Goal: Transaction & Acquisition: Purchase product/service

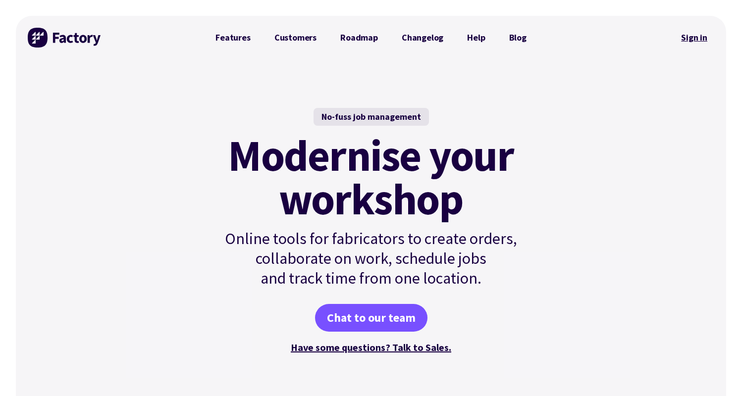
click at [708, 36] on link "Sign in" at bounding box center [694, 37] width 40 height 23
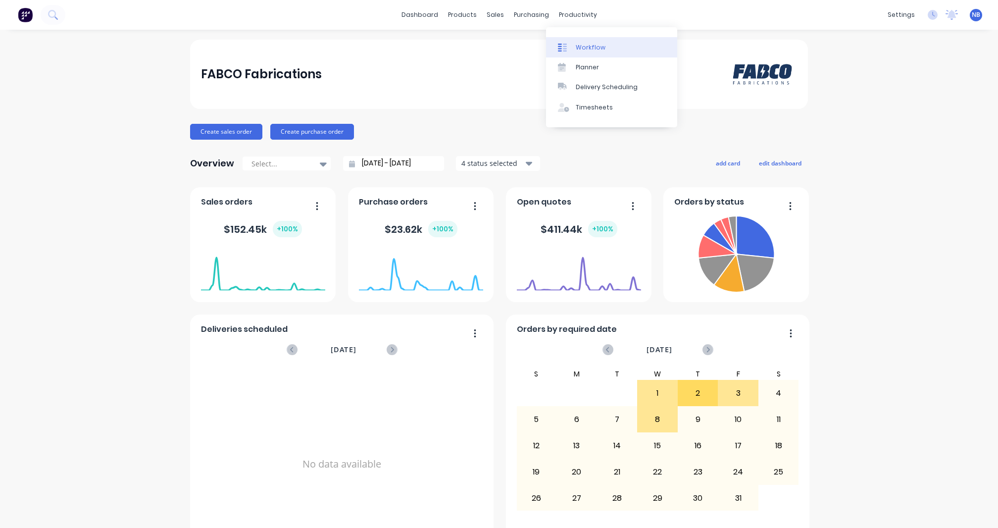
click at [581, 47] on div "Workflow" at bounding box center [591, 47] width 30 height 9
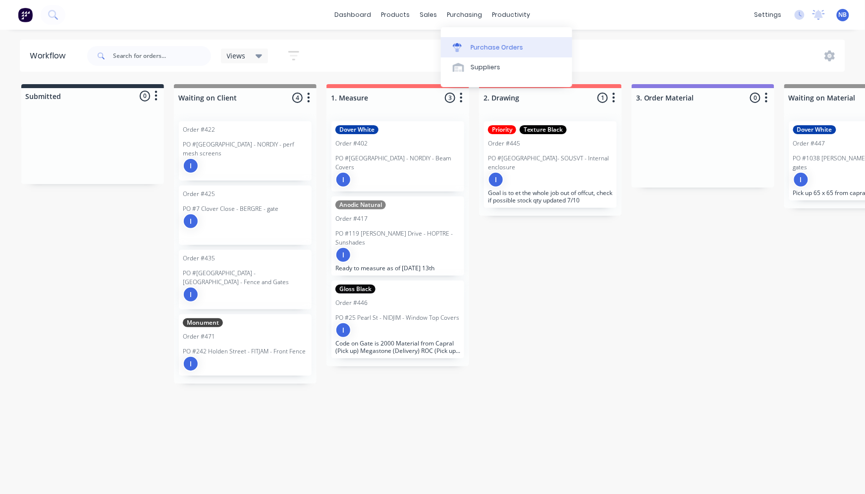
click at [471, 43] on div "Purchase Orders" at bounding box center [497, 47] width 52 height 9
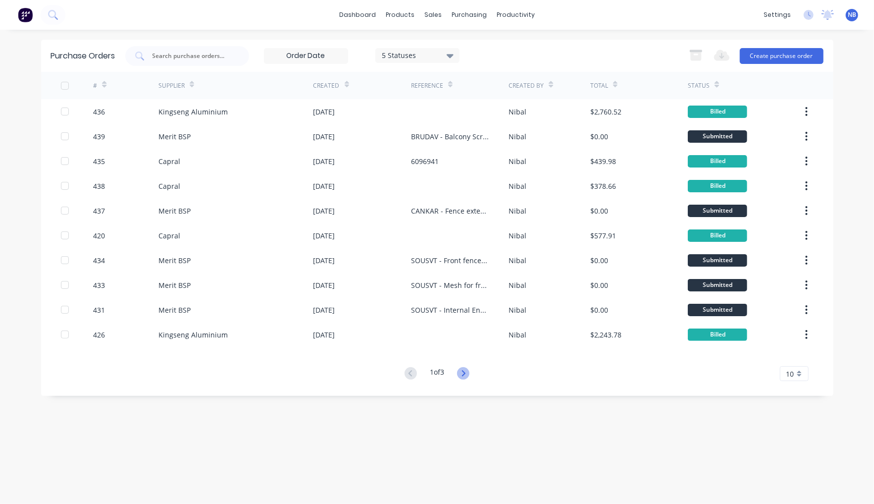
click at [470, 375] on icon at bounding box center [463, 373] width 12 height 12
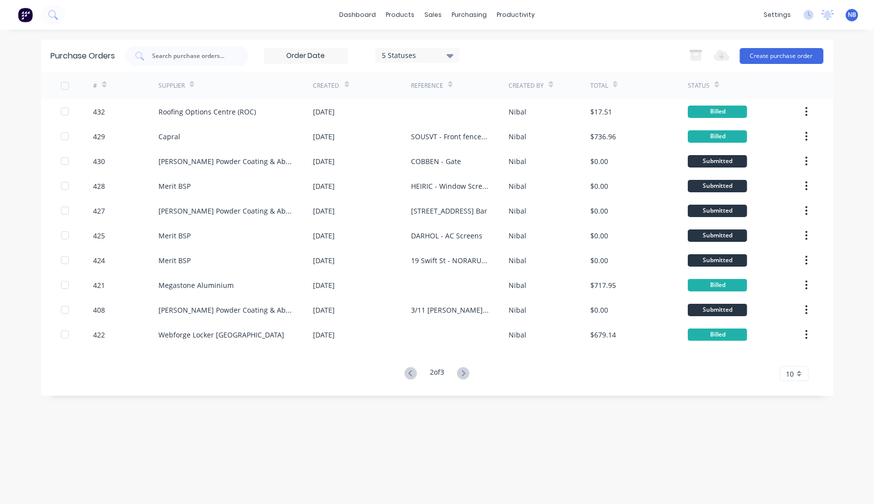
click at [466, 375] on icon at bounding box center [463, 373] width 3 height 6
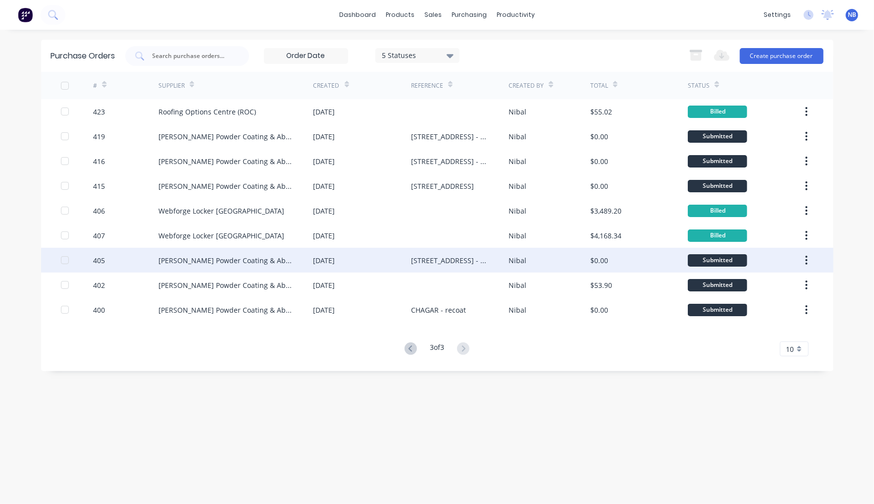
click at [399, 260] on div "15 Sep 2025" at bounding box center [363, 260] width 98 height 25
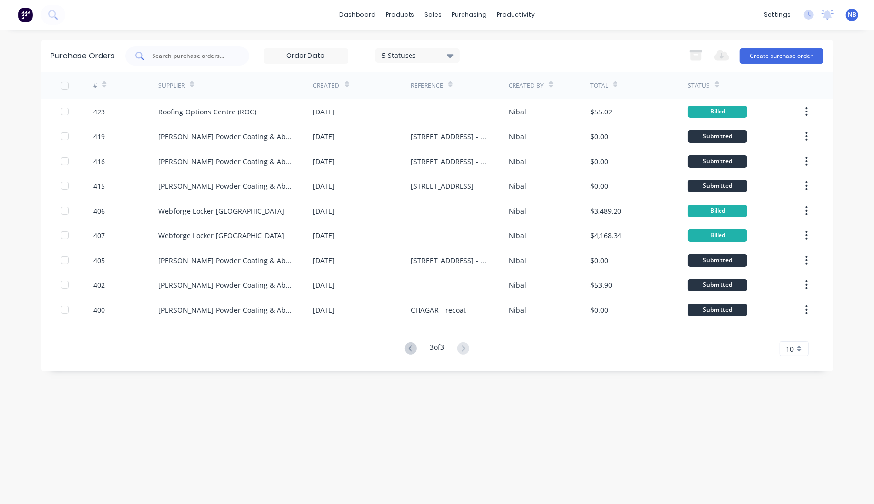
click at [224, 58] on input "text" at bounding box center [193, 56] width 82 height 10
type input "sousvt"
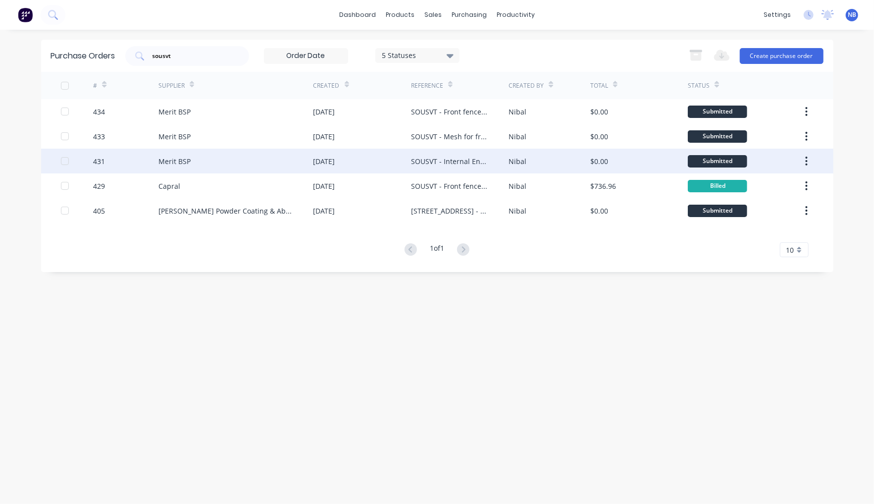
click at [451, 166] on div "SOUSVT - Internal Enclosure" at bounding box center [460, 161] width 98 height 25
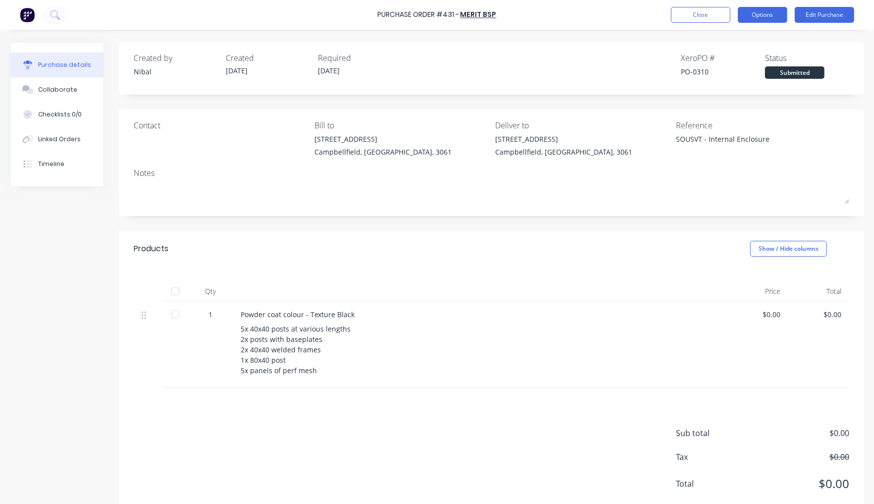
click at [782, 16] on button "Options" at bounding box center [763, 15] width 50 height 16
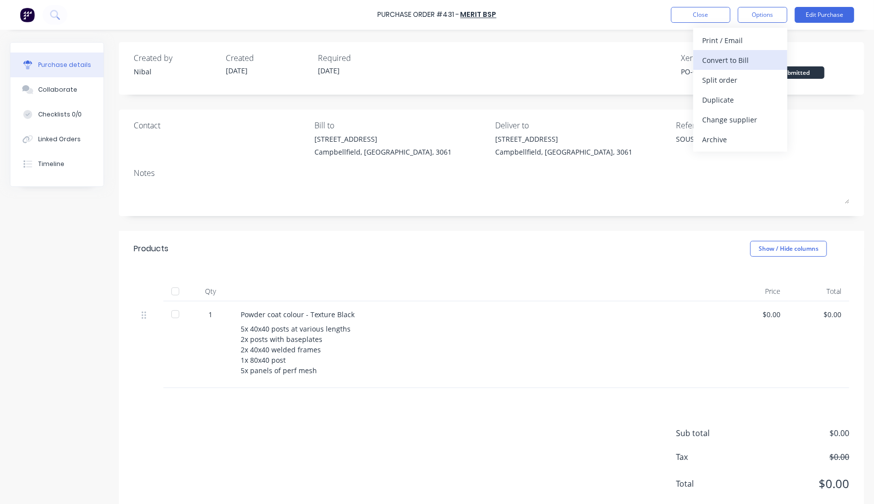
click at [749, 58] on div "Convert to Bill" at bounding box center [740, 60] width 76 height 14
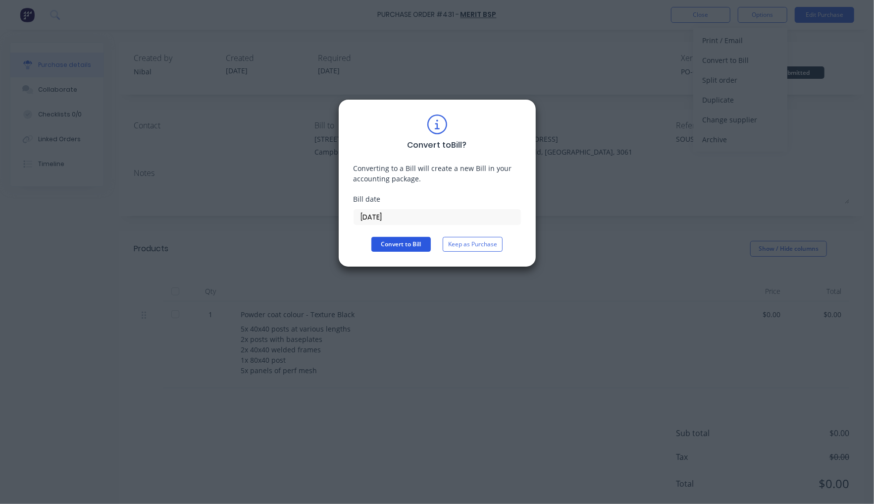
click at [399, 249] on button "Convert to Bill" at bounding box center [400, 244] width 59 height 15
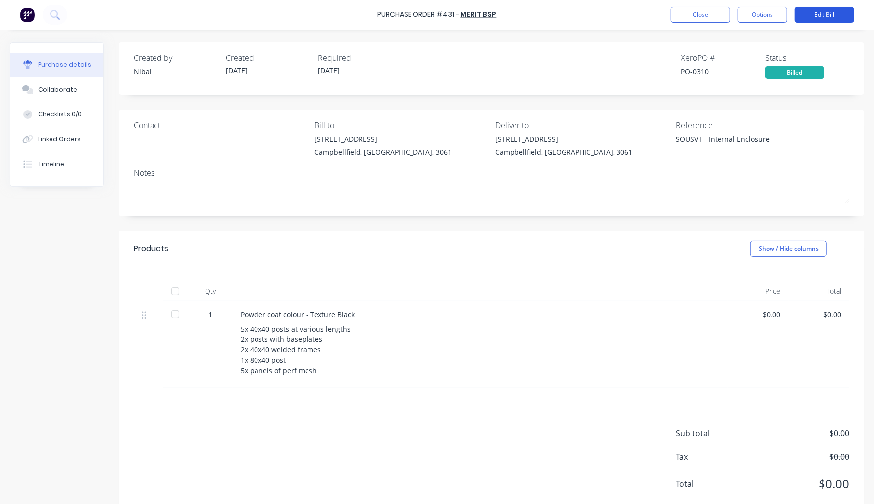
click at [806, 18] on button "Edit Bill" at bounding box center [824, 15] width 59 height 16
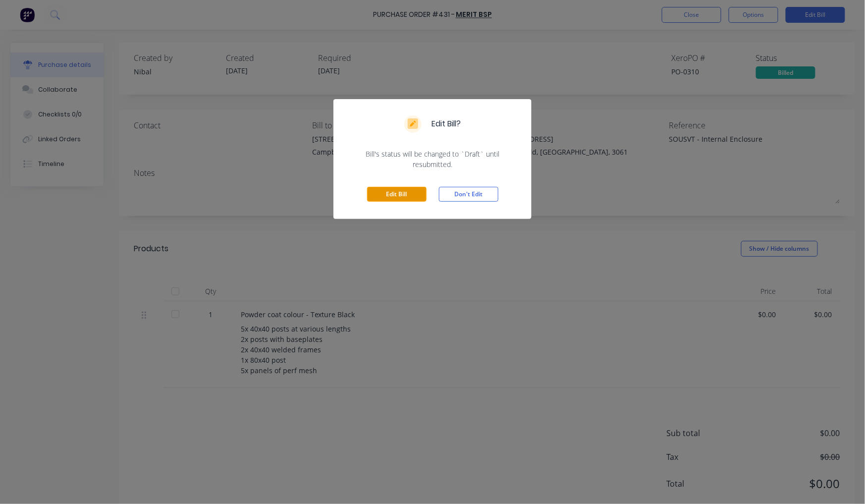
click at [391, 195] on button "Edit Bill" at bounding box center [396, 194] width 59 height 15
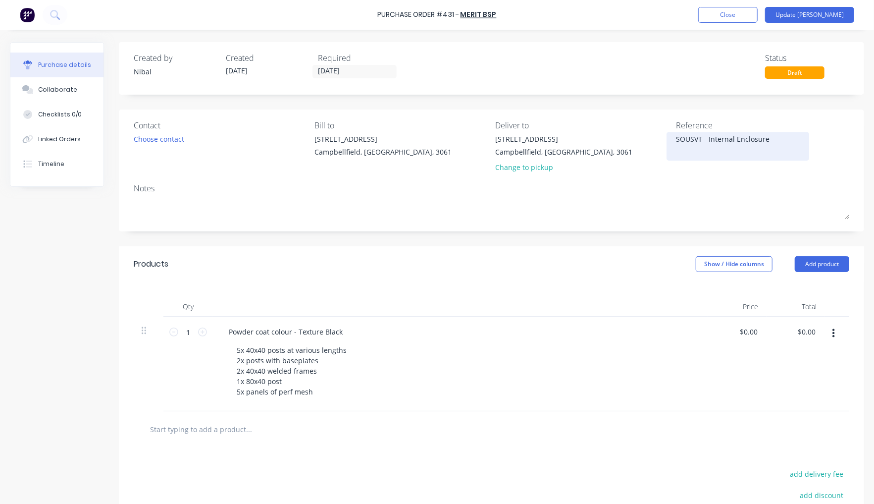
click at [676, 135] on textarea "SOUSVT - Internal Enclosure" at bounding box center [738, 145] width 124 height 22
type textarea "x"
click at [676, 138] on div "SOUSVT - Internal Enclosure" at bounding box center [738, 146] width 124 height 25
click at [676, 137] on textarea "SOUSVT - Internal Enclosure" at bounding box center [738, 145] width 124 height 22
paste textarea "INV-0817"
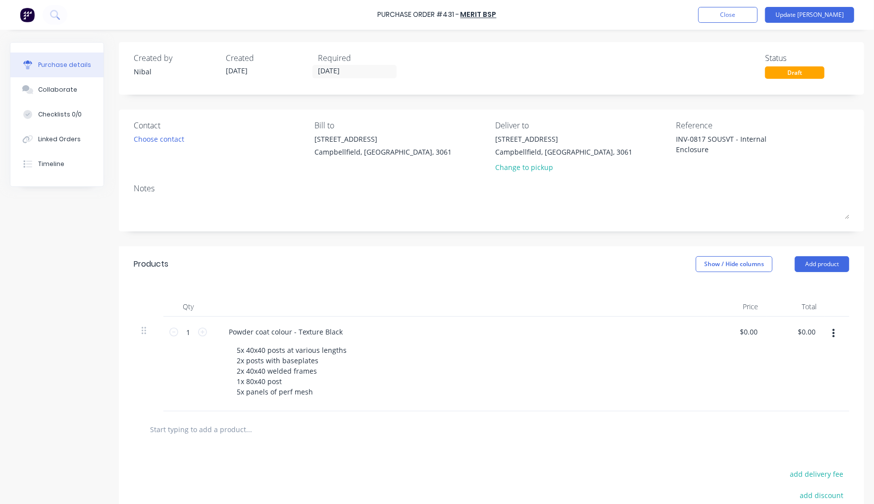
type textarea "INV-0817 SOUSVT - Internal Enclosure"
type textarea "x"
type textarea "SOUSVT - Internal Enclosure"
type textarea "x"
type textarea "INV-0817 SOUSVT - Internal Enclosure"
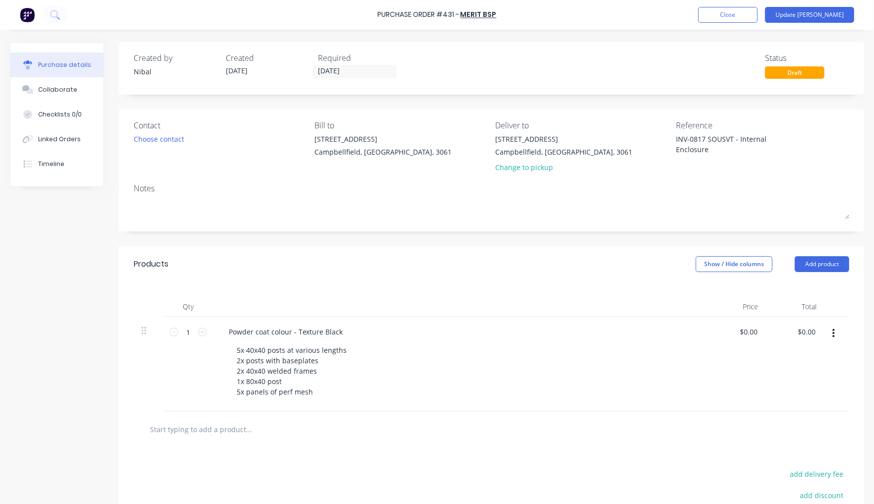
click at [318, 297] on div at bounding box center [460, 307] width 495 height 20
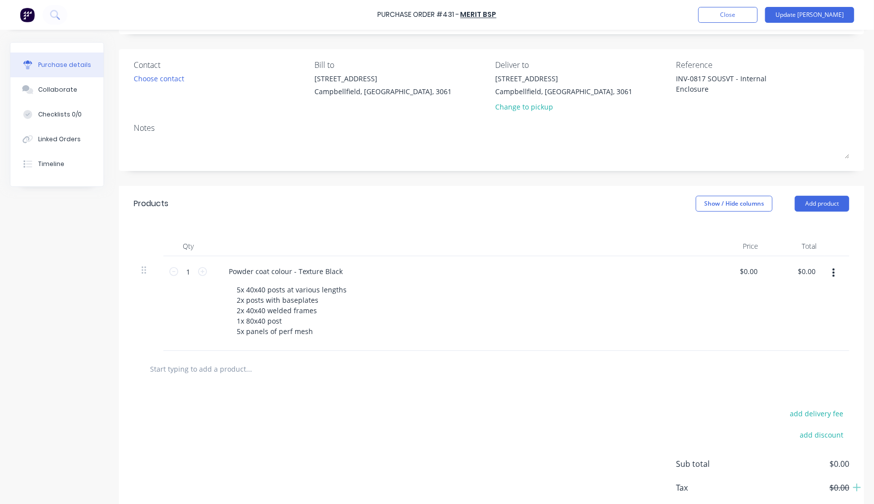
scroll to position [65, 0]
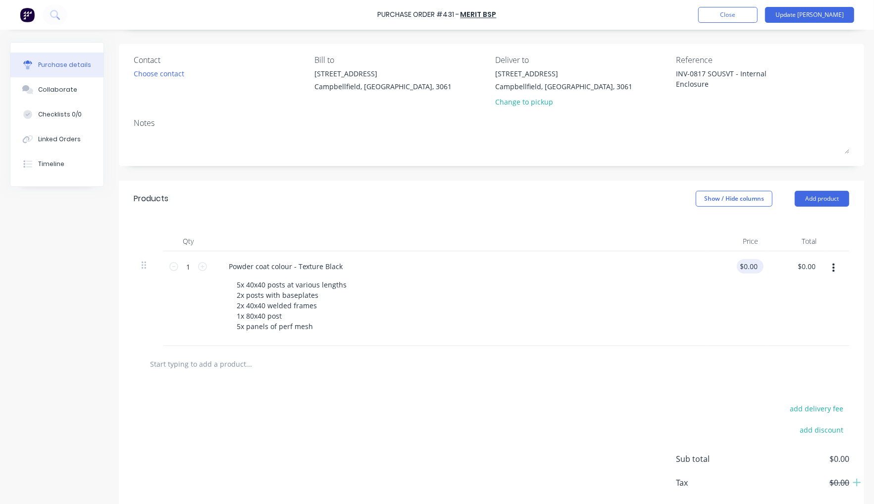
type textarea "x"
click at [741, 266] on input "0.00" at bounding box center [750, 266] width 19 height 14
paste input "290.5"
type input "290.50"
type textarea "x"
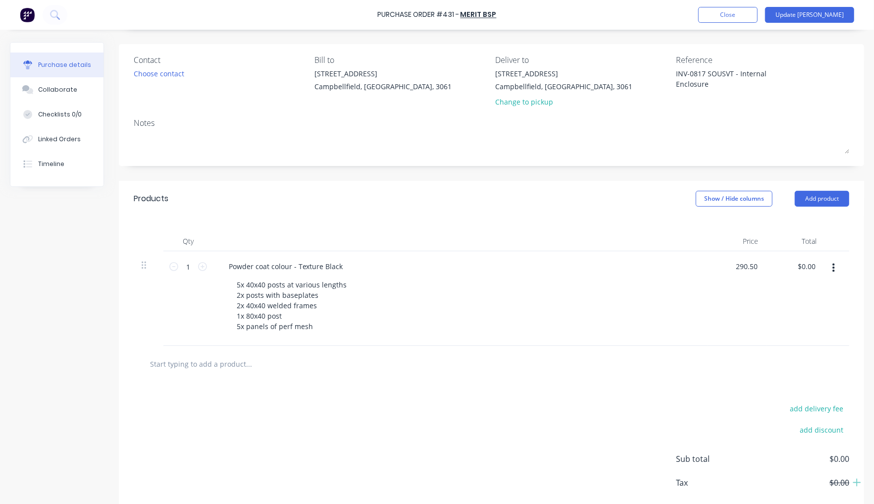
type input "$290.50"
click at [713, 307] on div "$290.50 290.50" at bounding box center [737, 298] width 58 height 95
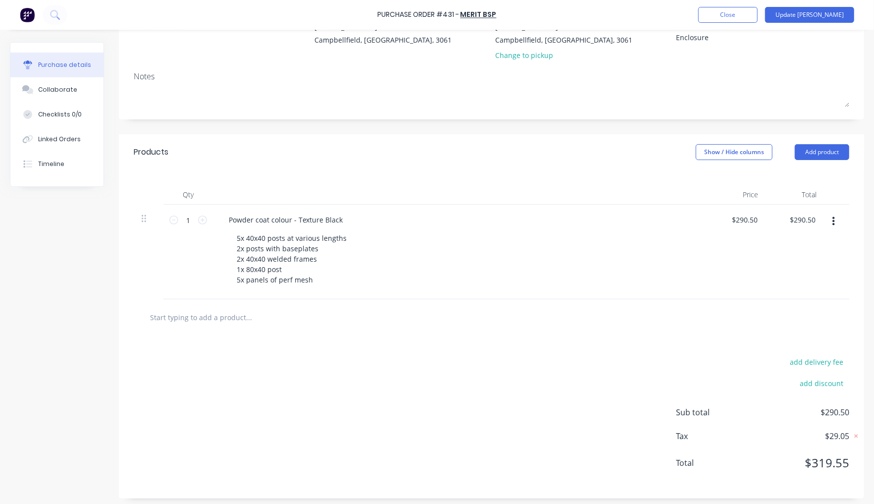
scroll to position [0, 0]
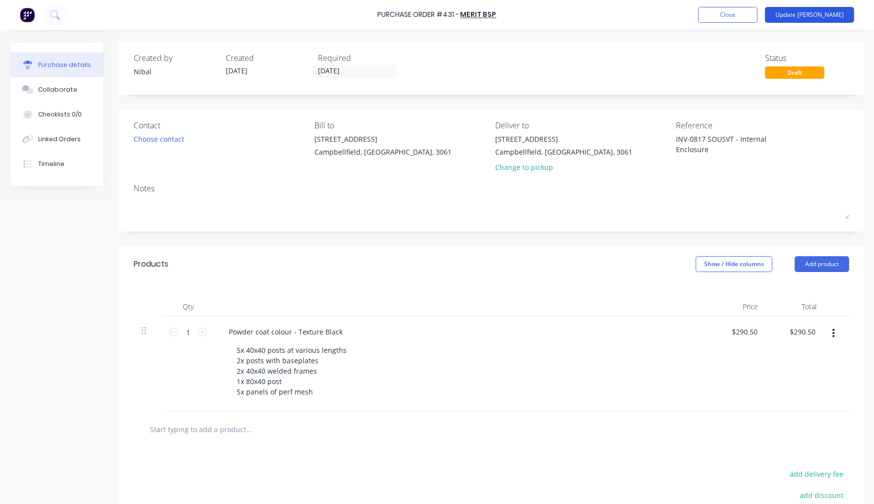
click at [817, 19] on button "Update Bill" at bounding box center [809, 15] width 89 height 16
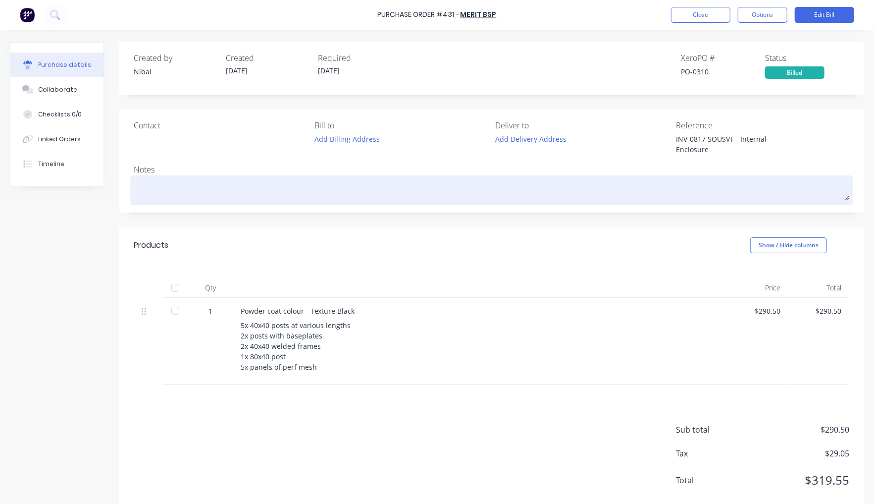
type textarea "x"
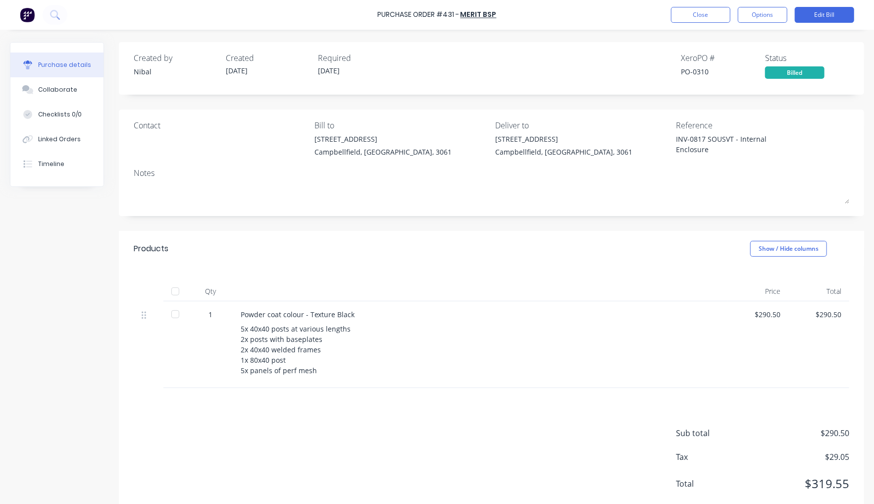
click at [781, 24] on div "Purchase Order #431 - Merit BSP Close Options Edit Bill" at bounding box center [437, 15] width 874 height 30
click at [777, 20] on button "Options" at bounding box center [763, 15] width 50 height 16
click at [583, 80] on div "Created by Nibal Created 06/10/25 Required 06/10/25 Xero PO # PO-0310 Status Bi…" at bounding box center [491, 68] width 745 height 52
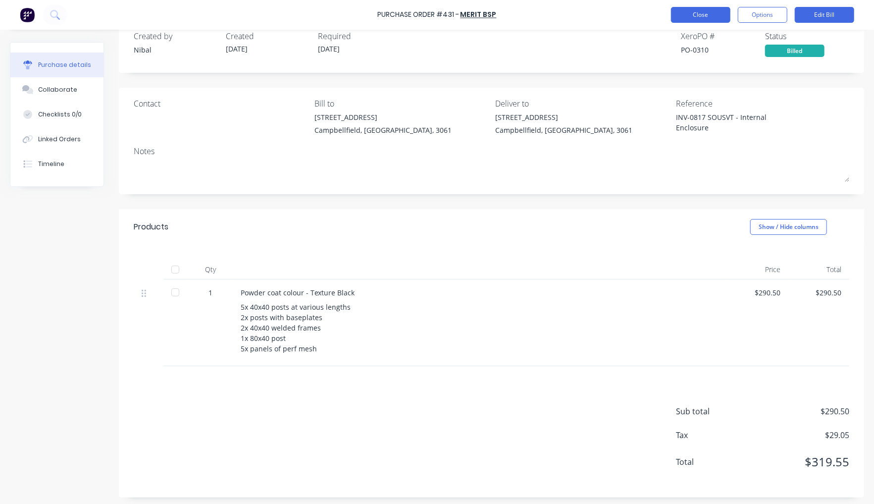
click at [703, 16] on button "Close" at bounding box center [700, 15] width 59 height 16
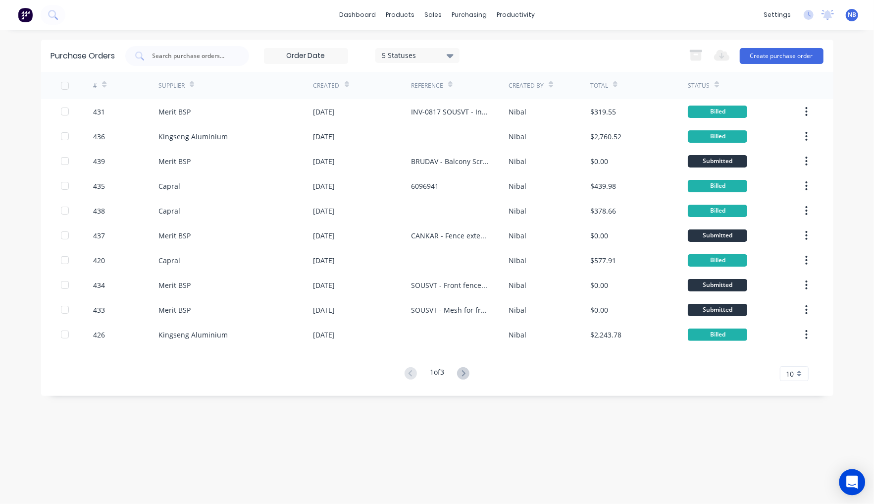
click at [848, 480] on icon "Open Intercom Messenger" at bounding box center [851, 481] width 11 height 13
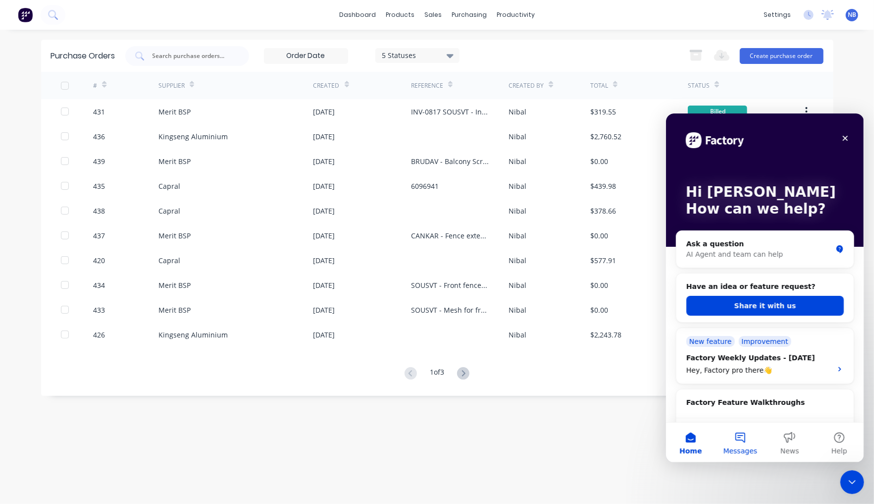
click at [734, 442] on button "Messages" at bounding box center [740, 442] width 50 height 40
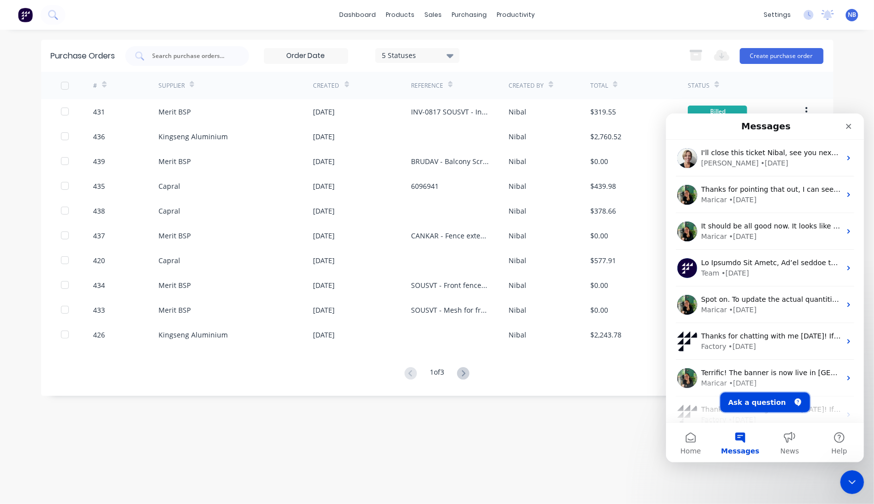
click at [734, 405] on button "Ask a question" at bounding box center [765, 402] width 90 height 20
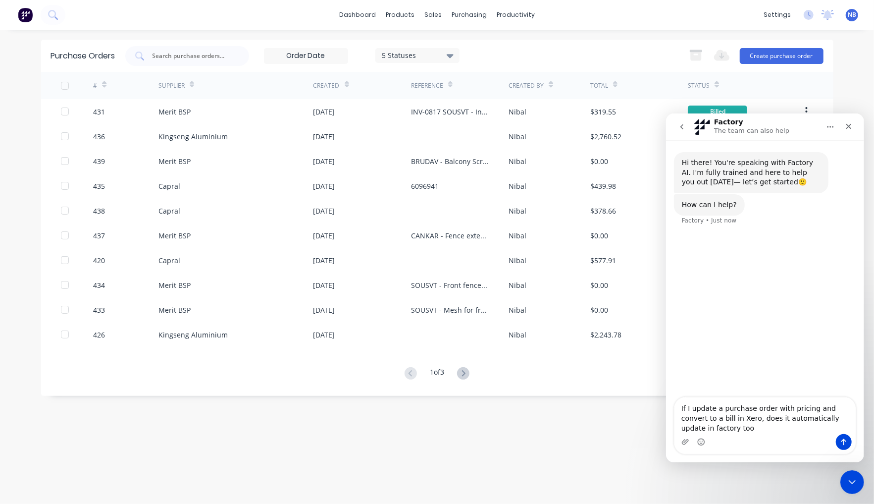
type textarea "If I update a purchase order with pricing and convert to a bill in Xero, does i…"
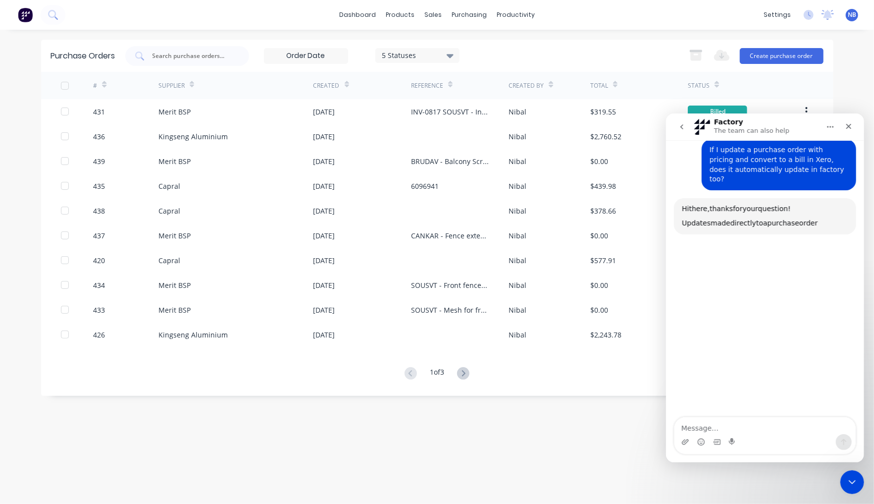
scroll to position [84, 0]
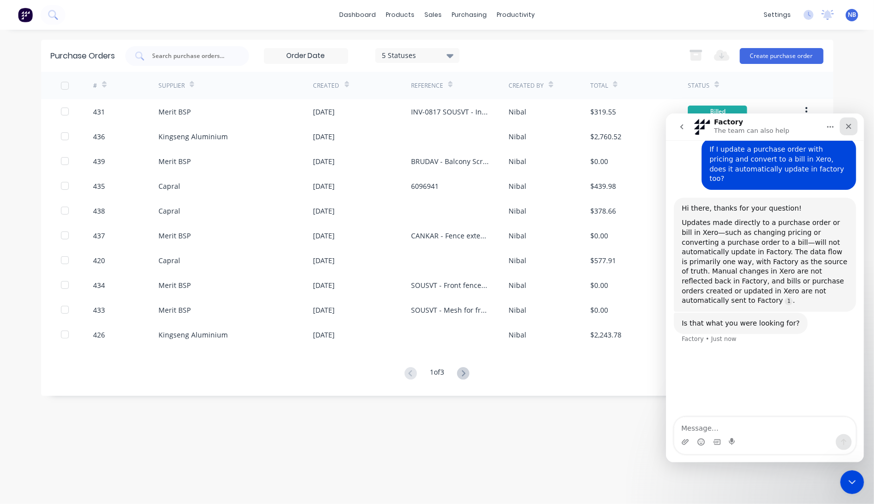
click at [855, 127] on div "Close" at bounding box center [848, 126] width 18 height 18
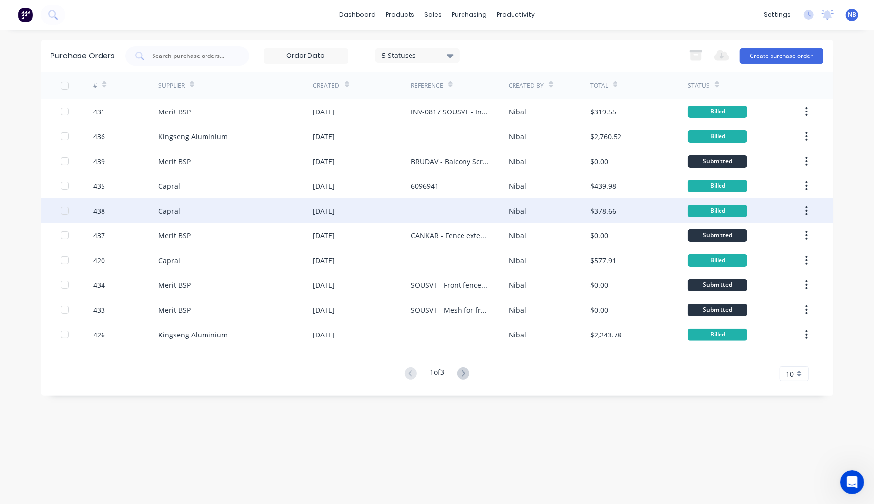
scroll to position [20, 0]
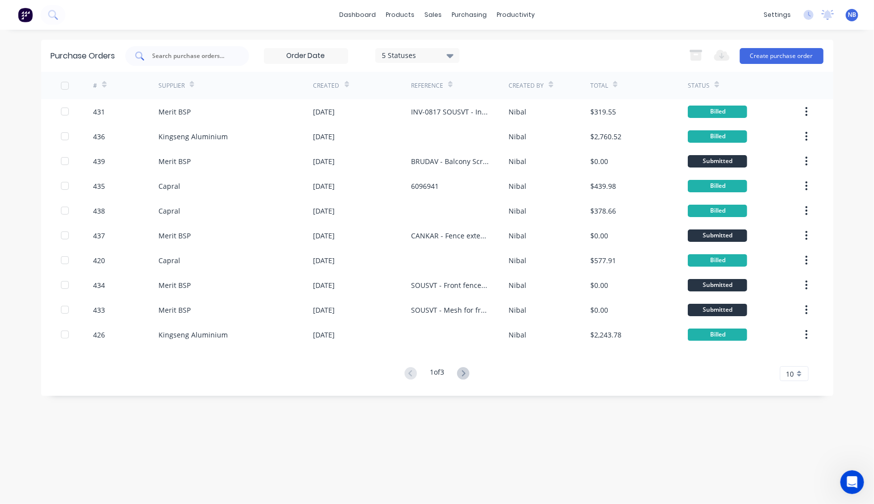
click at [201, 60] on div at bounding box center [187, 56] width 124 height 20
type input "darhol"
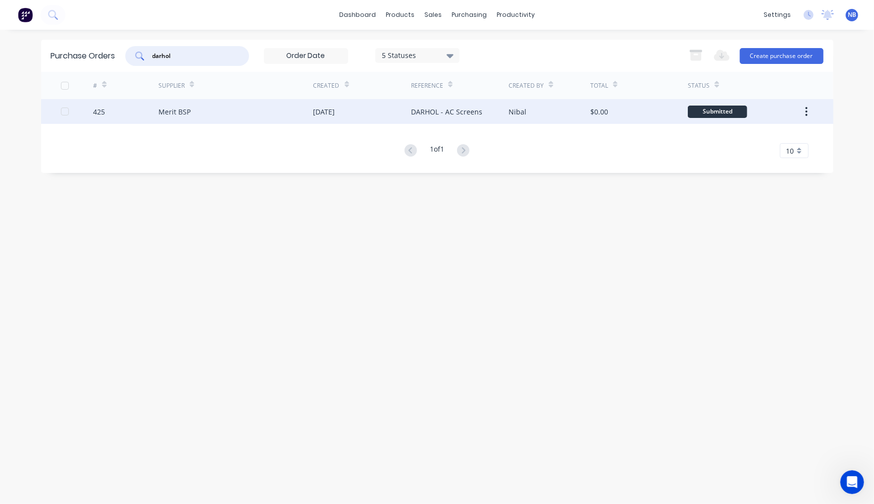
click at [298, 110] on div "Merit BSP" at bounding box center [235, 111] width 155 height 25
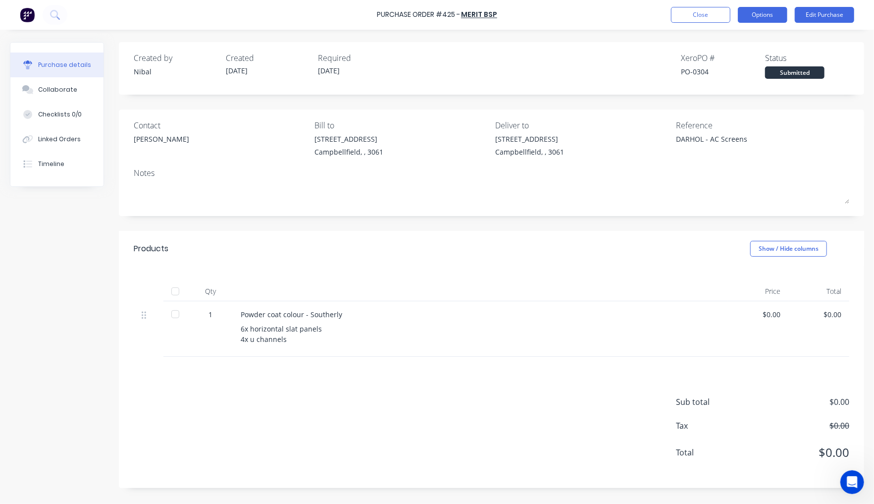
click at [790, 18] on div "Close Options Edit Purchase" at bounding box center [762, 15] width 183 height 16
click at [782, 18] on button "Options" at bounding box center [763, 15] width 50 height 16
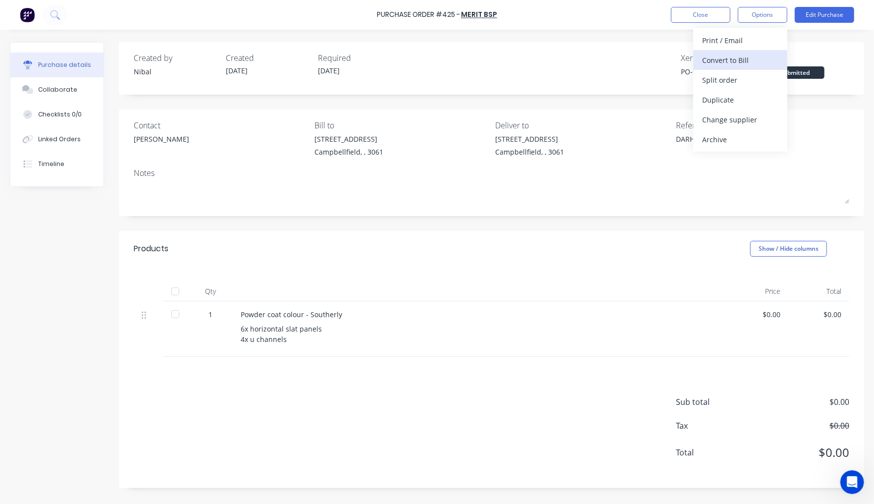
click at [763, 54] on div "Convert to Bill" at bounding box center [740, 60] width 76 height 14
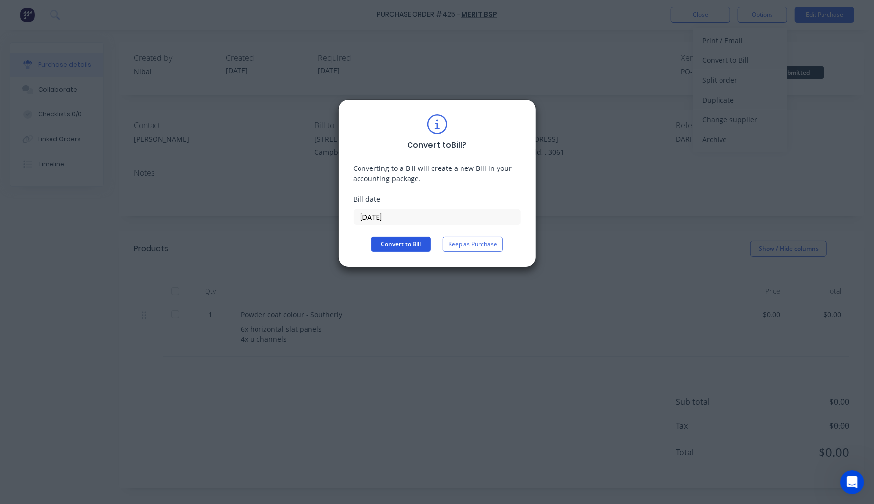
click at [407, 250] on button "Convert to Bill" at bounding box center [400, 244] width 59 height 15
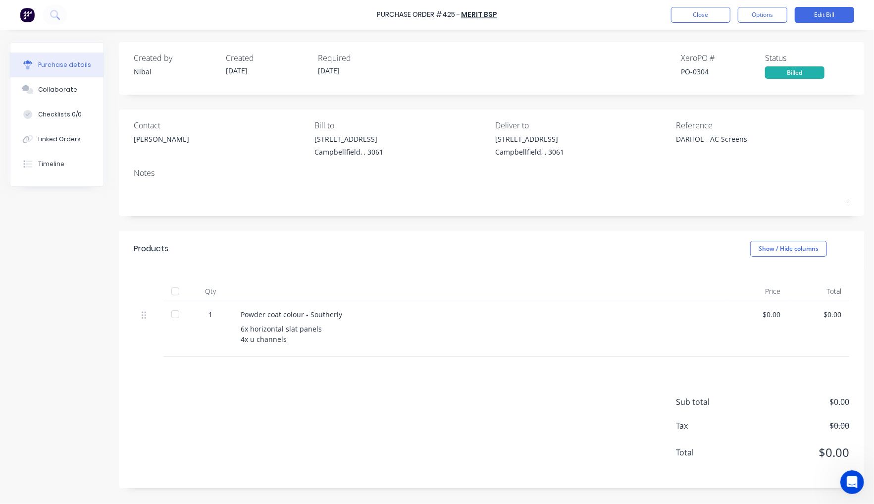
click at [820, 19] on button "Edit Bill" at bounding box center [824, 15] width 59 height 16
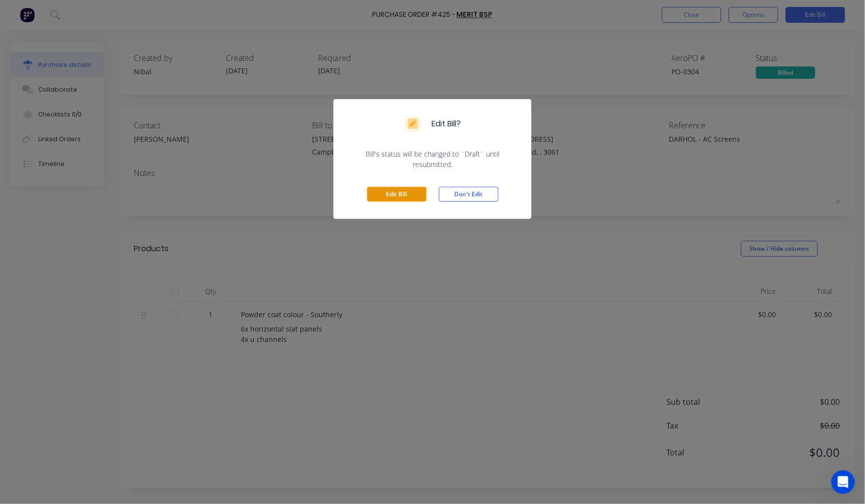
click at [394, 197] on button "Edit Bill" at bounding box center [396, 194] width 59 height 15
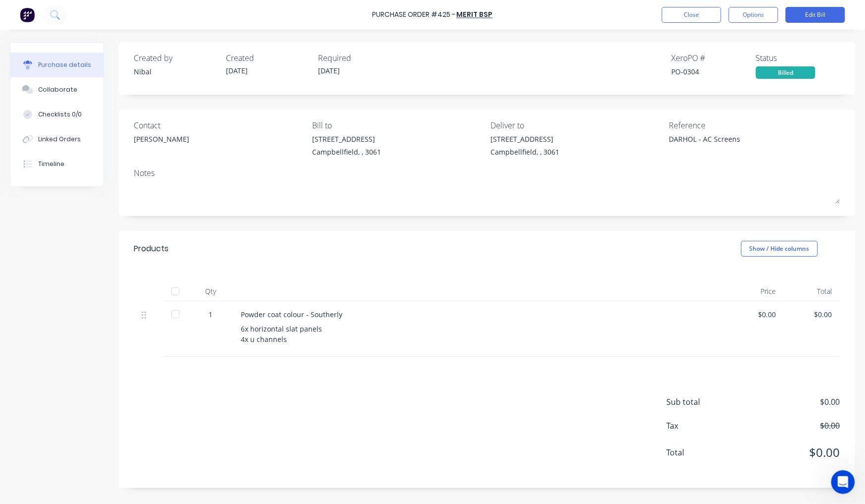
type textarea "x"
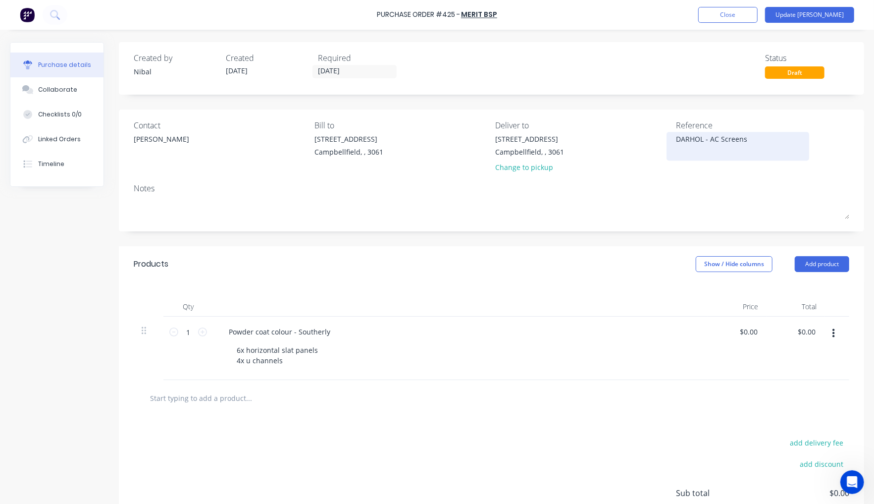
click at [676, 139] on textarea "DARHOL - AC Screens" at bounding box center [738, 145] width 124 height 22
paste textarea "INV-0821"
type textarea "INV-0821 DARHOL - AC Screens"
type textarea "x"
type textarea "DARHOL - AC Screens"
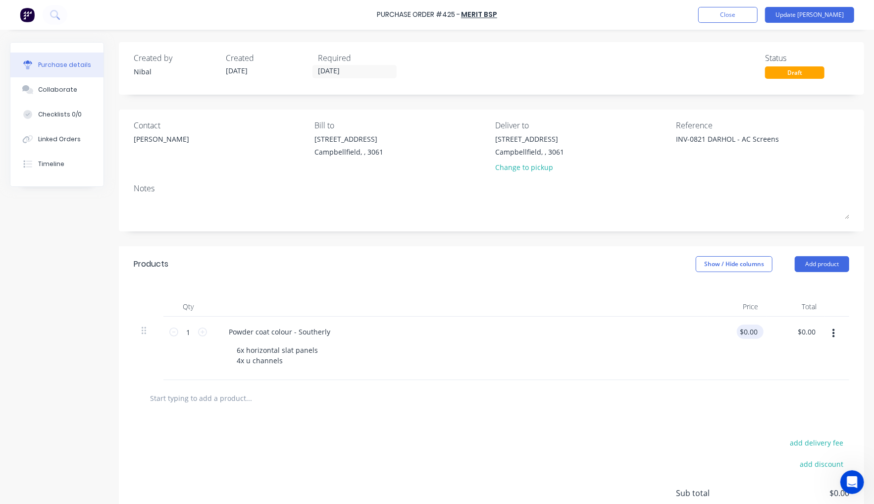
type input "0.00"
type textarea "x"
type textarea "INV-0821 DARHOL - AC Screens"
click at [739, 331] on input "0.00" at bounding box center [748, 331] width 23 height 14
paste input "144.5"
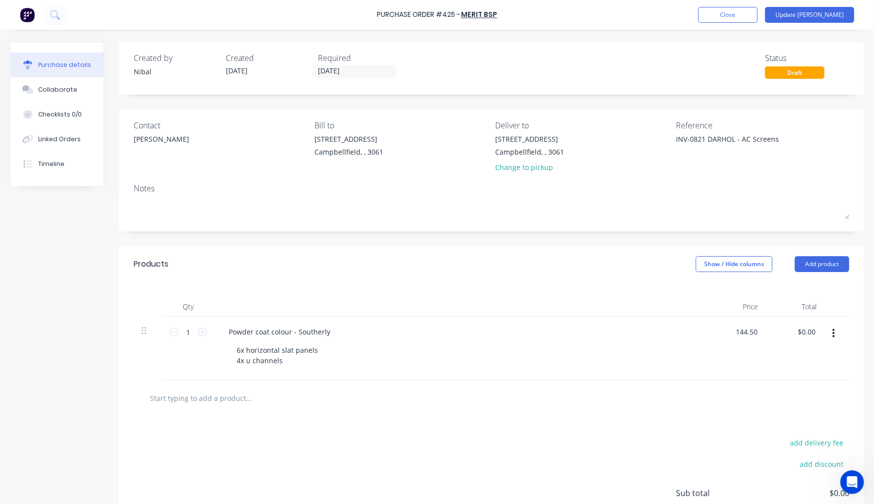
type input "144.50"
type textarea "x"
type input "$144.50"
click at [644, 380] on div at bounding box center [492, 398] width 716 height 36
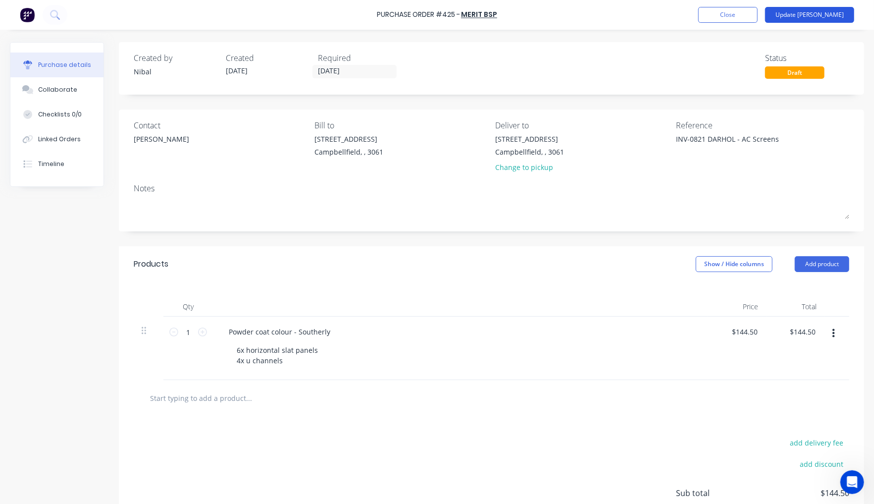
click at [835, 15] on button "Update Bill" at bounding box center [809, 15] width 89 height 16
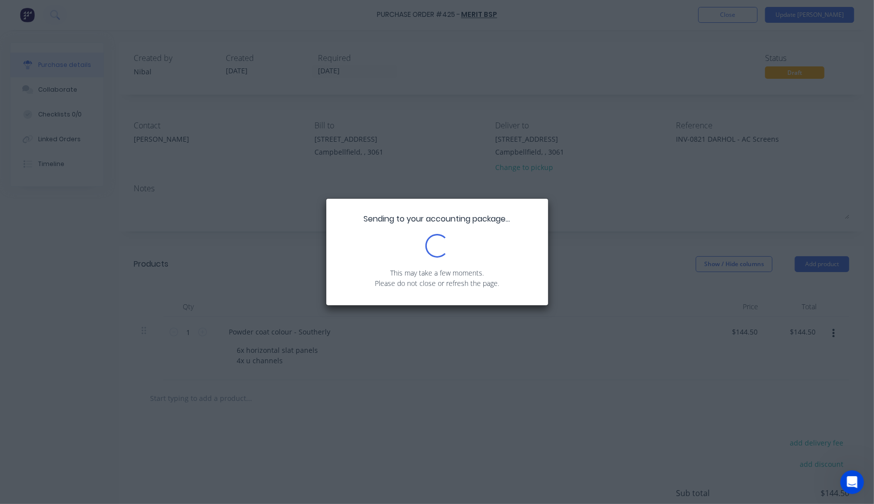
type textarea "x"
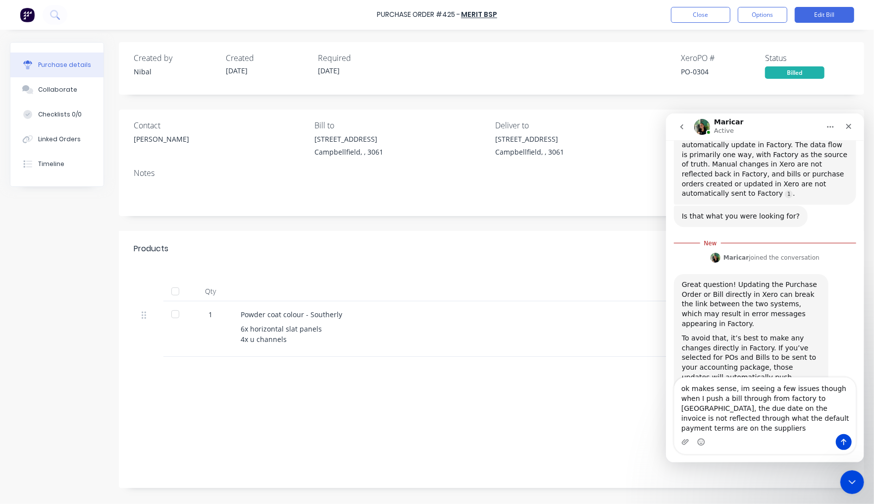
scroll to position [201, 0]
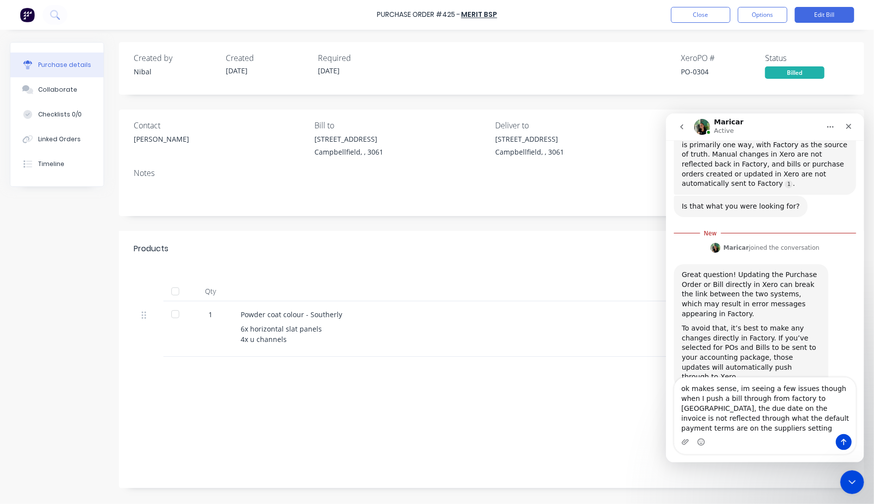
type textarea "ok makes sense, im seeing a few issues though when I push a bill through from f…"
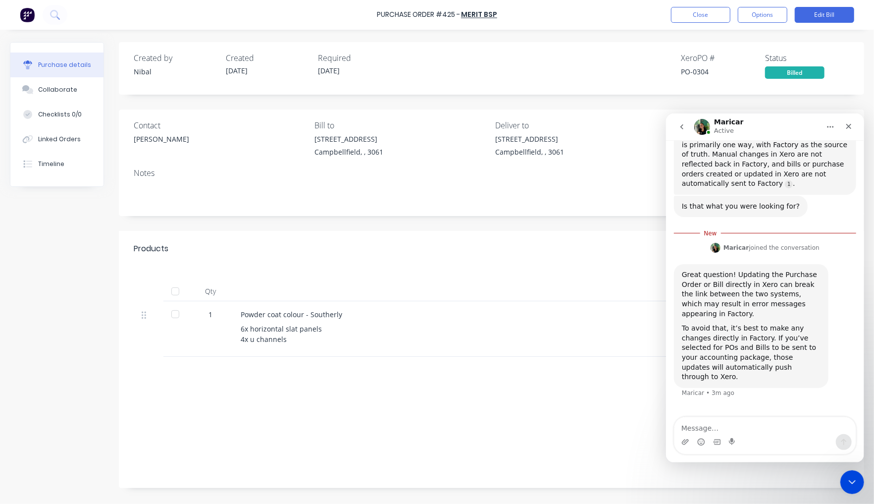
scroll to position [220, 0]
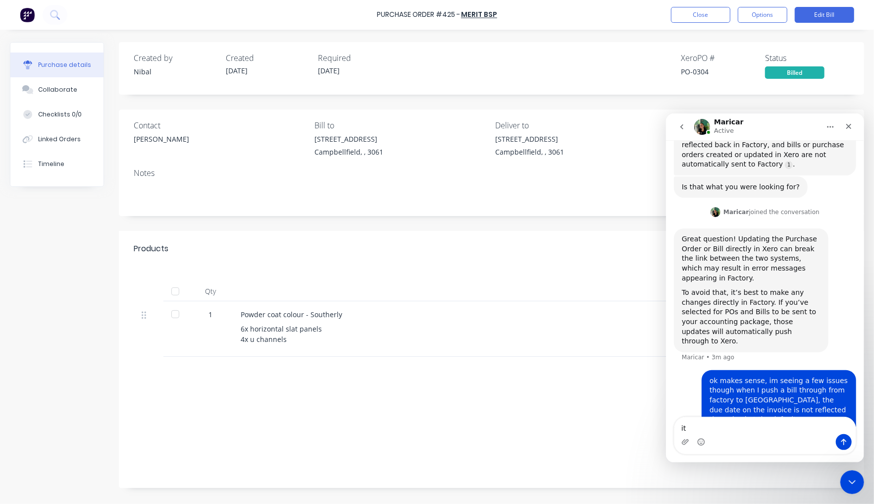
type textarea "i"
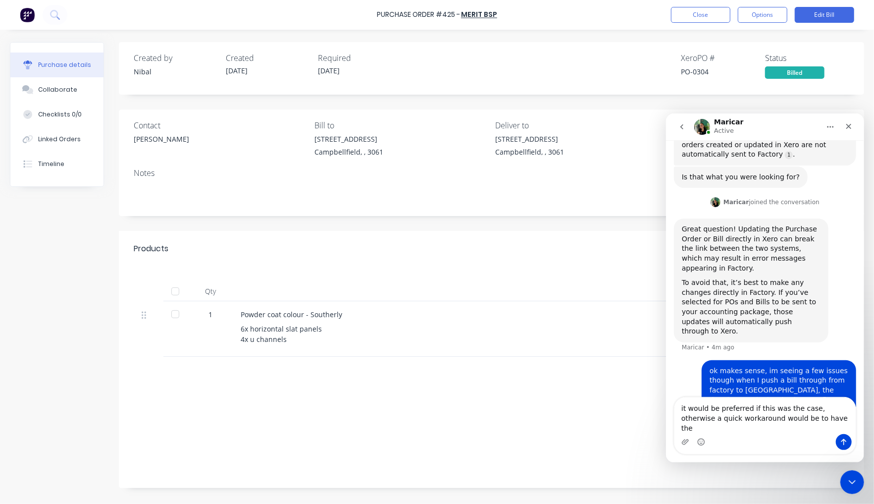
scroll to position [240, 0]
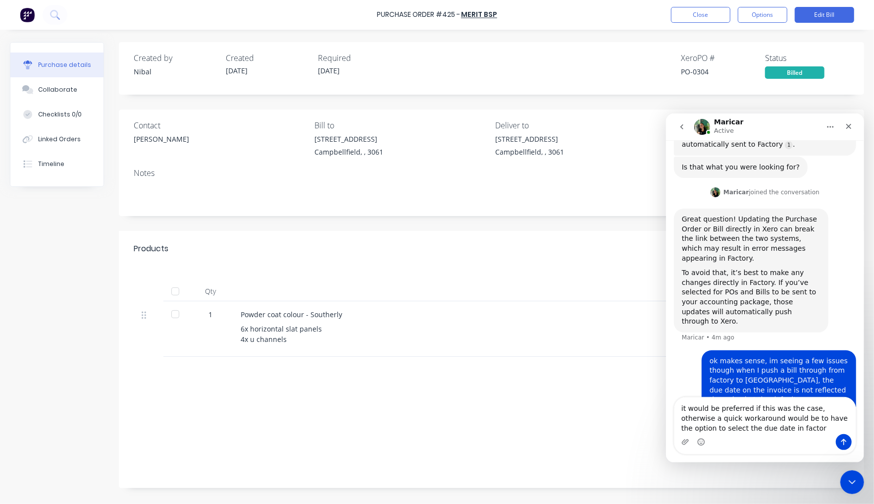
type textarea "it would be preferred if this was the case, otherwise a quick workaround would …"
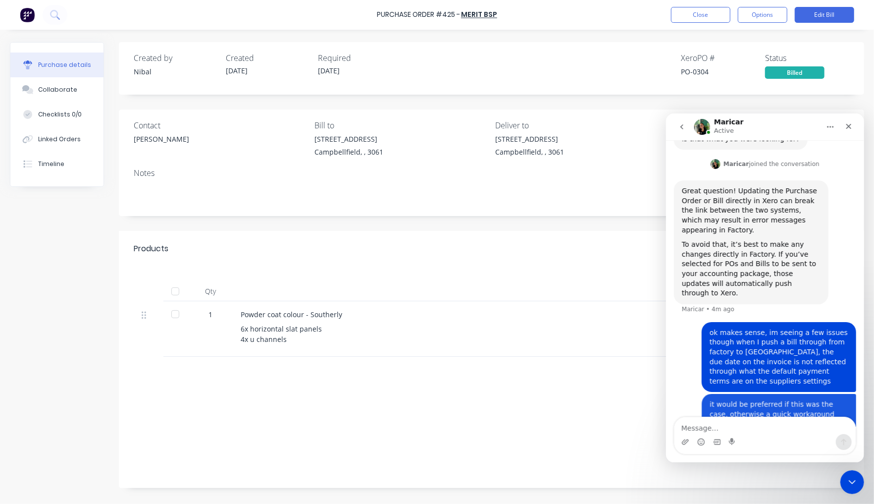
scroll to position [270, 0]
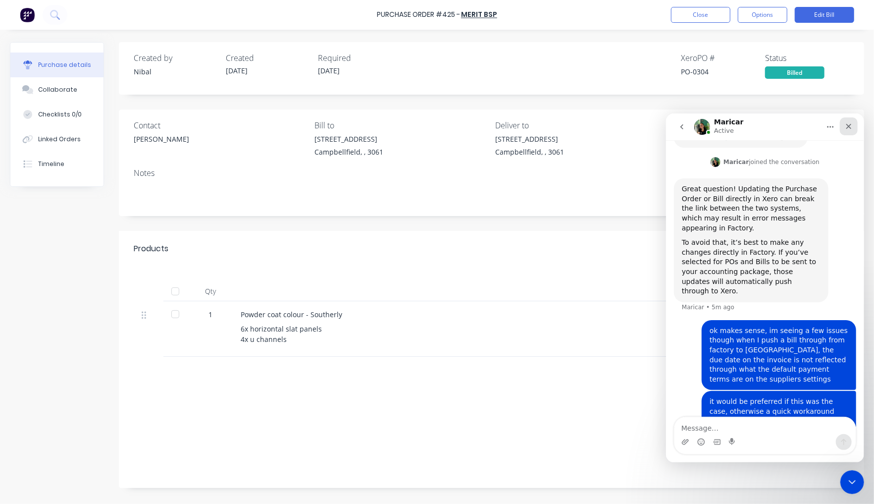
drag, startPoint x: 850, startPoint y: 128, endPoint x: 1516, endPoint y: 242, distance: 675.3
click at [850, 128] on icon "Close" at bounding box center [848, 126] width 8 height 8
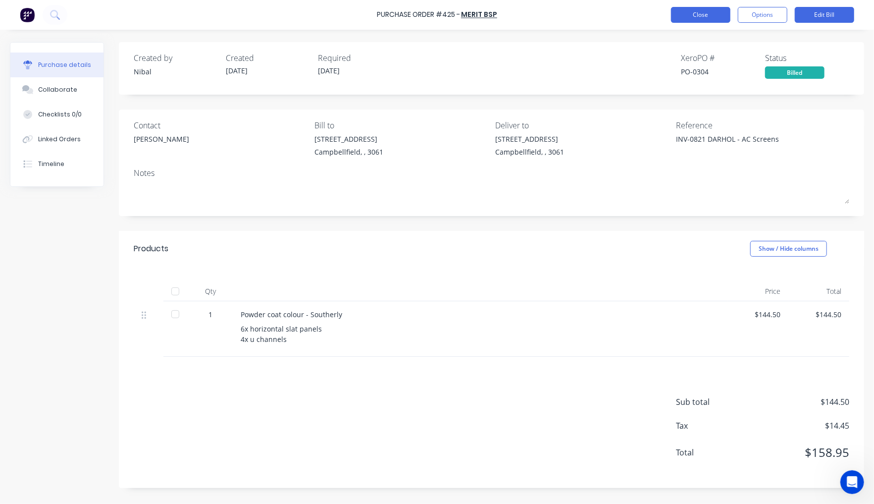
click at [682, 13] on button "Close" at bounding box center [700, 15] width 59 height 16
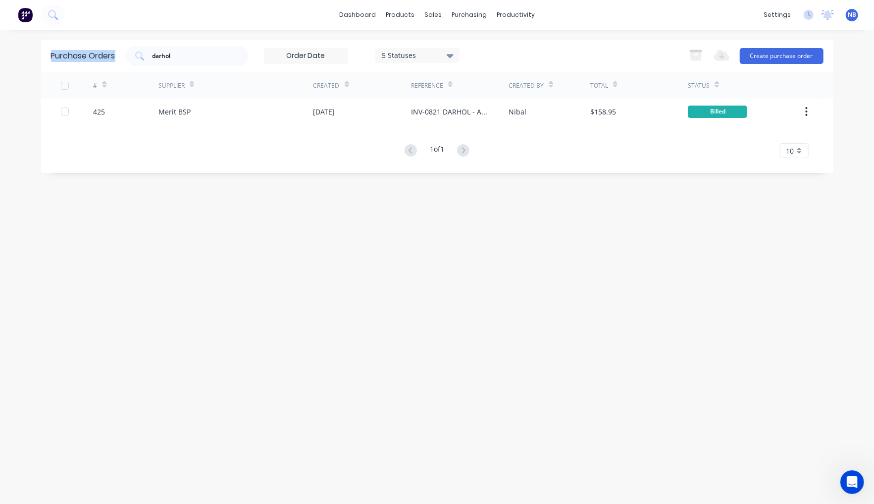
drag, startPoint x: 99, startPoint y: 51, endPoint x: 18, endPoint y: 43, distance: 81.1
click at [36, 45] on div "dashboard products sales purchasing productivity dashboard products Product Cat…" at bounding box center [437, 252] width 874 height 504
click at [476, 36] on div "Purchase Orders Suppliers" at bounding box center [511, 57] width 131 height 60
click at [478, 45] on div "Purchase Orders" at bounding box center [501, 47] width 52 height 9
drag, startPoint x: 189, startPoint y: 58, endPoint x: 115, endPoint y: 49, distance: 74.4
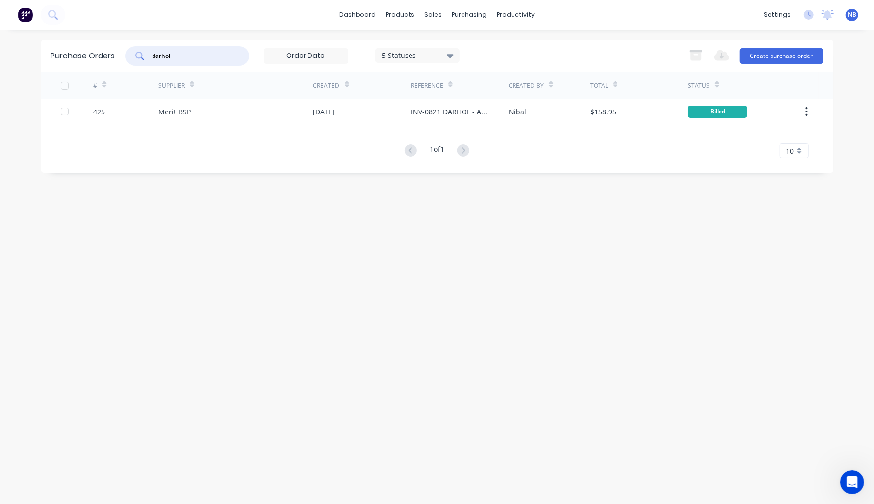
click at [105, 44] on div "Purchase Orders darhol 5 Statuses 5 Statuses Export to Excel (XLSX) Create purc…" at bounding box center [437, 56] width 792 height 32
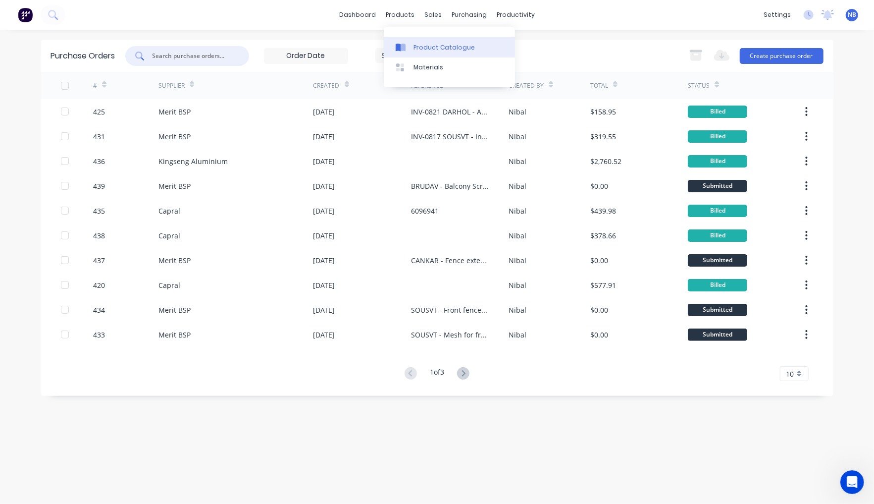
click at [420, 45] on div "Product Catalogue" at bounding box center [444, 47] width 61 height 9
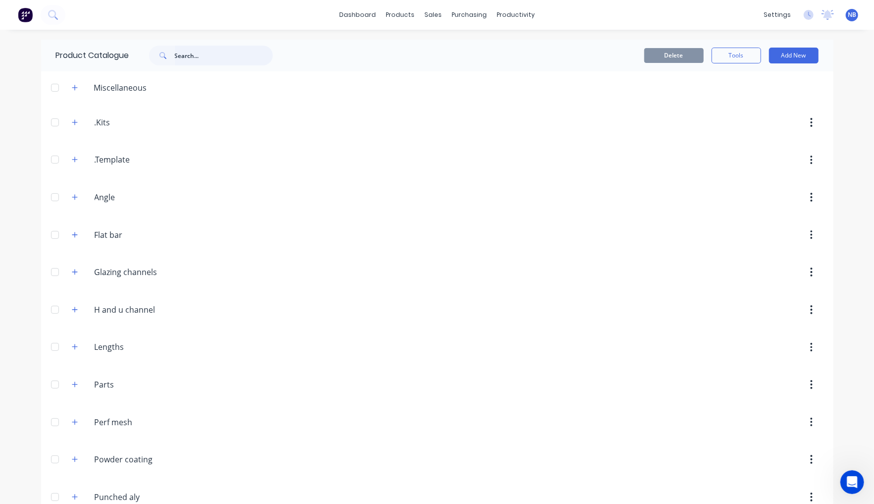
click at [195, 51] on input "text" at bounding box center [224, 56] width 98 height 20
click at [800, 50] on button "Add New" at bounding box center [794, 56] width 50 height 16
click at [759, 105] on div "Product" at bounding box center [772, 101] width 76 height 14
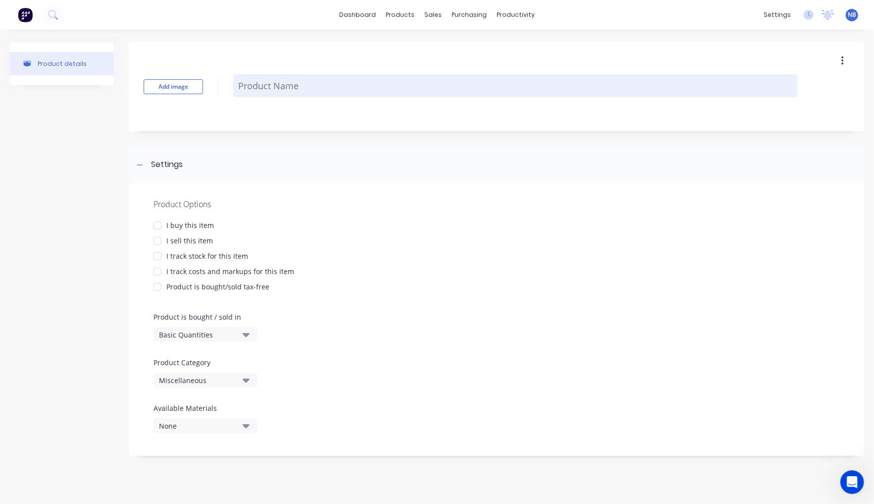
click at [266, 86] on textarea at bounding box center [515, 85] width 565 height 23
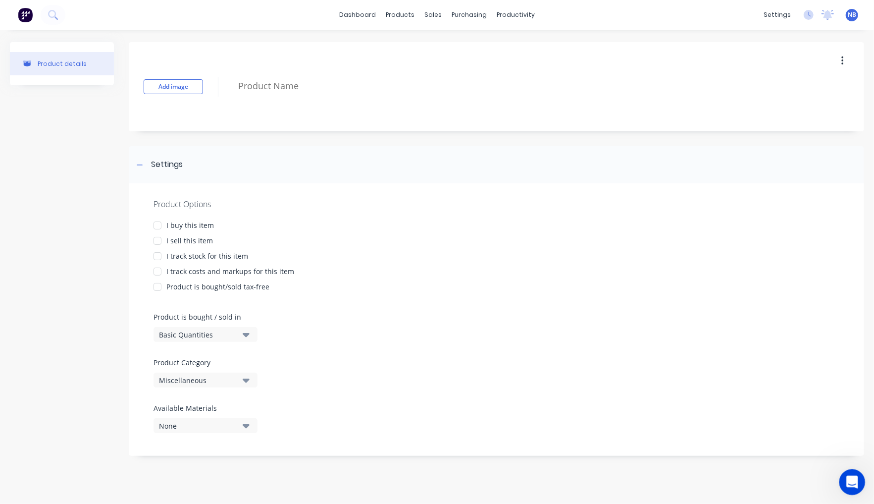
click at [854, 483] on icon "Open Intercom Messenger" at bounding box center [851, 480] width 16 height 16
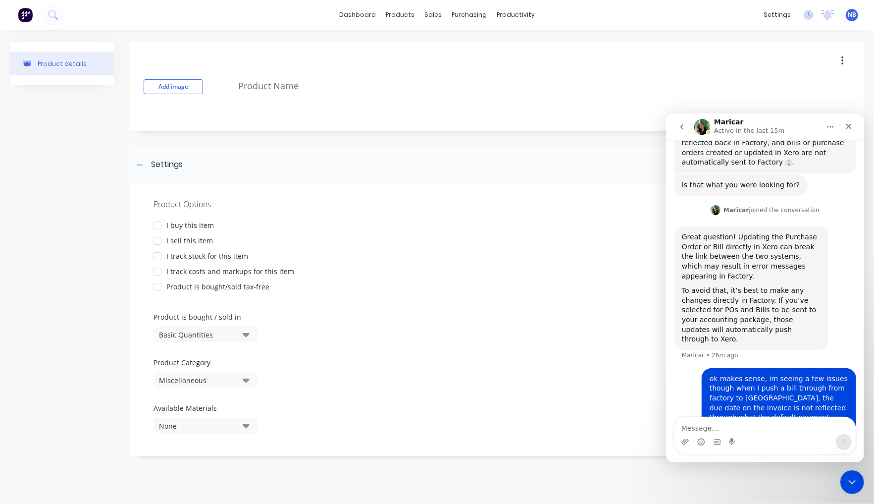
scroll to position [270, 0]
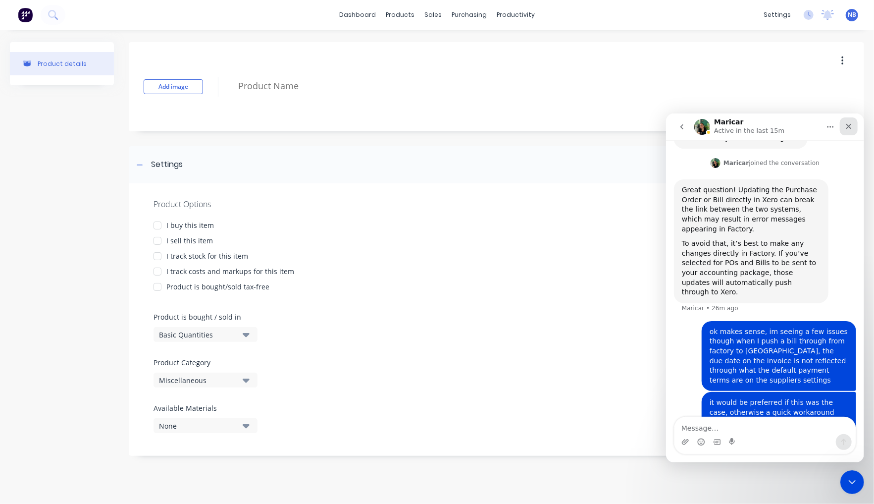
click at [847, 126] on icon "Close" at bounding box center [848, 126] width 8 height 8
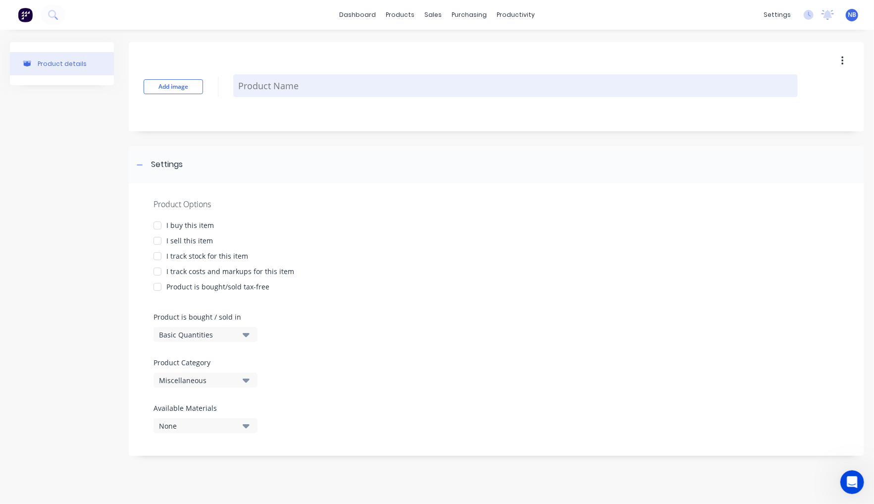
click at [268, 78] on textarea at bounding box center [515, 85] width 565 height 23
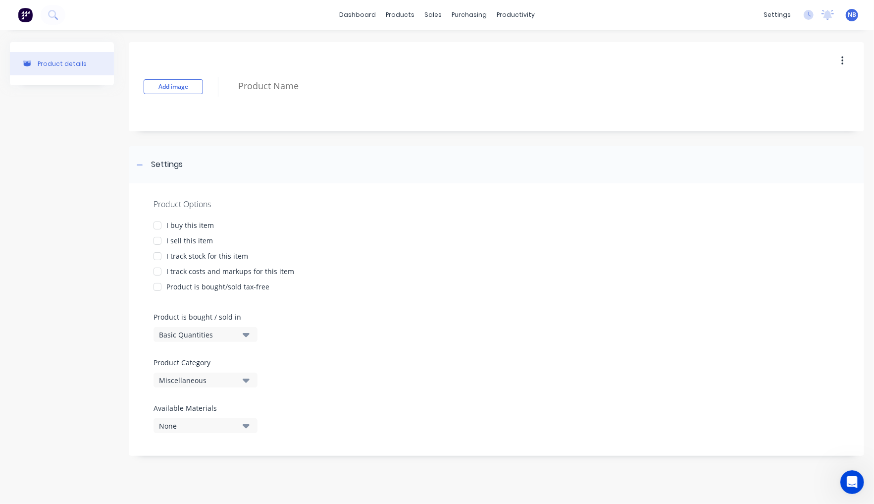
type textarea "x"
type textarea "GC036"
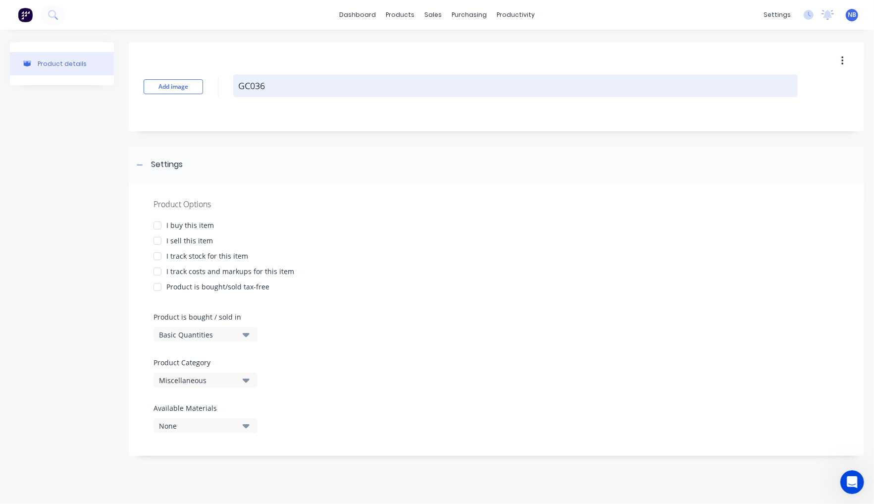
click at [239, 83] on textarea "GC036" at bounding box center [515, 85] width 565 height 23
type textarea "x"
type textarea "GGC036"
type textarea "x"
type textarea "GaGC036"
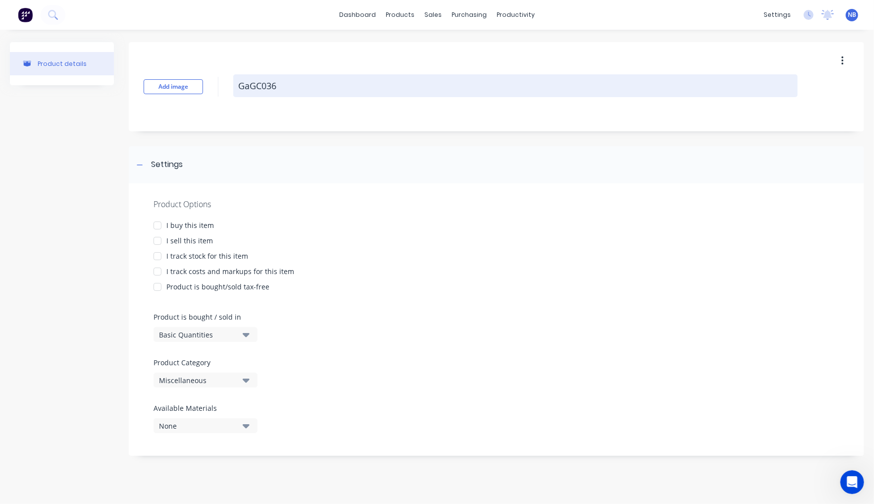
type textarea "x"
type textarea "GasGC036"
type textarea "x"
type textarea "Gas GC036"
type textarea "x"
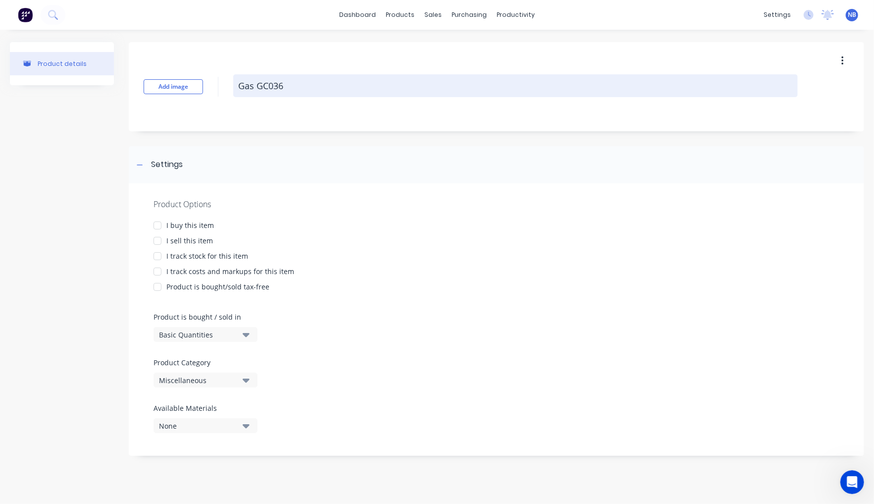
type textarea "Gas HGC036"
type textarea "x"
type textarea "Gas HyGC036"
type textarea "x"
type textarea "Gas HydGC036"
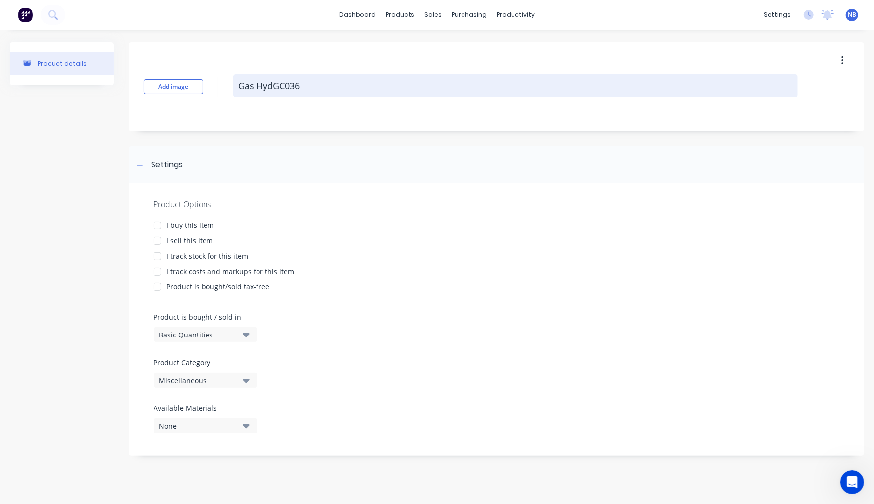
type textarea "x"
type textarea "Gas HydrGC036"
type textarea "x"
type textarea "Gas HydraGC036"
type textarea "x"
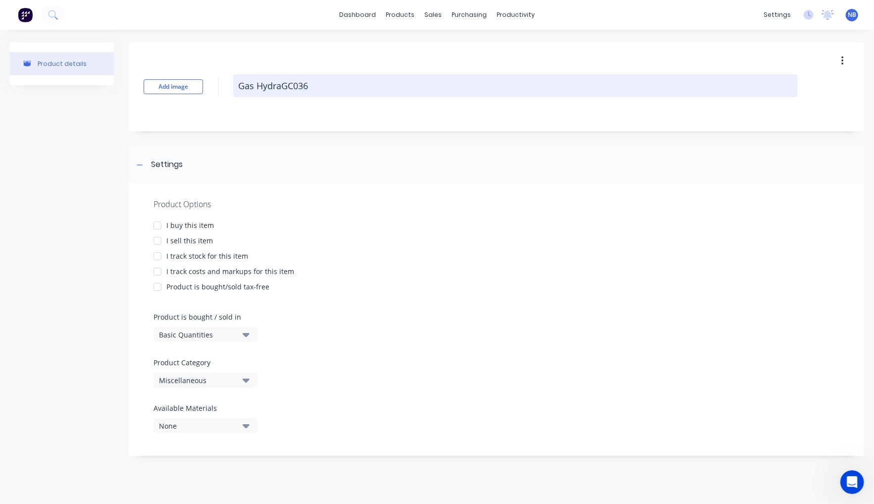
type textarea "Gas HydrauGC036"
type textarea "x"
type textarea "Gas HydraulGC036"
type textarea "x"
type textarea "Gas HydrauliGC036"
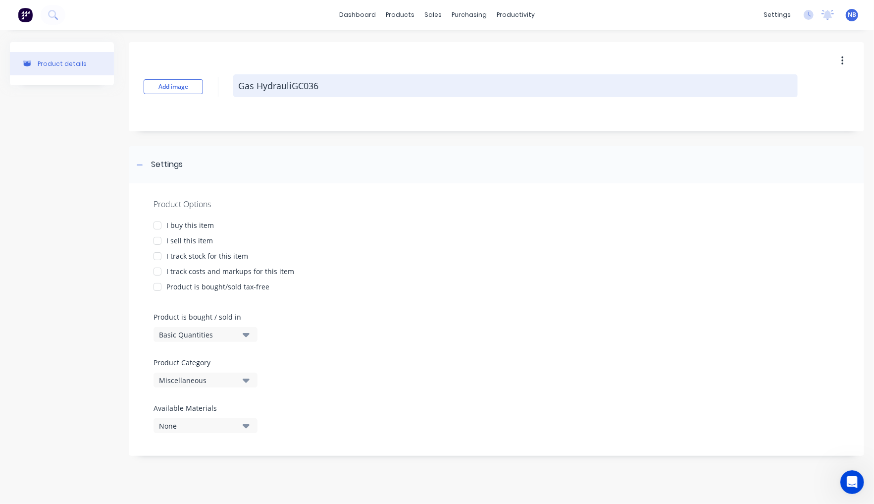
type textarea "x"
type textarea "Gas HydraulicGC036"
type textarea "x"
type textarea "Gas Hydraulic GC036"
type textarea "x"
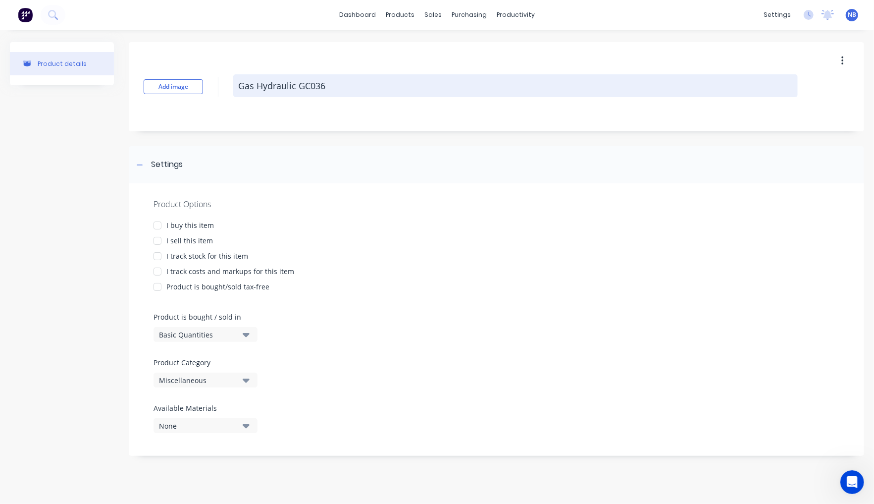
type textarea "Gas Hydraulic CGC036"
type textarea "x"
type textarea "Gas Hydraulic ClGC036"
type textarea "x"
type textarea "Gas Hydraulic CloGC036"
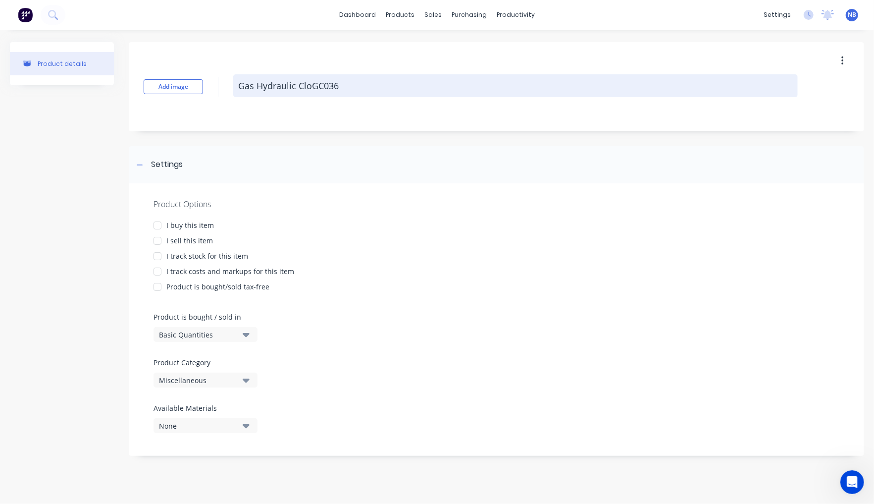
type textarea "x"
type textarea "Gas Hydraulic ClosGC036"
type textarea "x"
type textarea "Gas Hydraulic CloseGC036"
type textarea "x"
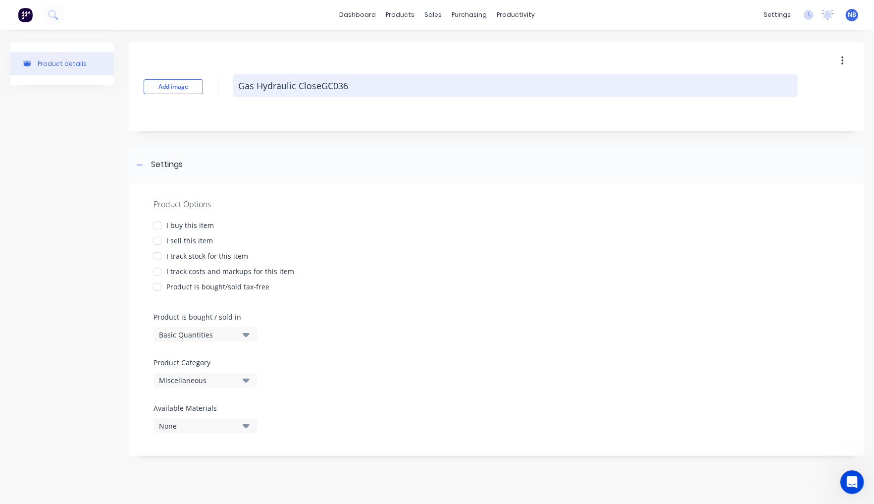
type textarea "Gas Hydraulic CloserGC036"
type textarea "x"
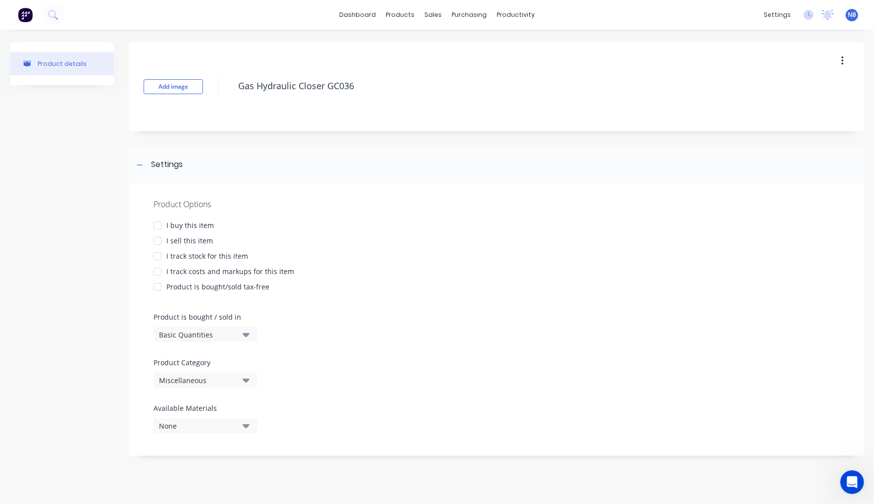
type textarea "Gas Hydraulic Closer GC036"
type textarea "x"
type textarea "Gas Hydraulic Closer GC036"
click at [82, 246] on div "Product details" at bounding box center [62, 253] width 104 height 423
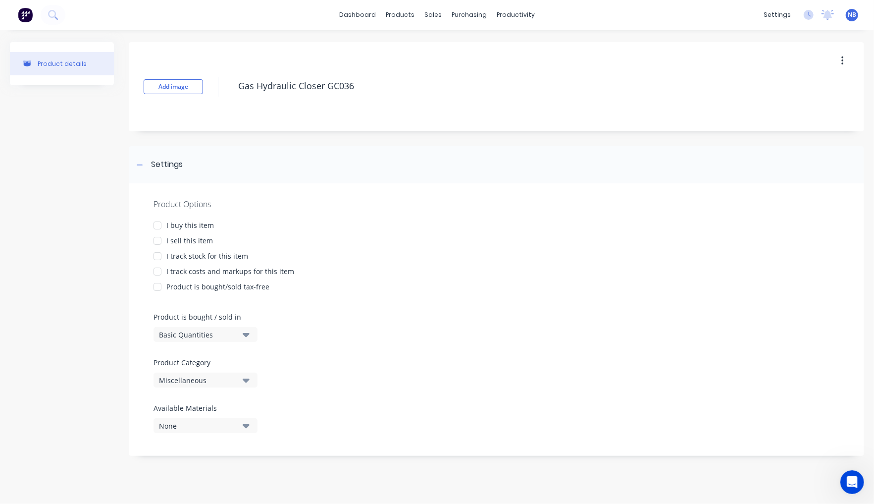
click at [172, 226] on div "I buy this item" at bounding box center [190, 225] width 48 height 10
click at [176, 236] on div "I sell this item" at bounding box center [189, 240] width 47 height 10
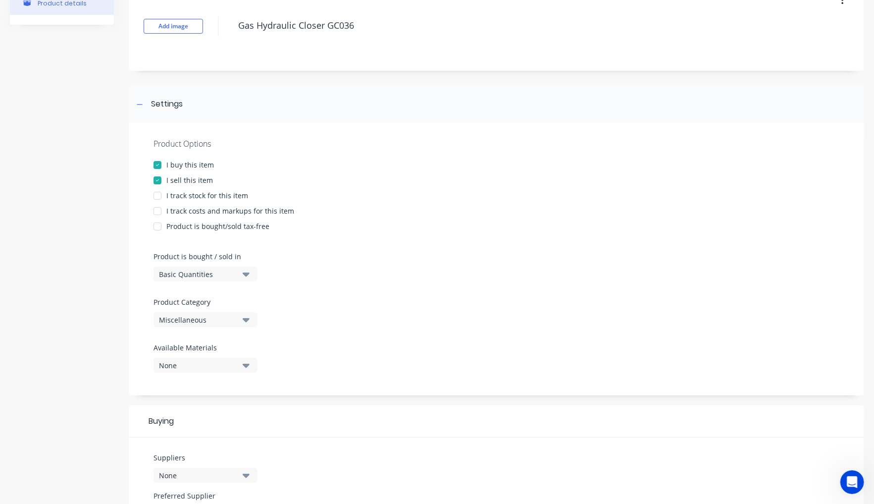
scroll to position [65, 0]
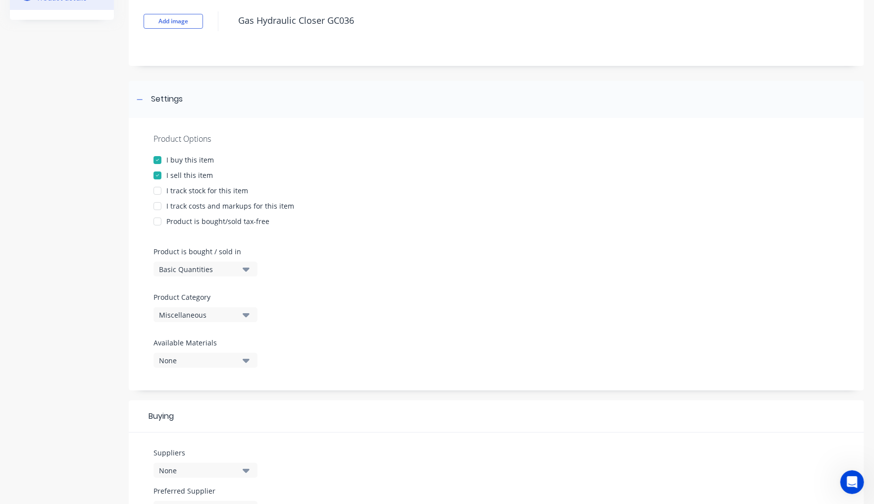
click at [209, 191] on div "I track stock for this item" at bounding box center [207, 190] width 82 height 10
click at [216, 189] on div "I track stock for this item" at bounding box center [207, 190] width 82 height 10
click at [216, 205] on div "I track costs and markups for this item" at bounding box center [230, 206] width 128 height 10
type textarea "x"
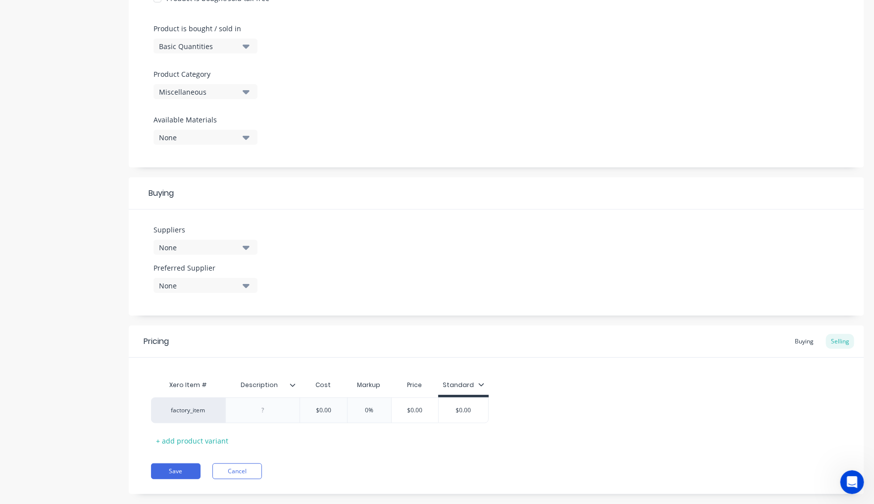
scroll to position [300, 0]
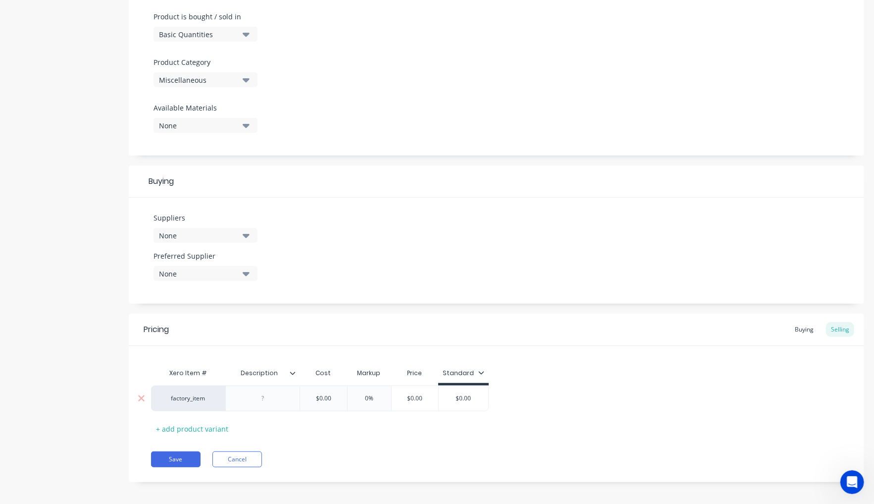
click at [331, 401] on div "$0.00" at bounding box center [324, 398] width 50 height 25
type input "$0.00"
drag, startPoint x: 324, startPoint y: 393, endPoint x: 308, endPoint y: 385, distance: 17.7
click at [308, 386] on div "$0.00 $0.00" at bounding box center [324, 398] width 50 height 25
type textarea "x"
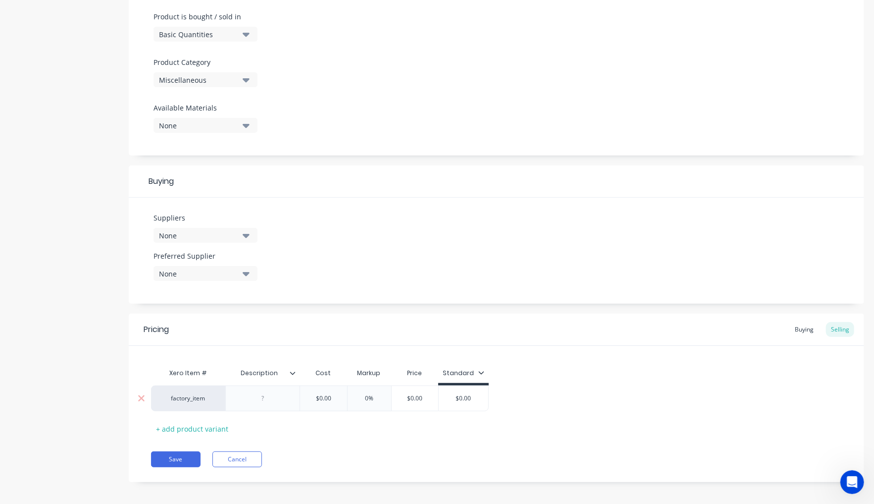
type input "1"
type textarea "x"
type input "19"
type textarea "x"
type input "199"
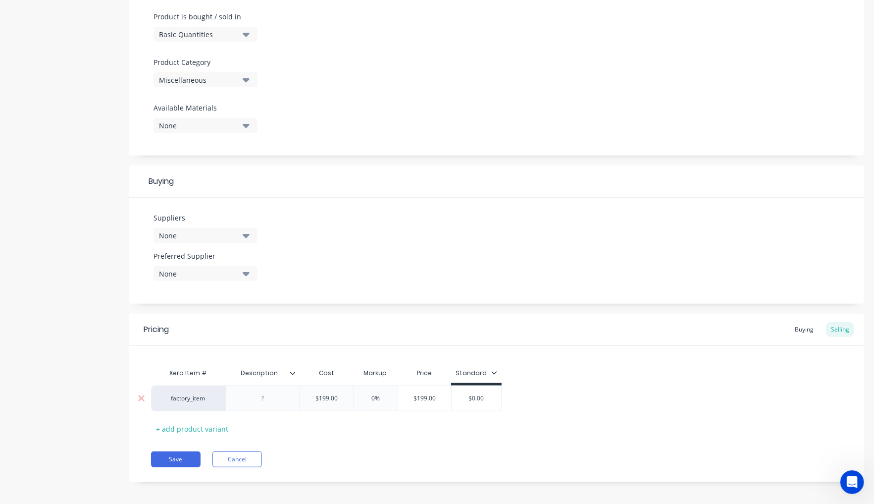
type input "0%"
type textarea "x"
type input "1"
type textarea "x"
type input "15"
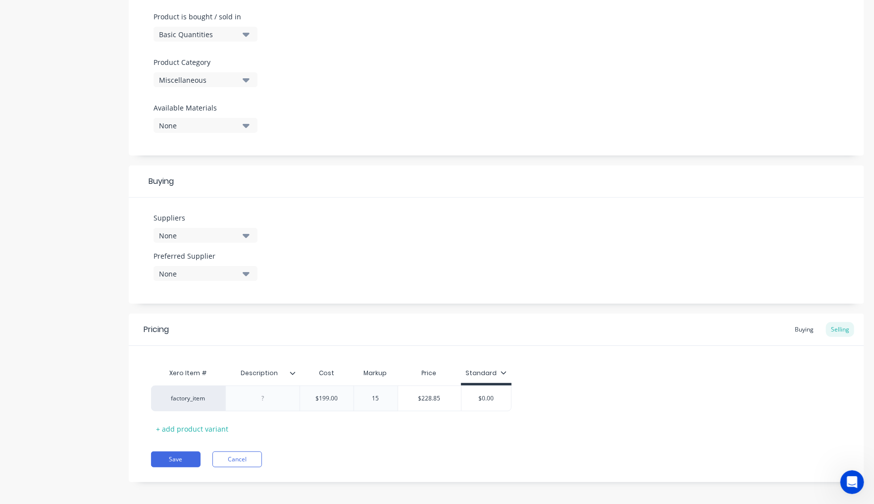
click at [420, 435] on div "Pricing Buying Selling Xero Item # Description Cost Markup Price Standard facto…" at bounding box center [496, 398] width 735 height 168
type input "$228.85"
drag, startPoint x: 441, startPoint y: 393, endPoint x: 393, endPoint y: 386, distance: 48.5
click at [378, 385] on div "factory_item $199.00 199 15% 15 $228.85 $228.85 $0.00" at bounding box center [331, 398] width 361 height 26
drag, startPoint x: 505, startPoint y: 398, endPoint x: 432, endPoint y: 375, distance: 76.9
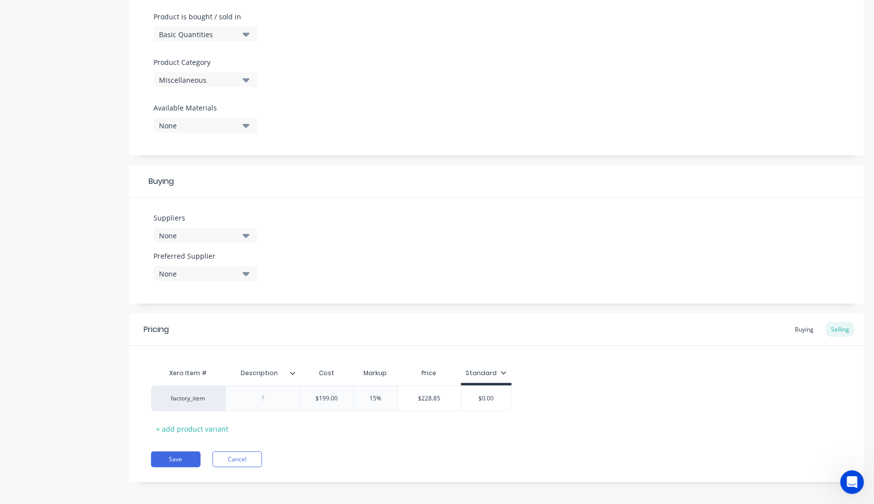
click at [432, 375] on div "Xero Item # Description Cost Markup Price Standard factory_item $199.00 199 15%…" at bounding box center [496, 399] width 691 height 73
type input "$0.00"
click at [484, 394] on input "$0.00" at bounding box center [487, 398] width 50 height 9
click at [489, 394] on input "$0.00" at bounding box center [487, 398] width 50 height 9
drag, startPoint x: 493, startPoint y: 393, endPoint x: 436, endPoint y: 388, distance: 57.7
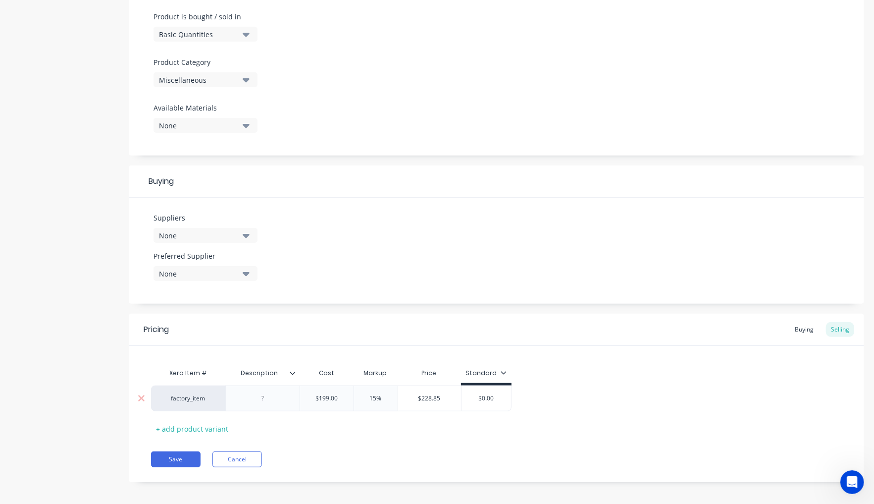
click at [436, 388] on div "factory_item $199.00 199 15% 15 $228.85 $228.85 $0.00 $0.00" at bounding box center [331, 398] width 361 height 26
paste input "228.85"
type textarea "x"
type input "$228.85"
drag, startPoint x: 532, startPoint y: 452, endPoint x: 525, endPoint y: 451, distance: 7.0
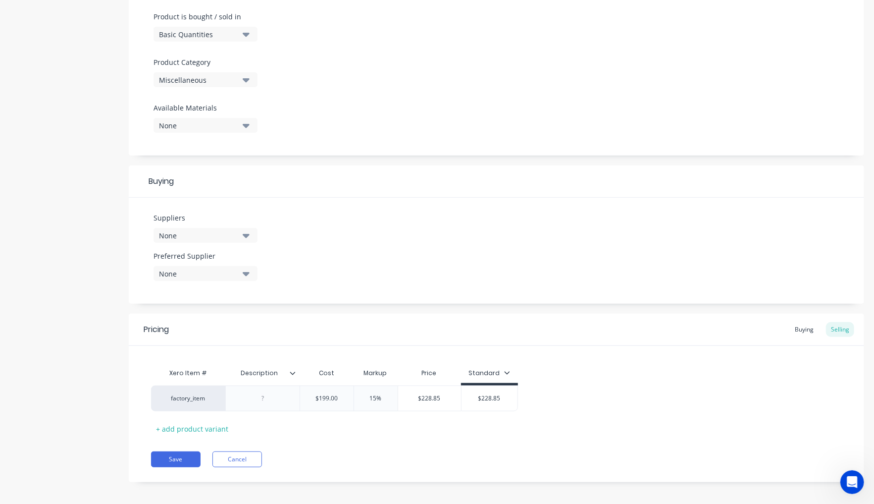
click at [532, 452] on div "Save Cancel" at bounding box center [507, 459] width 713 height 16
click at [799, 327] on div "Buying" at bounding box center [804, 329] width 29 height 15
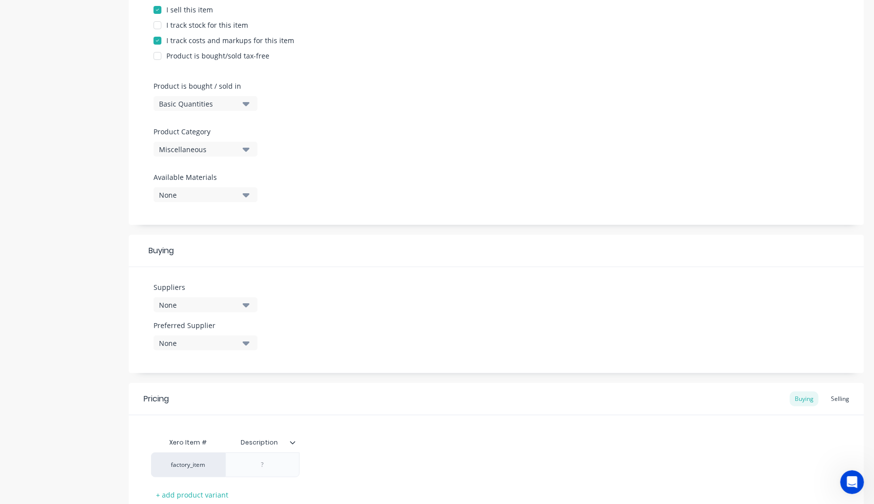
scroll to position [160, 0]
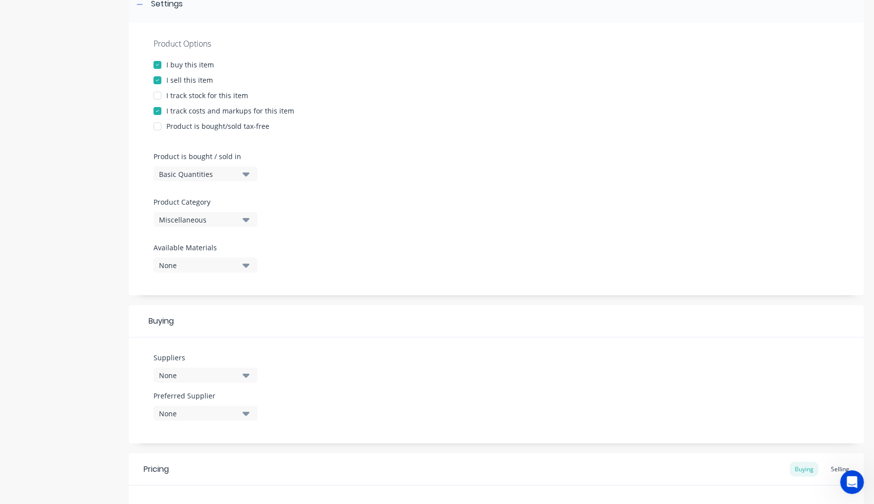
click at [232, 371] on div "None" at bounding box center [198, 375] width 79 height 10
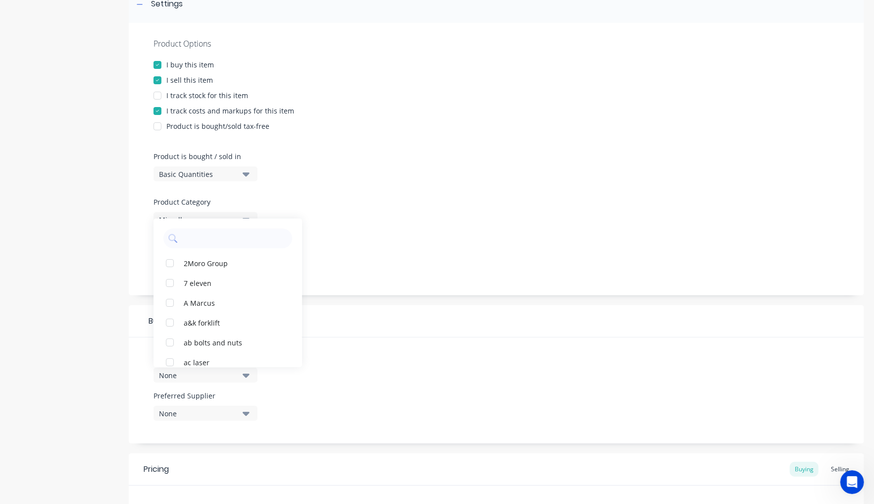
scroll to position [22, 0]
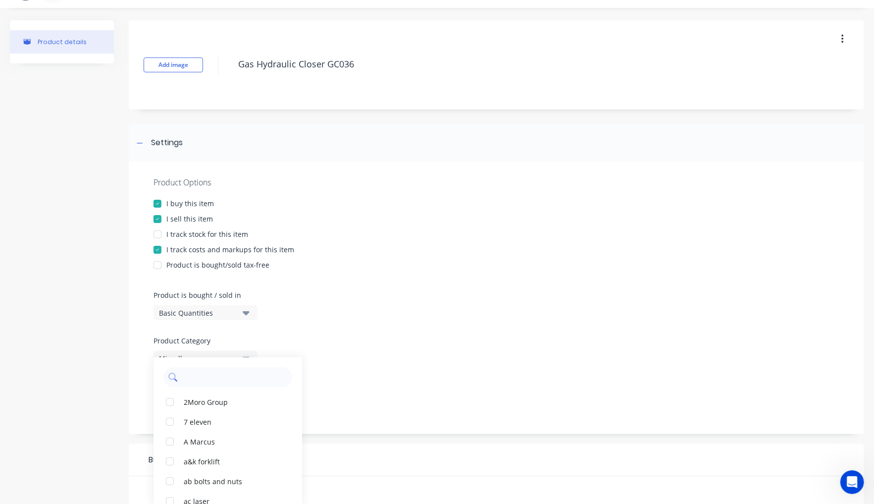
click at [203, 371] on input "text" at bounding box center [234, 377] width 105 height 20
type input "tiger"
click at [210, 404] on button "Tigerlink" at bounding box center [228, 402] width 149 height 20
type textarea "x"
click at [428, 333] on div "Product Options I buy this item I sell this item I track stock for this item I …" at bounding box center [496, 297] width 735 height 272
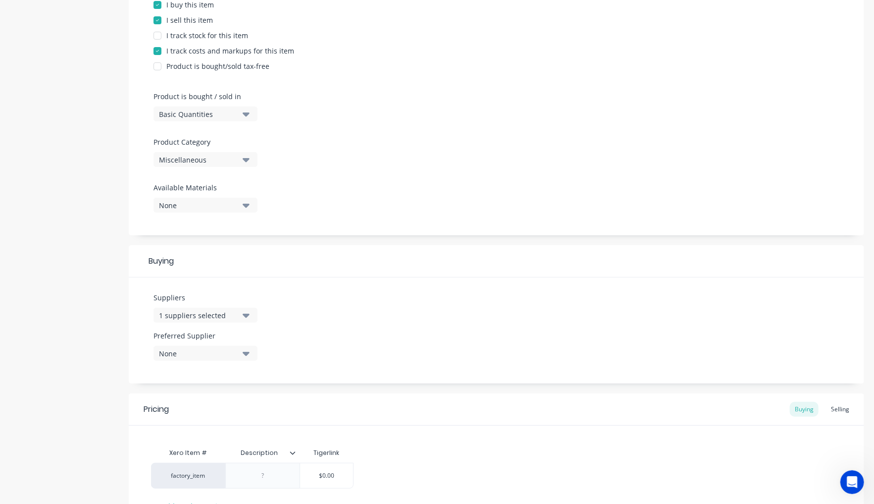
scroll to position [292, 0]
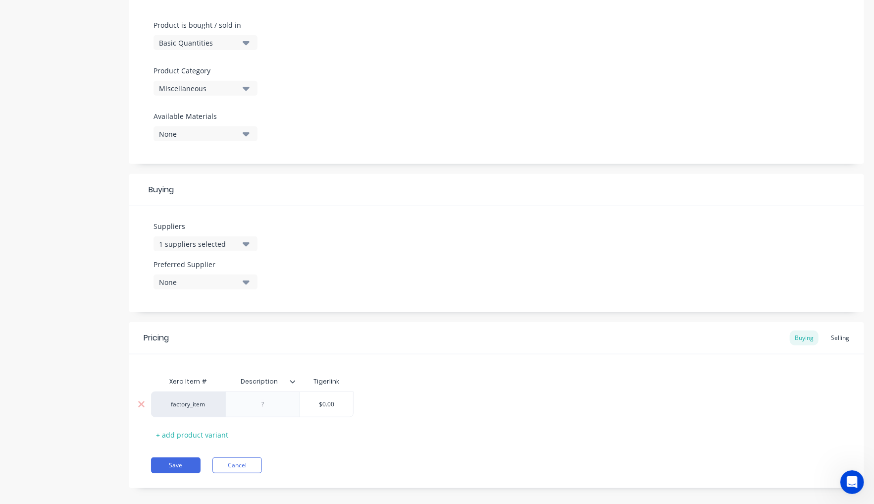
type input "$0.00"
drag, startPoint x: 332, startPoint y: 398, endPoint x: 327, endPoint y: 397, distance: 5.1
click at [327, 400] on input "$0.00" at bounding box center [326, 404] width 53 height 9
drag, startPoint x: 356, startPoint y: 401, endPoint x: 325, endPoint y: 397, distance: 30.9
click at [325, 397] on div "factory_item $0.00 $0.00" at bounding box center [496, 404] width 691 height 26
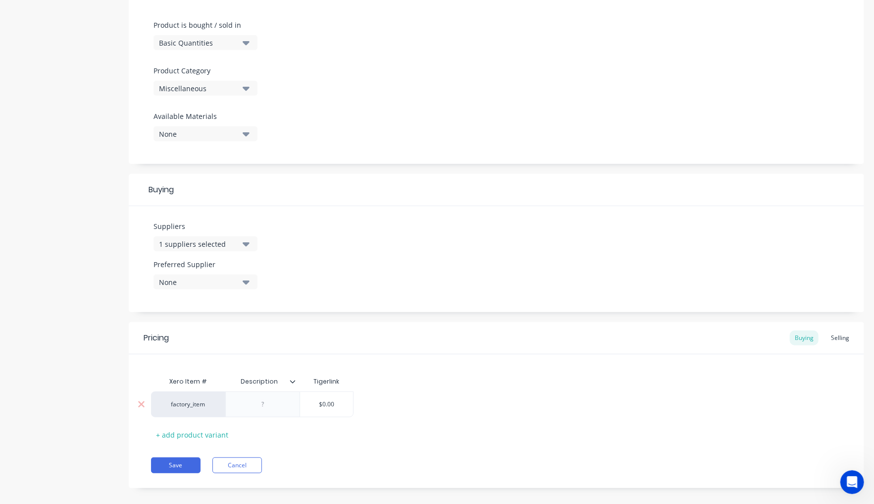
drag, startPoint x: 335, startPoint y: 399, endPoint x: 312, endPoint y: 399, distance: 23.3
click at [313, 401] on input "$0.00" at bounding box center [326, 404] width 53 height 9
type textarea "x"
type input "1"
type textarea "x"
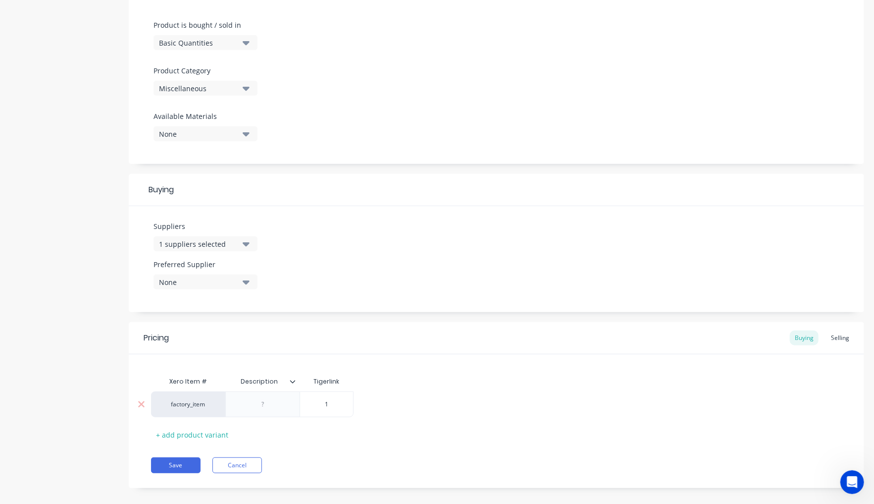
type input "19"
type textarea "x"
type input "199"
click at [335, 438] on div "Pricing Buying Selling Xero Item # Description Tigerlink factory_item $199.00 1…" at bounding box center [496, 405] width 735 height 166
click at [193, 457] on button "Save" at bounding box center [176, 465] width 50 height 16
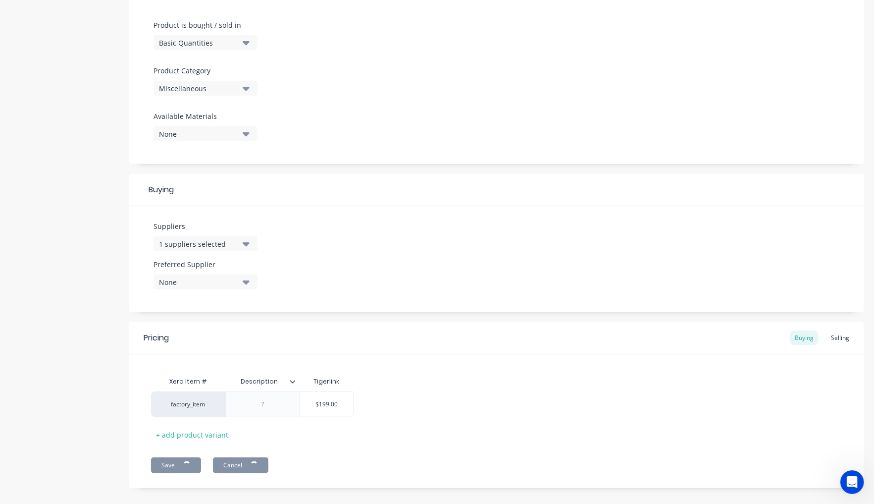
type textarea "x"
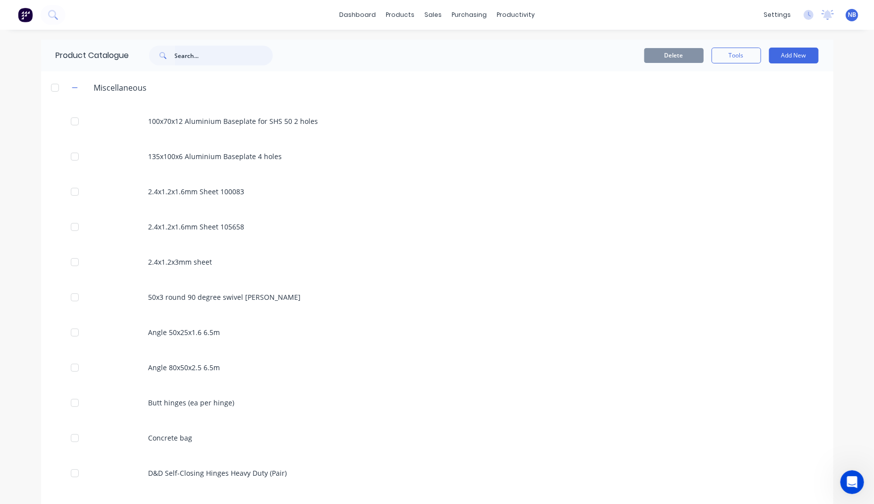
click at [195, 55] on input "text" at bounding box center [224, 56] width 98 height 20
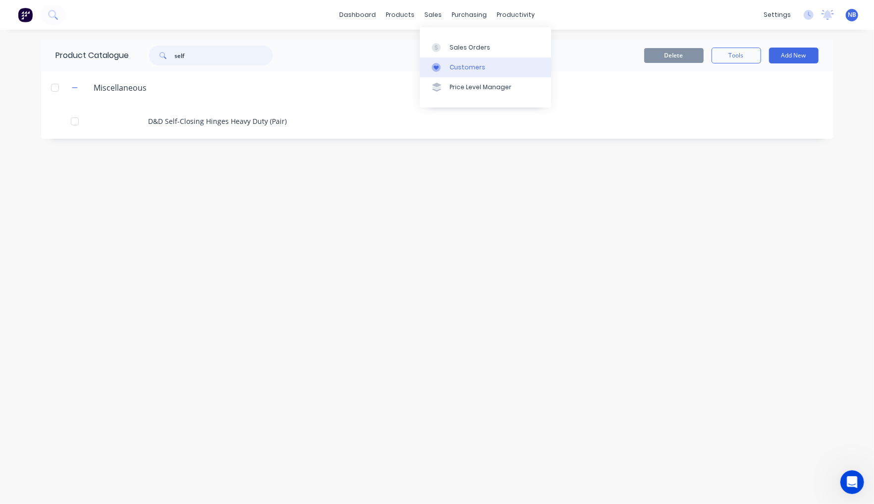
type input "self"
click at [454, 70] on div "Customers" at bounding box center [468, 67] width 36 height 9
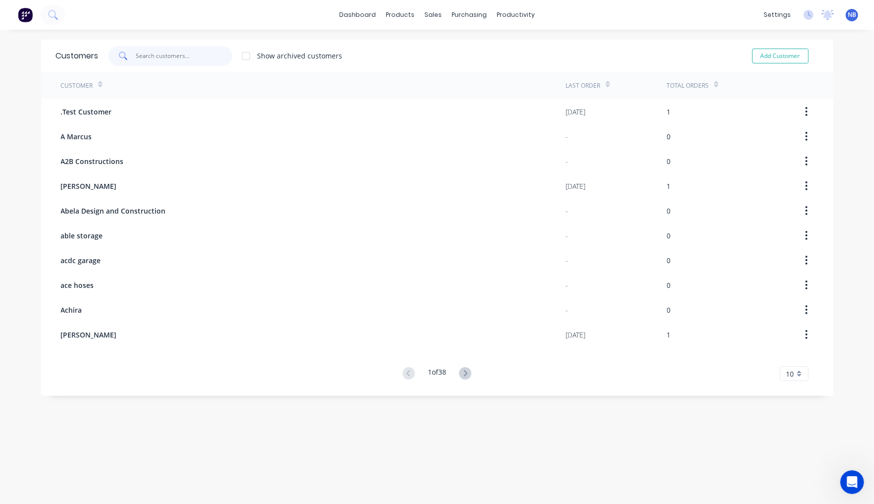
click at [178, 54] on input "text" at bounding box center [184, 56] width 97 height 20
paste input "Allen Gerson"
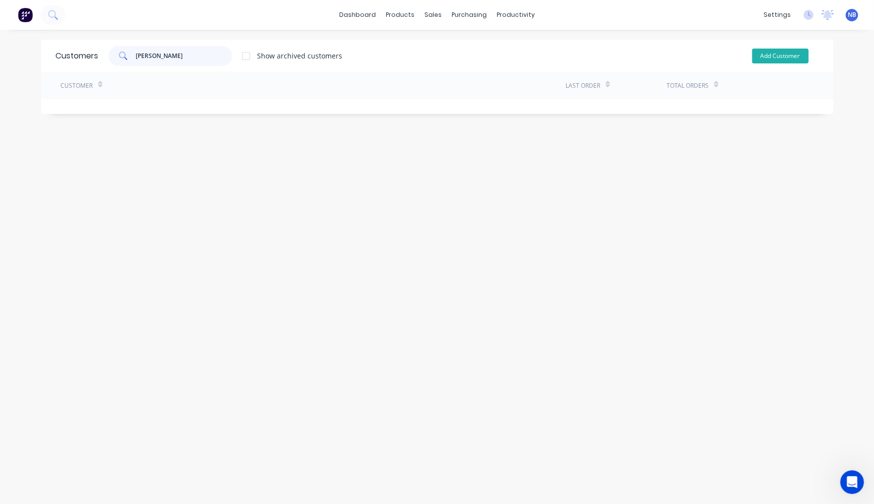
type input "Allen Gerson"
click at [791, 60] on button "Add Customer" at bounding box center [780, 56] width 56 height 15
select select "AU"
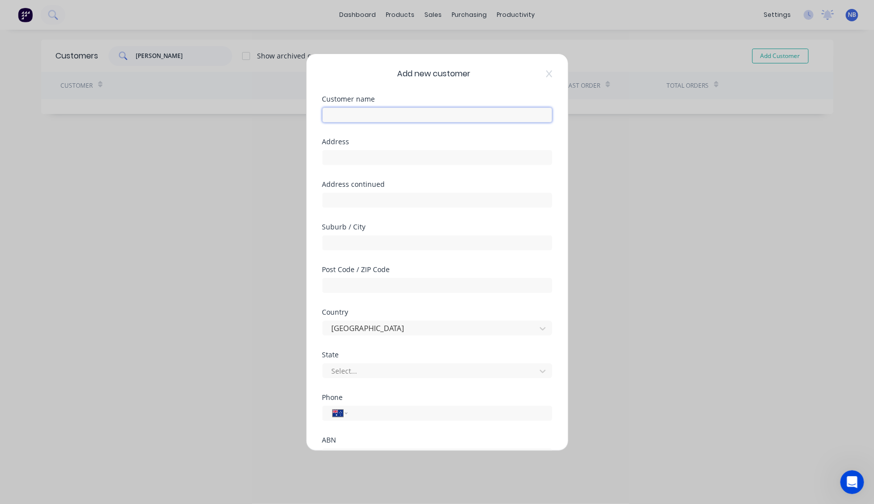
paste input "Allen Gerson"
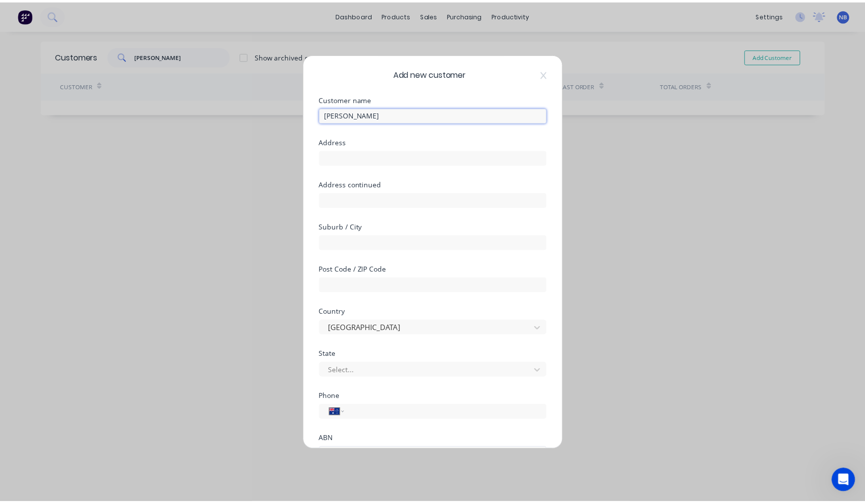
scroll to position [84, 0]
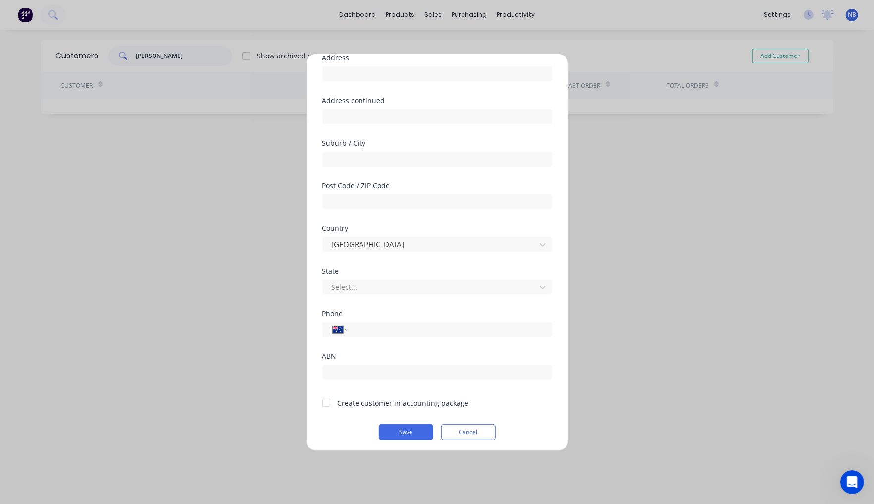
type input "Allen Gerson"
drag, startPoint x: 333, startPoint y: 399, endPoint x: 341, endPoint y: 401, distance: 8.1
click at [333, 399] on div at bounding box center [326, 403] width 20 height 20
click at [413, 430] on button "Save" at bounding box center [406, 432] width 54 height 16
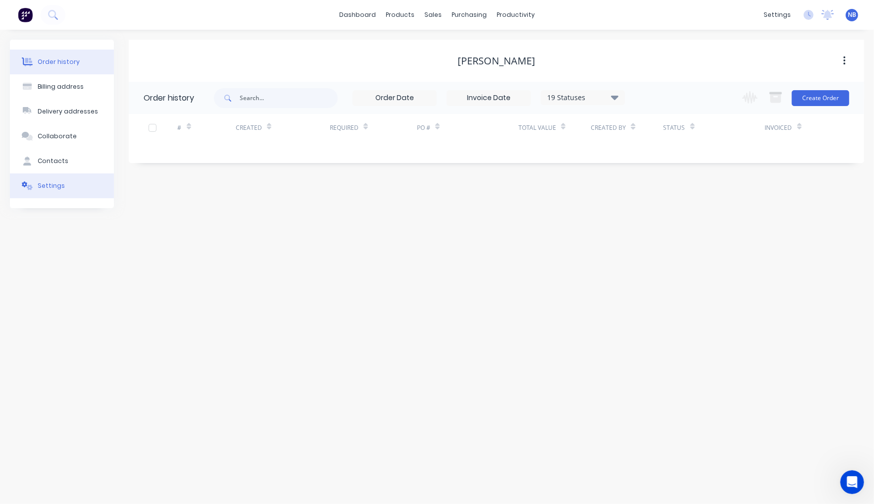
click at [44, 190] on div "Settings" at bounding box center [51, 185] width 27 height 9
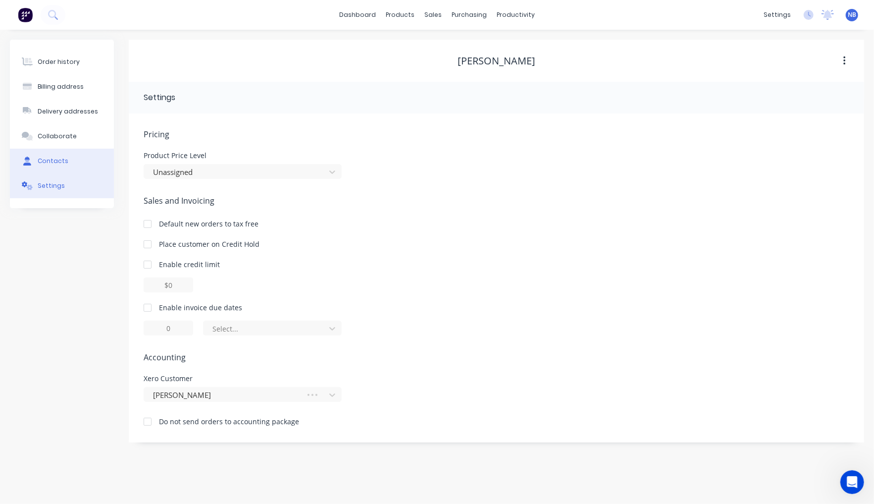
click at [69, 164] on button "Contacts" at bounding box center [62, 161] width 104 height 25
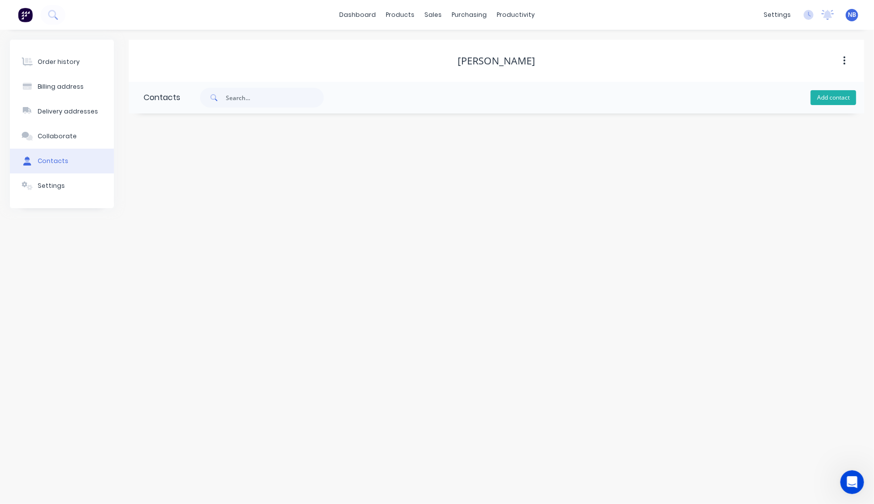
click at [835, 102] on button "Add contact" at bounding box center [834, 97] width 46 height 15
select select "AU"
paste input "Allen Gerson"
type input "Allen Gerson"
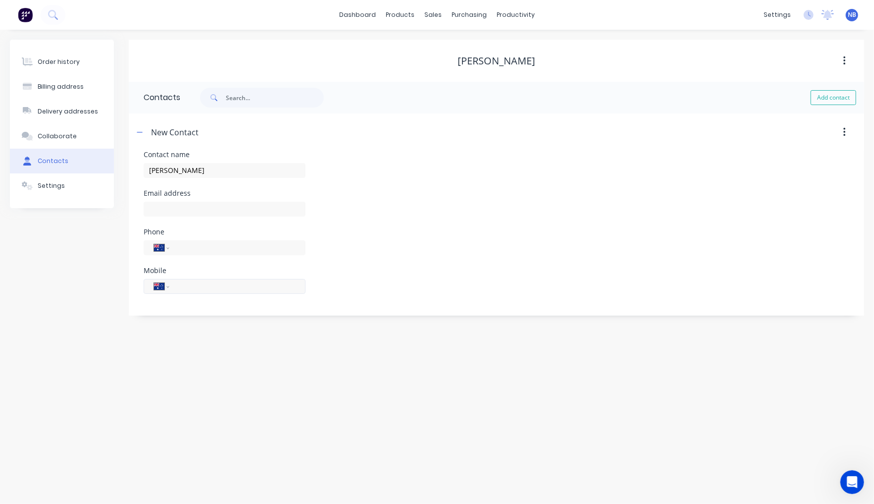
select select "AU"
paste input "agerson@accsys.net.au"
type input "agerson@accsys.net.au"
click at [409, 238] on div "Phone International Afghanistan Åland Islands Albania Algeria American Samoa An…" at bounding box center [497, 247] width 706 height 39
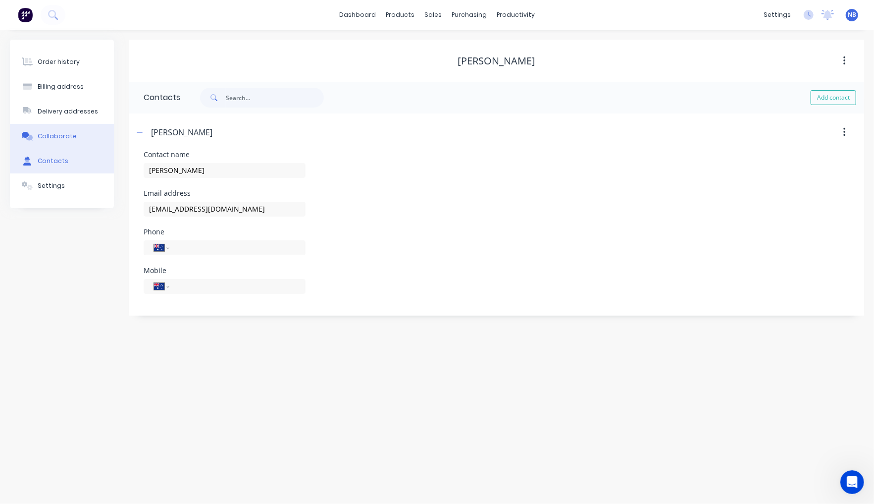
click at [46, 141] on div "Collaborate" at bounding box center [57, 136] width 39 height 9
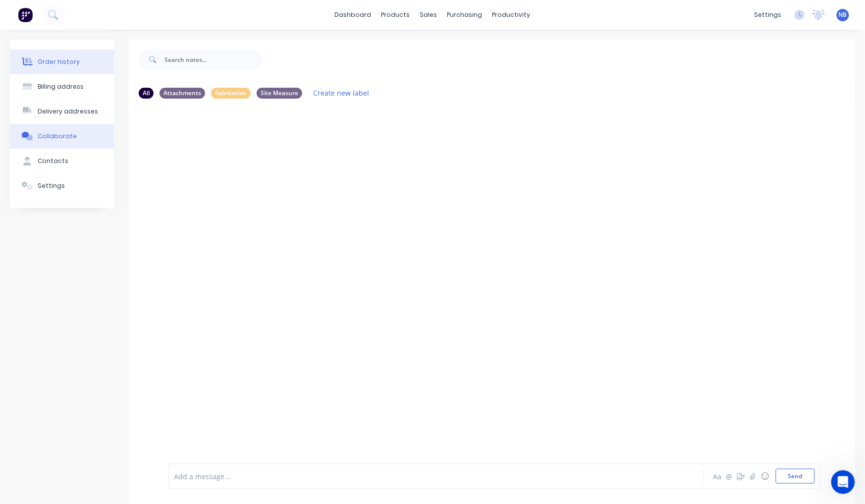
click at [68, 66] on div "Order history" at bounding box center [59, 61] width 42 height 9
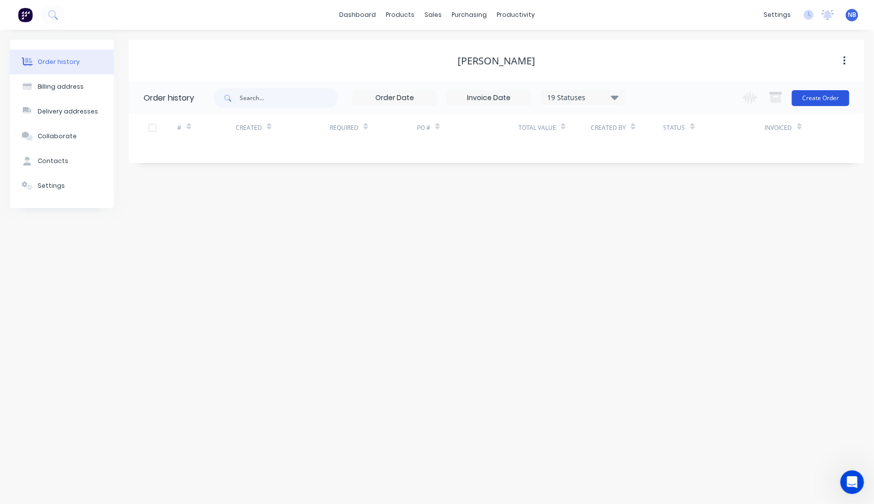
click at [837, 103] on button "Create Order" at bounding box center [820, 98] width 57 height 16
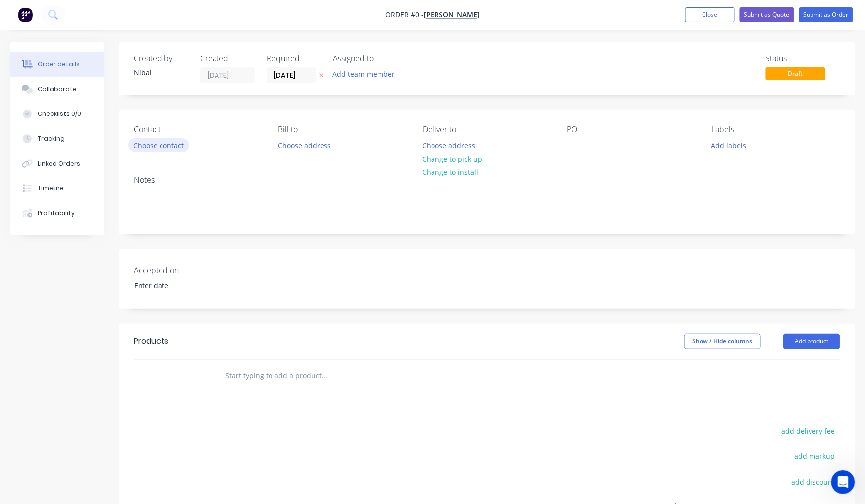
click at [161, 141] on button "Choose contact" at bounding box center [158, 144] width 61 height 13
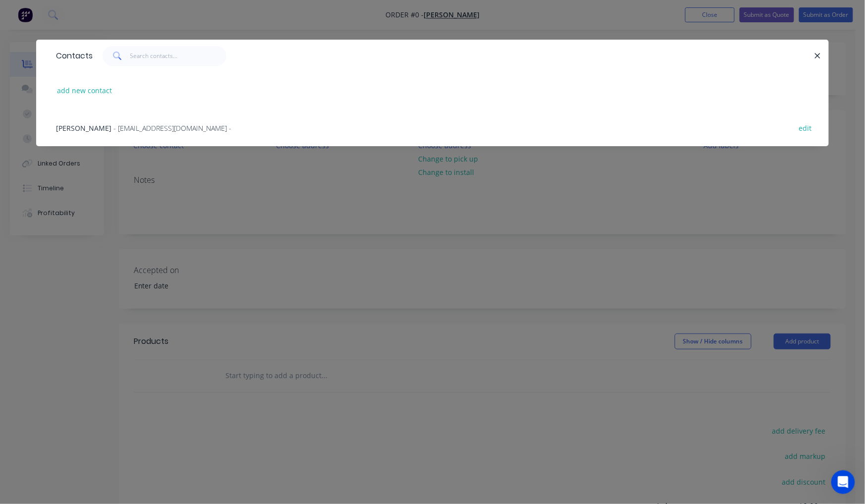
click at [195, 139] on div "Allen Gerson - agerson@accsys.net.au - edit" at bounding box center [432, 127] width 763 height 37
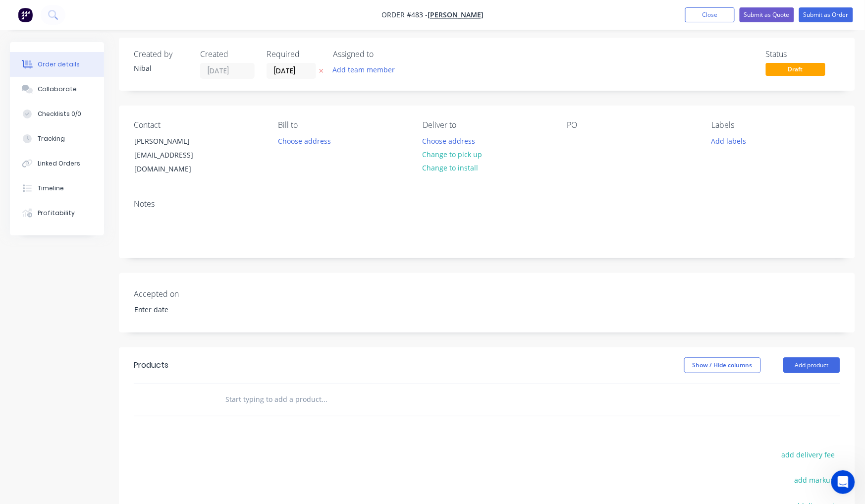
scroll to position [70, 0]
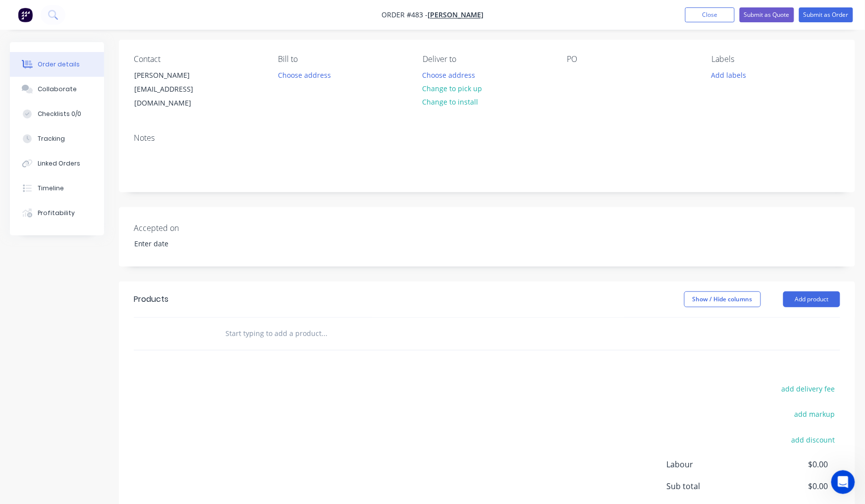
click at [305, 323] on input "text" at bounding box center [324, 333] width 198 height 20
type input "fence"
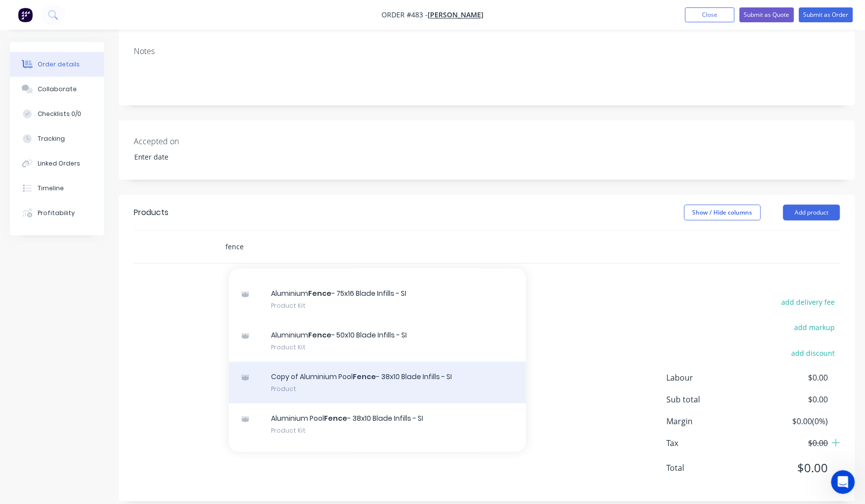
scroll to position [282, 0]
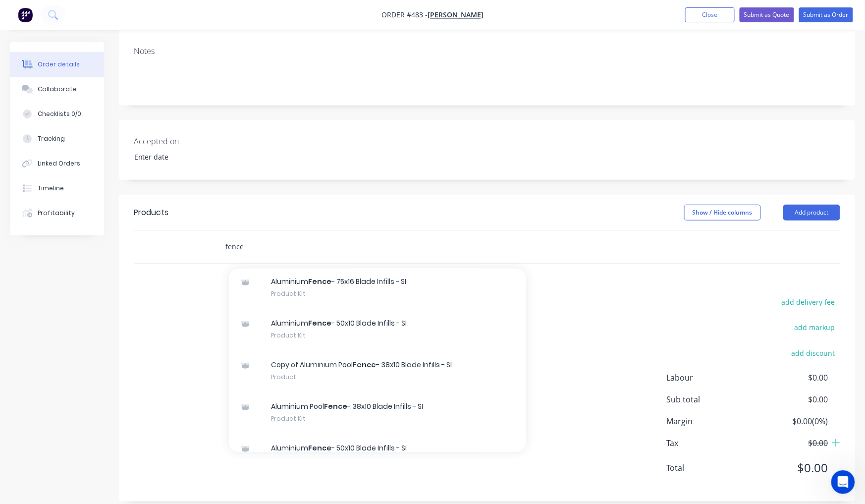
drag, startPoint x: 248, startPoint y: 236, endPoint x: 157, endPoint y: 229, distance: 91.9
click at [157, 231] on div "fence Add fence to order Copy of Aluminium Fence - 50x10 Blade Infills - SI Pro…" at bounding box center [487, 247] width 706 height 32
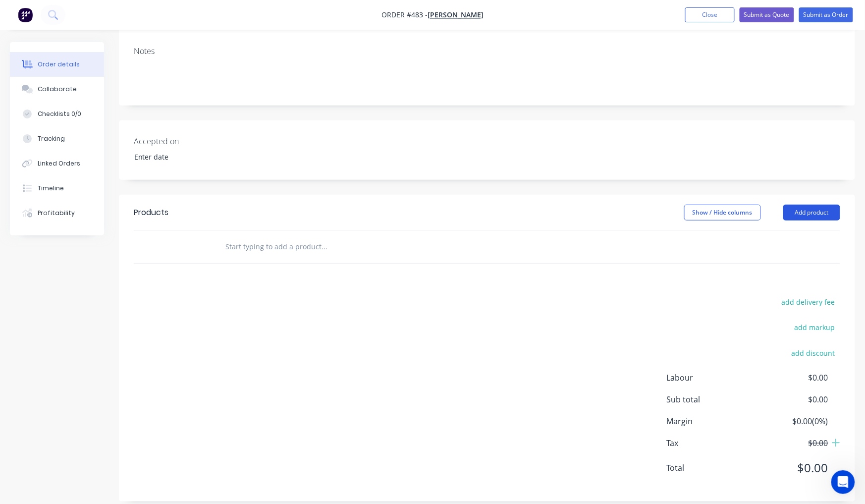
click at [840, 203] on header "Products Show / Hide columns Add product" at bounding box center [487, 213] width 736 height 36
click at [820, 205] on button "Add product" at bounding box center [811, 213] width 57 height 16
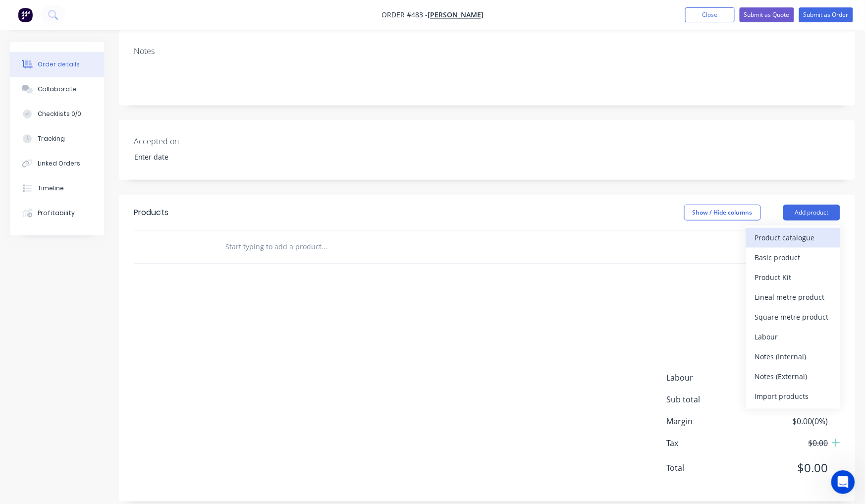
click at [779, 230] on div "Product catalogue" at bounding box center [793, 237] width 76 height 14
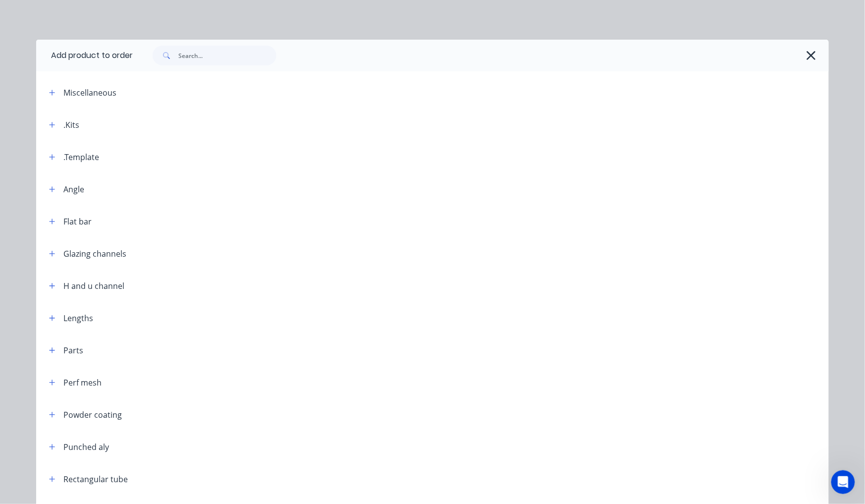
click at [253, 66] on div at bounding box center [481, 56] width 696 height 32
click at [251, 62] on input "text" at bounding box center [227, 56] width 98 height 20
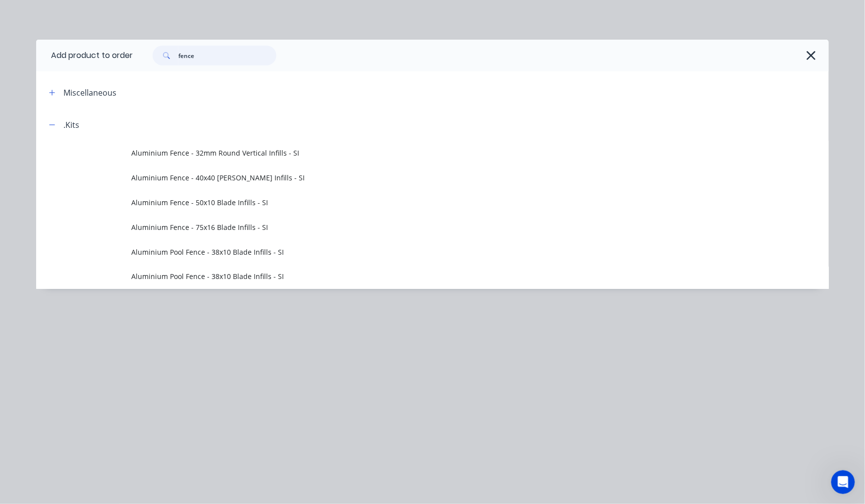
drag, startPoint x: 226, startPoint y: 59, endPoint x: 133, endPoint y: 56, distance: 93.2
click at [133, 56] on header "Add product to order fence" at bounding box center [432, 56] width 792 height 32
type input "gate"
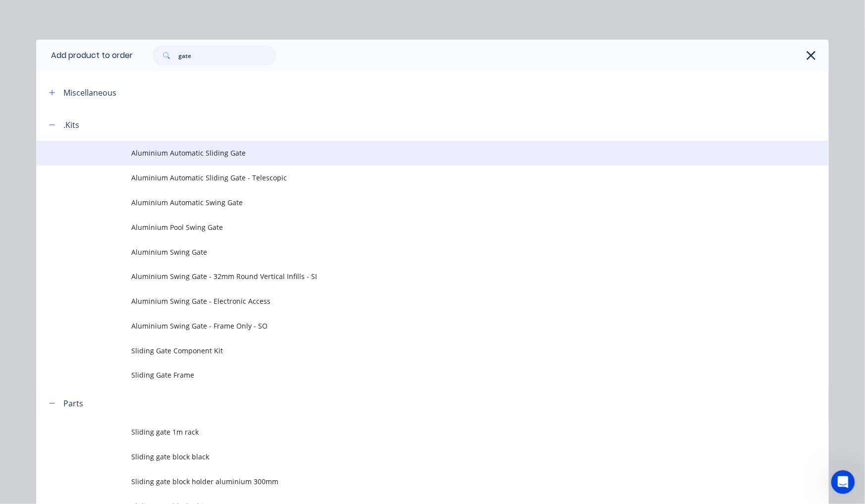
scroll to position [54, 0]
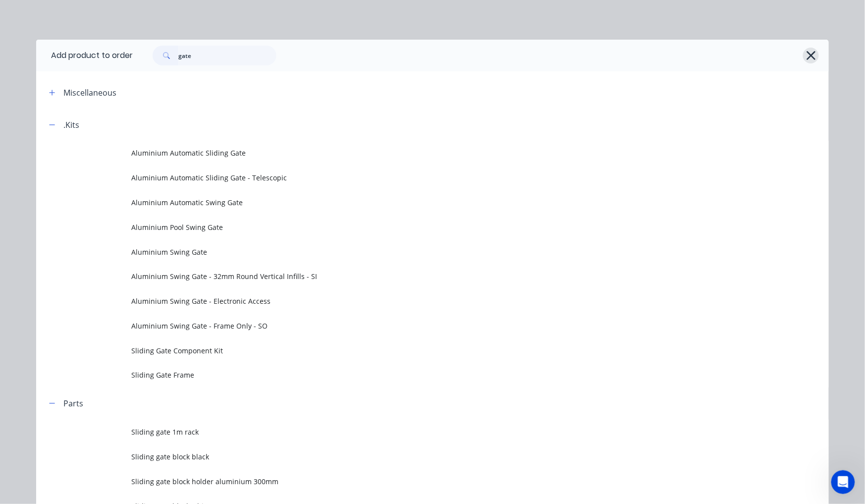
click at [811, 60] on icon "button" at bounding box center [810, 55] width 9 height 9
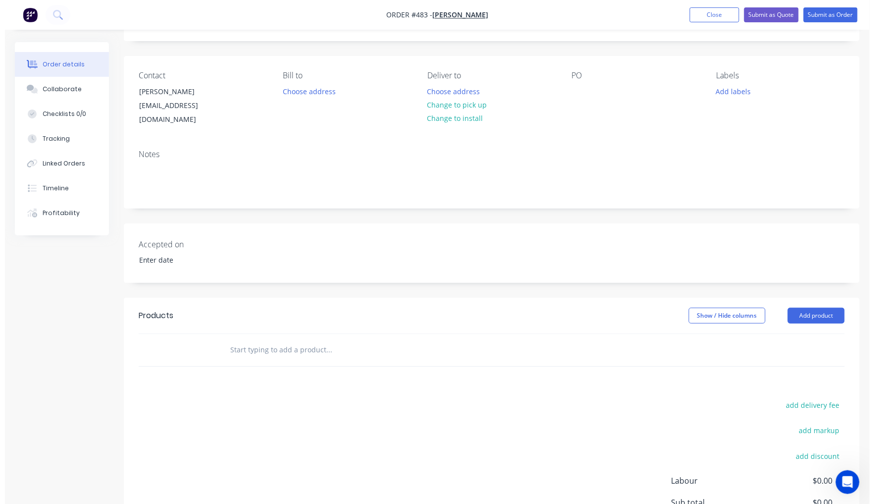
scroll to position [0, 0]
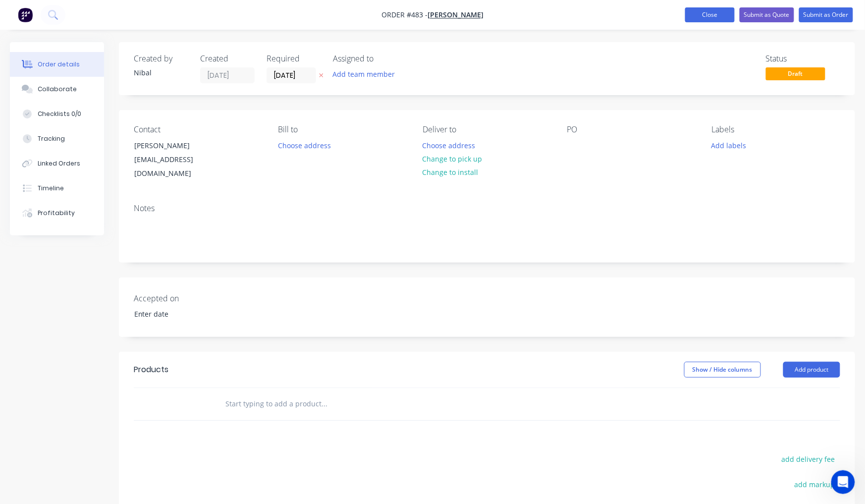
click at [701, 13] on button "Close" at bounding box center [710, 14] width 50 height 15
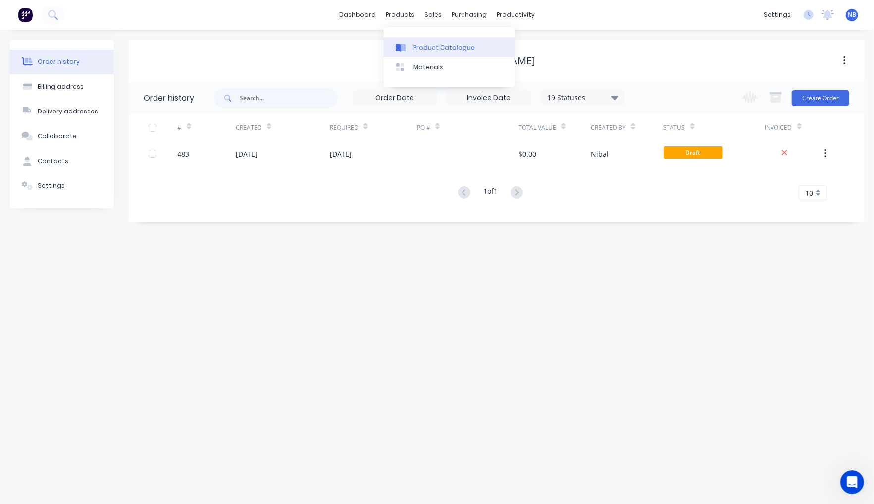
click at [422, 47] on div "Product Catalogue" at bounding box center [444, 47] width 61 height 9
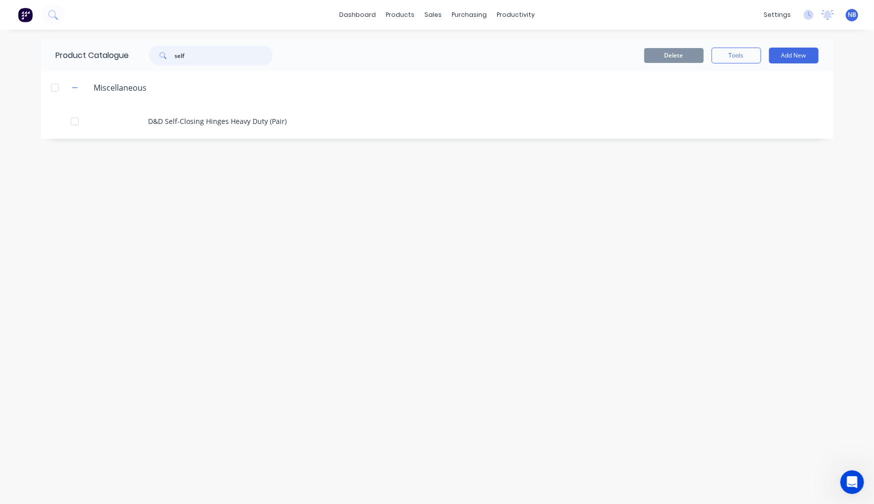
drag, startPoint x: 197, startPoint y: 62, endPoint x: 111, endPoint y: 45, distance: 87.4
click at [111, 45] on div "Product Catalogue self" at bounding box center [169, 56] width 257 height 32
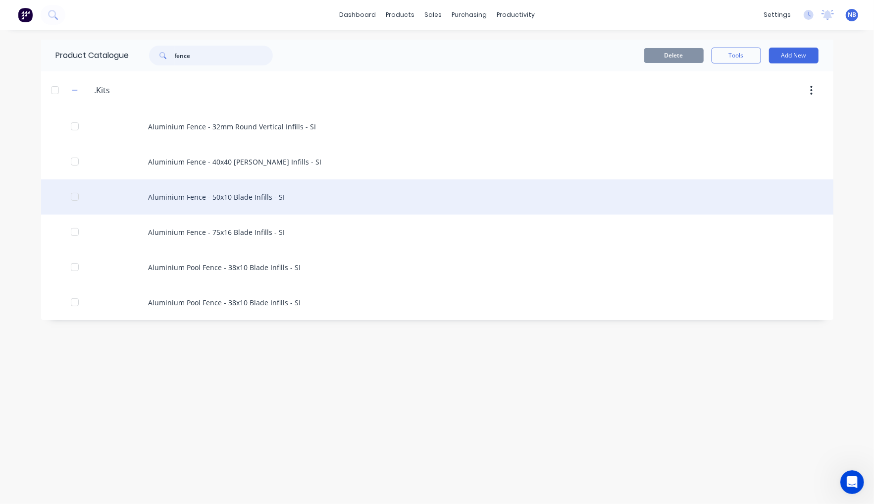
type input "fence"
click at [271, 201] on div "Aluminium Fence - 50x10 Blade Infills - SI" at bounding box center [437, 196] width 792 height 35
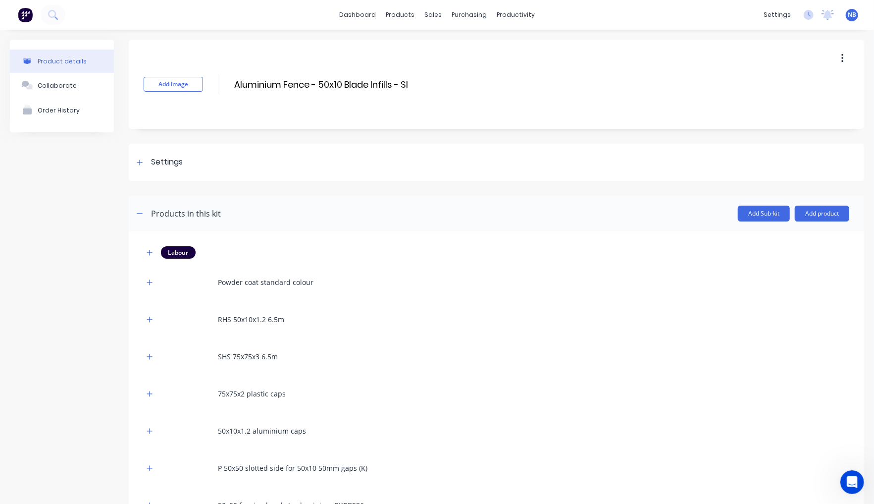
click at [831, 60] on button "button" at bounding box center [842, 59] width 23 height 18
click at [785, 92] on div "Duplicate" at bounding box center [807, 84] width 76 height 14
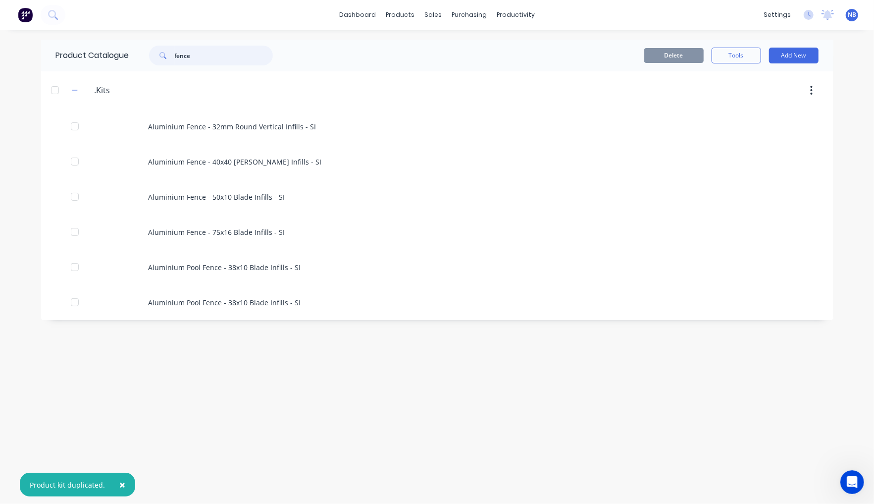
drag, startPoint x: 214, startPoint y: 55, endPoint x: 92, endPoint y: 55, distance: 122.3
click at [96, 53] on div "Product Catalogue fence" at bounding box center [169, 56] width 257 height 32
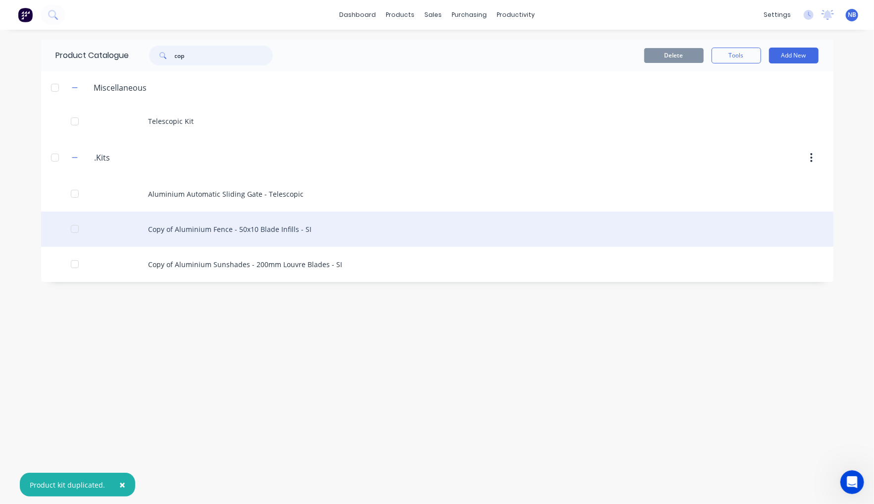
type input "cop"
click at [298, 230] on div "Copy of Aluminium Fence - 50x10 Blade Infills - SI" at bounding box center [437, 228] width 792 height 35
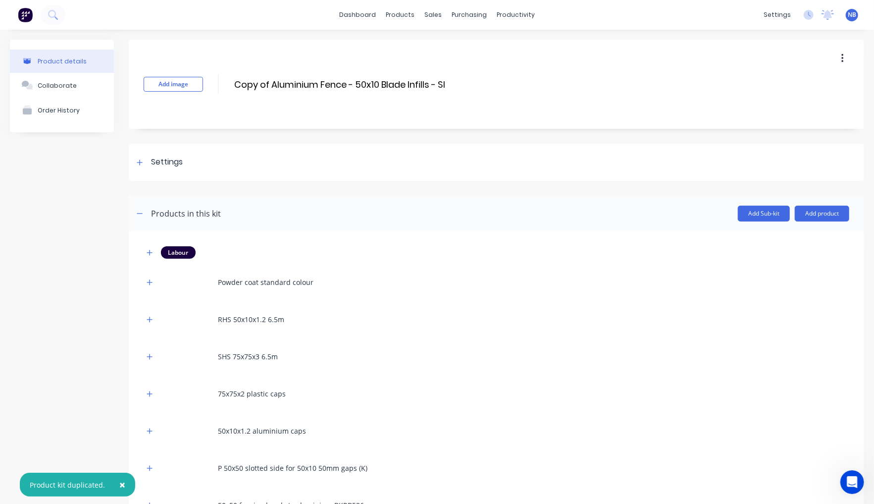
drag, startPoint x: 271, startPoint y: 82, endPoint x: 209, endPoint y: 84, distance: 62.9
click at [211, 84] on div "Add image Copy of Aluminium Fence - 50x10 Blade Infills - SI Copy of Aluminium …" at bounding box center [496, 84] width 735 height 89
drag, startPoint x: 333, startPoint y: 82, endPoint x: 319, endPoint y: 82, distance: 13.9
click at [319, 82] on input "Aluminium Fence - 50x10 Blade Infills - SI" at bounding box center [322, 84] width 179 height 14
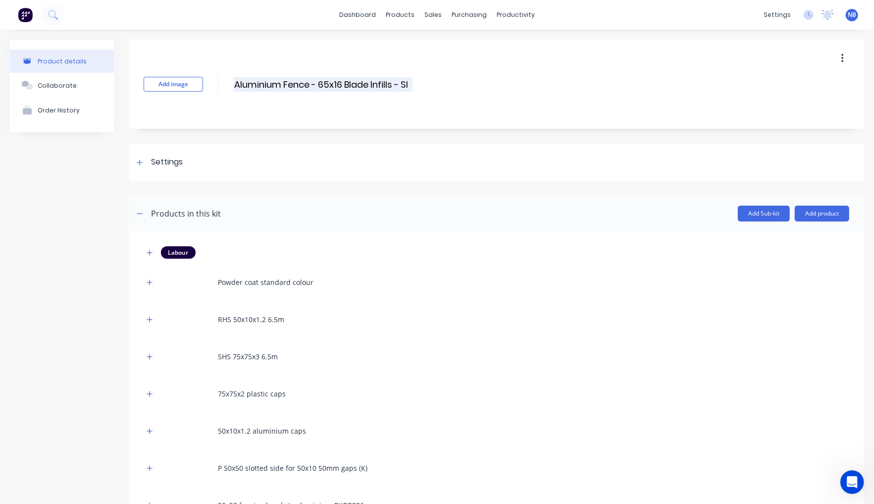
click at [363, 82] on input "Aluminium Fence - 65x16 Blade Infills - SI" at bounding box center [322, 84] width 179 height 14
type input "Aluminium Fence - 65x16 Slat Infills - SI"
click at [22, 289] on div "Product details Collaborate Order History" at bounding box center [62, 312] width 104 height 544
click at [145, 165] on div "Settings" at bounding box center [158, 162] width 49 height 12
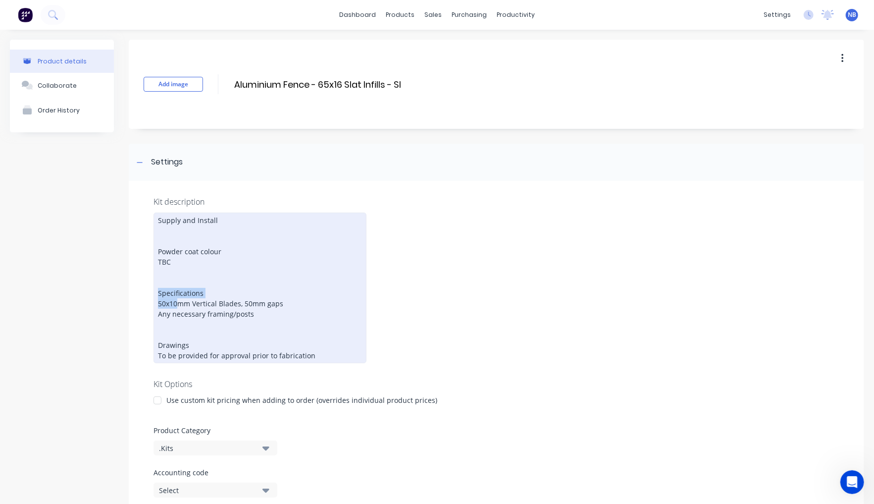
drag, startPoint x: 179, startPoint y: 301, endPoint x: 132, endPoint y: 288, distance: 48.8
click at [132, 289] on div "Kit description Supply and Install Powder coat colour TBC Specifications 50x10m…" at bounding box center [496, 394] width 735 height 427
click at [233, 300] on div "Supply and Install Powder coat colour TBC Specifications 65x16mm Vertical Blade…" at bounding box center [260, 287] width 213 height 151
click at [256, 298] on div "Supply and Install Powder coat colour TBC Specifications 65x16mm Vertical Slats…" at bounding box center [260, 287] width 213 height 151
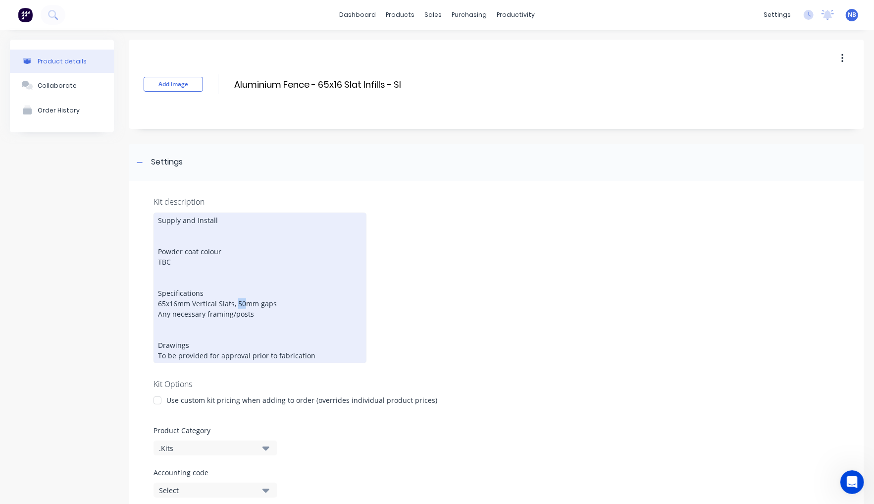
drag, startPoint x: 246, startPoint y: 297, endPoint x: 238, endPoint y: 298, distance: 7.9
click at [238, 298] on div "Supply and Install Powder coat colour TBC Specifications 65x16mm Vertical Slats…" at bounding box center [260, 287] width 213 height 151
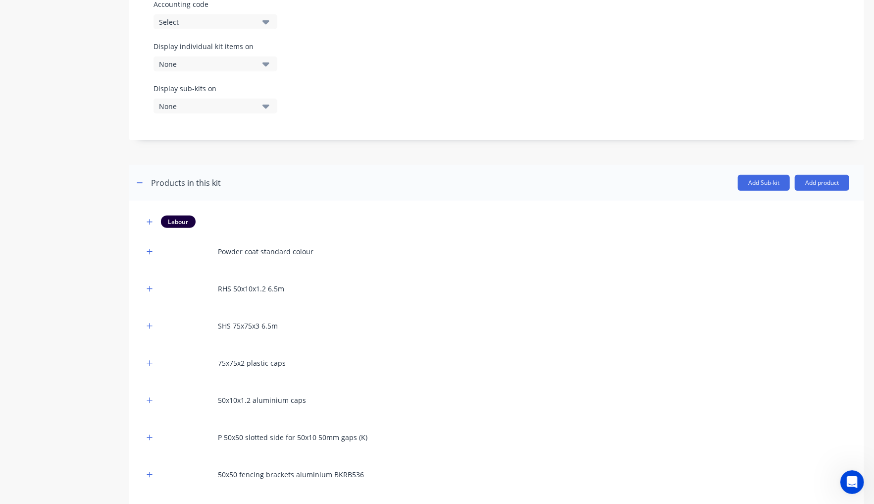
scroll to position [518, 0]
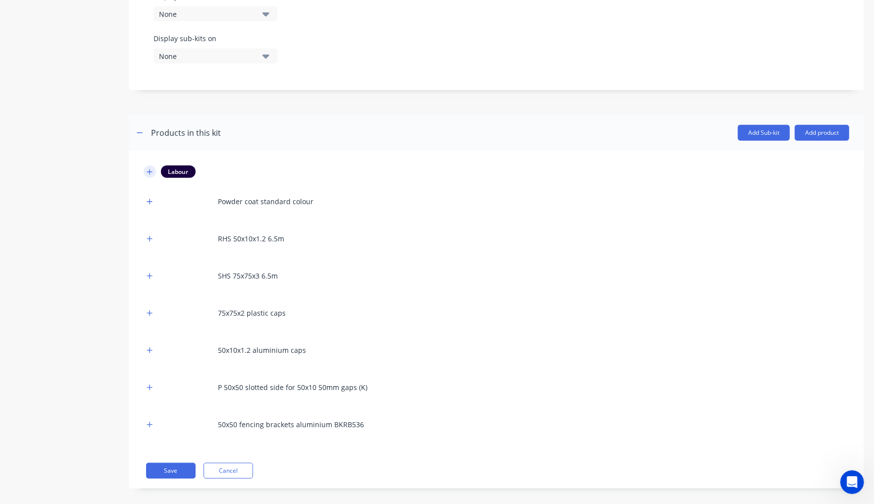
click at [153, 168] on div "Labour Powder coat standard colour RHS 50x10x1.2 6.5m SHS 75x75x3 6.5m 75x75x2 …" at bounding box center [497, 301] width 706 height 272
click at [151, 166] on button "button" at bounding box center [150, 171] width 12 height 12
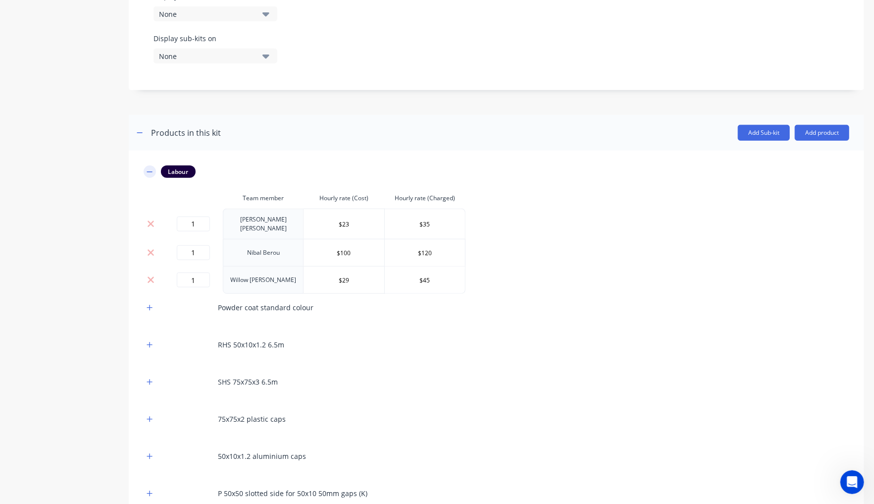
click at [151, 168] on icon "button" at bounding box center [150, 171] width 6 height 7
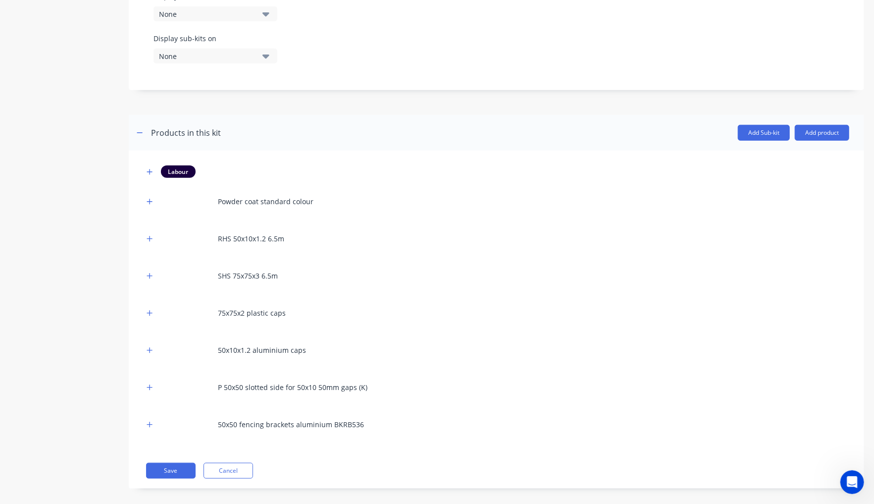
click at [142, 228] on div "Labour Powder coat standard colour RHS 50x10x1.2 6.5m SHS 75x75x3 6.5m 75x75x2 …" at bounding box center [496, 320] width 735 height 338
click at [152, 235] on icon "button" at bounding box center [150, 238] width 6 height 7
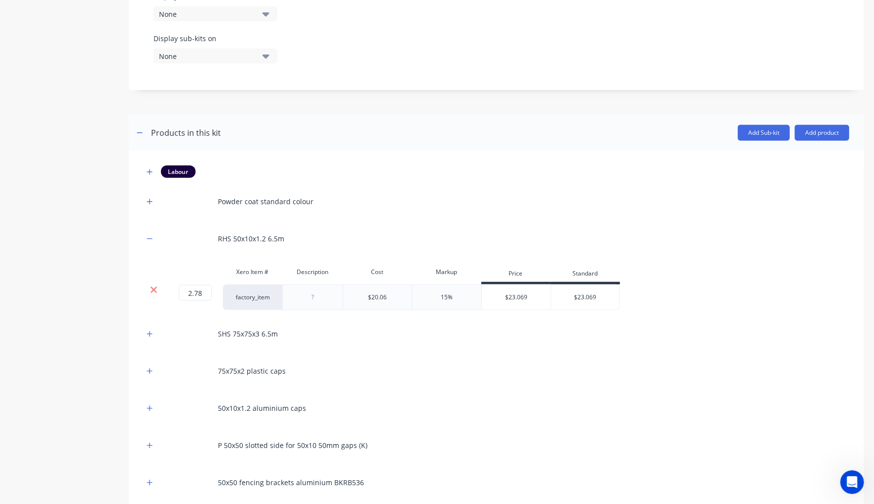
click at [151, 285] on icon at bounding box center [153, 290] width 7 height 10
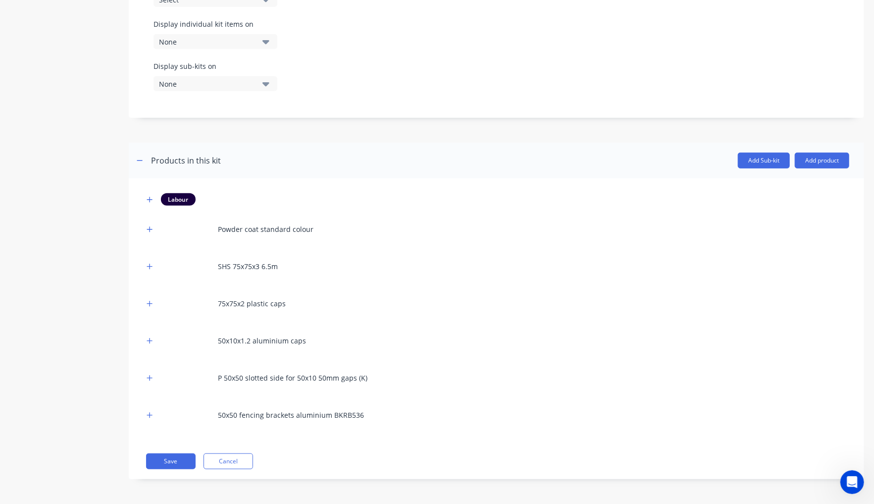
scroll to position [481, 0]
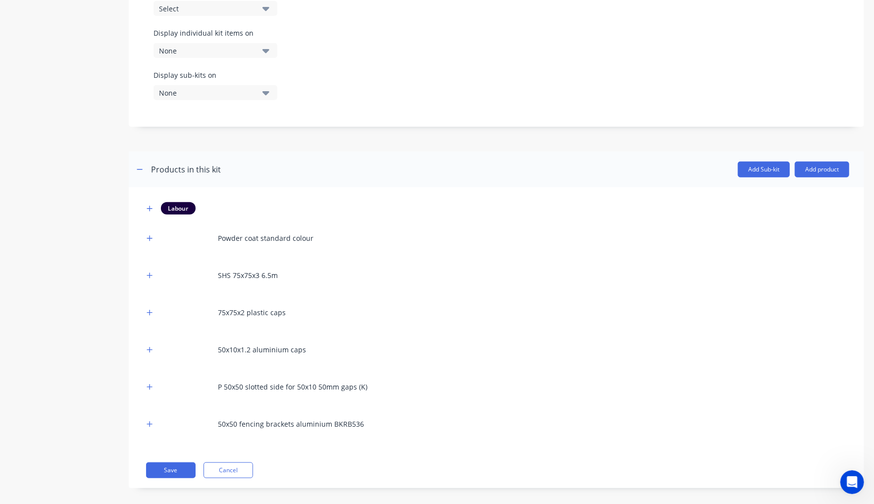
click at [137, 343] on div "Labour Powder coat standard colour SHS 75x75x3 6.5m 75x75x2 plastic caps 50x10x…" at bounding box center [496, 337] width 735 height 301
click at [143, 342] on div "Labour Powder coat standard colour SHS 75x75x3 6.5m 75x75x2 plastic caps 50x10x…" at bounding box center [496, 337] width 735 height 301
click at [137, 337] on div "Labour Powder coat standard colour SHS 75x75x3 6.5m 75x75x2 plastic caps 50x10x…" at bounding box center [496, 337] width 735 height 301
click at [145, 343] on button "button" at bounding box center [150, 349] width 12 height 12
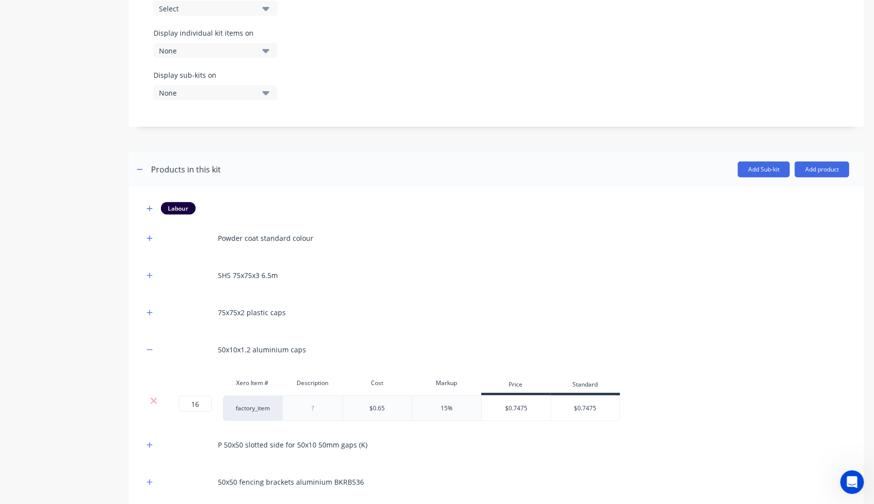
click at [159, 396] on div at bounding box center [153, 401] width 19 height 10
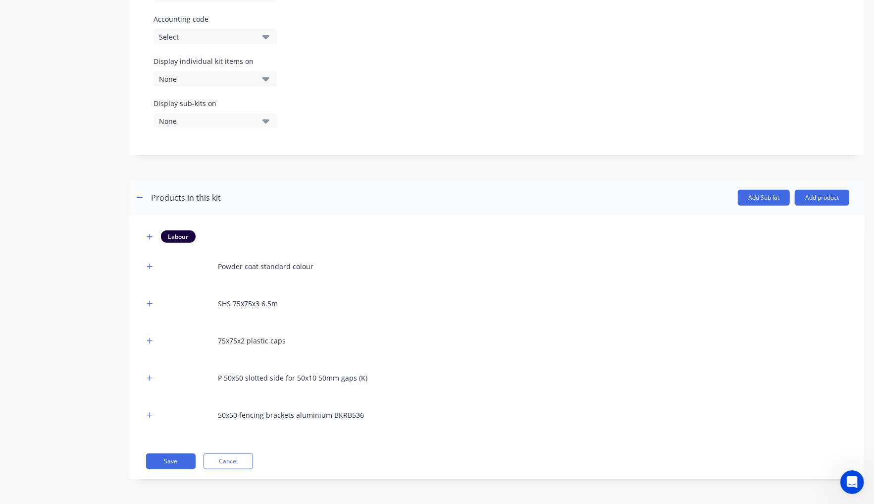
scroll to position [444, 0]
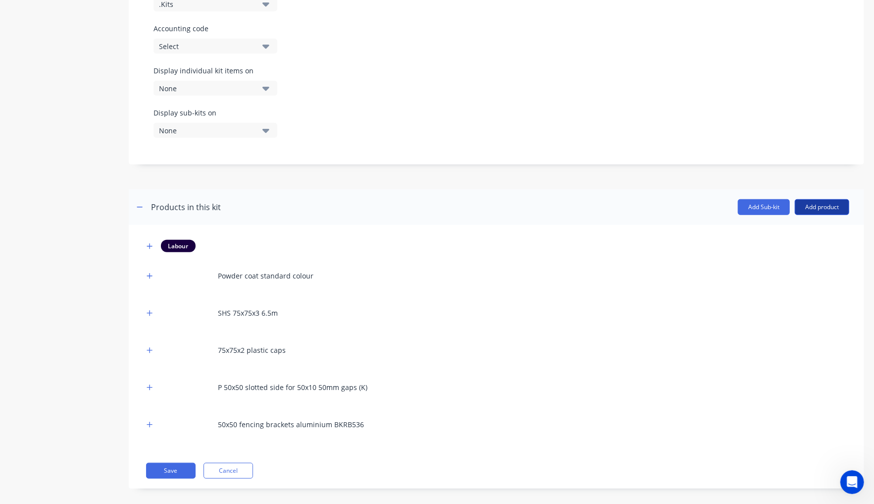
click at [818, 201] on button "Add product" at bounding box center [822, 207] width 54 height 16
click at [764, 226] on div "Product catalogue" at bounding box center [802, 232] width 76 height 14
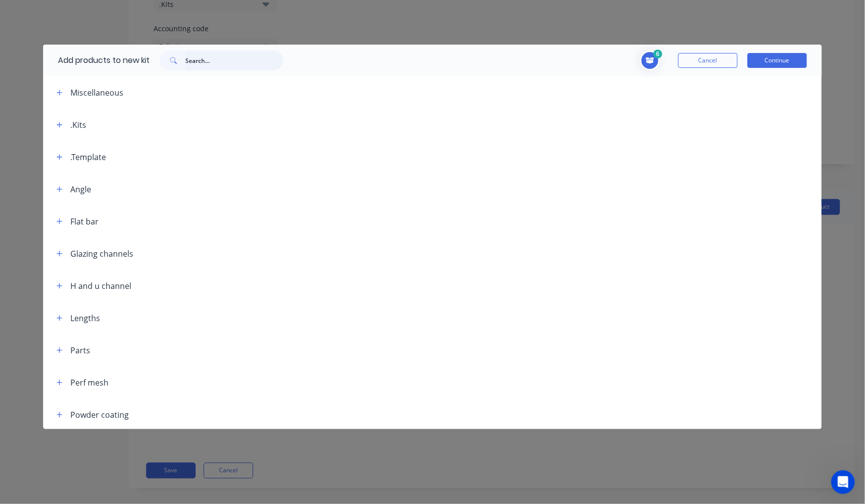
click at [216, 63] on input "text" at bounding box center [234, 61] width 98 height 20
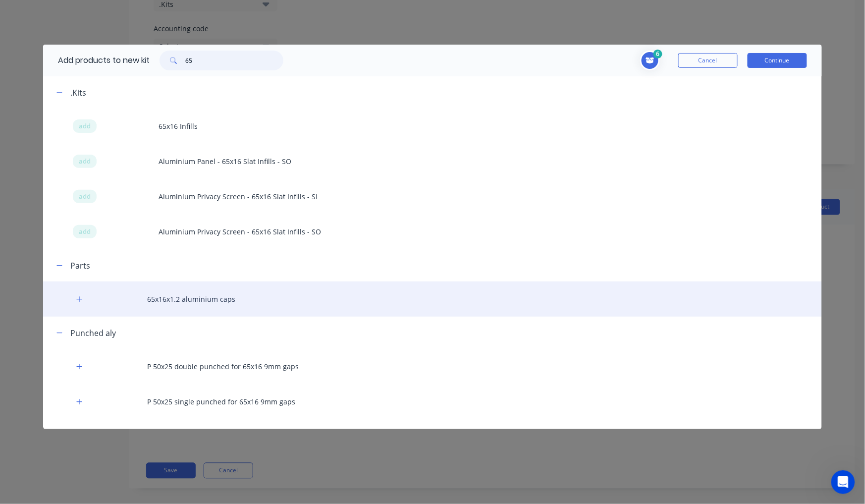
type input "6"
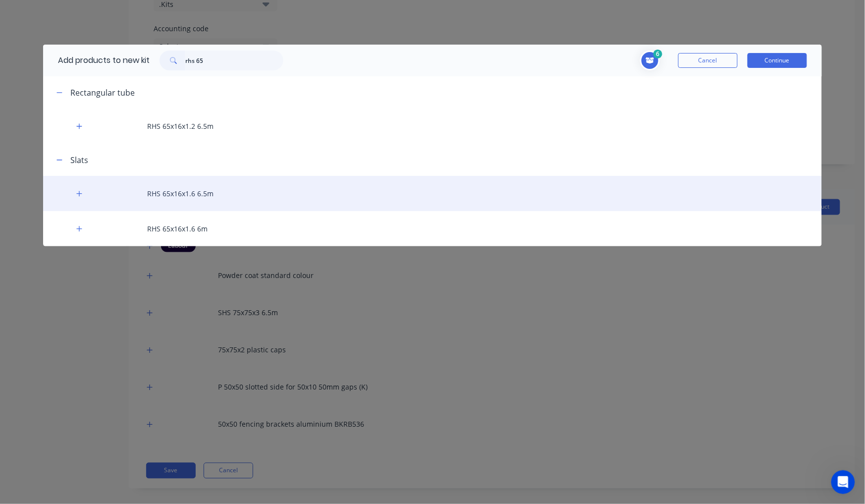
click at [205, 197] on div "RHS 65x16x1.6 6.5m" at bounding box center [432, 193] width 778 height 35
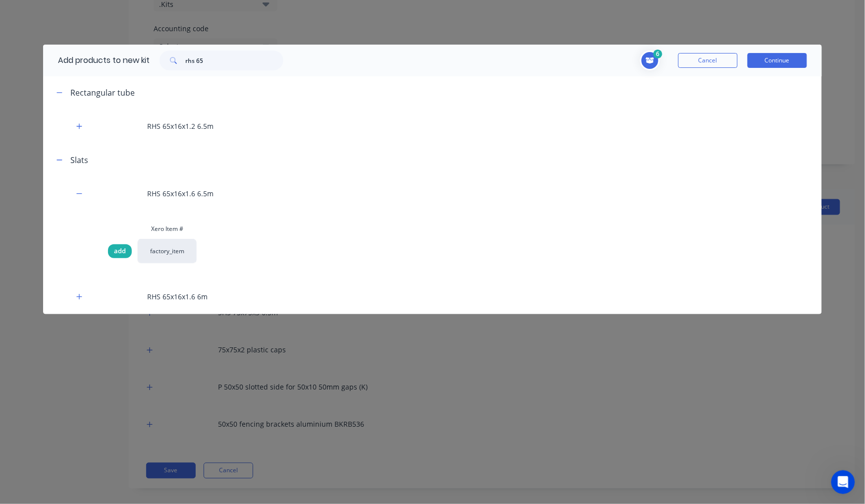
click at [120, 250] on span "add" at bounding box center [120, 251] width 12 height 10
click at [474, 362] on div "Add products to new kit rhs 65 7 Powder coat standard colour Description 0.25 0…" at bounding box center [432, 252] width 865 height 504
drag, startPoint x: 234, startPoint y: 56, endPoint x: 115, endPoint y: 48, distance: 119.6
click at [115, 48] on div "Add products to new kit rhs 65" at bounding box center [168, 61] width 250 height 32
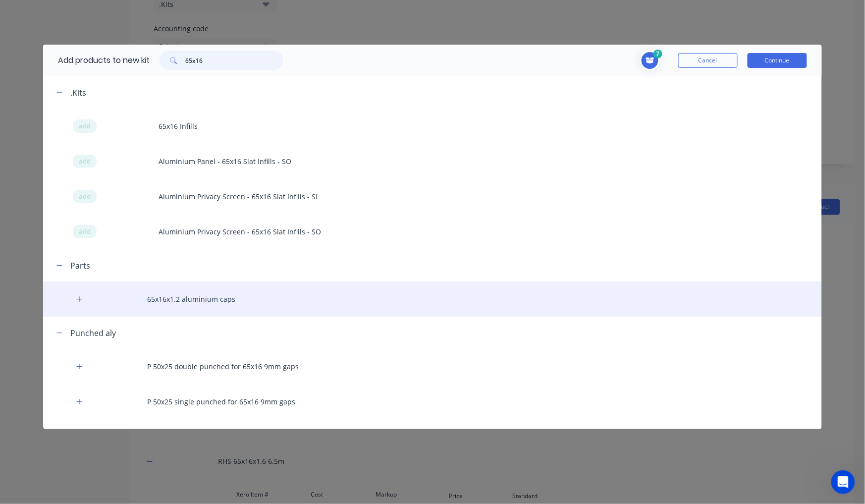
type input "65x16"
click at [210, 301] on div "65x16x1.2 aluminium caps" at bounding box center [432, 298] width 778 height 35
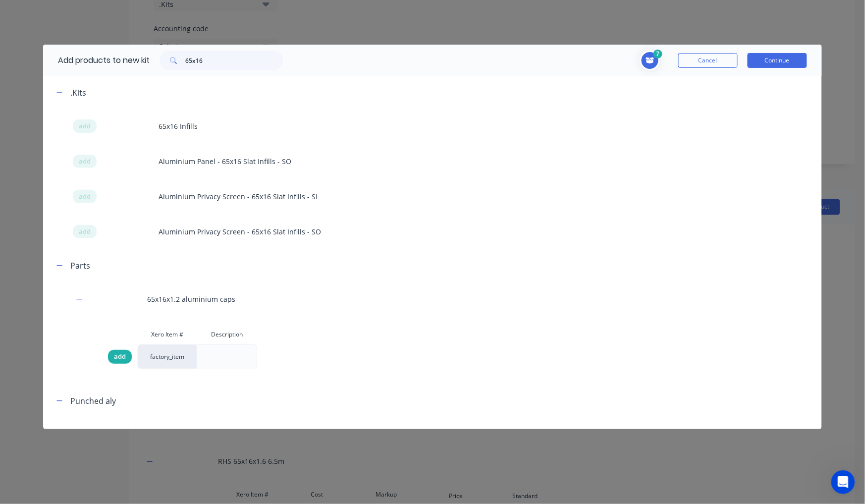
click at [112, 359] on div "add" at bounding box center [120, 357] width 24 height 14
click at [787, 54] on button "Continue" at bounding box center [776, 60] width 59 height 15
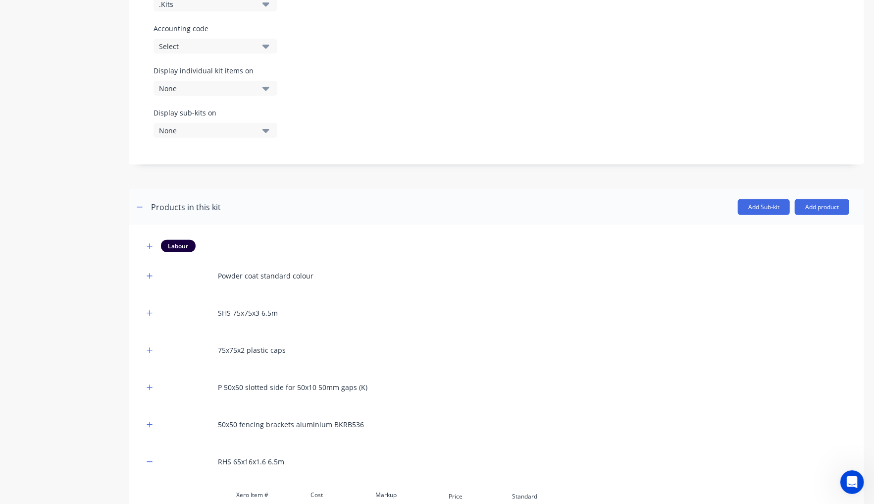
scroll to position [634, 0]
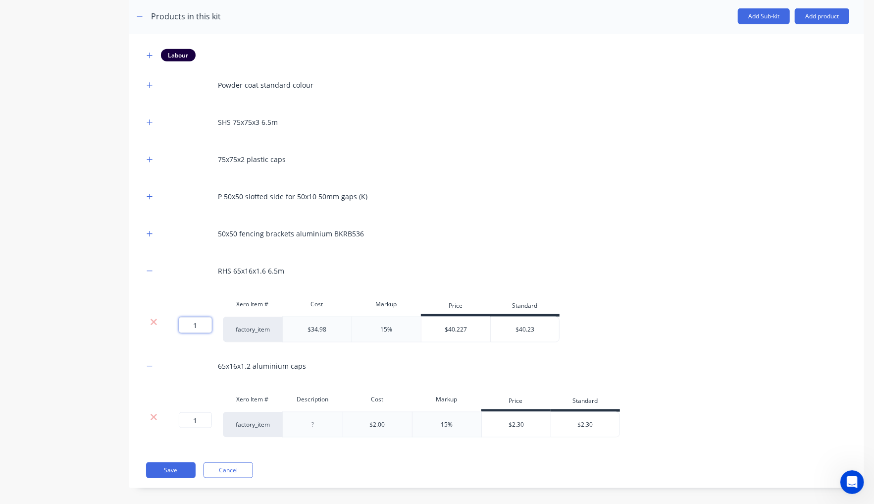
drag, startPoint x: 192, startPoint y: 316, endPoint x: 145, endPoint y: 313, distance: 47.1
click at [145, 316] on div "1 1 ? factory_item $34.98 15% $40.227 $40.23" at bounding box center [352, 329] width 416 height 26
drag, startPoint x: 204, startPoint y: 313, endPoint x: 180, endPoint y: 311, distance: 23.9
click at [180, 317] on input "1" at bounding box center [195, 325] width 33 height 16
paste input "2.22222222"
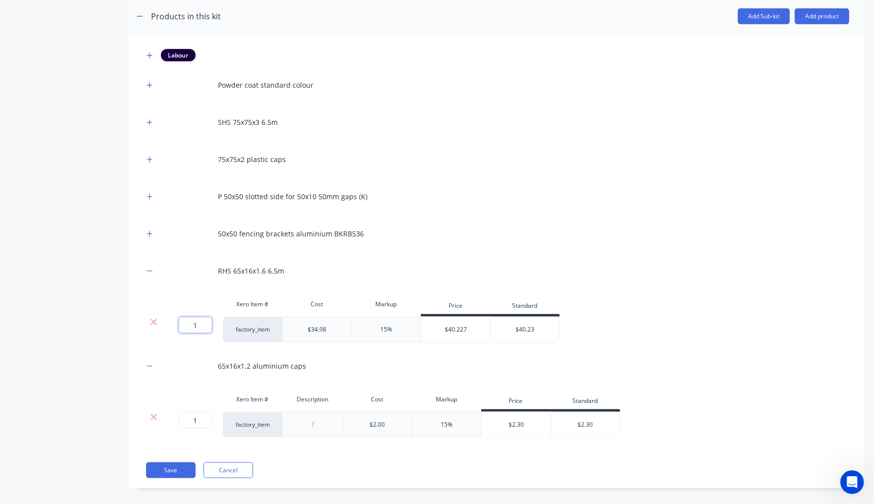
type input "2.22222222"
click at [196, 419] on input "1" at bounding box center [195, 420] width 33 height 16
click at [201, 414] on input "1" at bounding box center [195, 420] width 33 height 16
type input "14"
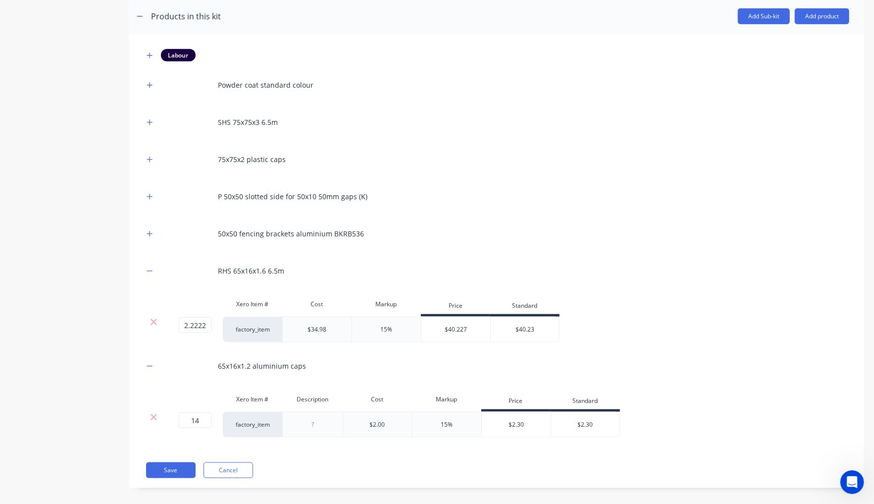
click at [152, 193] on icon "button" at bounding box center [150, 196] width 6 height 7
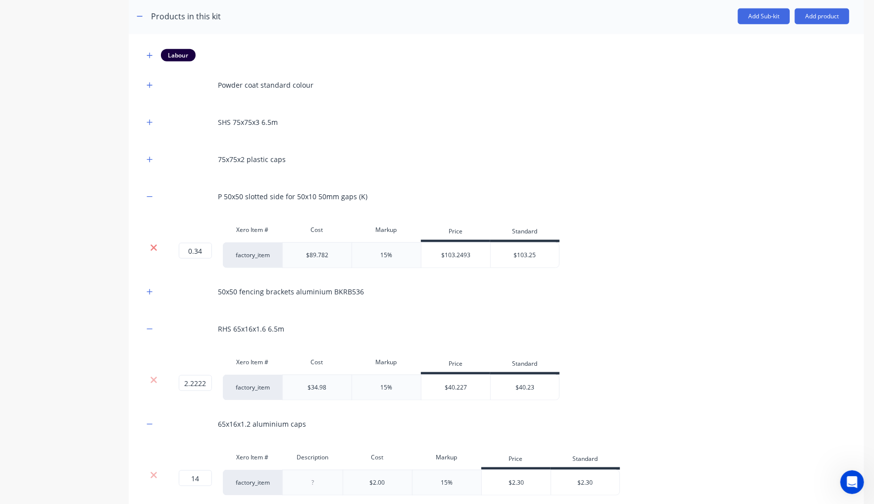
click at [151, 245] on icon at bounding box center [154, 248] width 6 height 6
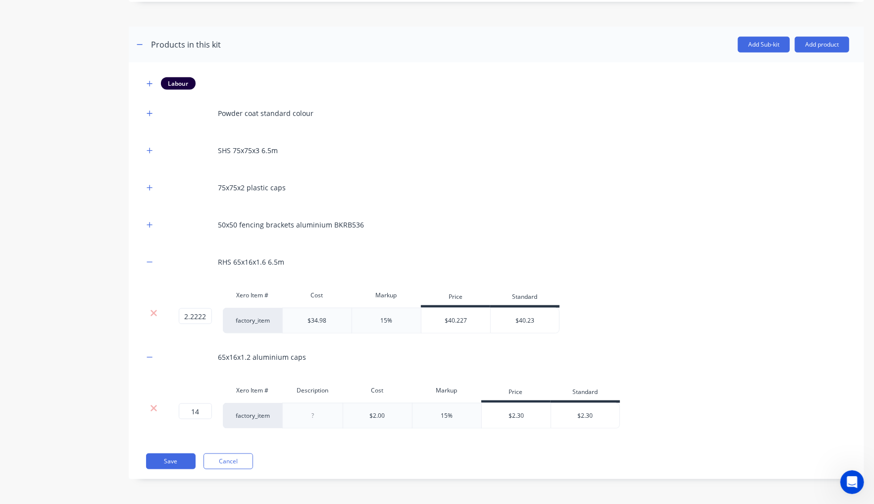
scroll to position [597, 0]
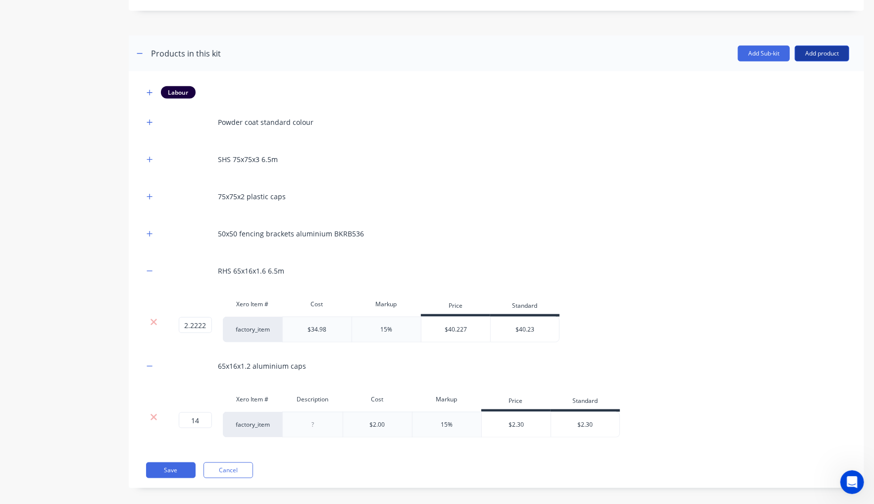
click at [802, 46] on button "Add product" at bounding box center [822, 54] width 54 height 16
click at [782, 72] on div "Product catalogue" at bounding box center [802, 79] width 76 height 14
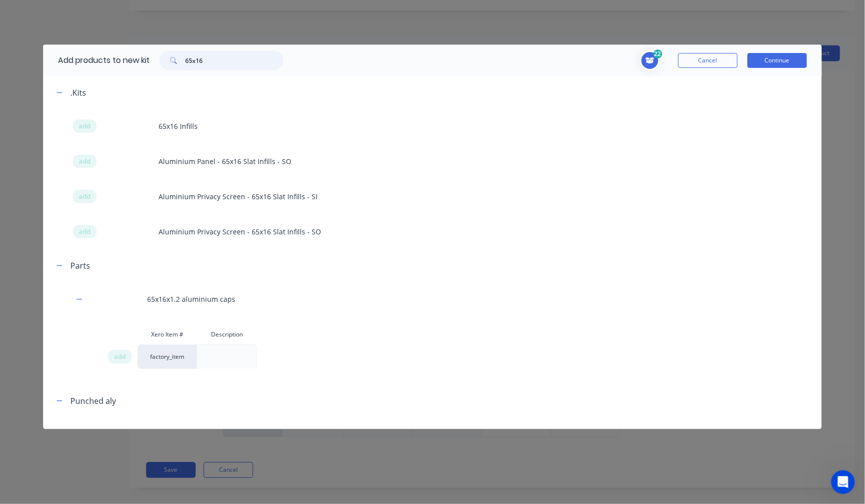
drag, startPoint x: 225, startPoint y: 60, endPoint x: 141, endPoint y: 54, distance: 84.4
click at [141, 54] on div "Add products to new kit 65x16" at bounding box center [168, 61] width 250 height 32
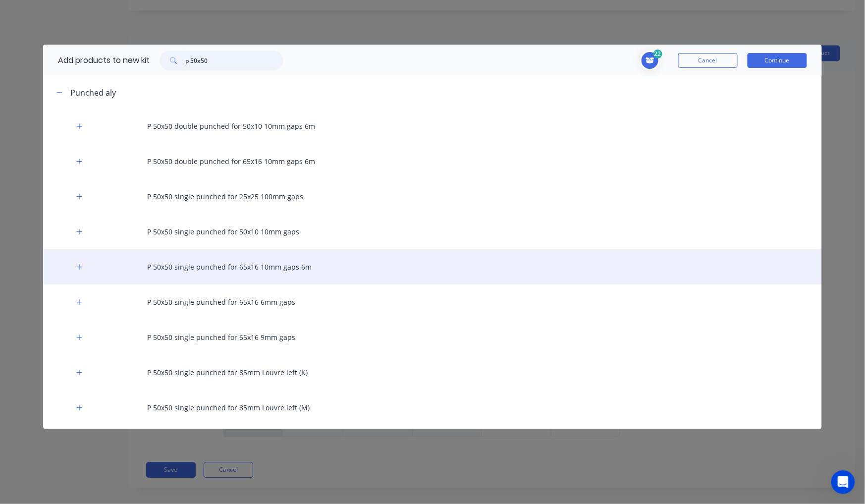
type input "p 50x50"
click at [286, 268] on div "P 50x50 single punched for 65x16 10mm gaps 6m" at bounding box center [432, 266] width 778 height 35
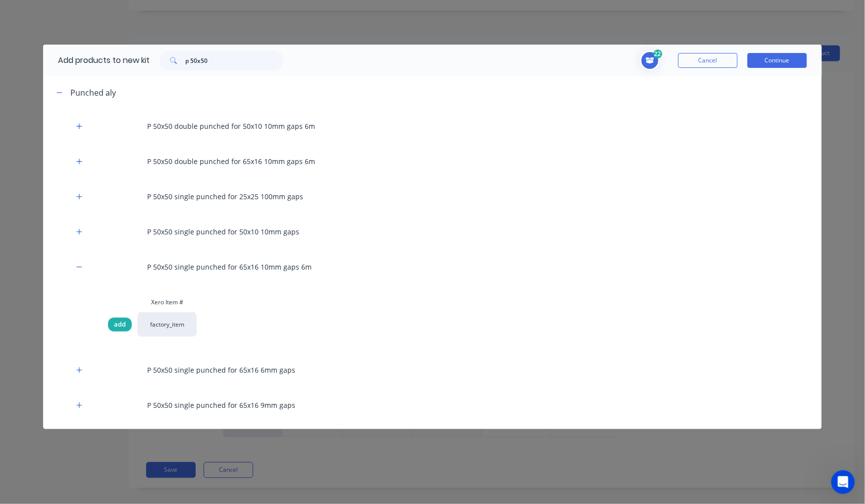
click at [125, 325] on span "add" at bounding box center [120, 324] width 12 height 10
click at [779, 63] on button "Continue" at bounding box center [776, 60] width 59 height 15
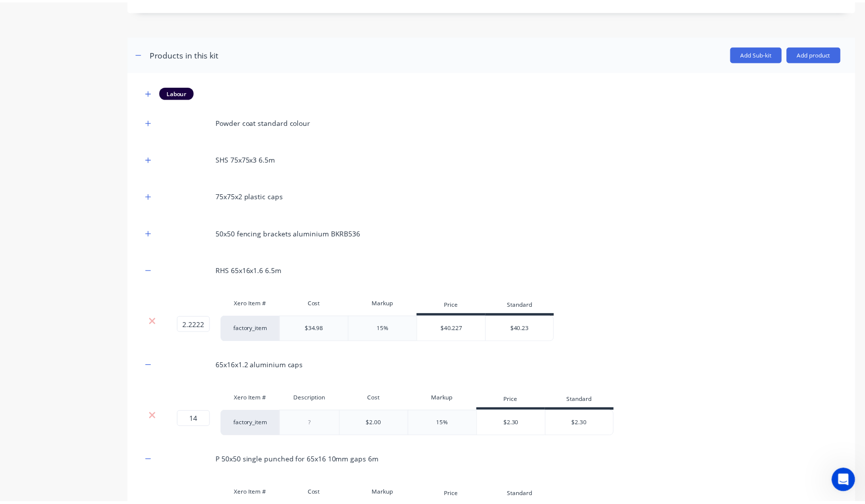
scroll to position [693, 0]
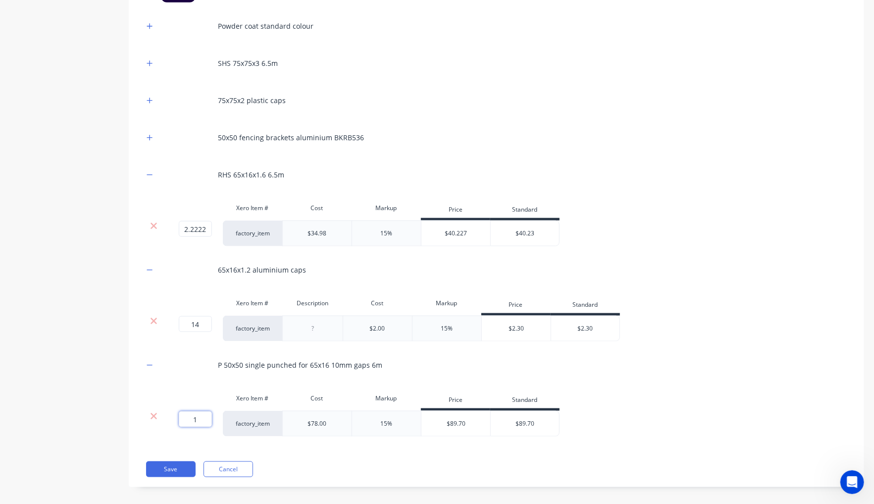
drag, startPoint x: 201, startPoint y: 414, endPoint x: 177, endPoint y: 409, distance: 24.8
click at [177, 411] on div "1 1 ?" at bounding box center [182, 419] width 22 height 16
paste input "0.33333333"
type input "0.33333333"
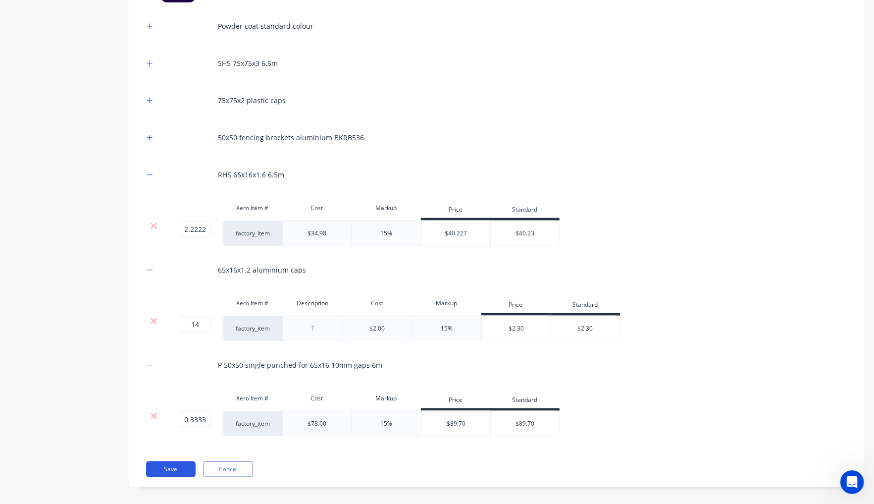
click at [177, 464] on button "Save" at bounding box center [171, 469] width 50 height 16
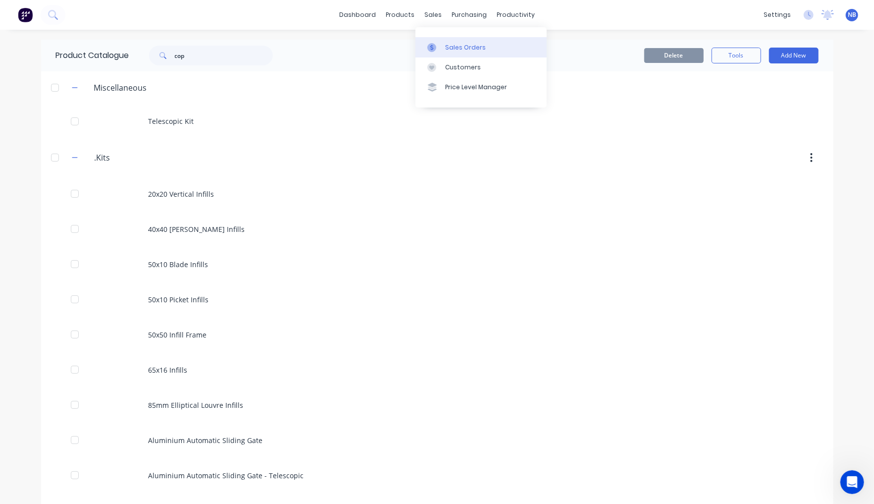
click at [450, 48] on div "Sales Orders" at bounding box center [465, 47] width 41 height 9
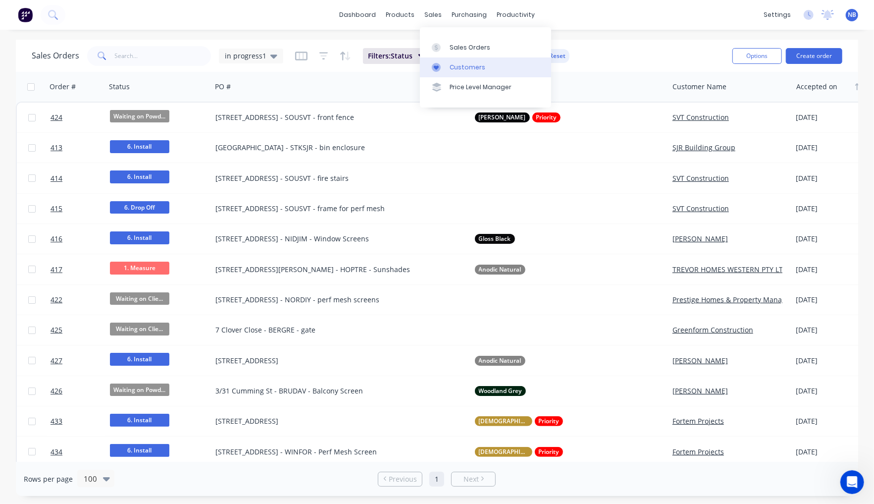
click at [446, 60] on link "Customers" at bounding box center [485, 67] width 131 height 20
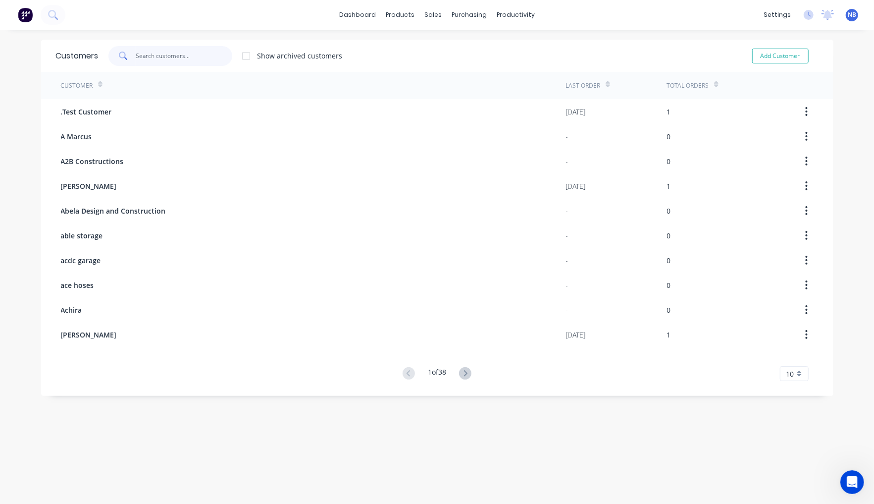
click at [191, 59] on input "text" at bounding box center [184, 56] width 97 height 20
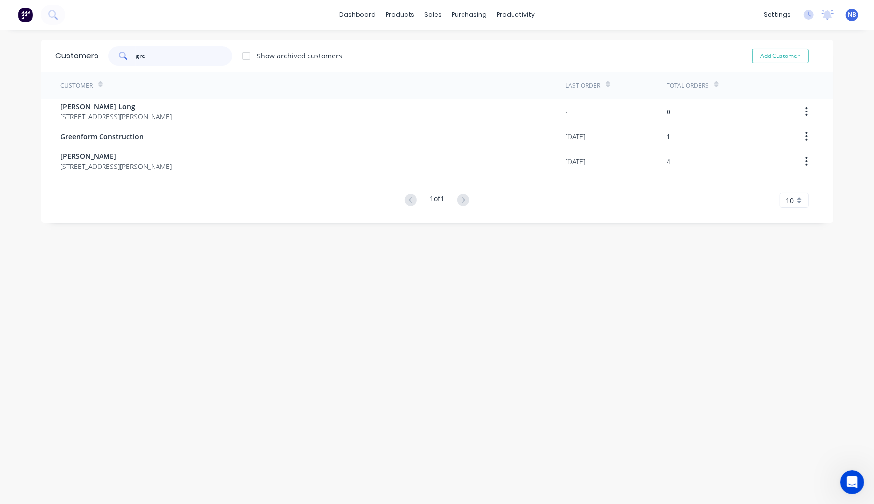
drag, startPoint x: 167, startPoint y: 59, endPoint x: 86, endPoint y: 50, distance: 81.8
click at [94, 52] on div "Customers gre Show archived customers Add Customer" at bounding box center [437, 56] width 792 height 32
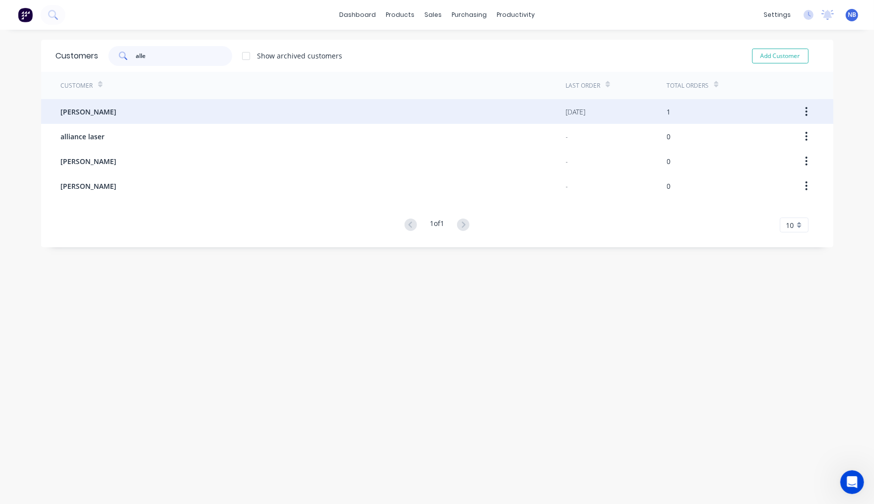
type input "alle"
click at [166, 115] on div "Allen Gerson" at bounding box center [313, 111] width 505 height 25
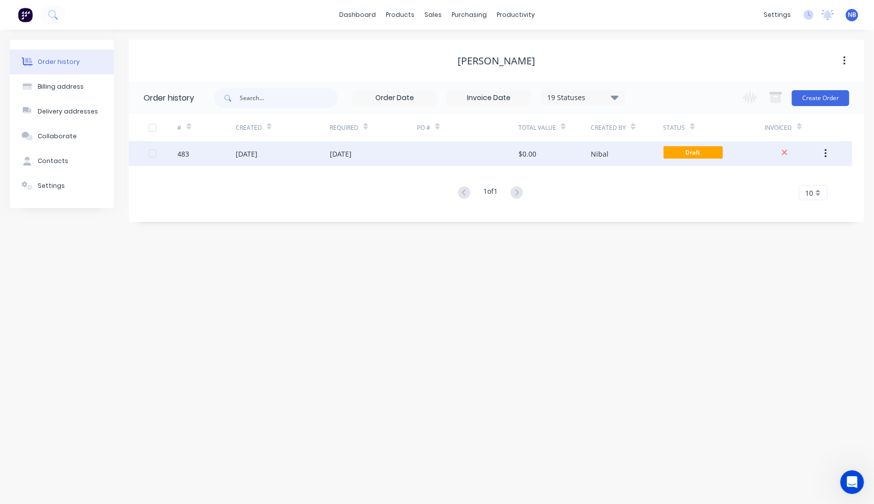
click at [575, 155] on div "$0.00" at bounding box center [555, 153] width 72 height 25
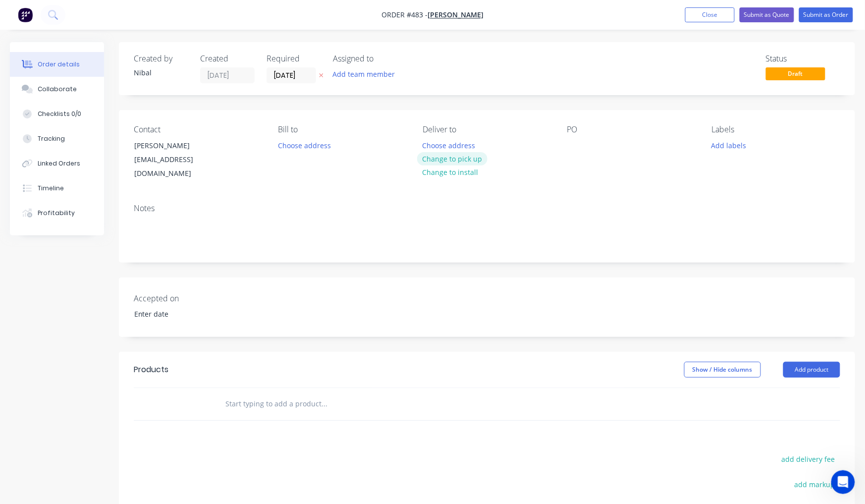
click at [472, 158] on button "Change to pick up" at bounding box center [452, 158] width 70 height 13
click at [499, 277] on div "Accepted on" at bounding box center [487, 306] width 736 height 59
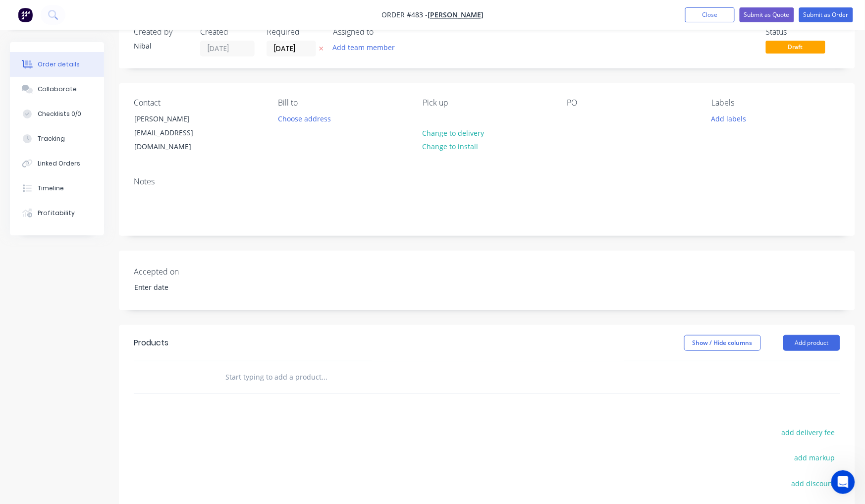
scroll to position [70, 0]
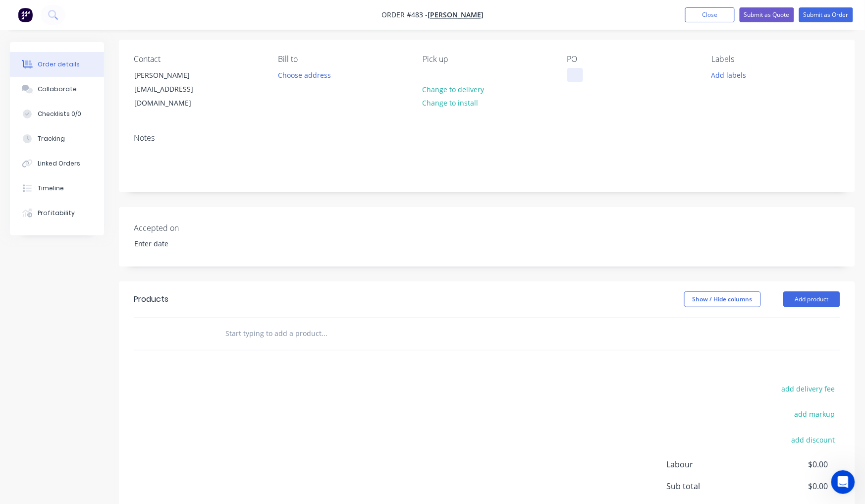
click at [580, 73] on div at bounding box center [575, 75] width 16 height 14
click at [270, 327] on input "text" at bounding box center [324, 333] width 198 height 20
click at [795, 291] on button "Add product" at bounding box center [811, 299] width 57 height 16
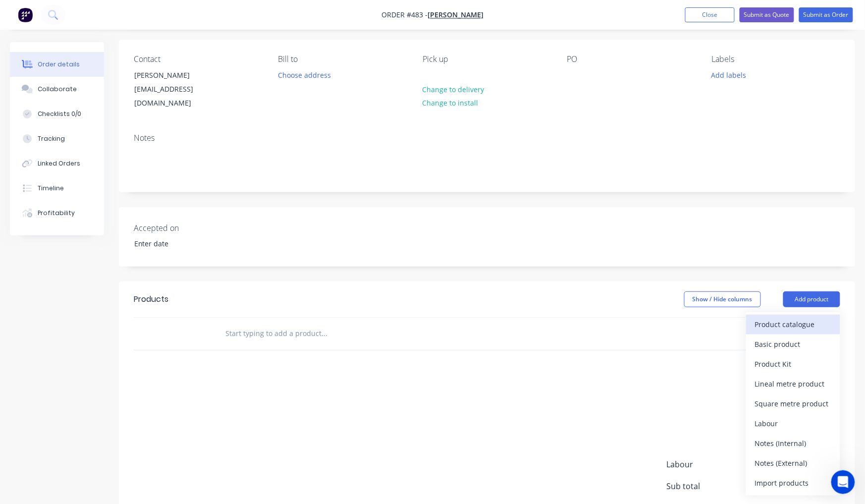
click at [825, 317] on div "Product catalogue" at bounding box center [793, 324] width 76 height 14
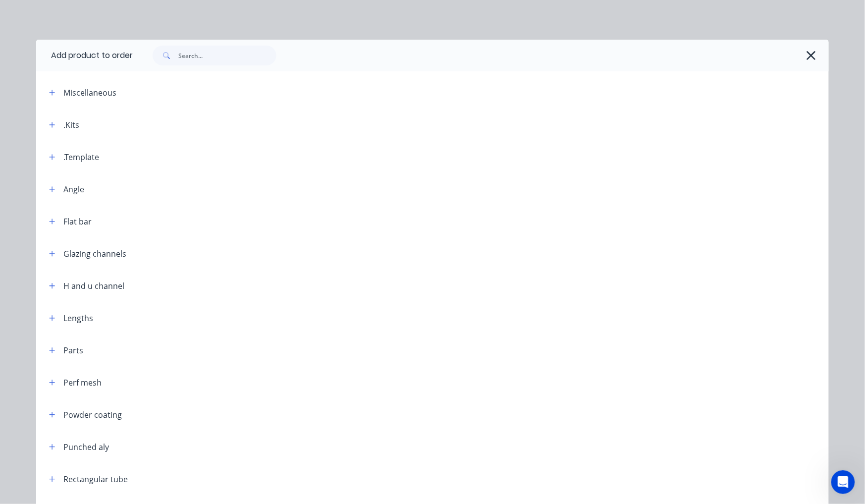
click at [262, 68] on div at bounding box center [481, 56] width 696 height 32
click at [257, 61] on input "text" at bounding box center [227, 56] width 98 height 20
type input "g"
type input "f"
type input "65x16"
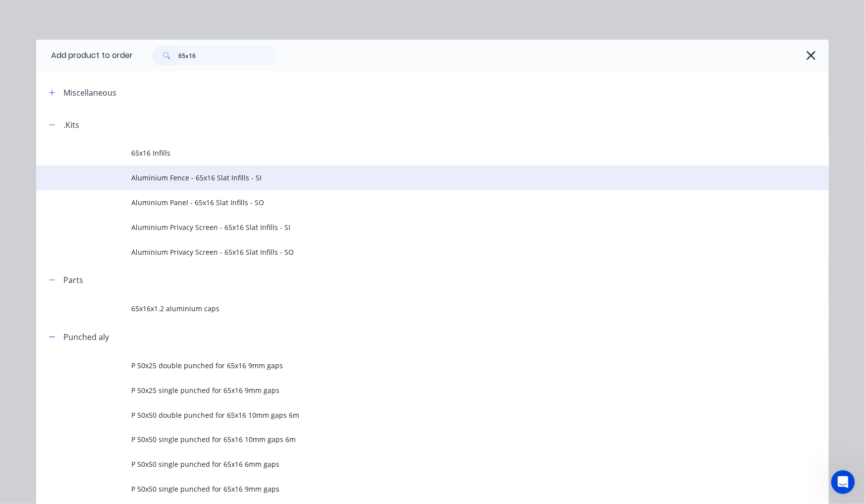
click at [246, 176] on span "Aluminium Fence - 65x16 Slat Infills - SI" at bounding box center [410, 177] width 558 height 10
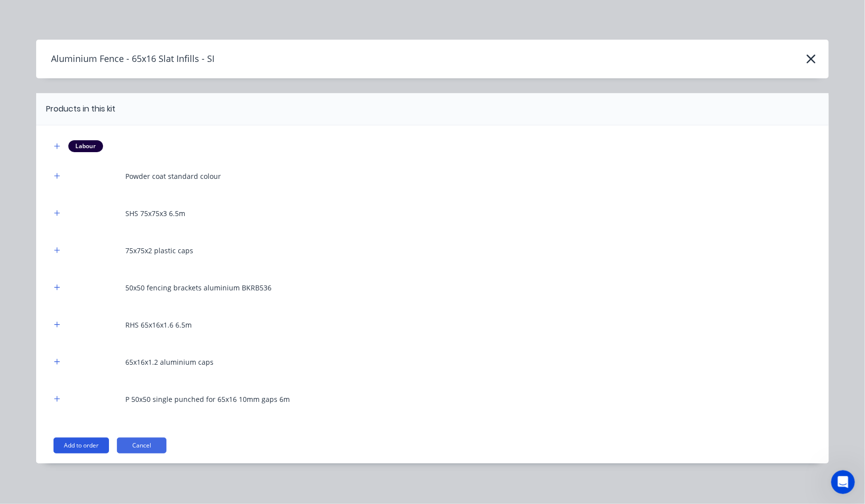
click at [88, 444] on button "Add to order" at bounding box center [80, 445] width 55 height 16
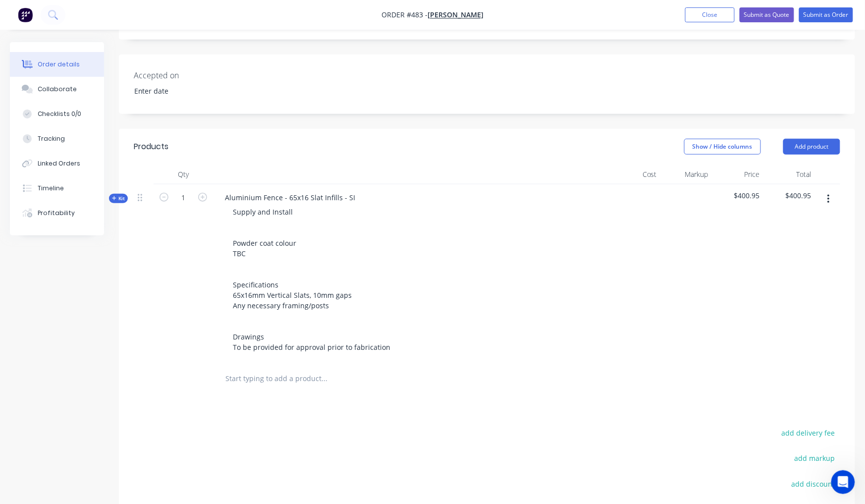
scroll to position [294, 0]
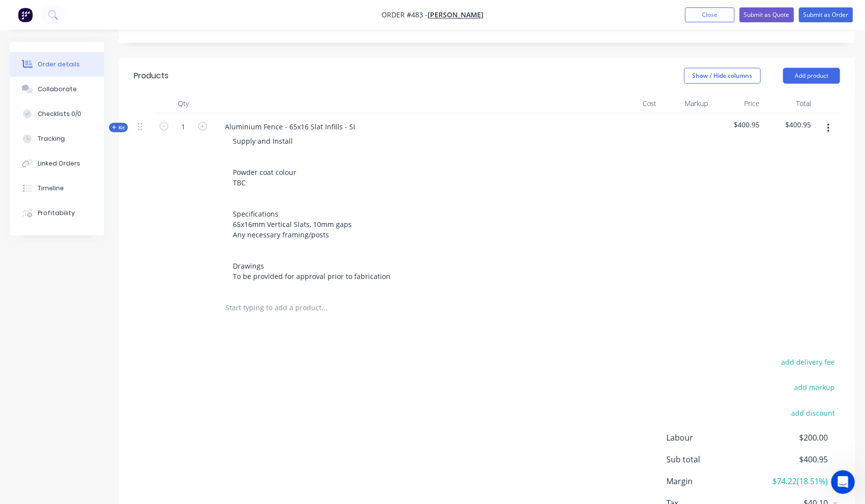
click at [119, 124] on span "Kit" at bounding box center [118, 127] width 13 height 7
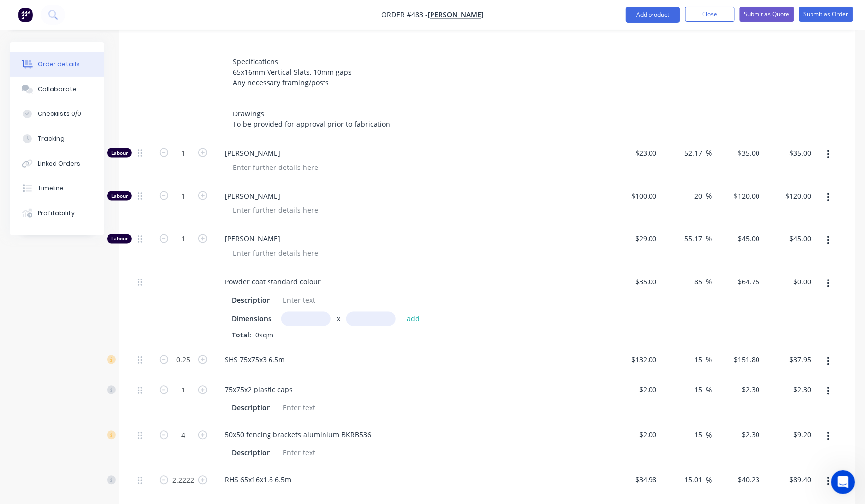
scroll to position [373, 0]
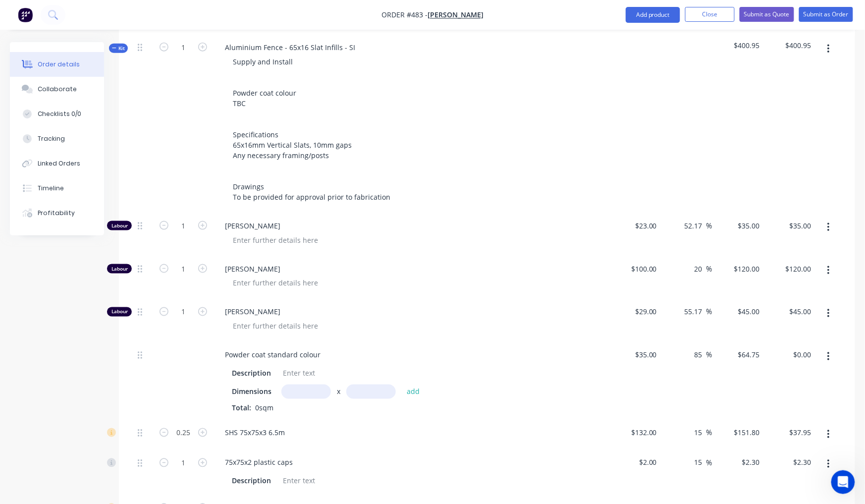
click at [323, 384] on input "text" at bounding box center [306, 391] width 50 height 14
type input "2.3m"
type input "2"
click at [413, 384] on button "add" at bounding box center [413, 390] width 23 height 13
type input "$297.85"
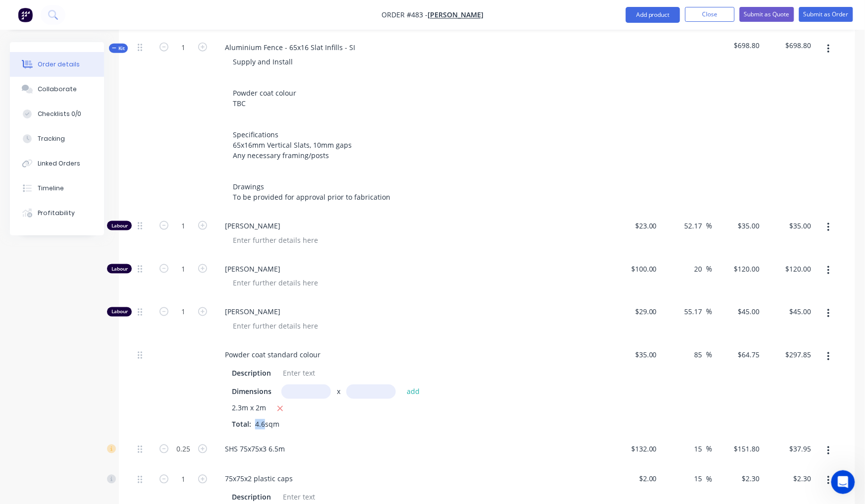
drag, startPoint x: 263, startPoint y: 402, endPoint x: 254, endPoint y: 401, distance: 9.9
click at [254, 420] on span "4.6sqm" at bounding box center [267, 424] width 32 height 9
copy div "4.6"
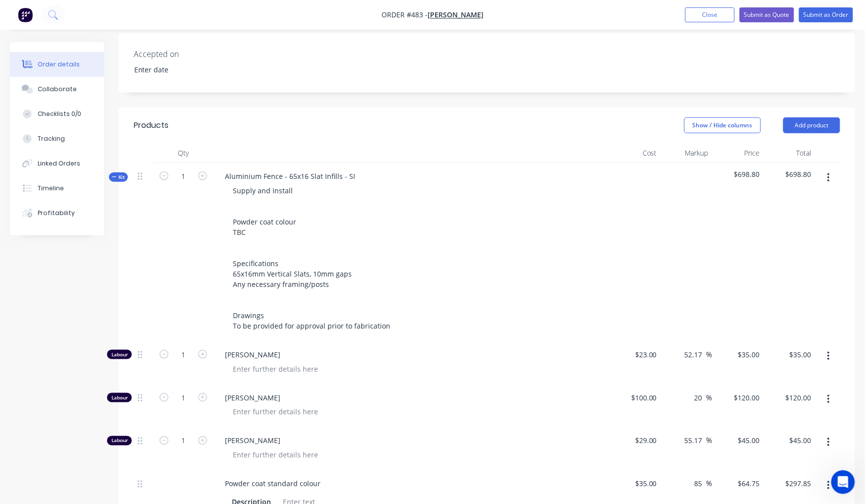
scroll to position [224, 0]
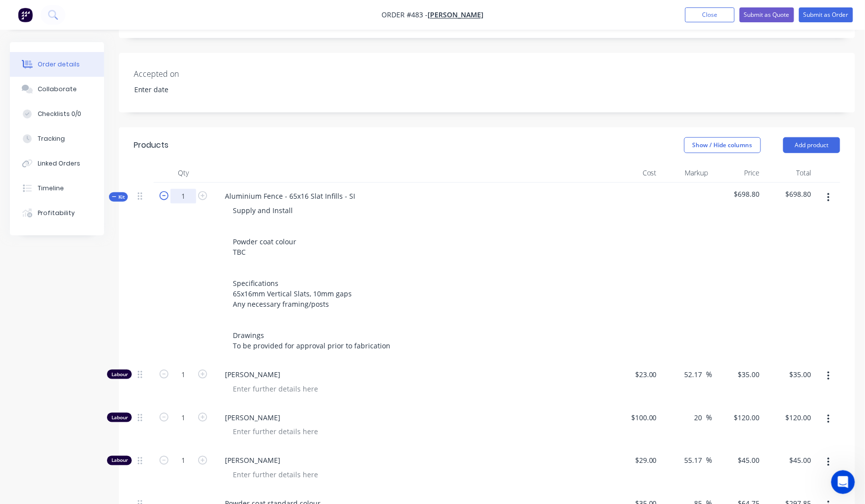
drag, startPoint x: 186, startPoint y: 186, endPoint x: 160, endPoint y: 178, distance: 26.9
click at [163, 188] on form "1" at bounding box center [183, 195] width 52 height 15
paste input "4.6"
type input "4.6"
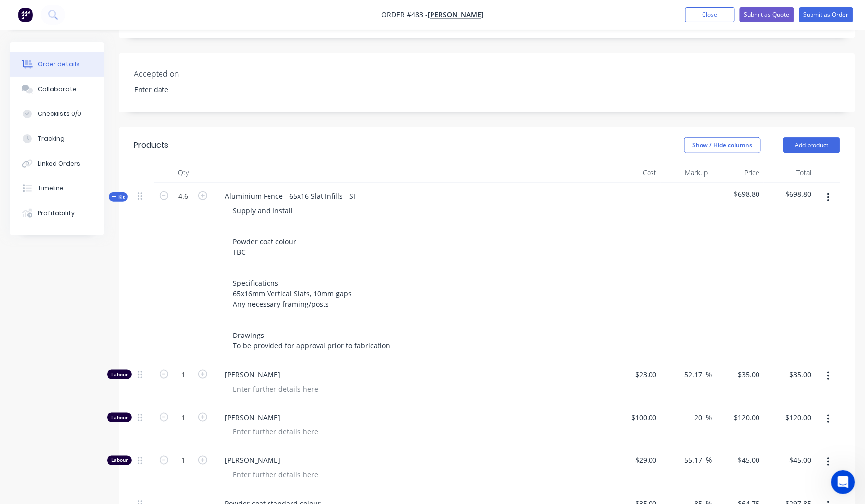
type input "4.6"
type input "1.15"
type input "4.6"
type input "18.4"
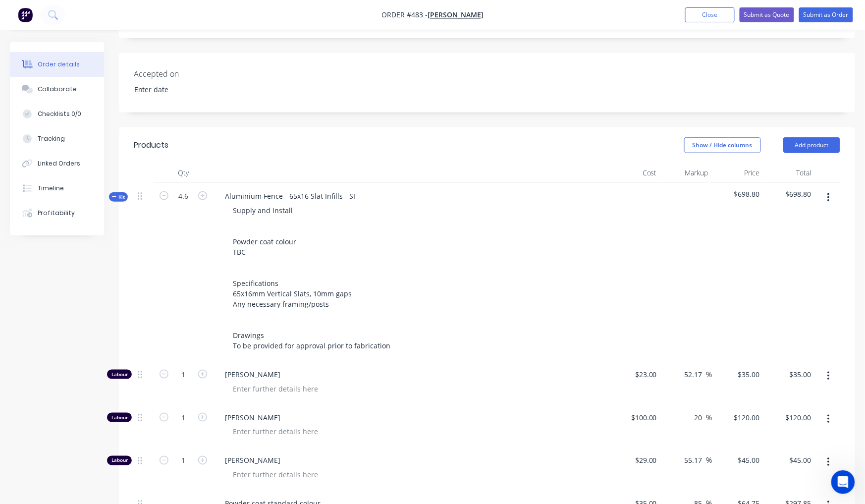
type input "10.2221"
type input "64.4"
type input "1.5332"
type input "$161.00"
type input "$552.00"
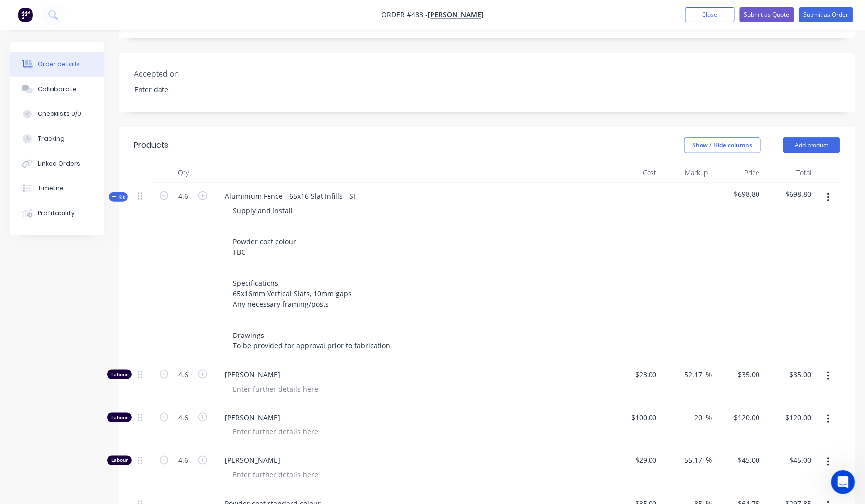
type input "$207.00"
type input "$174.57"
type input "$10.58"
type input "$42.32"
type input "$411.24"
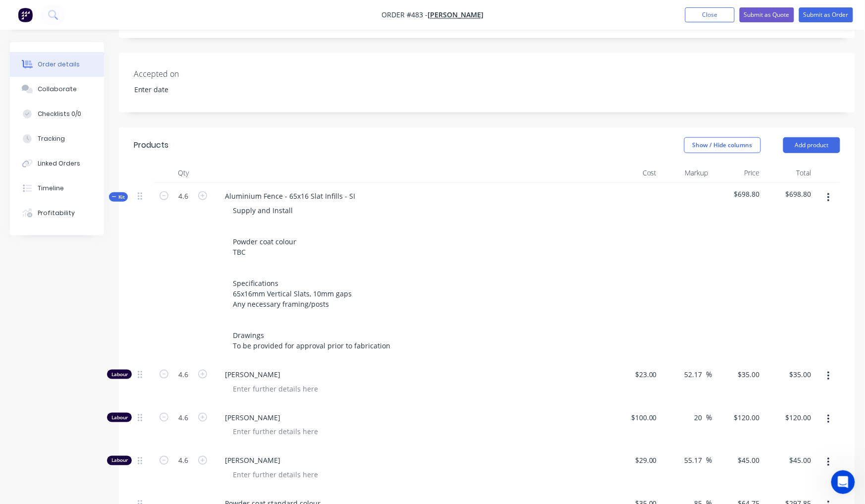
type input "$148.12"
type input "$137.53"
click at [46, 360] on div "Created by Nibal Created 09/10/25 Required 09/10/25 Assigned to Add team member…" at bounding box center [432, 466] width 845 height 1297
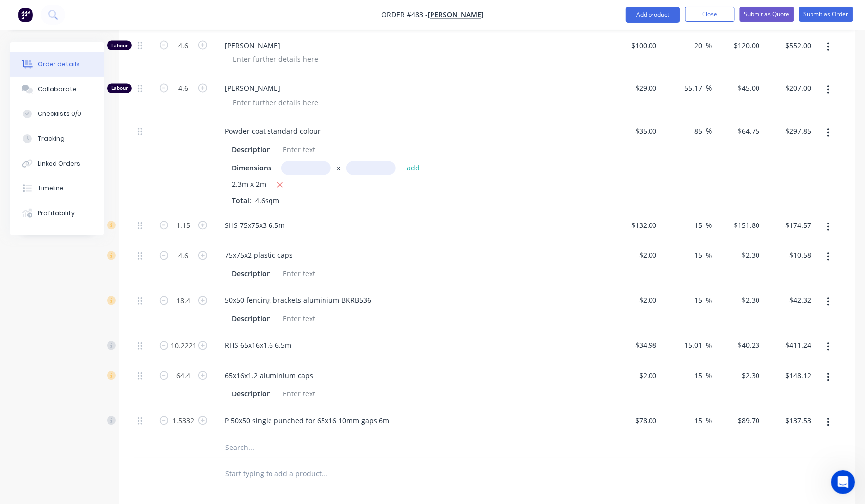
scroll to position [730, 0]
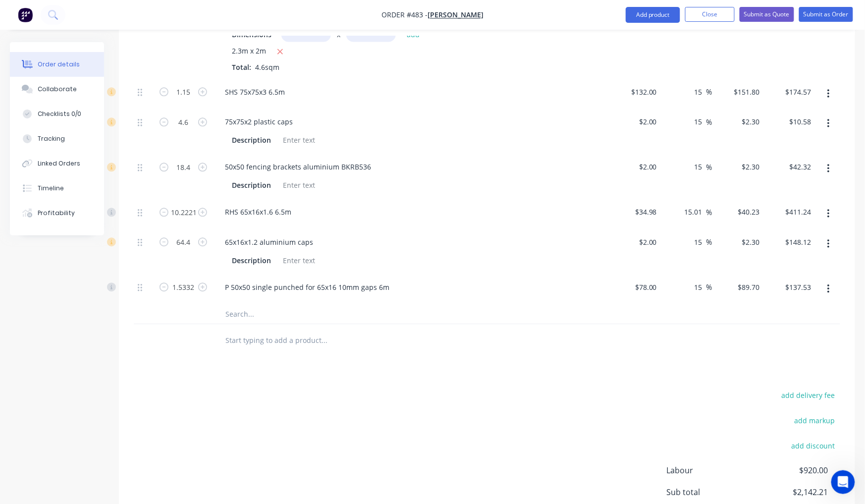
click at [278, 330] on input "text" at bounding box center [324, 340] width 198 height 20
type input "g"
type input "t"
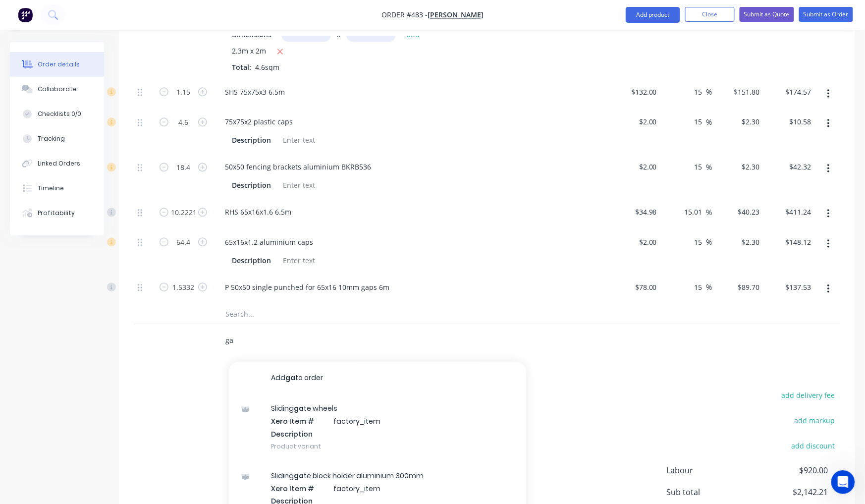
type input "g"
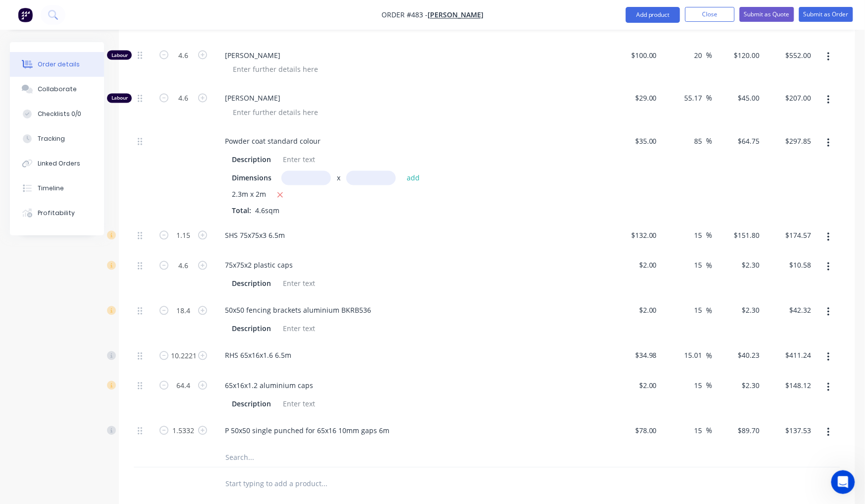
scroll to position [596, 0]
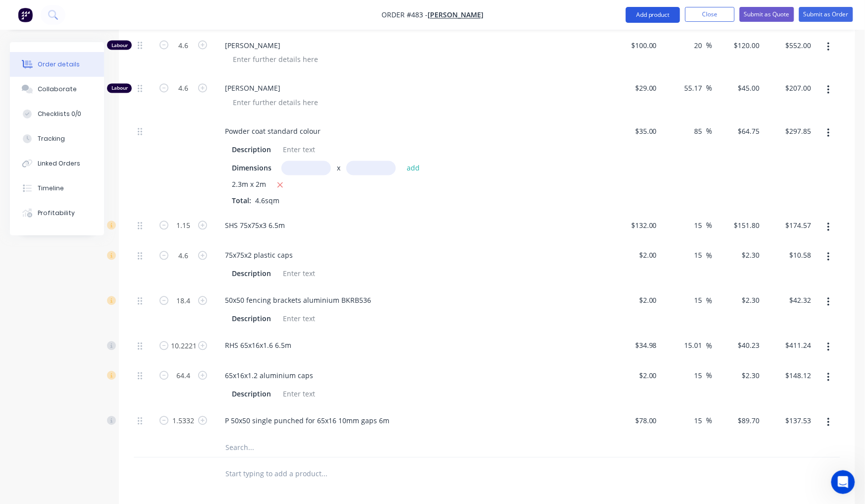
click at [640, 12] on button "Add product" at bounding box center [653, 15] width 54 height 16
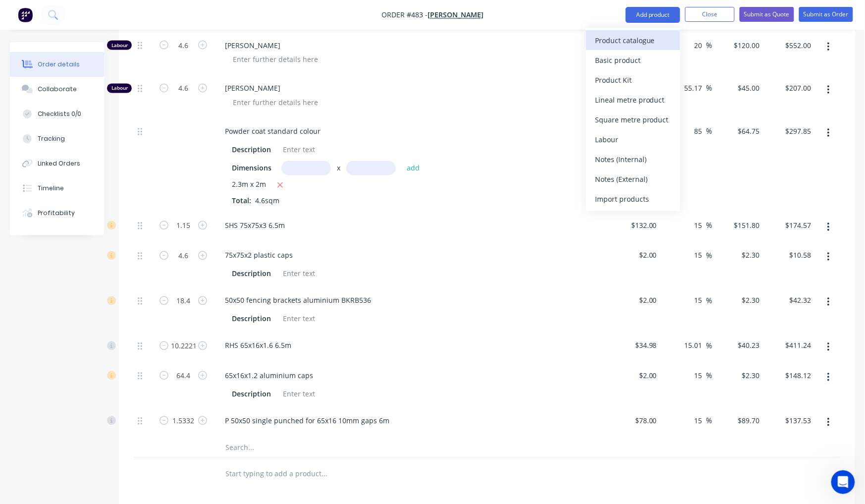
click at [601, 46] on div "Product catalogue" at bounding box center [633, 40] width 76 height 14
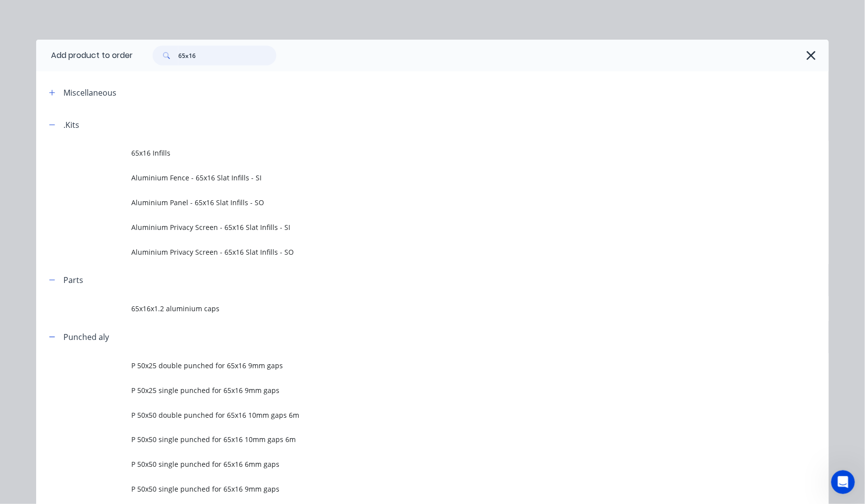
drag, startPoint x: 206, startPoint y: 55, endPoint x: 111, endPoint y: 27, distance: 99.3
click at [118, 30] on div "Add product to order 65x16 Miscellaneous .Kits 65x16 Infills Aluminium Fence - …" at bounding box center [432, 252] width 865 height 504
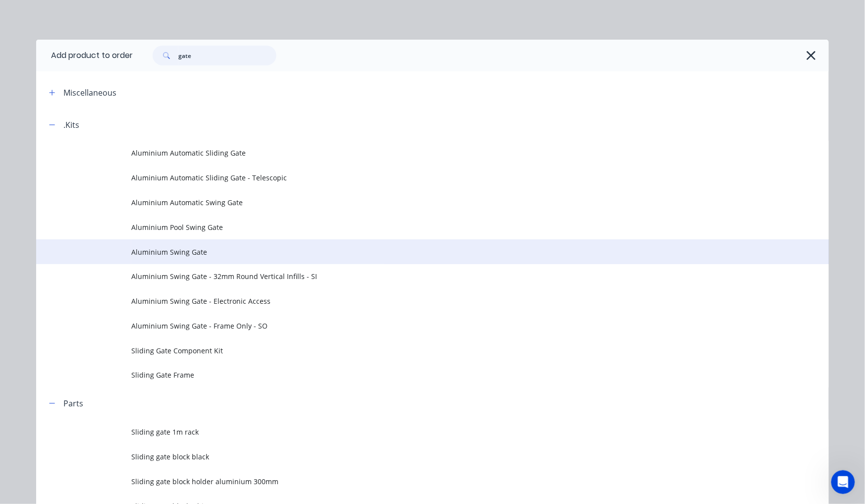
type input "gate"
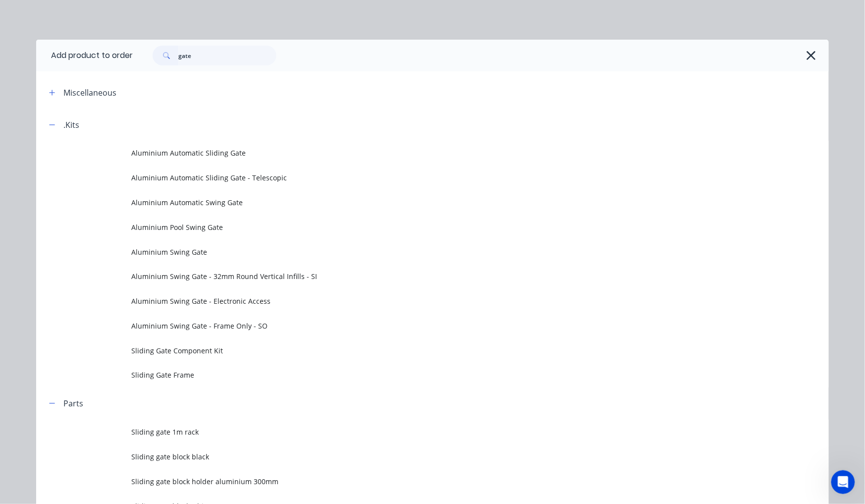
click at [232, 248] on span "Aluminium Swing Gate" at bounding box center [410, 252] width 558 height 10
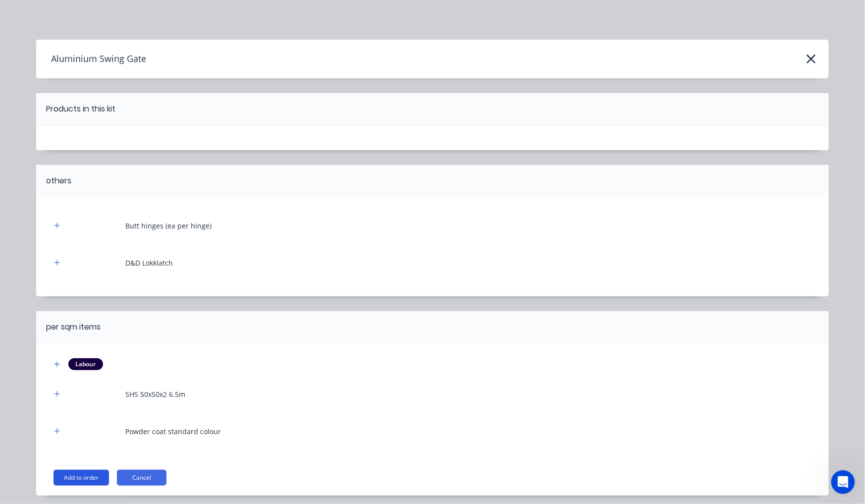
click at [74, 476] on button "Add to order" at bounding box center [80, 478] width 55 height 16
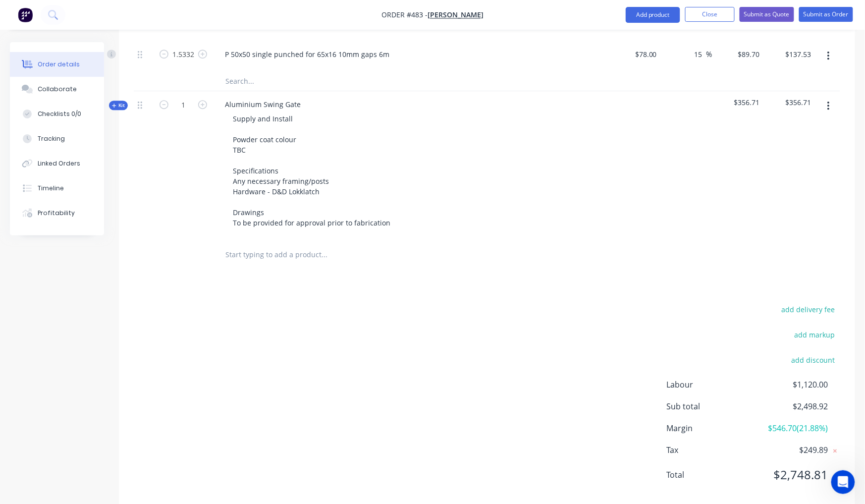
scroll to position [897, 0]
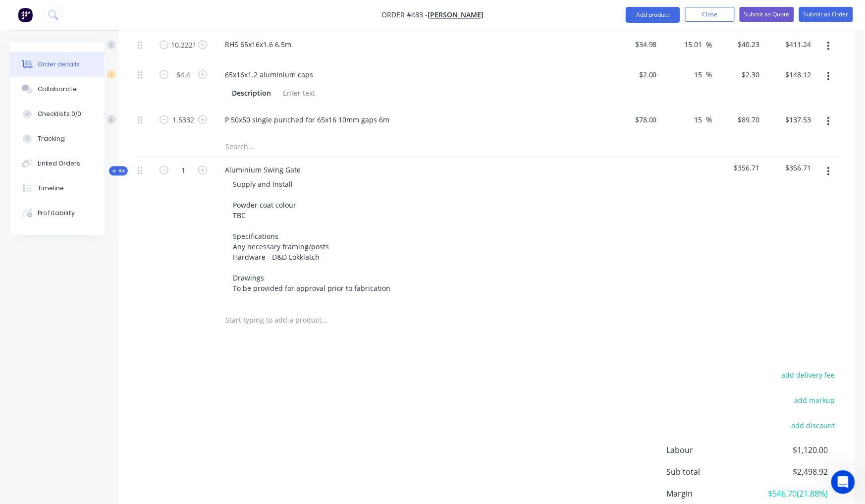
click at [121, 167] on span "Kit" at bounding box center [118, 170] width 13 height 7
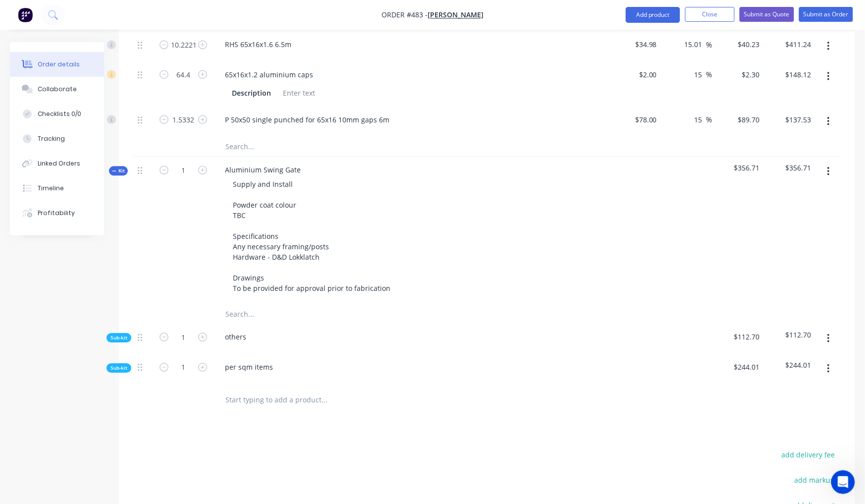
click at [131, 363] on div "Sub-kit" at bounding box center [118, 367] width 25 height 9
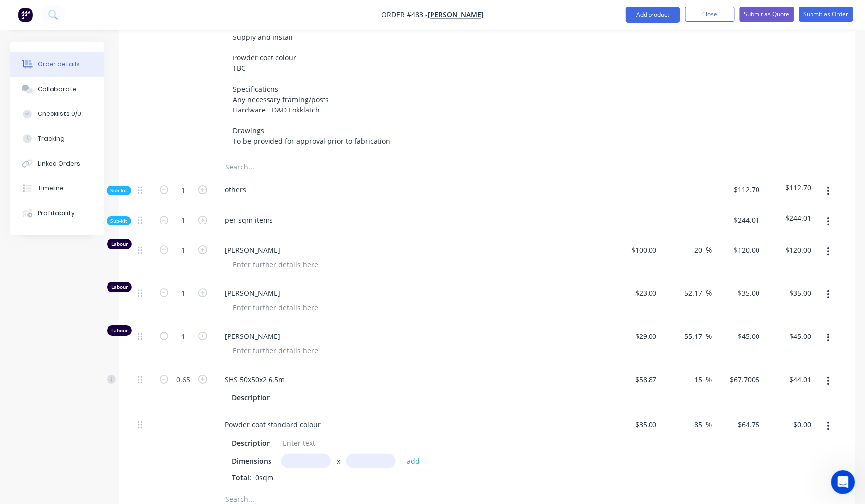
scroll to position [1115, 0]
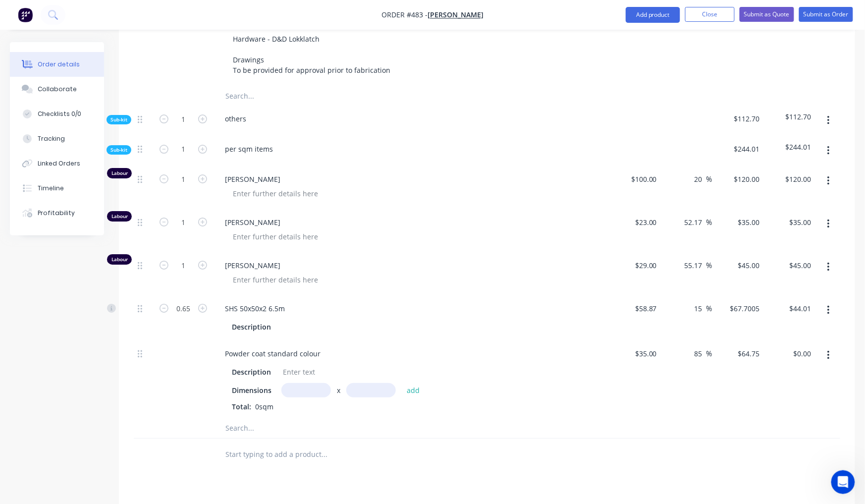
click at [306, 383] on input "text" at bounding box center [306, 390] width 50 height 14
type input "1.2m"
type input "2"
click at [413, 383] on button "add" at bounding box center [413, 389] width 23 height 13
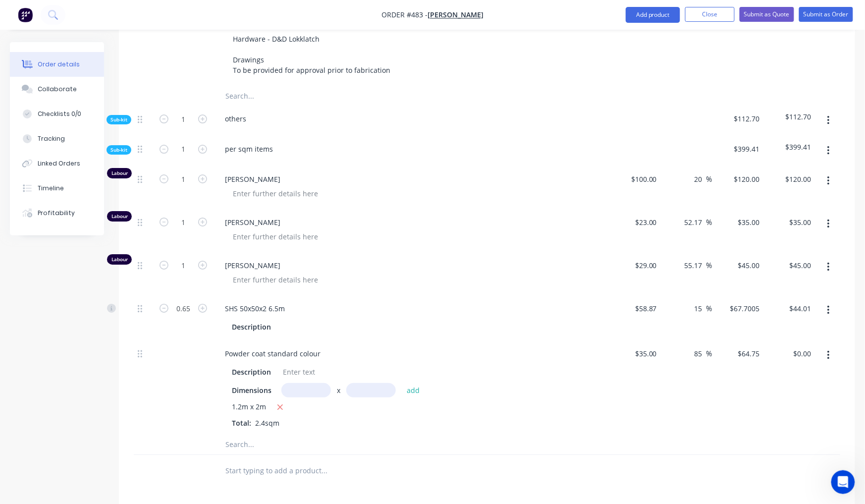
type input "$155.40"
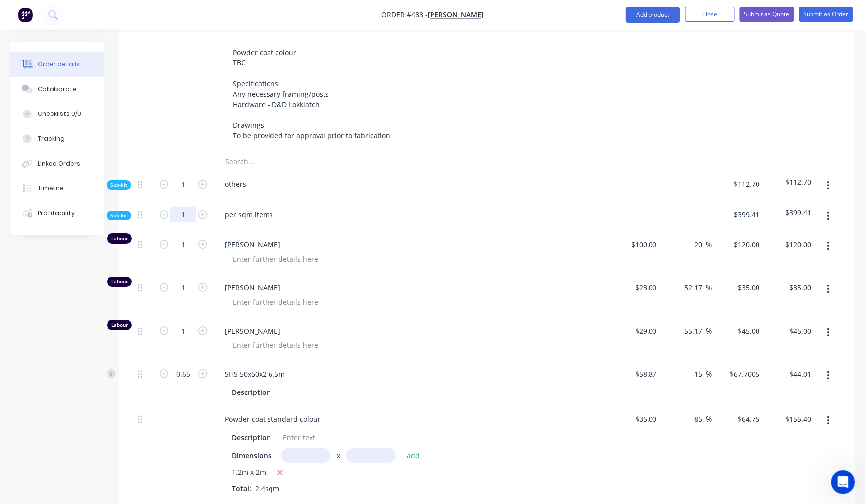
click at [186, 207] on input "1" at bounding box center [183, 214] width 26 height 15
drag, startPoint x: 179, startPoint y: 200, endPoint x: 174, endPoint y: 204, distance: 6.3
click at [179, 207] on input "1" at bounding box center [183, 214] width 26 height 15
type input "2.4"
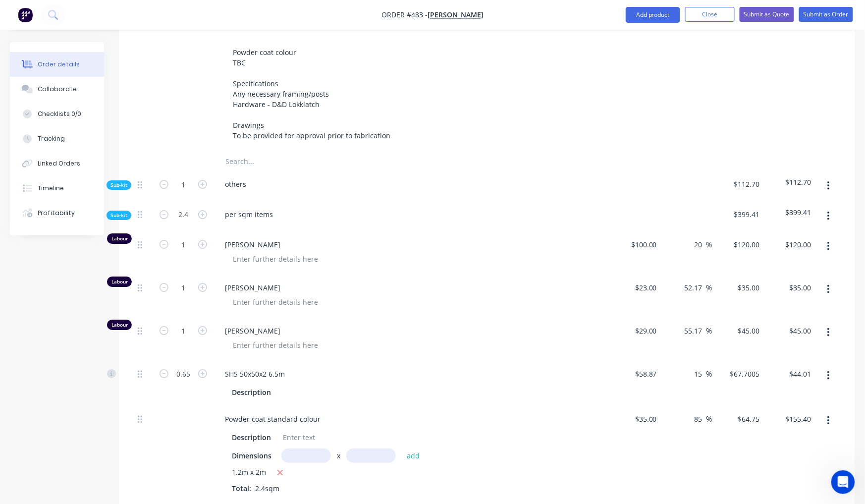
type input "2.4"
type input "1.56"
type input "$288.00"
type input "$84.00"
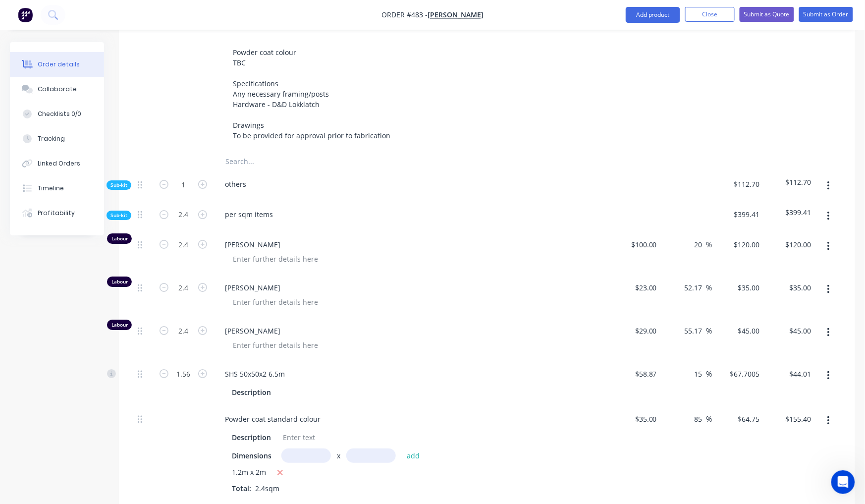
type input "$108.00"
type input "$105.61"
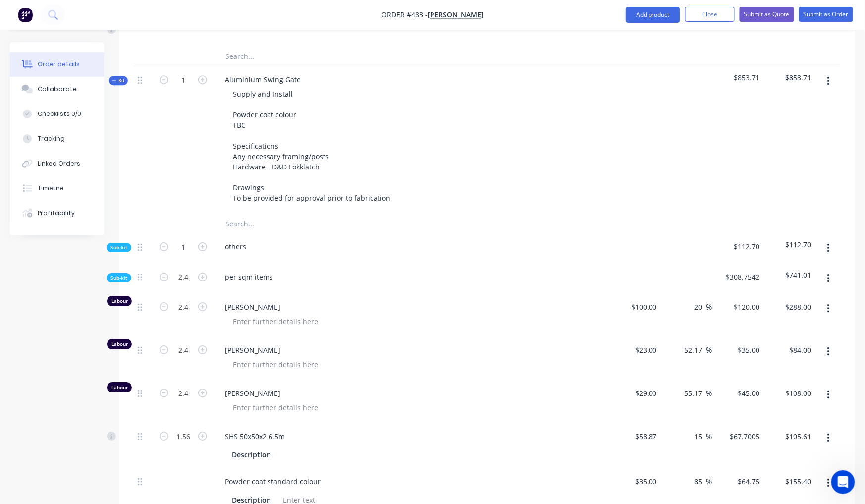
scroll to position [917, 0]
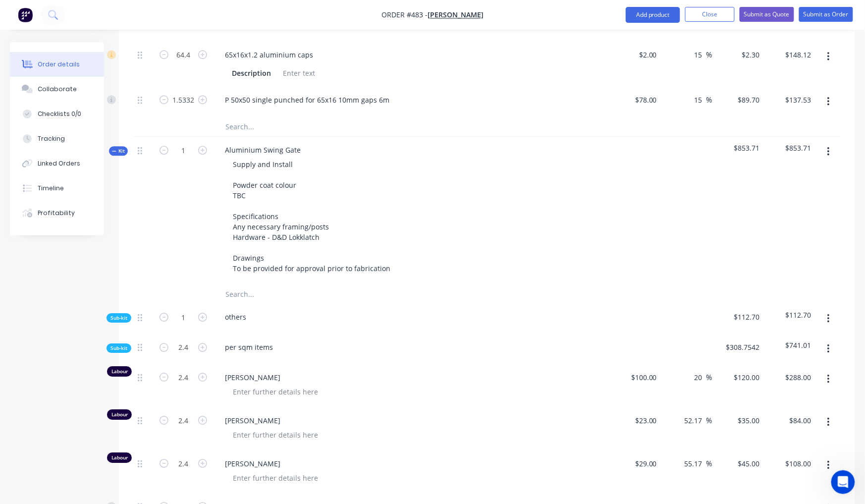
click at [124, 344] on span "Sub-kit" at bounding box center [118, 347] width 17 height 7
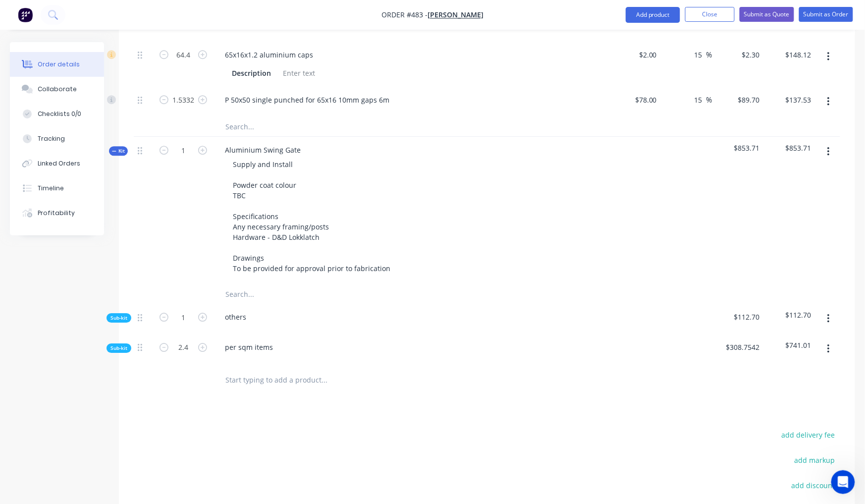
click at [119, 344] on span "Sub-kit" at bounding box center [118, 347] width 17 height 7
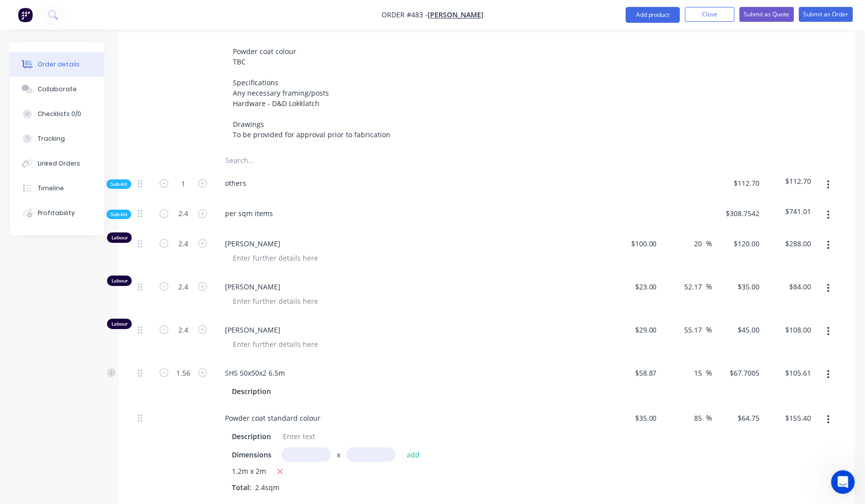
scroll to position [1053, 0]
click at [119, 209] on span "Sub-kit" at bounding box center [118, 212] width 17 height 7
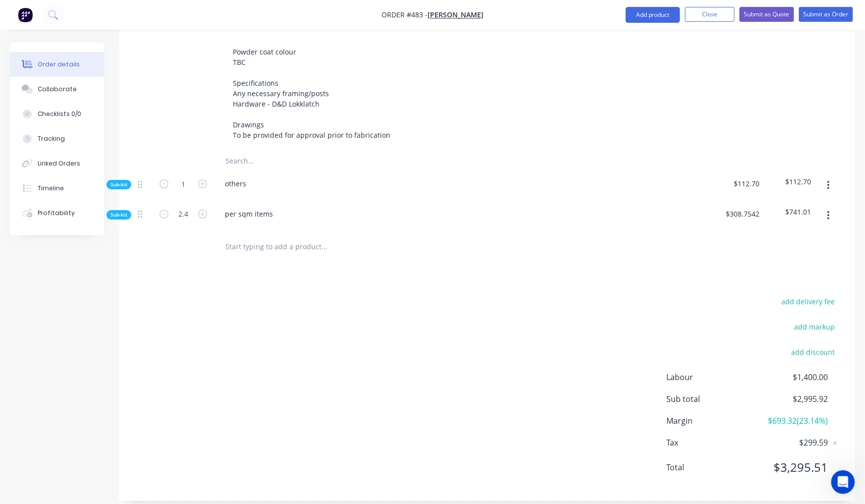
click at [127, 181] on span "Sub-kit" at bounding box center [118, 184] width 17 height 7
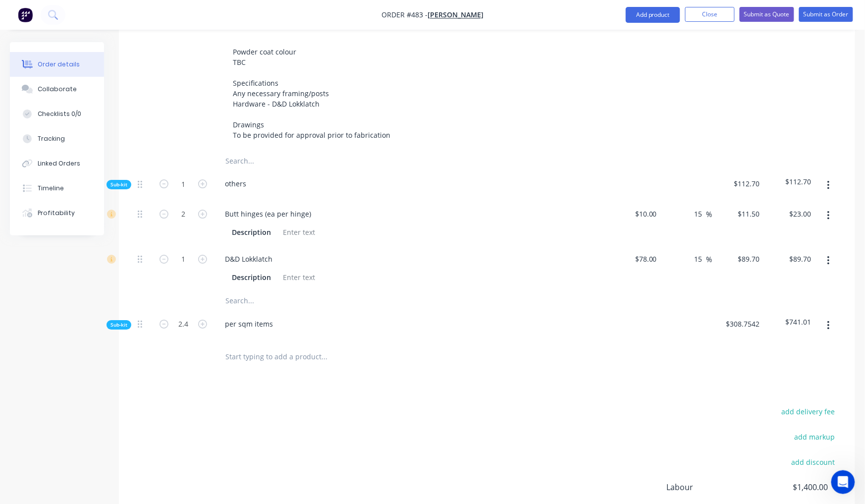
click at [243, 291] on input "text" at bounding box center [324, 301] width 198 height 20
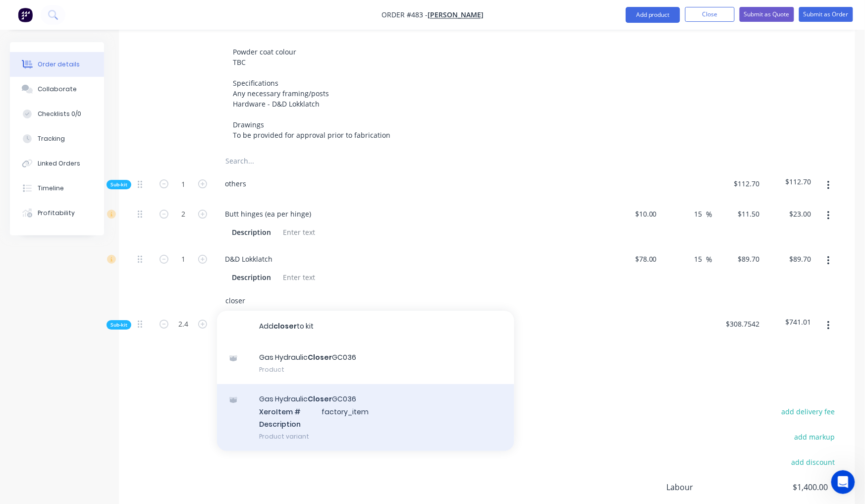
type input "closer"
click at [338, 388] on div "Gas Hydraulic Closer GC036 Xero Item # factory_item Description Product variant" at bounding box center [365, 417] width 297 height 67
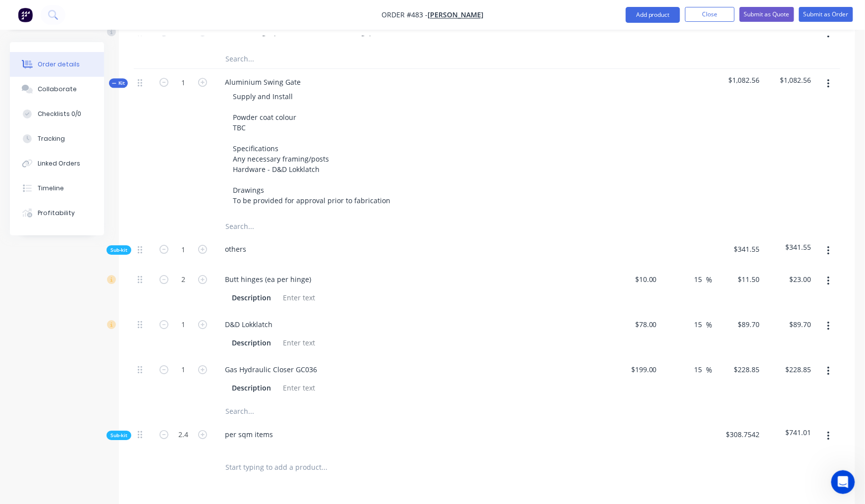
scroll to position [914, 0]
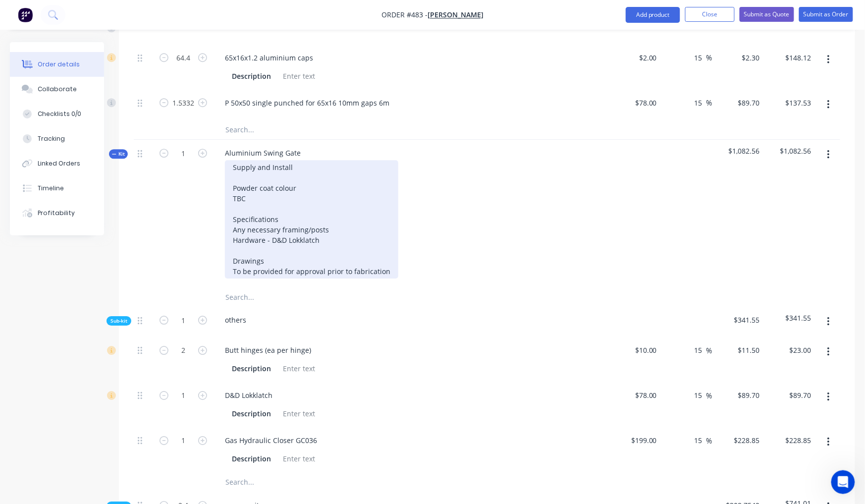
click at [327, 220] on div "Supply and Install Powder coat colour TBC Specifications Any necessary framing/…" at bounding box center [311, 219] width 173 height 118
drag, startPoint x: 272, startPoint y: 220, endPoint x: 224, endPoint y: 221, distance: 48.1
click at [225, 221] on div "Supply and Install Powder coat colour TBC Specifications Any necessary framing/…" at bounding box center [311, 219] width 173 height 118
copy div "Hardware -"
click at [352, 225] on div "Supply and Install Powder coat colour TBC Specifications Any necessary framing/…" at bounding box center [311, 219] width 173 height 118
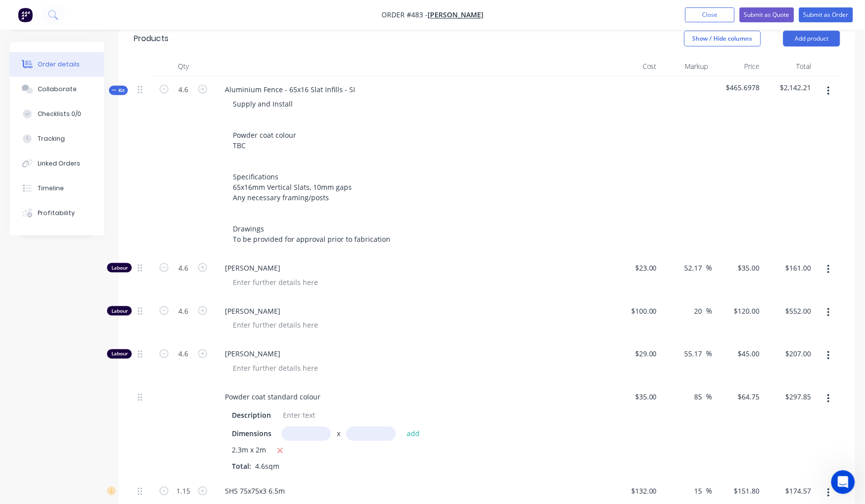
scroll to position [260, 0]
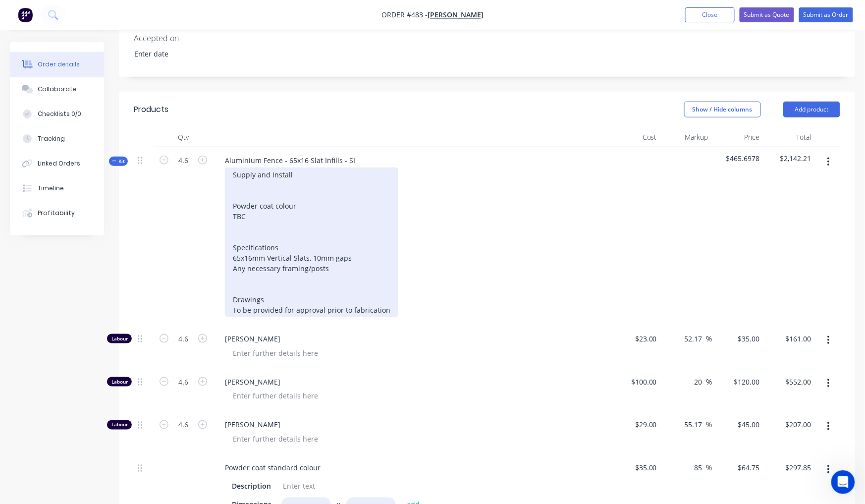
click at [331, 240] on div "Supply and Install Powder coat colour TBC Specifications 65x16mm Vertical Slats…" at bounding box center [311, 242] width 173 height 150
drag, startPoint x: 282, startPoint y: 201, endPoint x: 228, endPoint y: 199, distance: 54.0
click at [228, 199] on div "Supply and Install Powder coat colour TBC Specifications 65x16mm Vertical Slats…" at bounding box center [311, 242] width 173 height 150
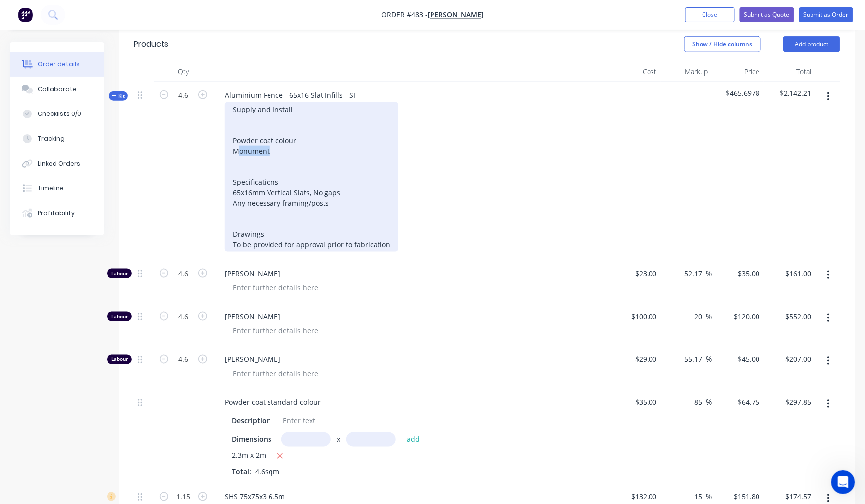
drag, startPoint x: 262, startPoint y: 138, endPoint x: 236, endPoint y: 136, distance: 25.4
click at [236, 136] on div "Supply and Install Powder coat colour Monument Specifications 65x16mm Vertical …" at bounding box center [311, 177] width 173 height 150
drag, startPoint x: 276, startPoint y: 132, endPoint x: 261, endPoint y: 136, distance: 16.3
click at [261, 136] on div "Supply and Install Powder coat colour Monument Specifications 65x16mm Vertical …" at bounding box center [311, 177] width 173 height 150
drag, startPoint x: 269, startPoint y: 135, endPoint x: 227, endPoint y: 136, distance: 42.6
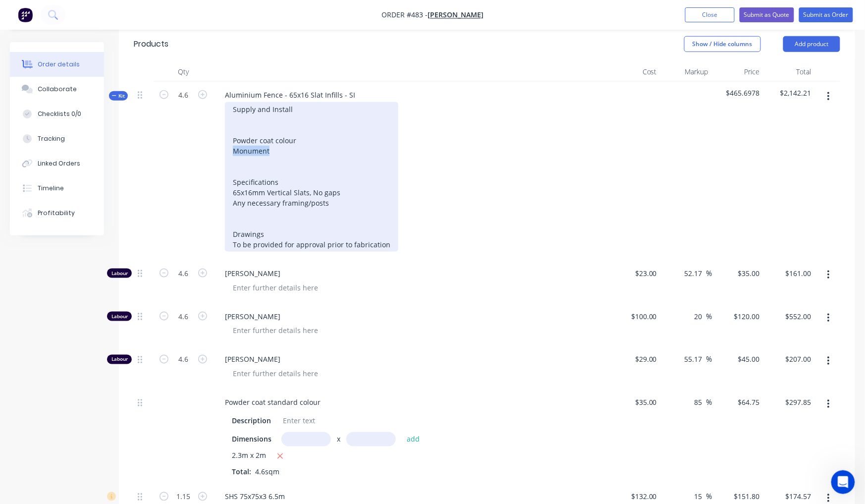
click at [227, 136] on div "Supply and Install Powder coat colour Monument Specifications 65x16mm Vertical …" at bounding box center [311, 177] width 173 height 150
click at [244, 134] on div "Supply and Install Powder coat colour Monument Specifications 65x16mm Vertical …" at bounding box center [311, 177] width 173 height 150
click at [244, 133] on div "Supply and Install Powder coat colour Monument Specifications 65x16mm Vertical …" at bounding box center [311, 177] width 173 height 150
copy div "Monument"
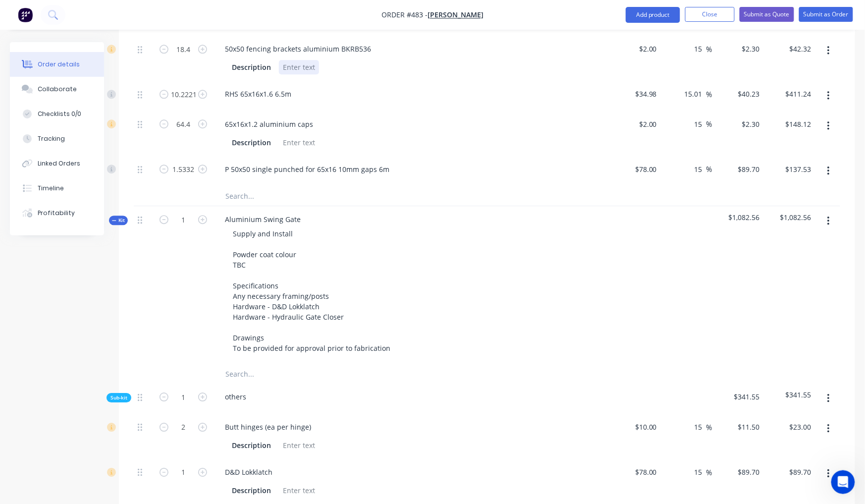
scroll to position [864, 0]
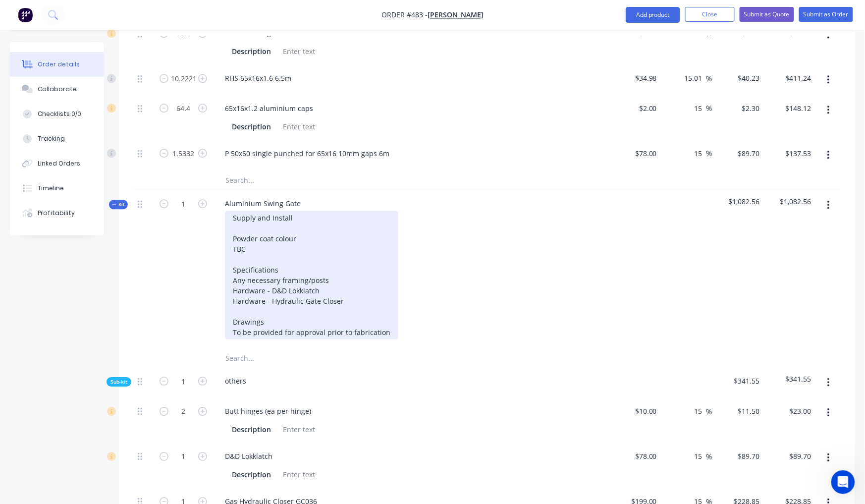
click at [283, 236] on div "Supply and Install Powder coat colour TBC Specifications Any necessary framing/…" at bounding box center [311, 274] width 173 height 129
drag, startPoint x: 252, startPoint y: 236, endPoint x: 224, endPoint y: 234, distance: 27.8
click at [225, 234] on div "Supply and Install Powder coat colour TBC Specifications Any necessary framing/…" at bounding box center [311, 274] width 173 height 129
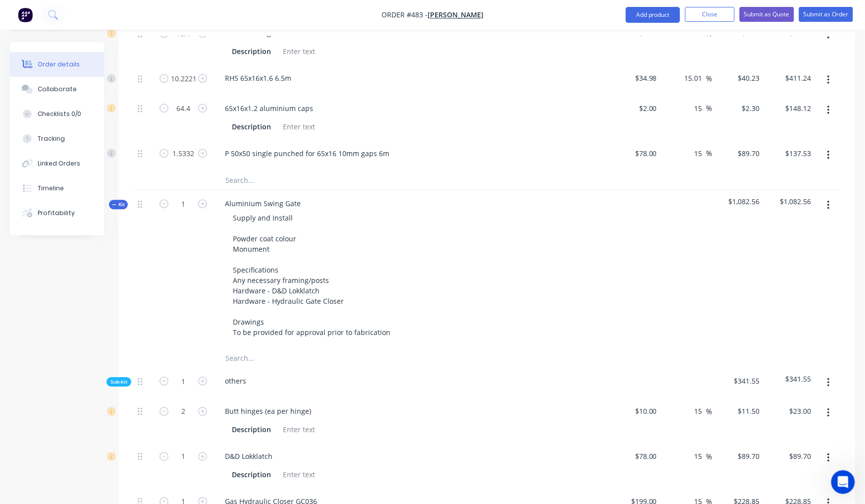
click at [79, 309] on div "Created by Nibal Created 09/10/25 Required 09/10/25 Assigned to Add team member…" at bounding box center [432, 22] width 845 height 1689
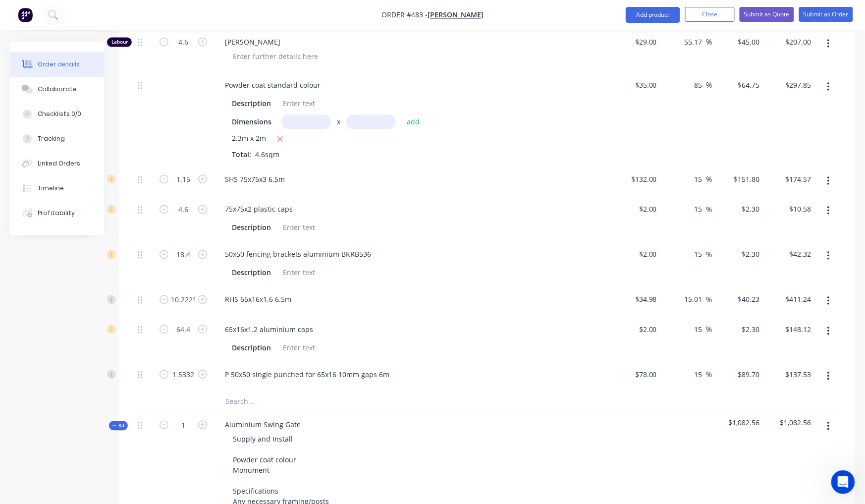
scroll to position [708, 0]
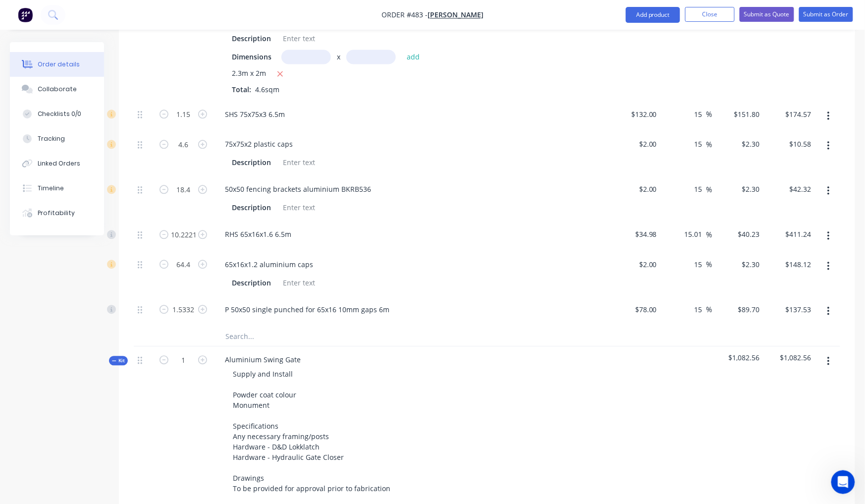
click at [119, 357] on span "Kit" at bounding box center [118, 360] width 13 height 7
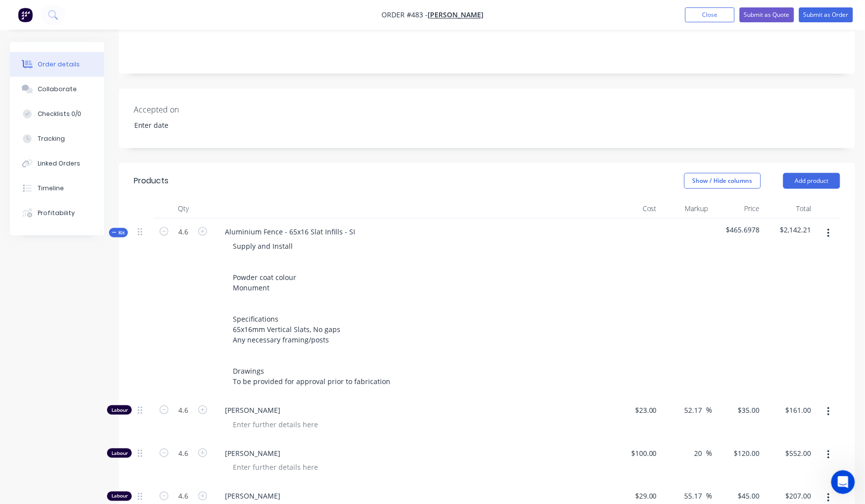
scroll to position [186, 0]
click at [124, 231] on span "Kit" at bounding box center [118, 234] width 13 height 7
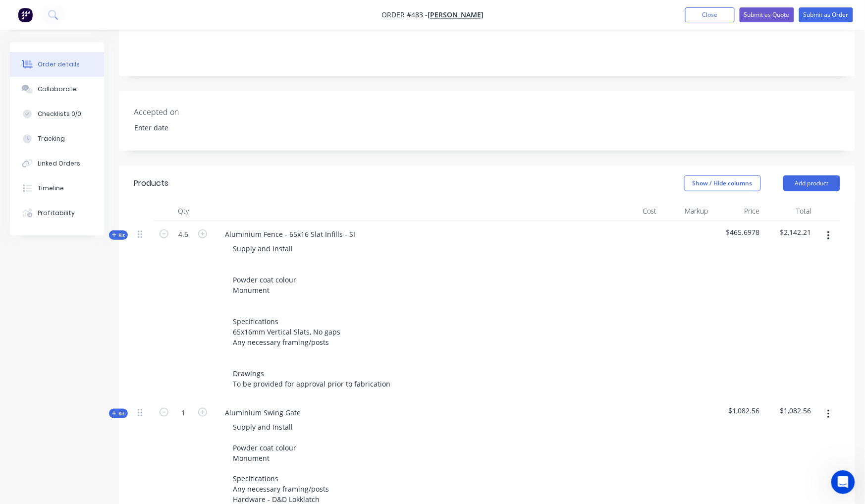
scroll to position [333, 0]
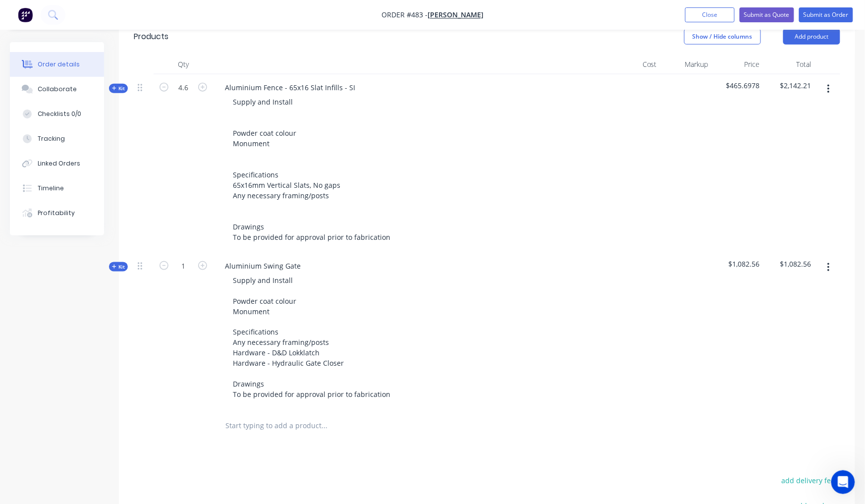
click at [114, 264] on icon "button" at bounding box center [114, 266] width 4 height 4
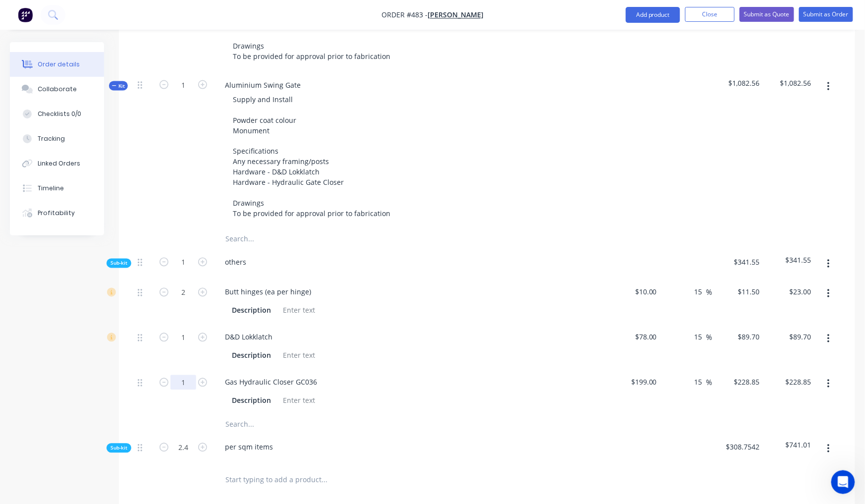
scroll to position [557, 0]
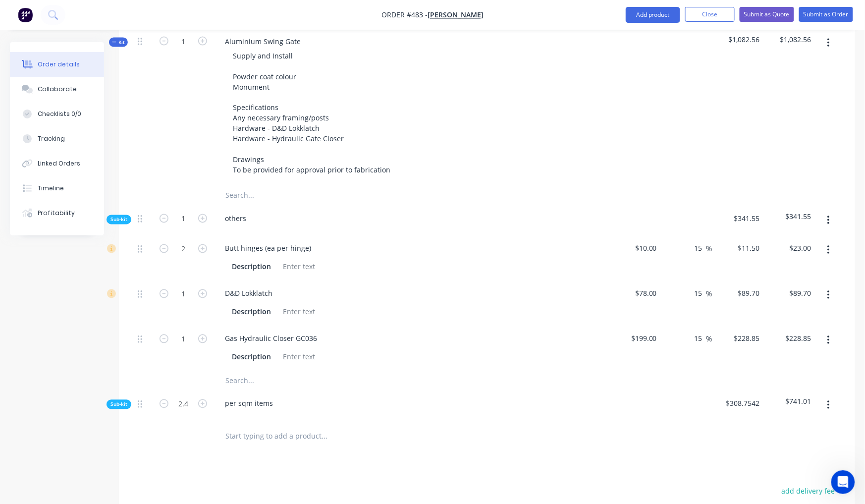
click at [117, 401] on span "Sub-kit" at bounding box center [118, 404] width 17 height 7
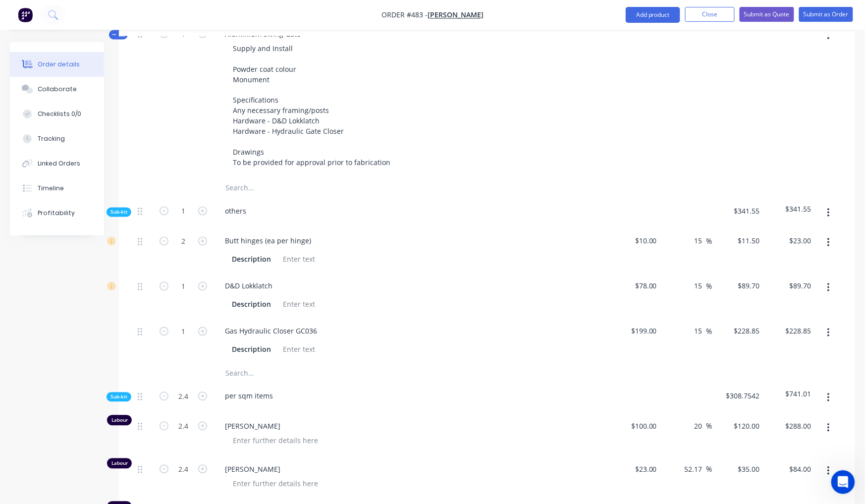
scroll to position [494, 0]
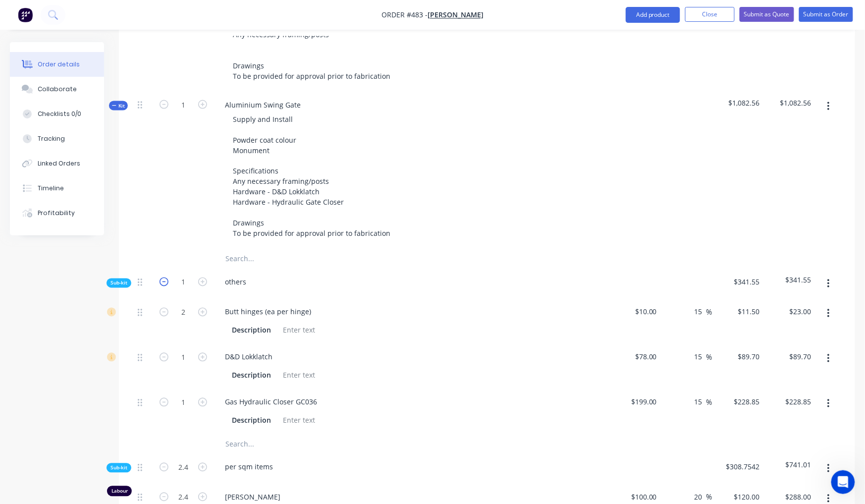
click at [164, 277] on icon "button" at bounding box center [163, 281] width 9 height 9
drag, startPoint x: 187, startPoint y: 258, endPoint x: 173, endPoint y: 257, distance: 13.9
click at [173, 275] on input "1" at bounding box center [183, 282] width 26 height 15
click at [25, 347] on div "Created by Nibal Created 09/10/25 Required 09/10/25 Assigned to Add team member…" at bounding box center [432, 302] width 845 height 1509
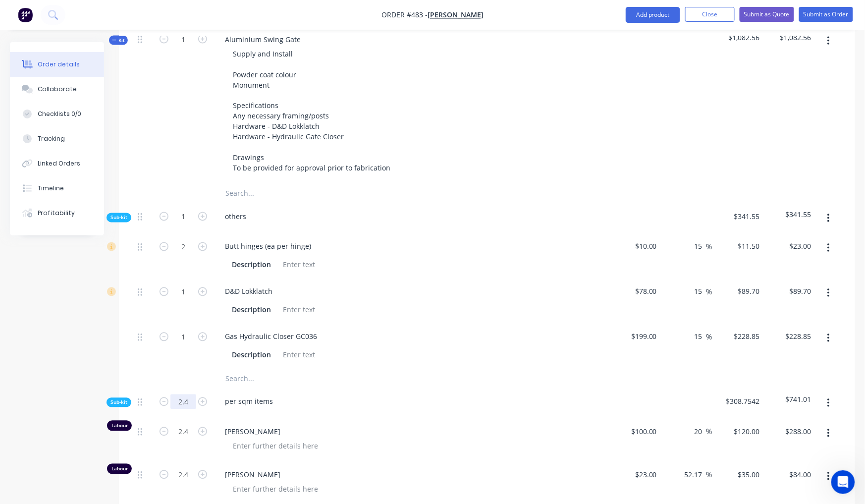
drag, startPoint x: 191, startPoint y: 378, endPoint x: 173, endPoint y: 375, distance: 18.0
click at [173, 394] on input "2.4" at bounding box center [183, 401] width 26 height 15
click at [165, 397] on icon "button" at bounding box center [163, 401] width 9 height 9
type input "1.4"
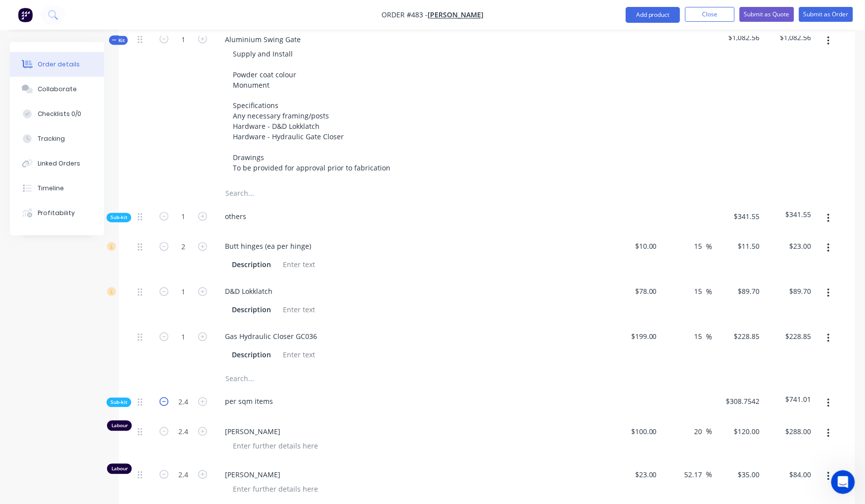
type input "1.4"
type input "0.91"
type input "$168.00"
type input "$49.00"
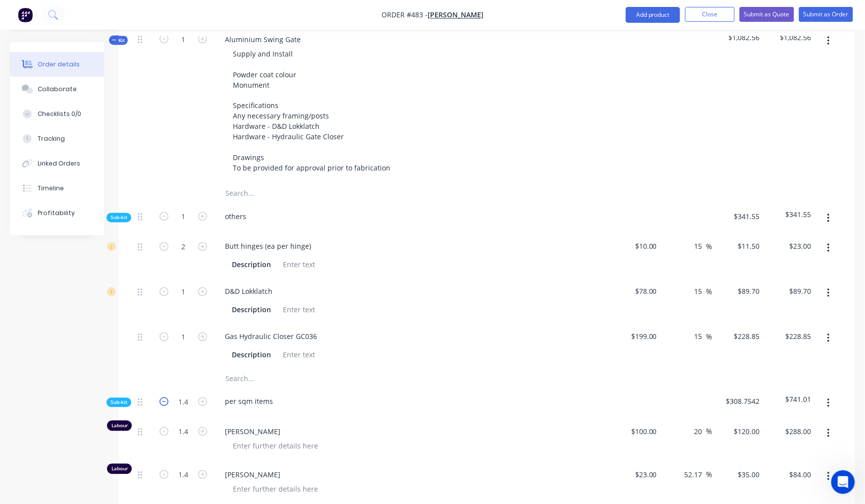
type input "$63.00"
type input "$61.61"
click at [165, 397] on icon "button" at bounding box center [163, 401] width 9 height 9
type input "0.4"
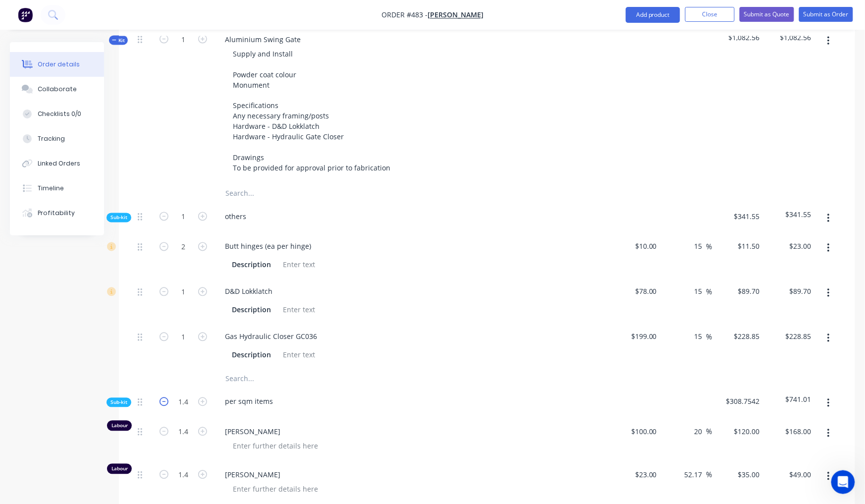
type input "0.4"
type input "0.26"
type input "$48.00"
type input "$14.00"
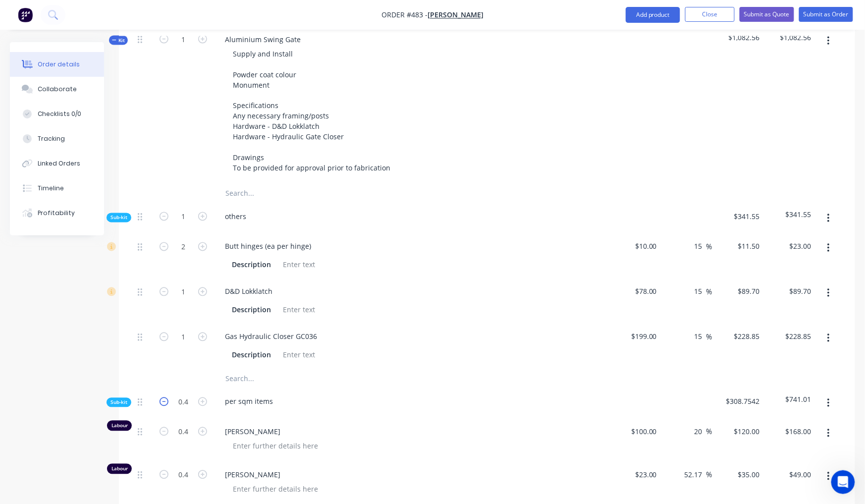
type input "$18.00"
type input "$17.60"
click at [166, 397] on icon "button" at bounding box center [163, 401] width 9 height 9
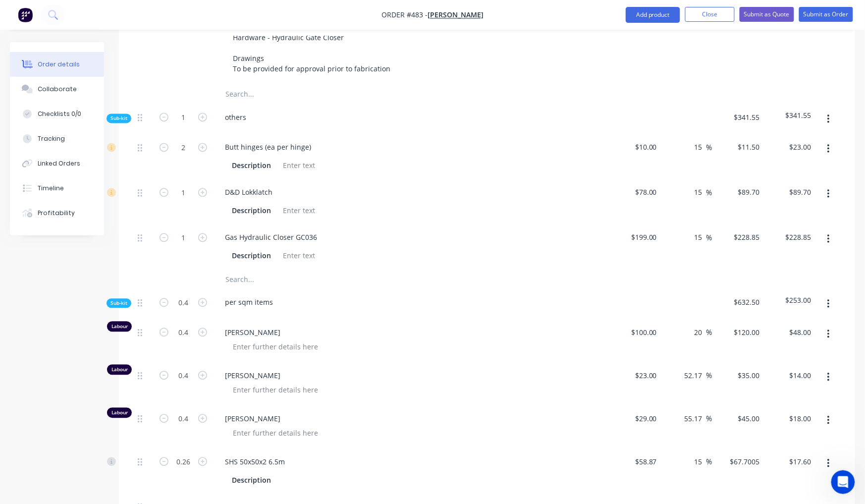
scroll to position [664, 0]
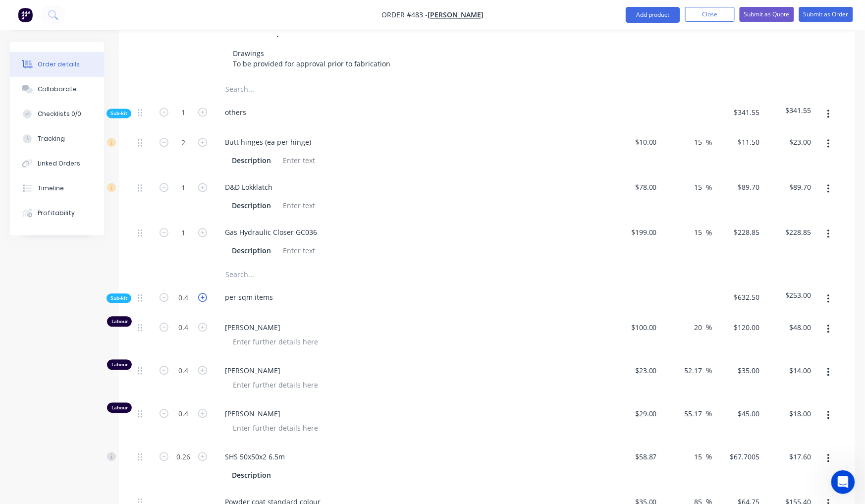
click at [203, 293] on icon "button" at bounding box center [202, 297] width 9 height 9
type input "1.4"
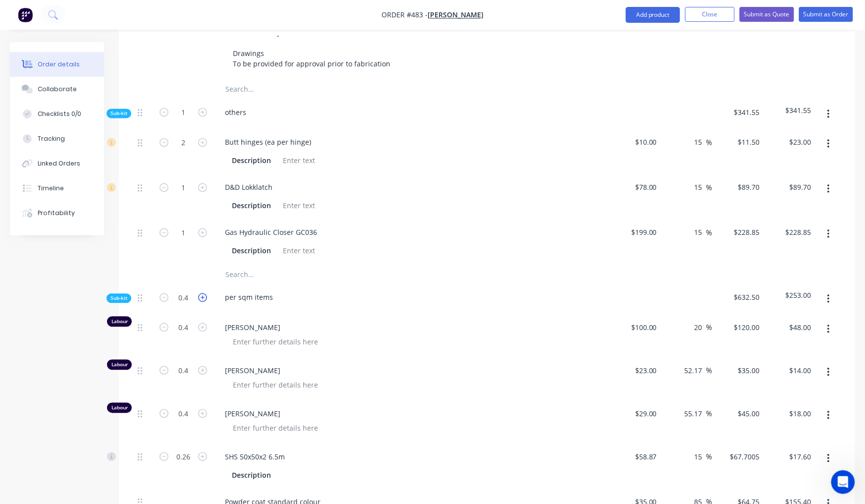
type input "0.91"
type input "$168.00"
type input "$49.00"
type input "$63.00"
type input "$61.61"
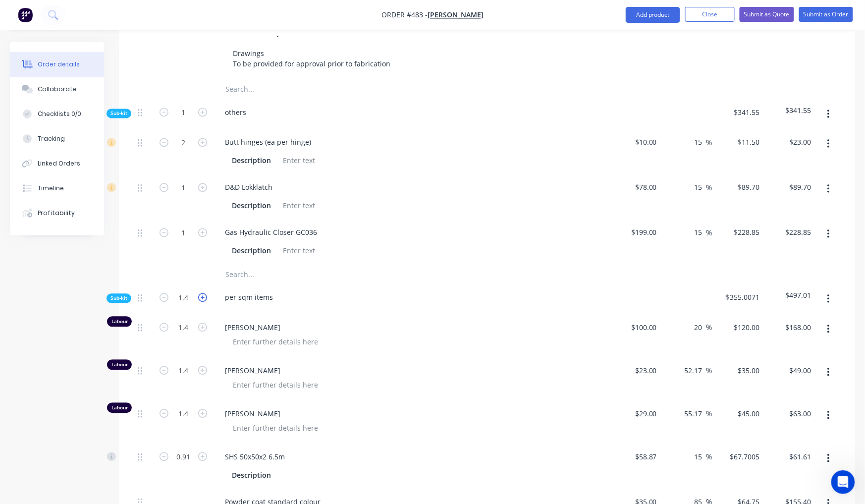
click at [203, 293] on icon "button" at bounding box center [202, 297] width 9 height 9
type input "2.4"
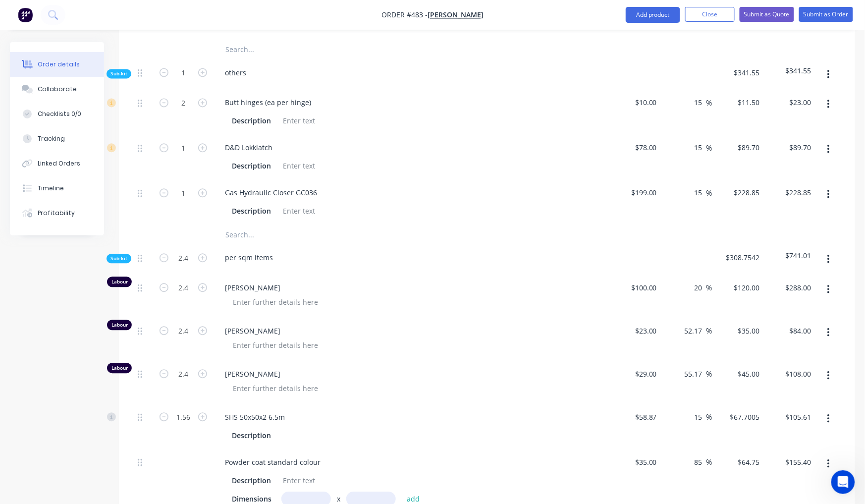
scroll to position [708, 0]
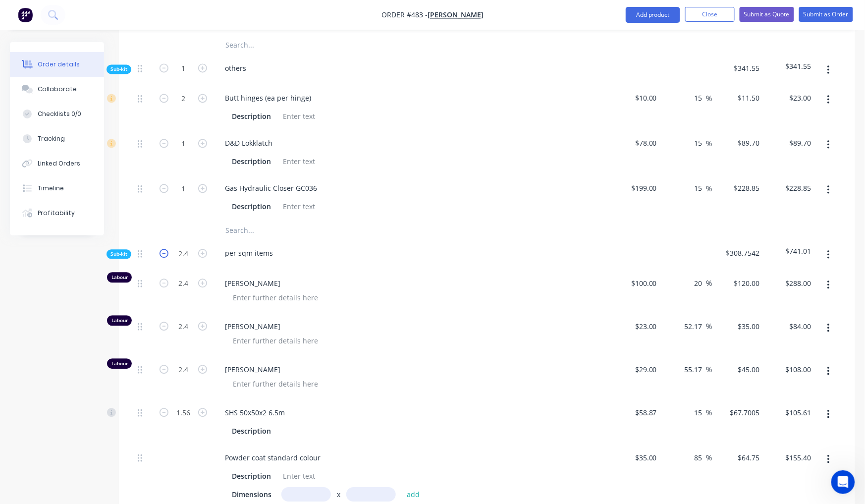
click at [165, 249] on icon "button" at bounding box center [163, 253] width 9 height 9
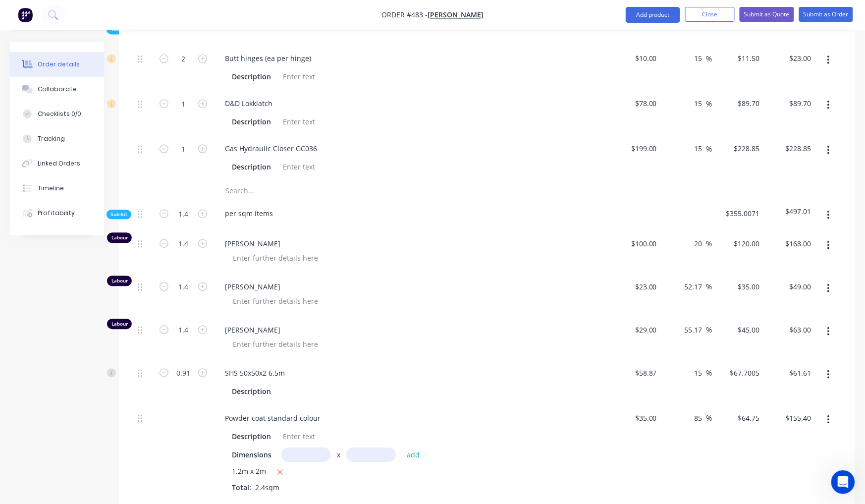
scroll to position [705, 0]
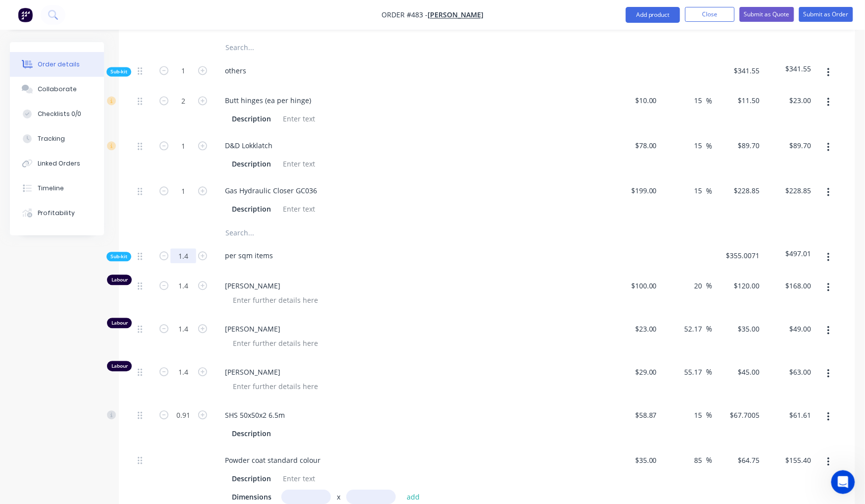
drag, startPoint x: 191, startPoint y: 234, endPoint x: 181, endPoint y: 232, distance: 10.2
click at [181, 248] on input "1.4" at bounding box center [183, 255] width 26 height 15
click at [11, 355] on div "Created by Nibal Created 09/10/25 Required 09/10/25 Assigned to Add team member…" at bounding box center [432, 91] width 845 height 1509
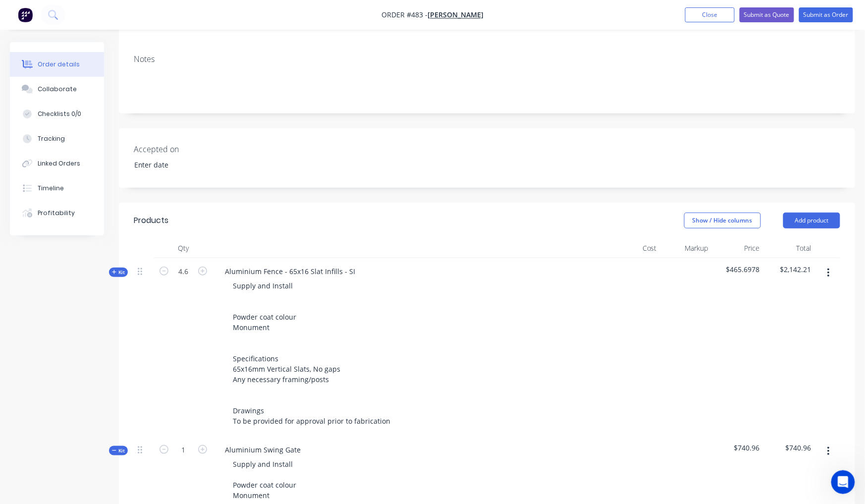
scroll to position [60, 0]
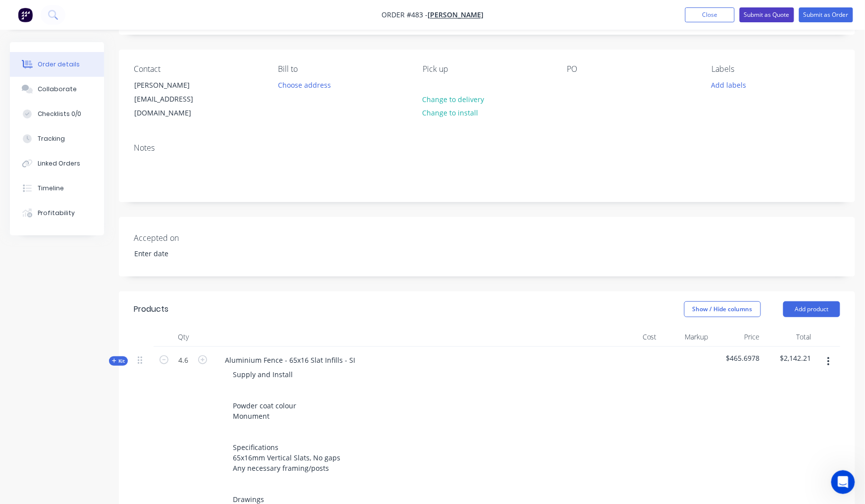
click at [773, 11] on button "Submit as Quote" at bounding box center [766, 14] width 54 height 15
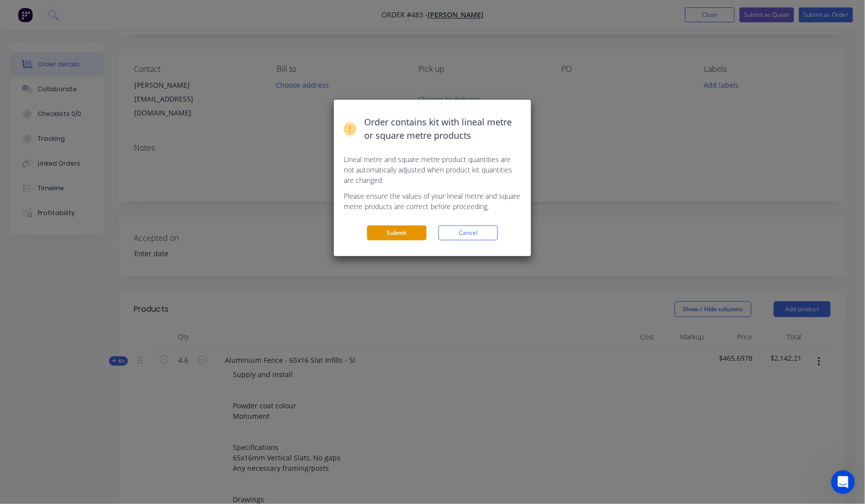
click at [402, 227] on button "Submit" at bounding box center [396, 232] width 59 height 15
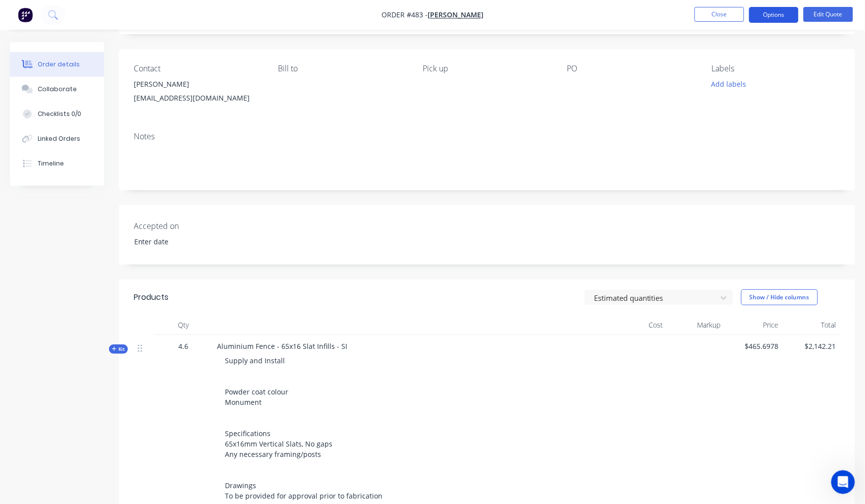
click at [785, 12] on button "Options" at bounding box center [774, 15] width 50 height 16
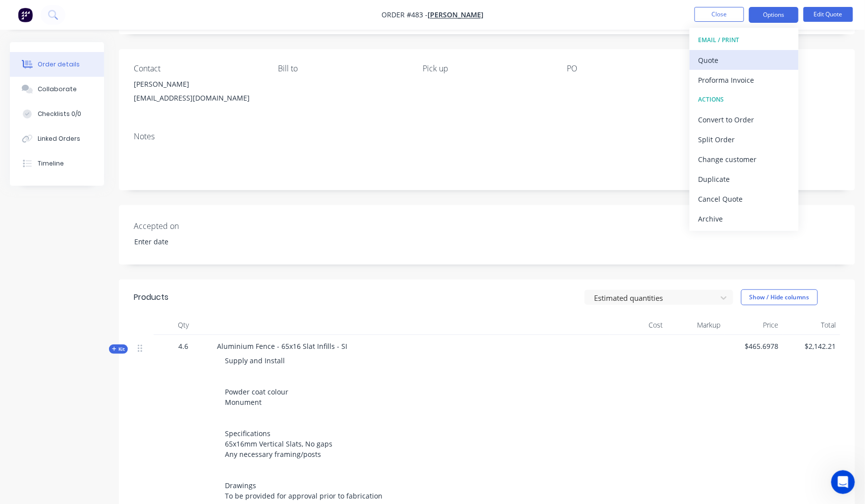
click at [755, 59] on div "Quote" at bounding box center [743, 60] width 91 height 14
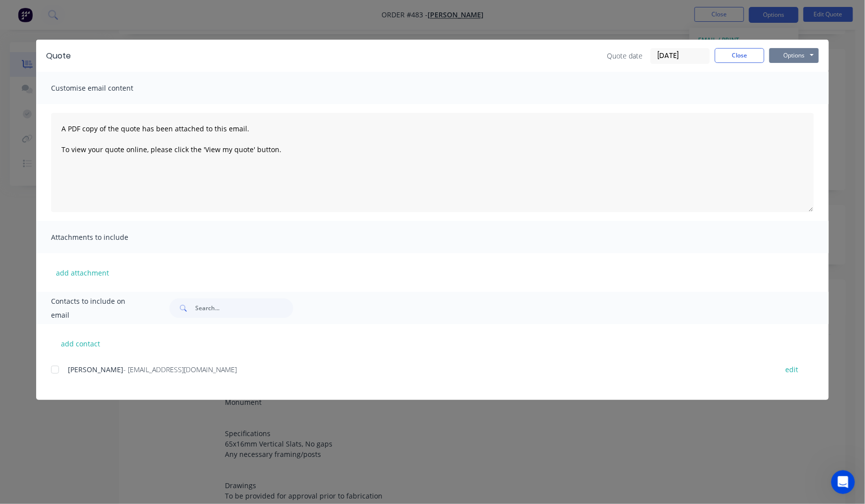
click at [798, 50] on button "Options" at bounding box center [794, 55] width 50 height 15
click at [791, 72] on button "Preview" at bounding box center [800, 73] width 63 height 16
click at [787, 51] on button "Options" at bounding box center [794, 55] width 50 height 15
click at [61, 370] on div at bounding box center [55, 370] width 20 height 20
click at [794, 54] on button "Options" at bounding box center [794, 55] width 50 height 15
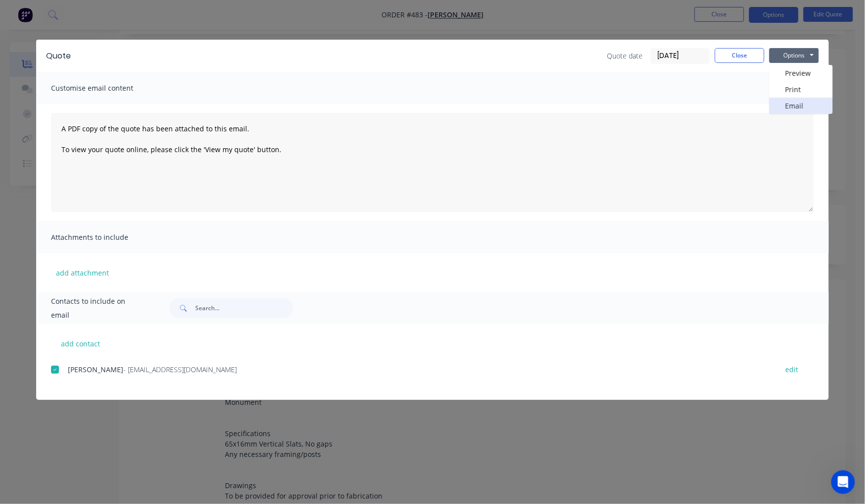
click at [791, 104] on button "Email" at bounding box center [800, 106] width 63 height 16
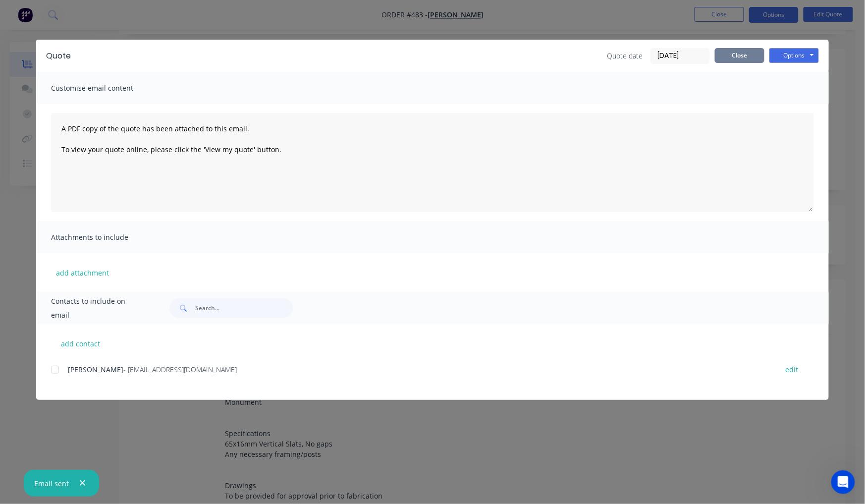
click at [741, 58] on button "Close" at bounding box center [740, 55] width 50 height 15
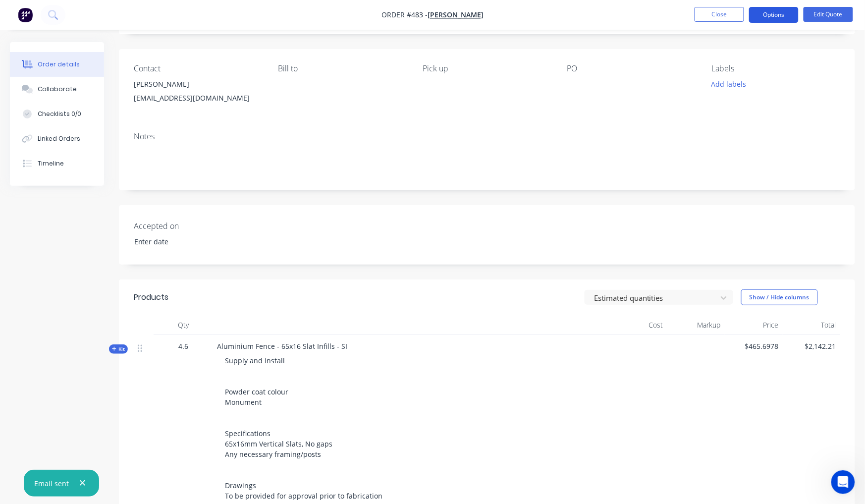
click at [783, 17] on button "Options" at bounding box center [774, 15] width 50 height 16
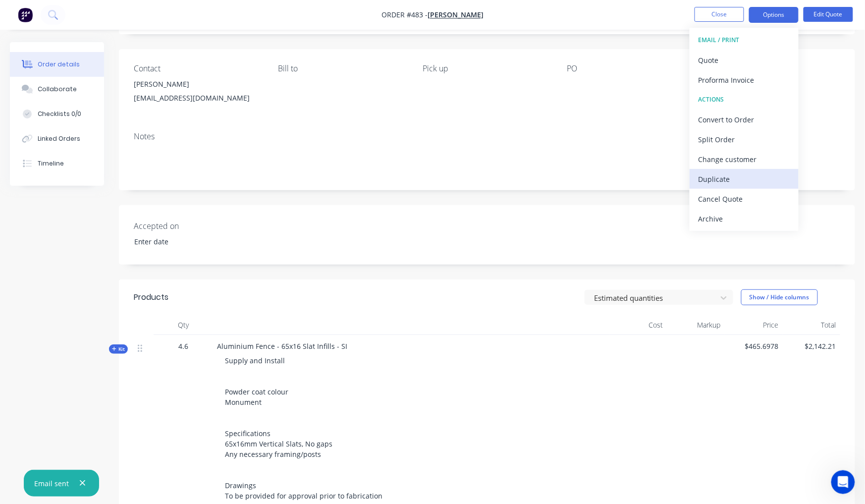
click at [742, 183] on div "Duplicate" at bounding box center [743, 179] width 91 height 14
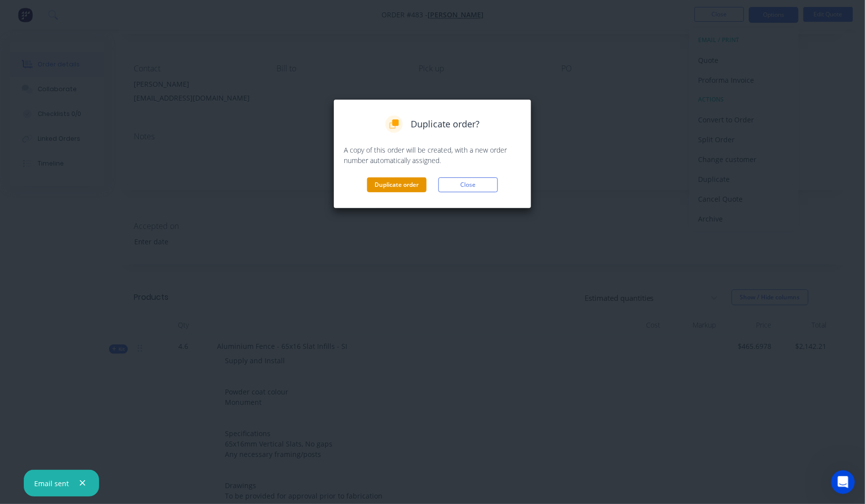
click at [409, 187] on button "Duplicate order" at bounding box center [396, 184] width 59 height 15
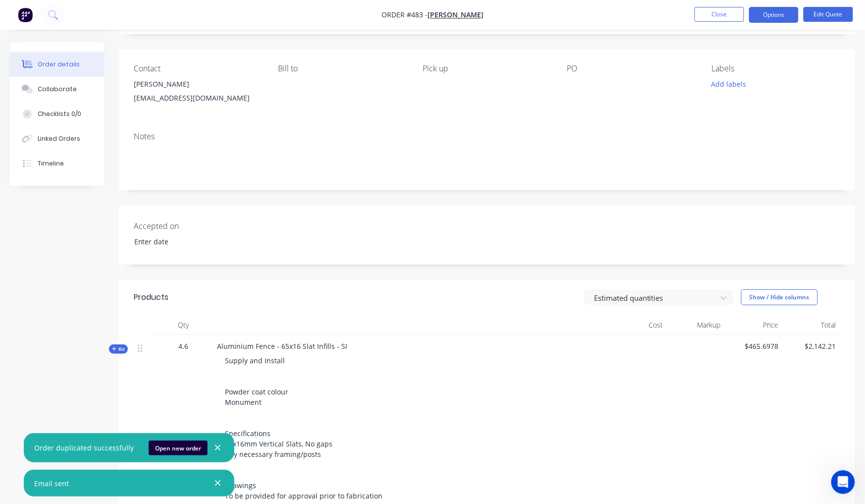
click at [143, 84] on div "Allen Gerson" at bounding box center [198, 84] width 129 height 14
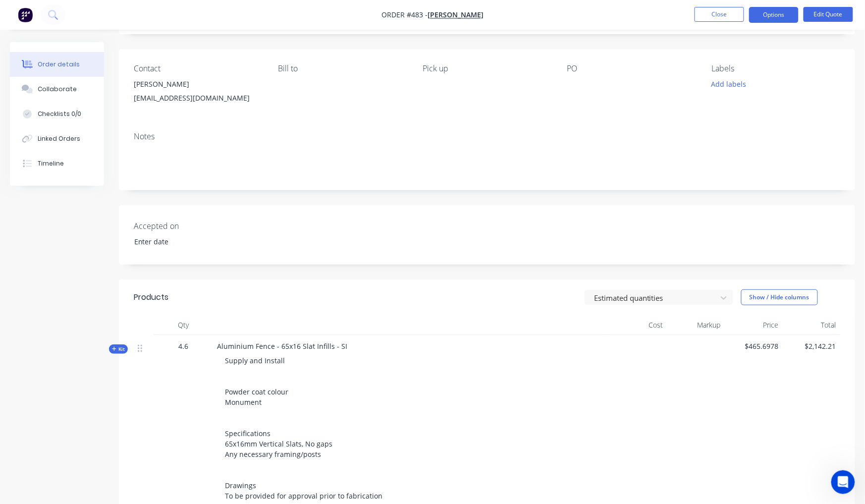
click at [145, 82] on div "Allen Gerson" at bounding box center [198, 84] width 129 height 14
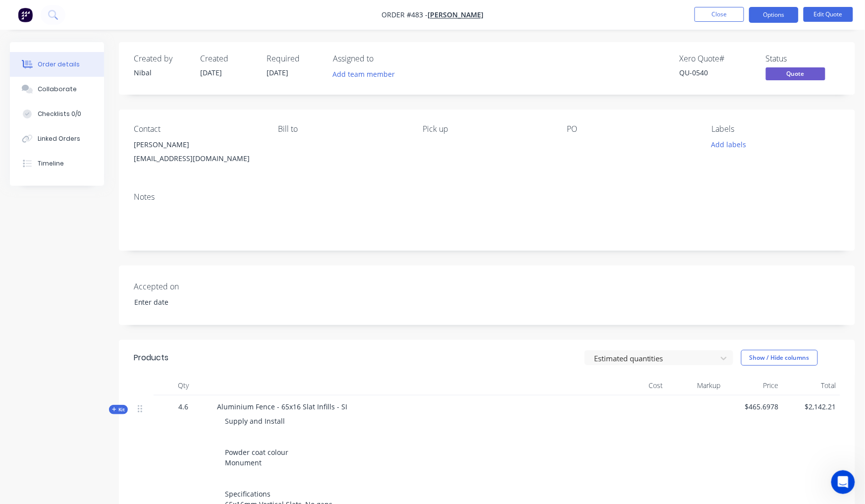
click at [459, 6] on nav "Order #483 - Allen Gerson Close Options Edit Quote" at bounding box center [432, 15] width 865 height 30
click at [459, 10] on span "Allen Gerson" at bounding box center [455, 14] width 56 height 9
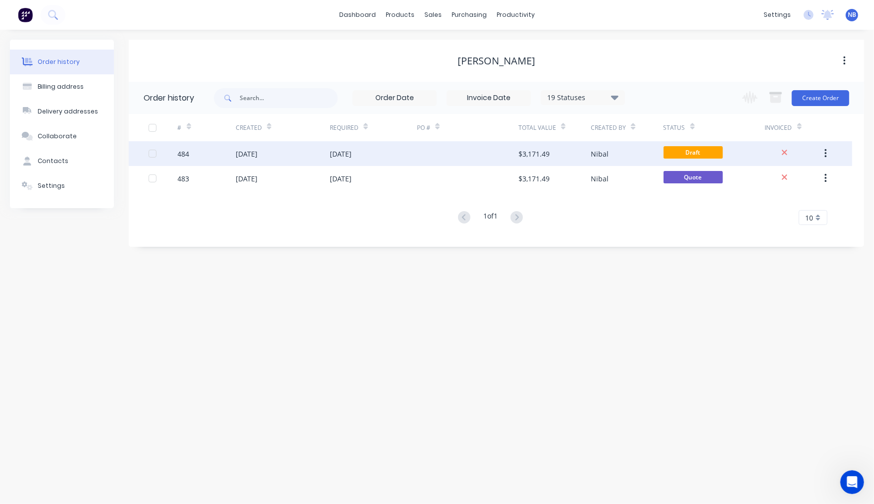
click at [326, 158] on div "09 Oct 2025" at bounding box center [283, 153] width 94 height 25
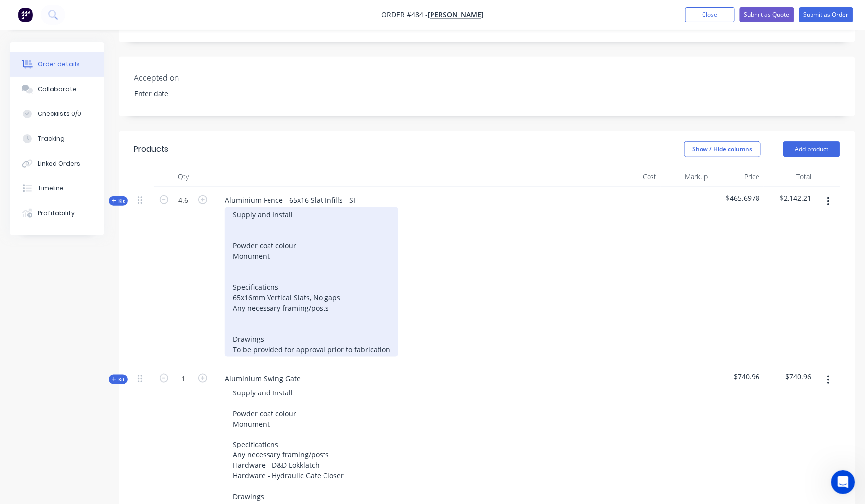
scroll to position [230, 0]
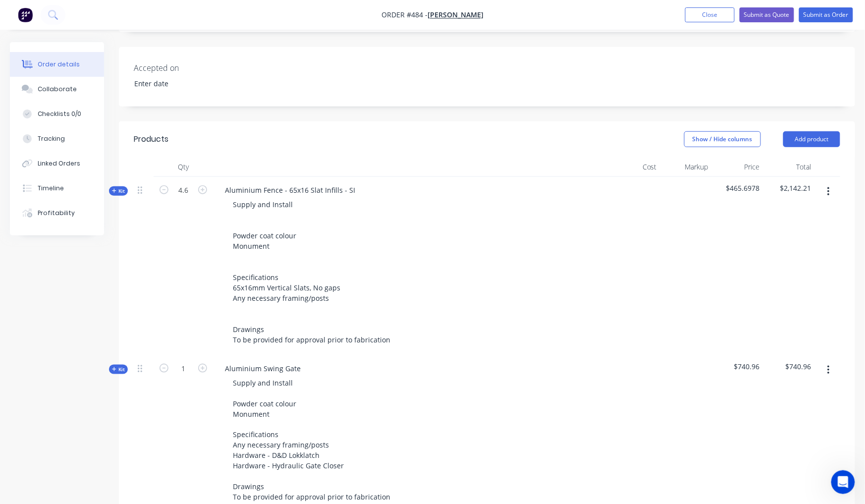
click at [122, 187] on span "Kit" at bounding box center [118, 190] width 13 height 7
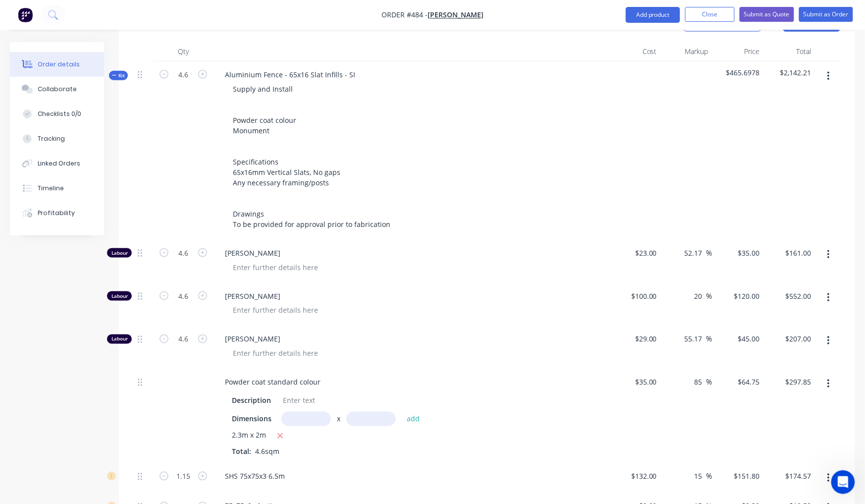
scroll to position [385, 0]
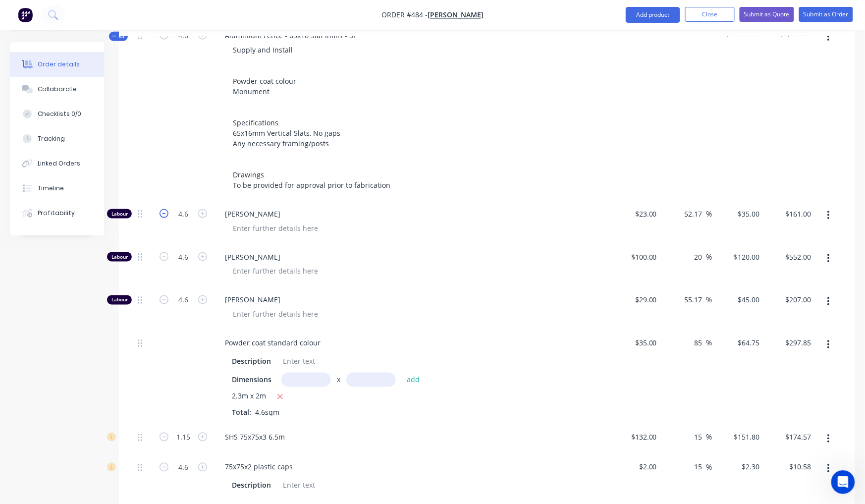
click at [166, 209] on icon "button" at bounding box center [163, 213] width 9 height 9
drag, startPoint x: 187, startPoint y: 198, endPoint x: 179, endPoint y: 195, distance: 7.8
click at [179, 207] on input "2.6" at bounding box center [183, 214] width 26 height 15
drag, startPoint x: 189, startPoint y: 239, endPoint x: 171, endPoint y: 239, distance: 17.8
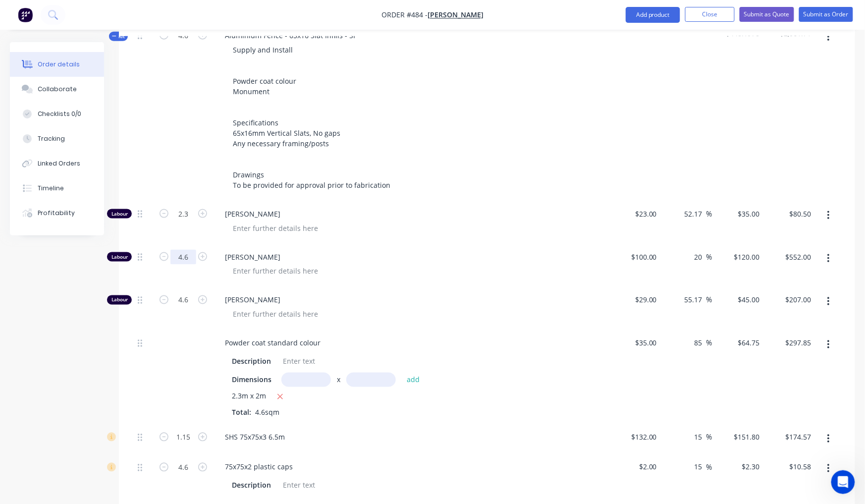
click at [171, 249] on form "4.6" at bounding box center [183, 256] width 52 height 15
paste input "2.3"
drag, startPoint x: 191, startPoint y: 283, endPoint x: 158, endPoint y: 277, distance: 33.2
click at [158, 292] on form "4.6" at bounding box center [183, 299] width 52 height 15
paste input "2.3"
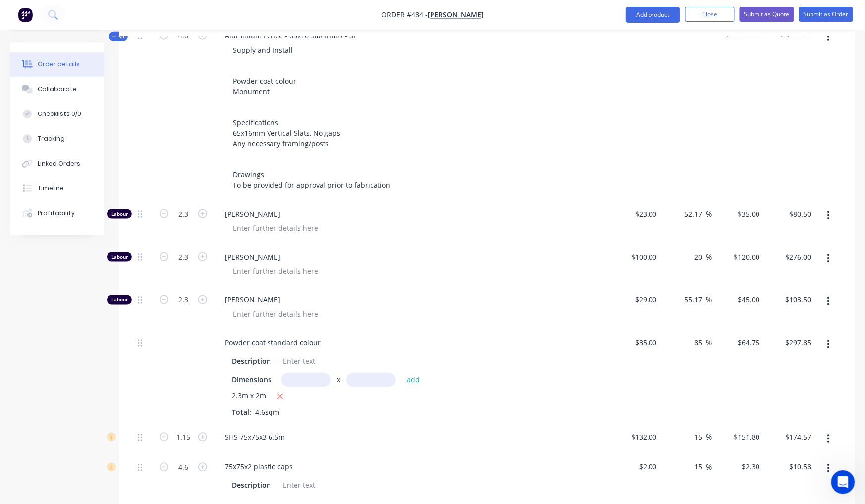
click at [21, 349] on div "Created by Nibal Created 09/10/25 Required 09/10/25 Assigned to Add team member…" at bounding box center [432, 384] width 845 height 1454
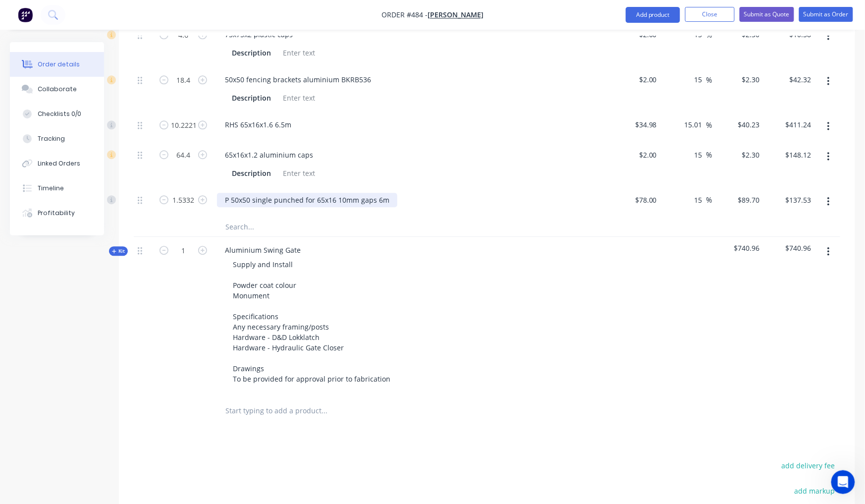
scroll to position [844, 0]
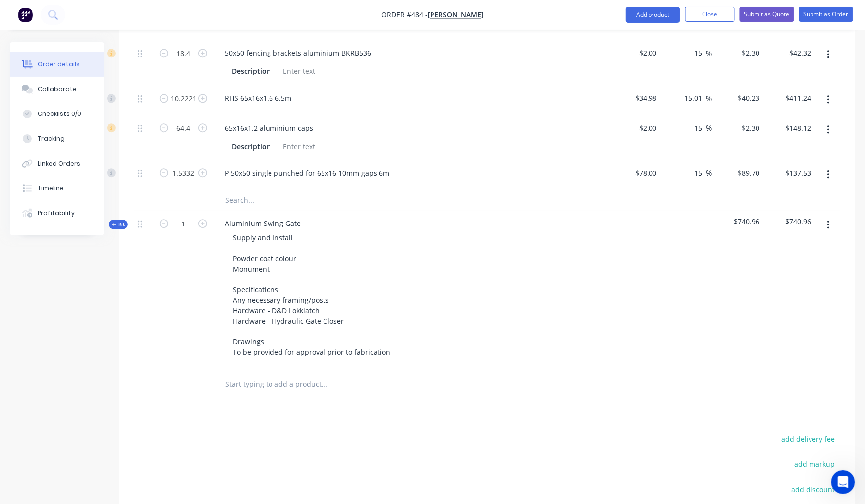
click at [115, 222] on icon "button" at bounding box center [114, 224] width 4 height 5
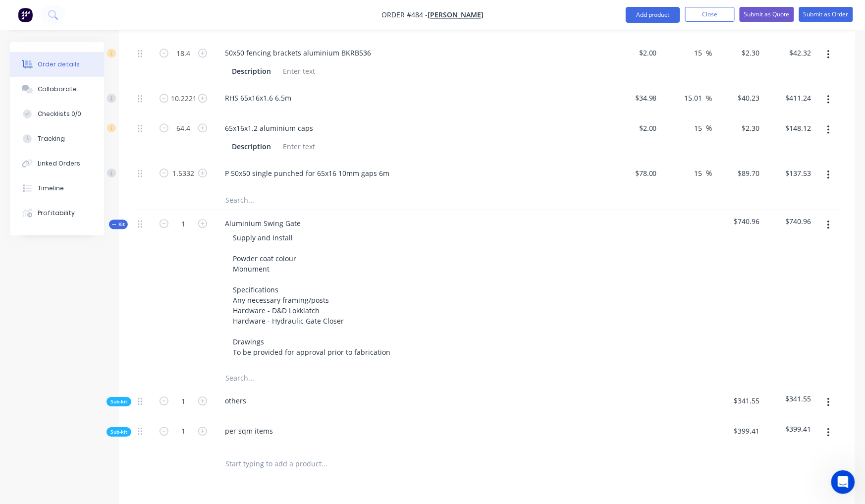
click at [110, 428] on span "Sub-kit" at bounding box center [118, 431] width 17 height 7
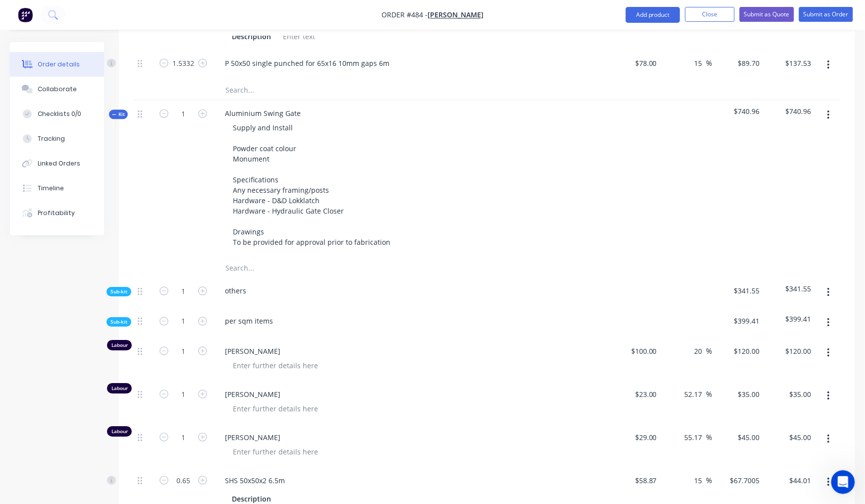
scroll to position [997, 0]
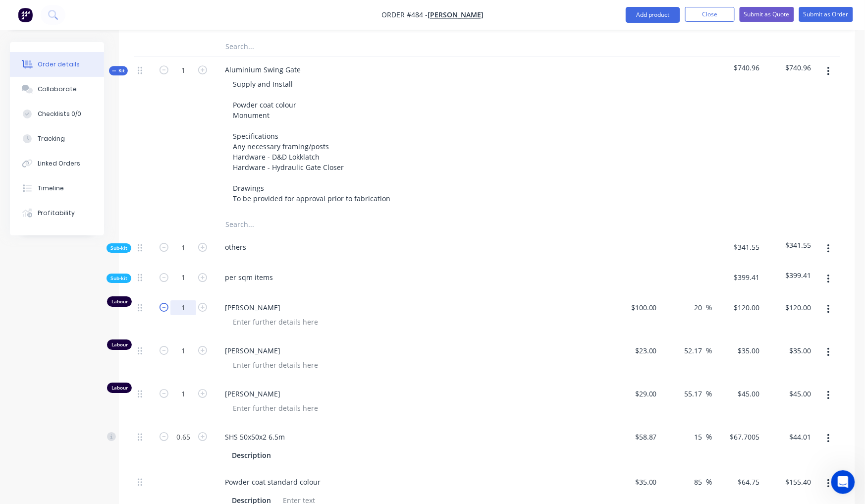
drag, startPoint x: 188, startPoint y: 296, endPoint x: 169, endPoint y: 296, distance: 18.8
click at [169, 299] on form "1" at bounding box center [183, 306] width 52 height 15
drag, startPoint x: 191, startPoint y: 340, endPoint x: 170, endPoint y: 332, distance: 22.0
click at [173, 343] on input "1" at bounding box center [183, 350] width 26 height 15
drag, startPoint x: 188, startPoint y: 377, endPoint x: 169, endPoint y: 374, distance: 19.1
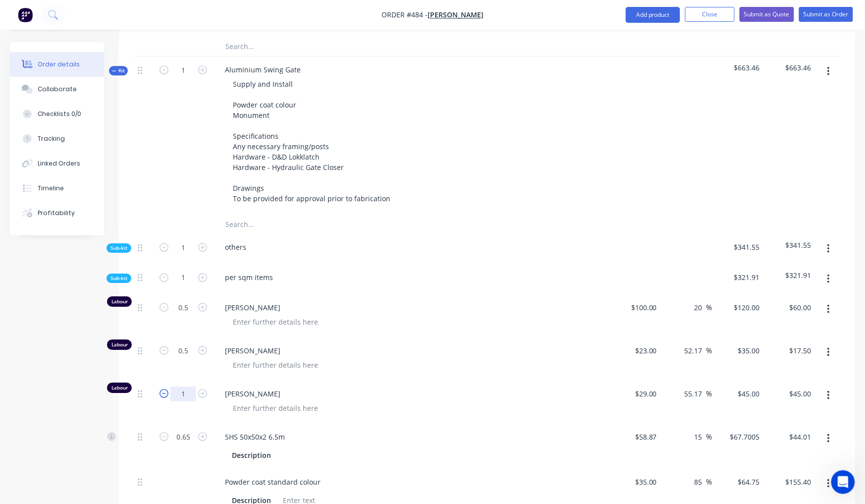
click at [169, 385] on form "1" at bounding box center [183, 392] width 52 height 15
drag, startPoint x: 192, startPoint y: 381, endPoint x: 157, endPoint y: 373, distance: 35.5
click at [157, 385] on form "0.1" at bounding box center [183, 392] width 52 height 15
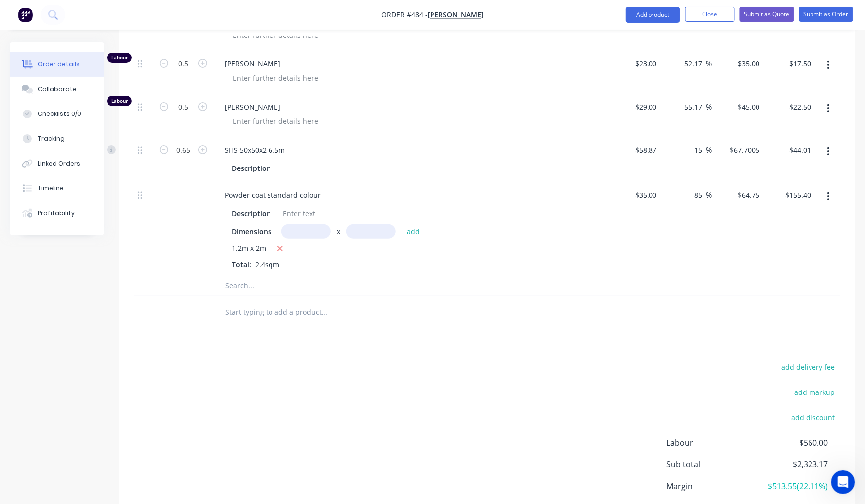
scroll to position [1345, 0]
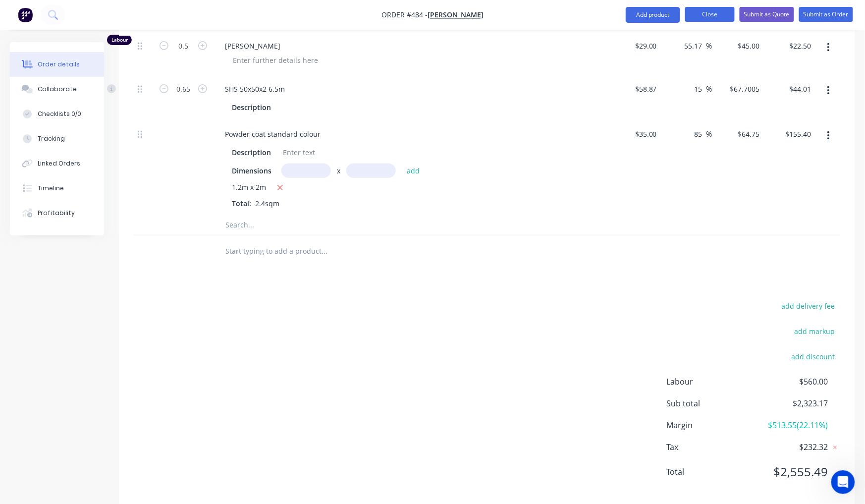
click at [704, 16] on button "Close" at bounding box center [710, 14] width 50 height 15
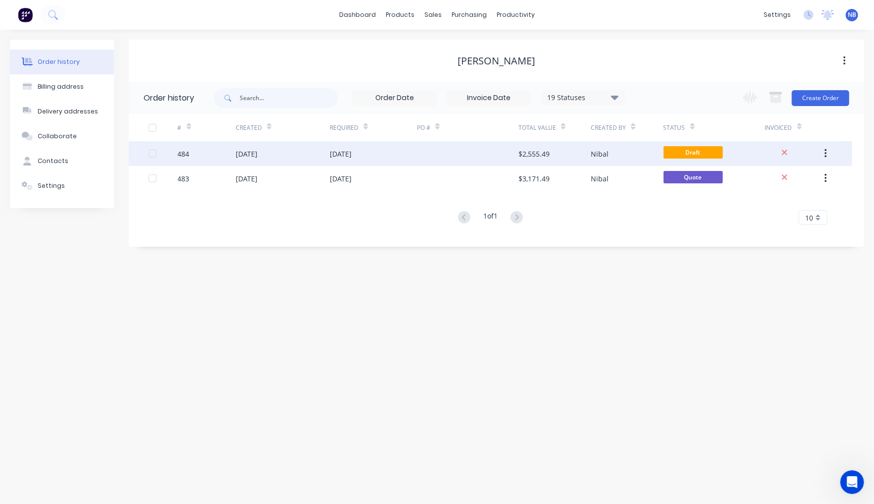
click at [351, 152] on div "09 Oct 2025" at bounding box center [341, 154] width 22 height 10
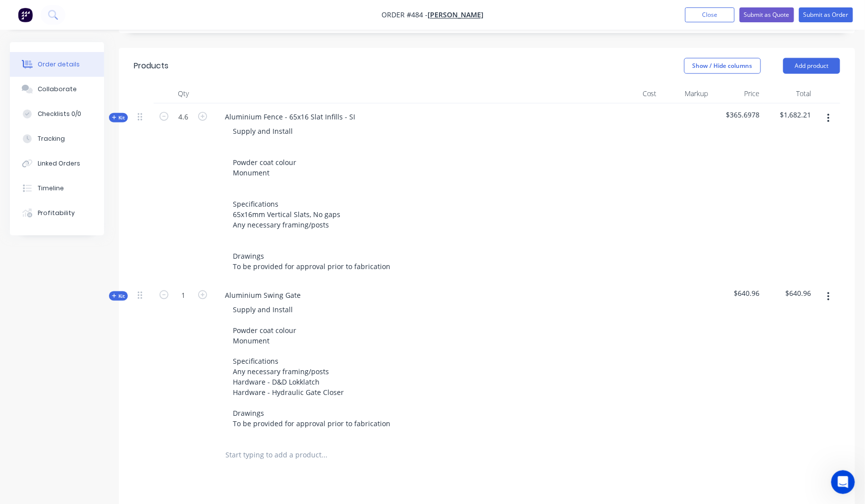
scroll to position [498, 0]
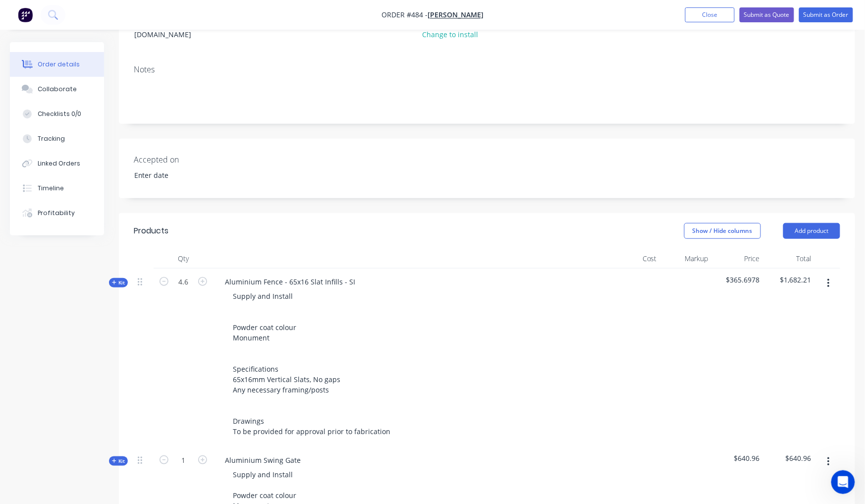
click at [123, 279] on span "Kit" at bounding box center [118, 282] width 13 height 7
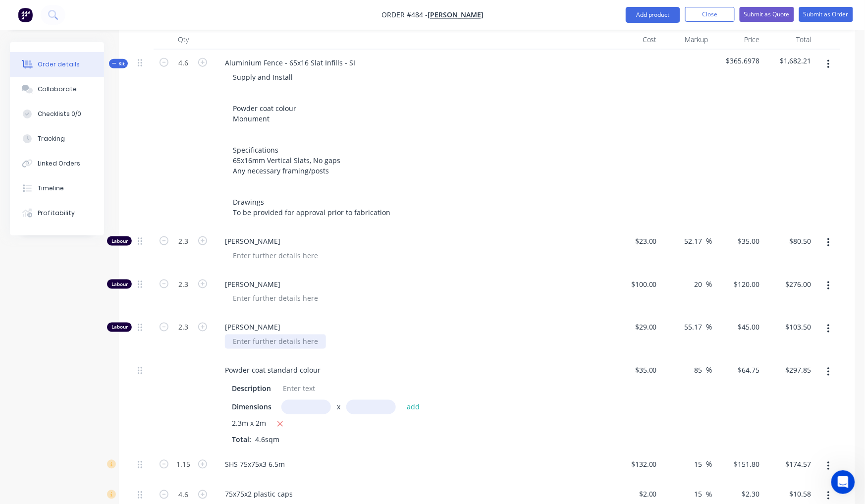
scroll to position [428, 0]
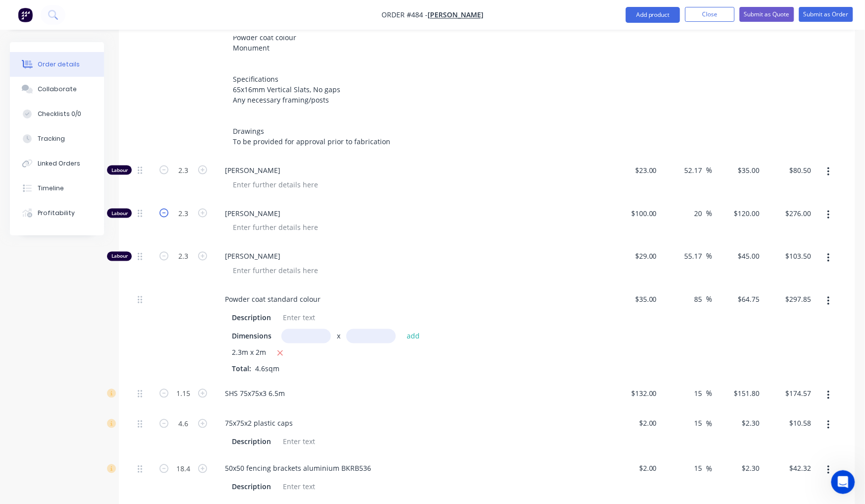
click at [161, 209] on icon "button" at bounding box center [163, 213] width 9 height 9
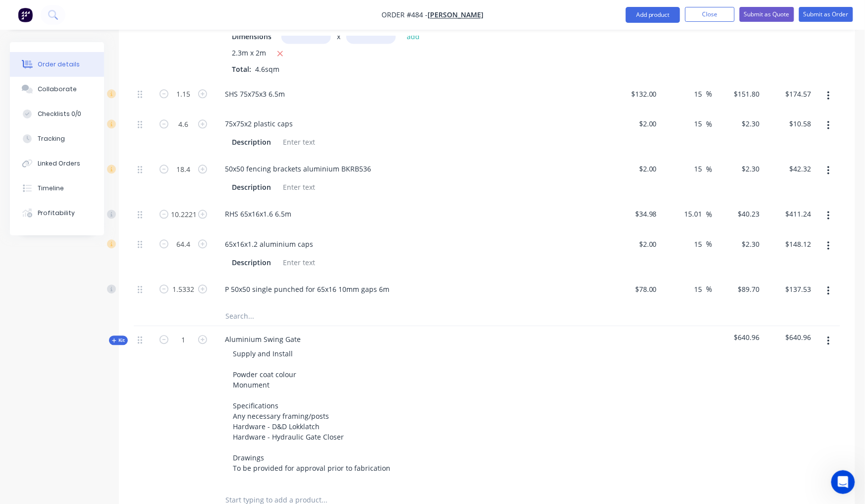
scroll to position [812, 0]
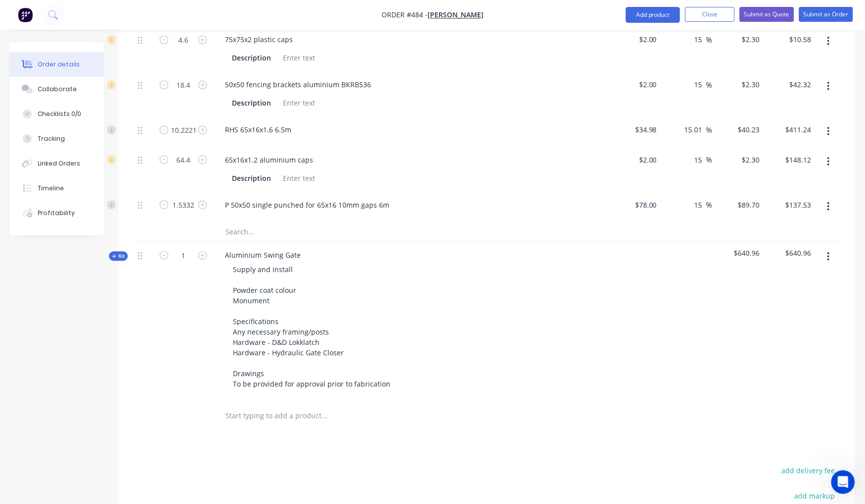
click at [119, 238] on div "Qty Cost Markup Price Total Kit 4.6 Aluminium Fence - 65x16 Slat Infills - SI S…" at bounding box center [487, 3] width 736 height 857
click at [121, 249] on div "Qty Cost Markup Price Total Kit 4.6 Aluminium Fence - 65x16 Slat Infills - SI S…" at bounding box center [487, 3] width 736 height 857
click at [121, 252] on span "Kit" at bounding box center [118, 255] width 13 height 7
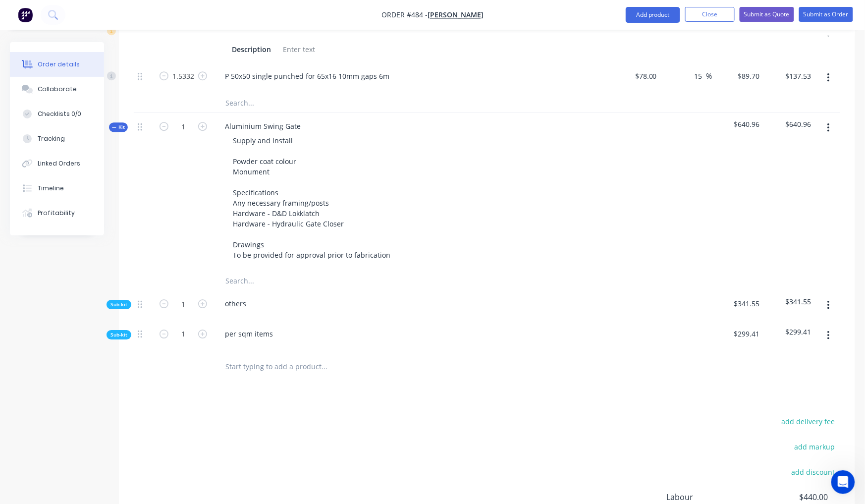
scroll to position [913, 0]
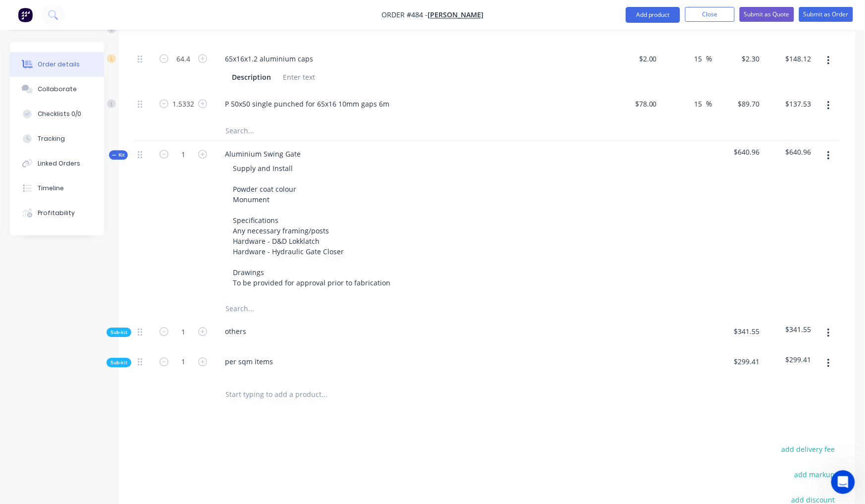
click at [121, 359] on span "Sub-kit" at bounding box center [118, 362] width 17 height 7
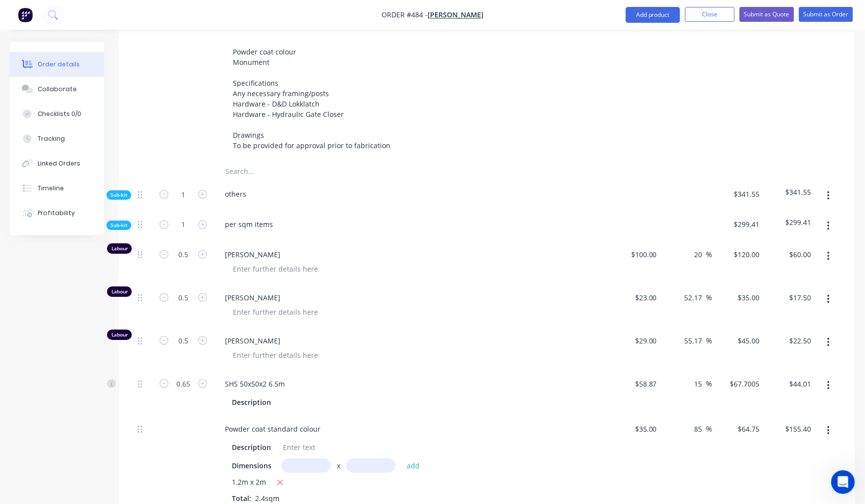
scroll to position [1060, 0]
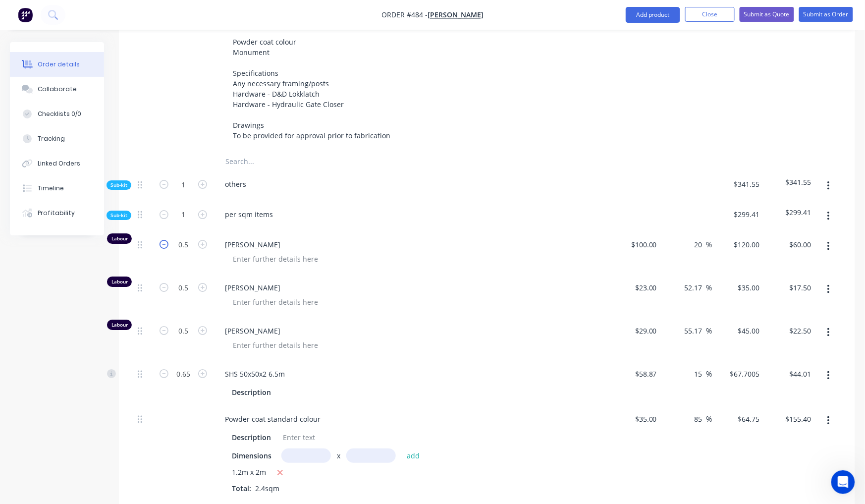
click at [164, 240] on icon "button" at bounding box center [163, 244] width 9 height 9
click at [180, 237] on input "0.5" at bounding box center [183, 244] width 26 height 15
drag, startPoint x: 189, startPoint y: 235, endPoint x: 159, endPoint y: 222, distance: 32.2
click at [159, 231] on div "0.5" at bounding box center [183, 252] width 59 height 43
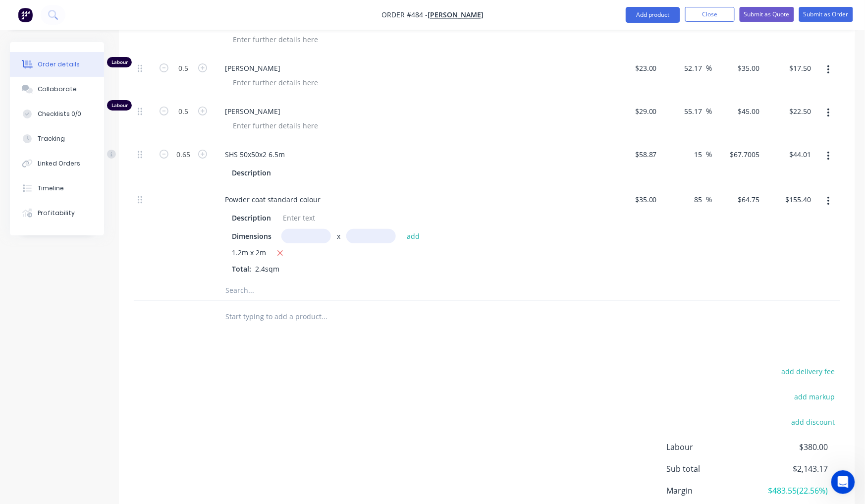
scroll to position [1209, 0]
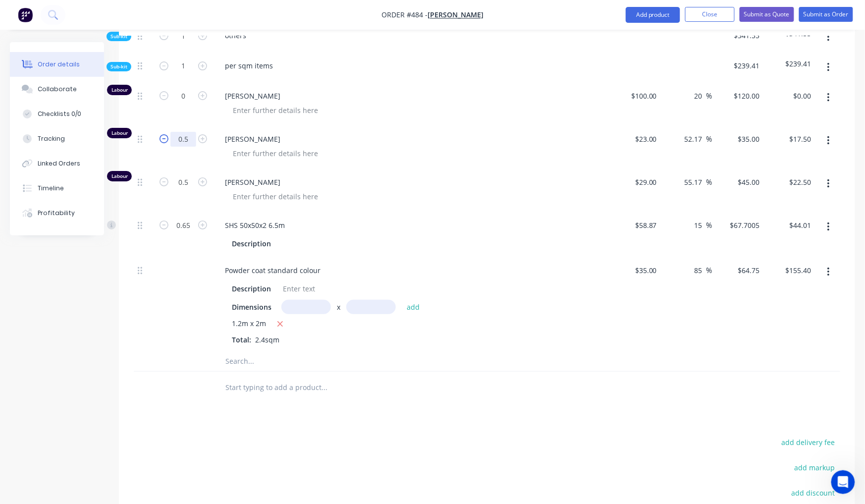
drag, startPoint x: 191, startPoint y: 128, endPoint x: 169, endPoint y: 123, distance: 22.3
click at [169, 131] on form "0.5" at bounding box center [183, 138] width 52 height 15
click at [190, 175] on input "0.5" at bounding box center [183, 182] width 26 height 15
drag, startPoint x: 190, startPoint y: 169, endPoint x: 158, endPoint y: 166, distance: 31.9
click at [158, 174] on form "0.5" at bounding box center [183, 181] width 52 height 15
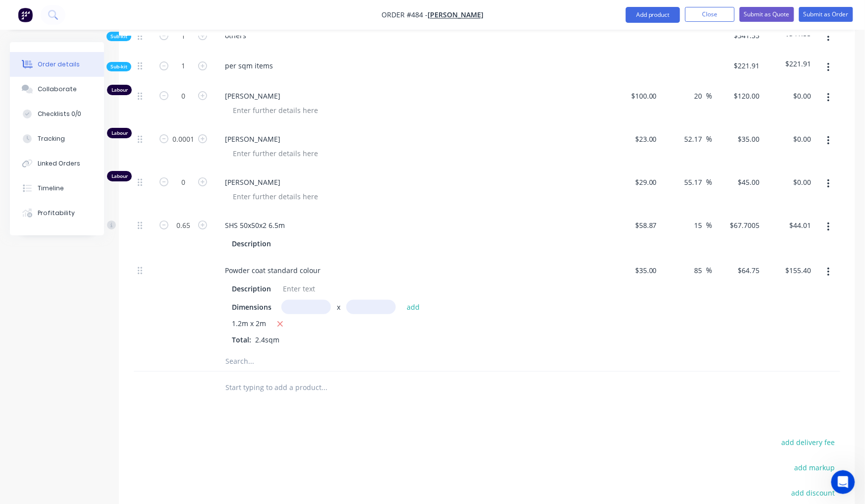
click at [189, 132] on input "0.0001" at bounding box center [183, 139] width 26 height 15
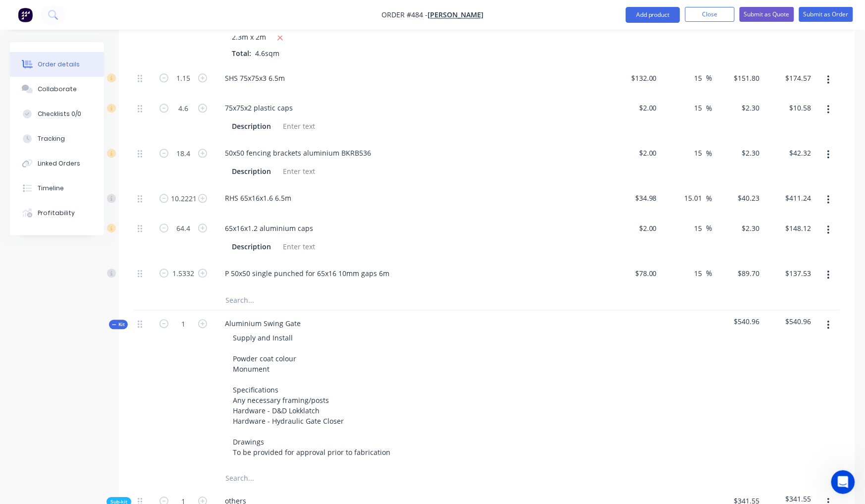
scroll to position [742, 0]
click at [770, 17] on button "Submit as Quote" at bounding box center [766, 14] width 54 height 15
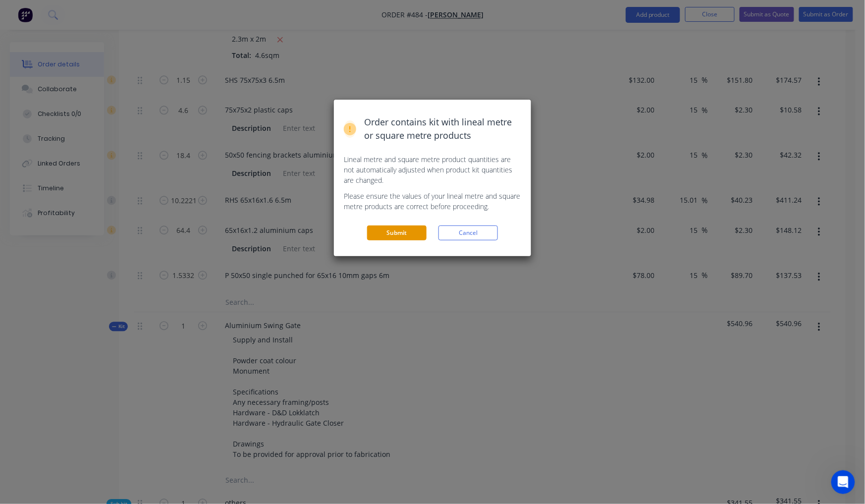
click at [415, 230] on button "Submit" at bounding box center [396, 232] width 59 height 15
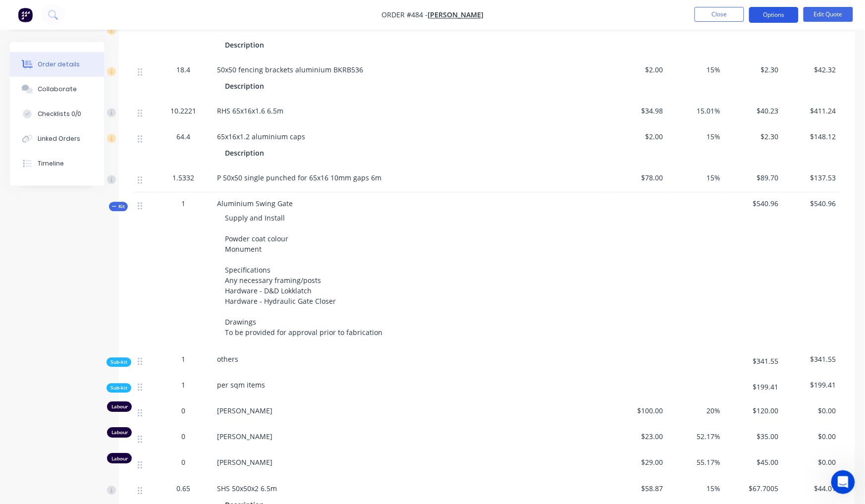
click at [771, 17] on button "Options" at bounding box center [774, 15] width 50 height 16
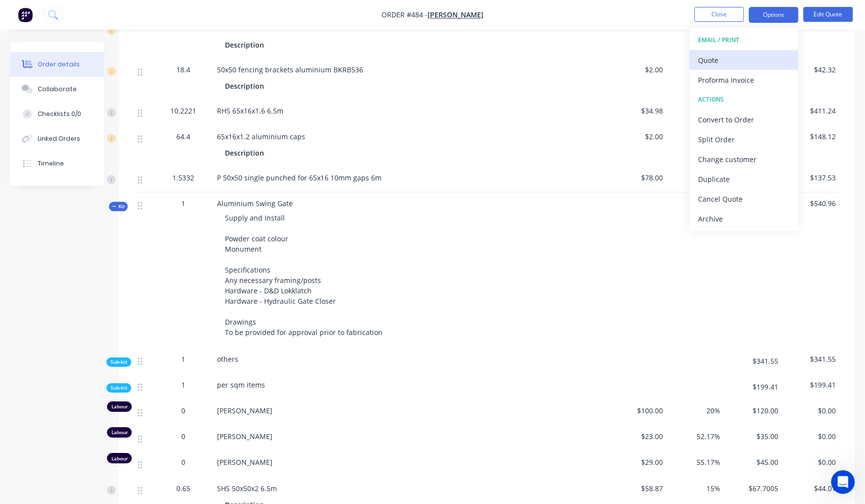
click at [748, 59] on div "Quote" at bounding box center [743, 60] width 91 height 14
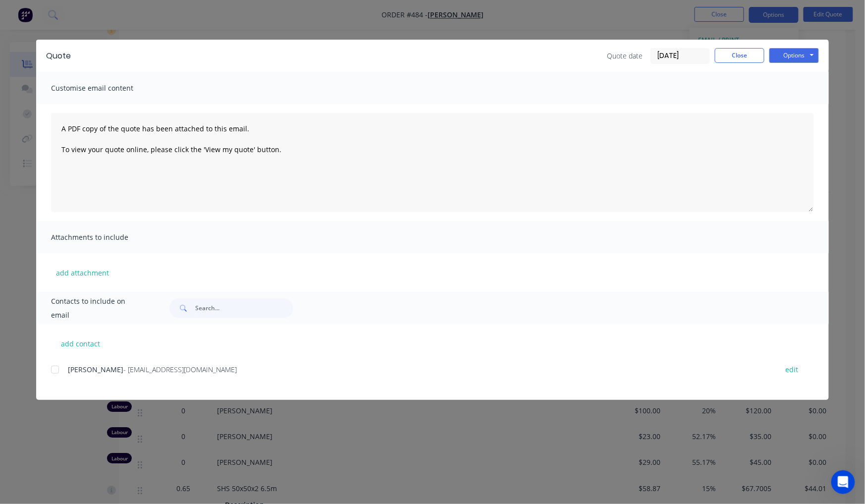
click at [734, 51] on button "Close" at bounding box center [740, 55] width 50 height 15
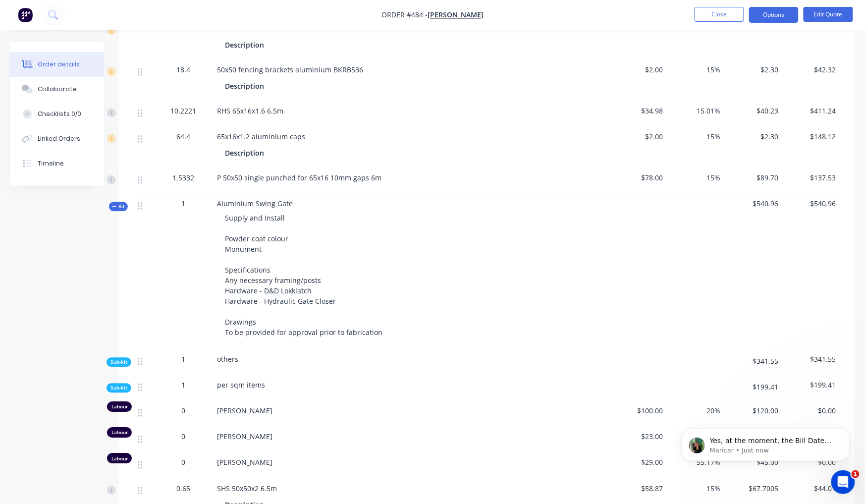
scroll to position [0, 0]
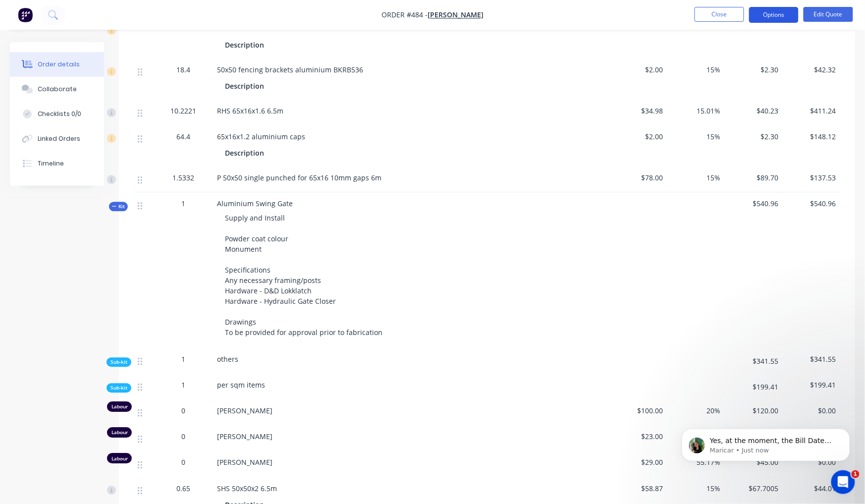
click at [757, 18] on button "Options" at bounding box center [774, 15] width 50 height 16
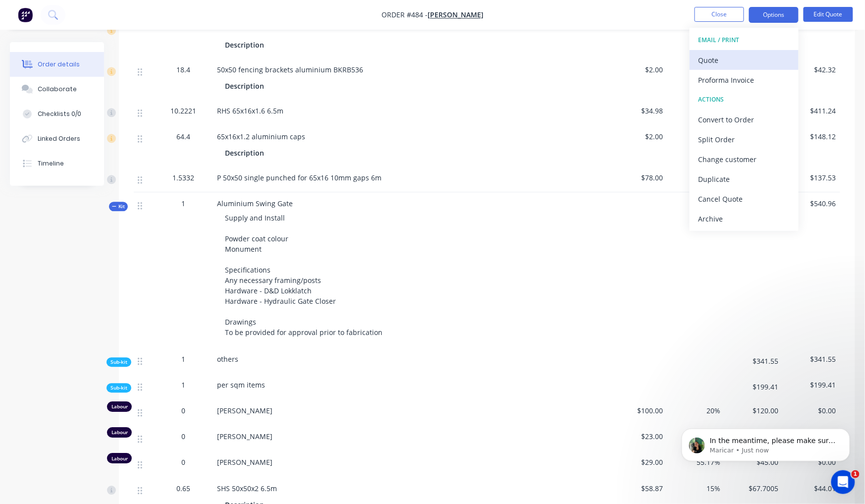
click at [743, 55] on div "Quote" at bounding box center [743, 60] width 91 height 14
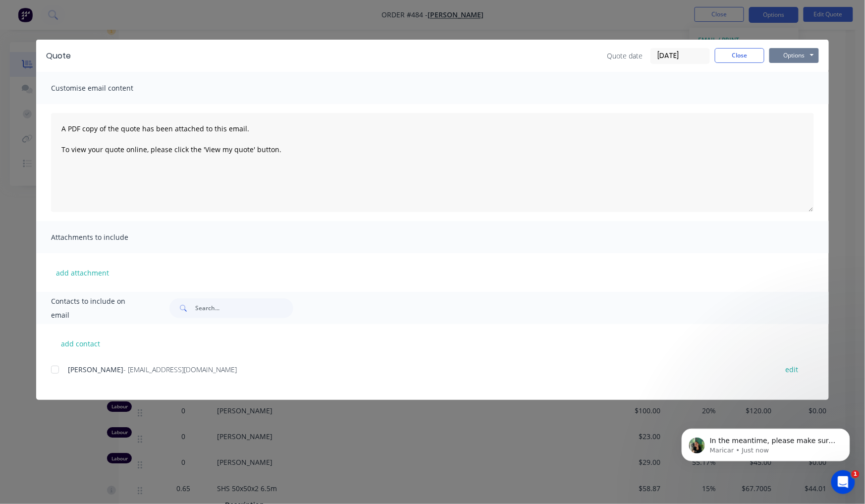
click at [789, 58] on button "Options" at bounding box center [794, 55] width 50 height 15
click at [796, 71] on button "Preview" at bounding box center [800, 73] width 63 height 16
click at [781, 53] on button "Options" at bounding box center [794, 55] width 50 height 15
click at [79, 366] on span "Allen Gerson" at bounding box center [95, 369] width 55 height 9
click at [58, 371] on div at bounding box center [55, 370] width 20 height 20
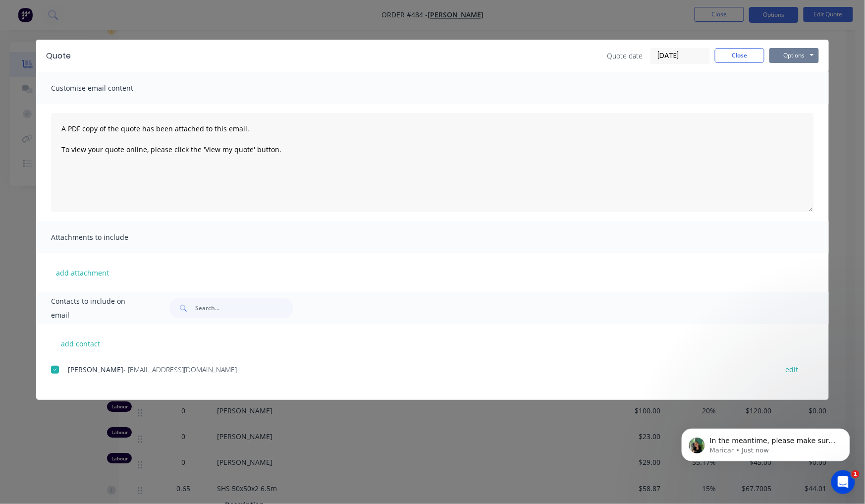
click at [788, 52] on button "Options" at bounding box center [794, 55] width 50 height 15
click at [796, 106] on button "Email" at bounding box center [800, 106] width 63 height 16
click at [724, 57] on button "Close" at bounding box center [740, 55] width 50 height 15
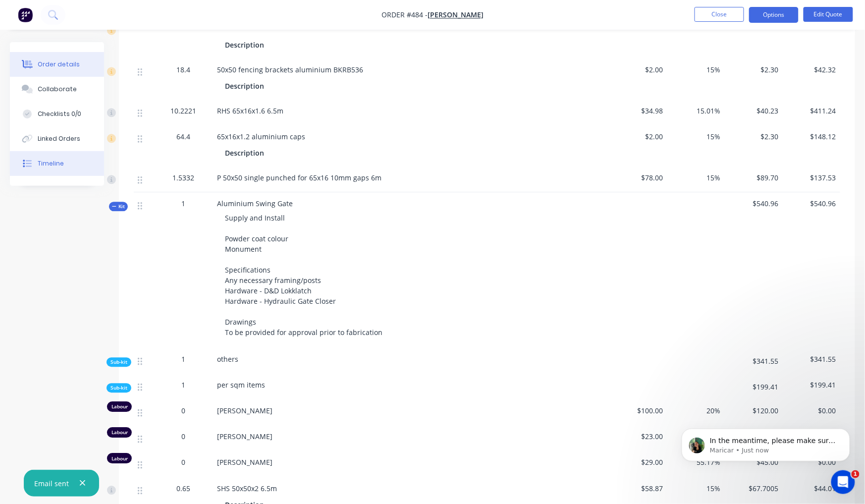
drag, startPoint x: 40, startPoint y: 167, endPoint x: 55, endPoint y: 181, distance: 20.4
click at [40, 167] on button "Timeline" at bounding box center [57, 163] width 94 height 25
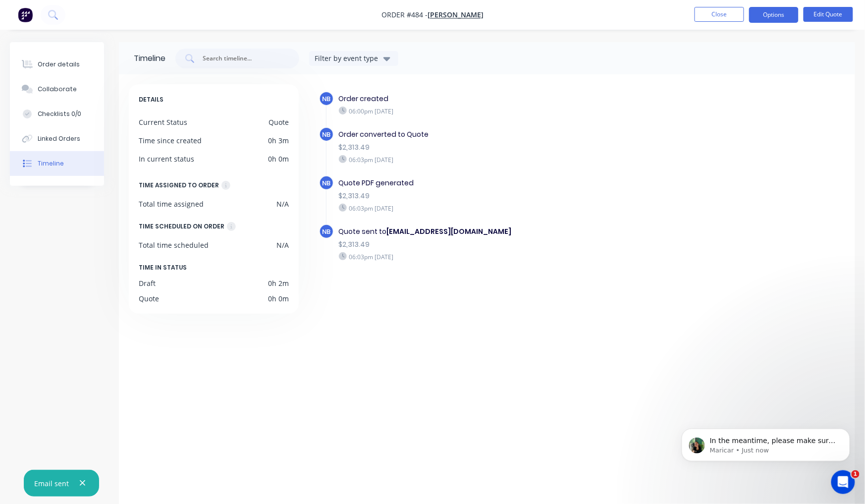
scroll to position [8, 0]
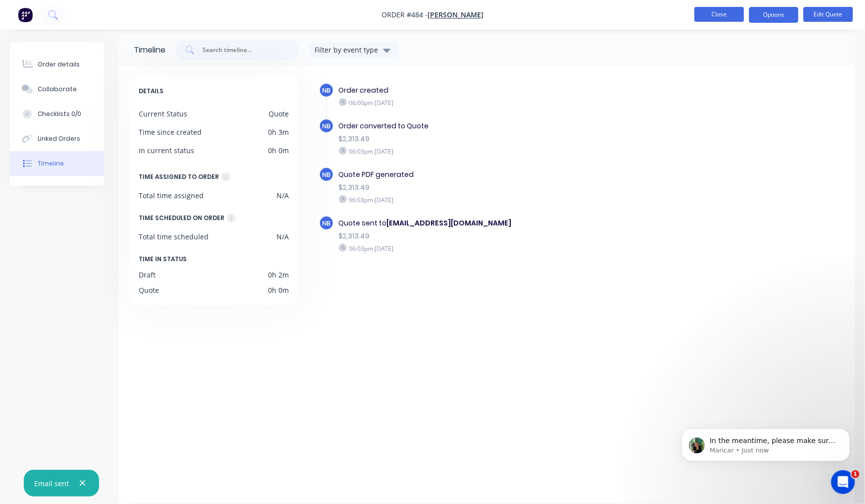
click at [735, 12] on button "Close" at bounding box center [719, 14] width 50 height 15
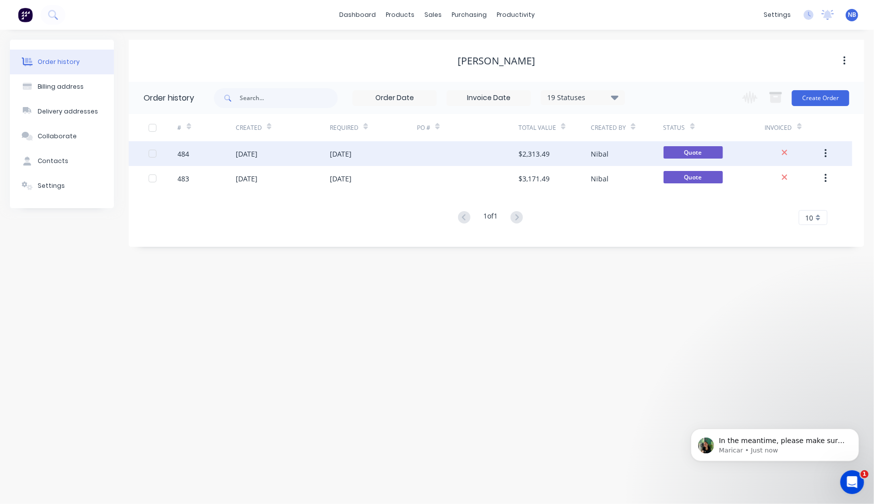
click at [359, 161] on div "09 Oct 2025" at bounding box center [373, 153] width 87 height 25
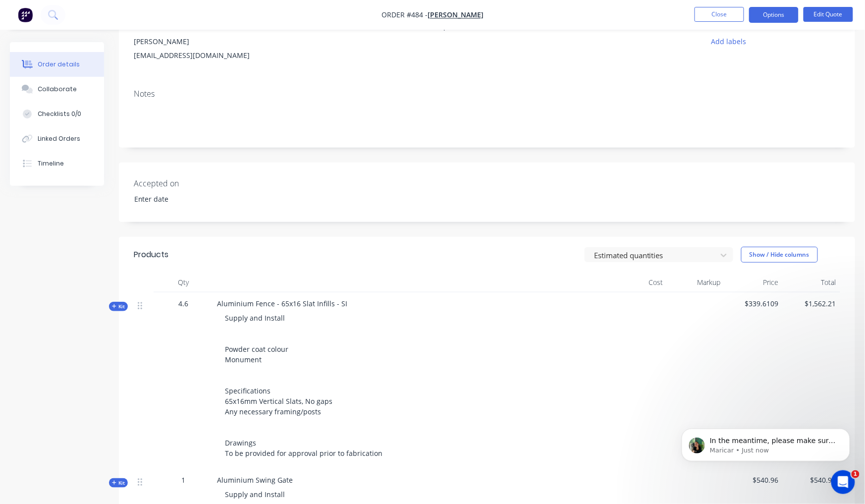
scroll to position [153, 0]
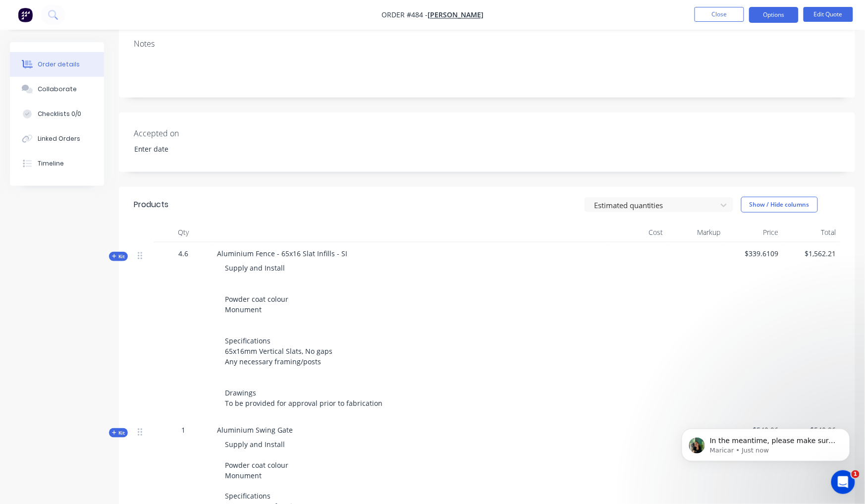
click at [317, 249] on span "Aluminium Fence - 65x16 Slat Infills - SI" at bounding box center [282, 253] width 130 height 9
click at [757, 15] on button "Options" at bounding box center [774, 15] width 50 height 16
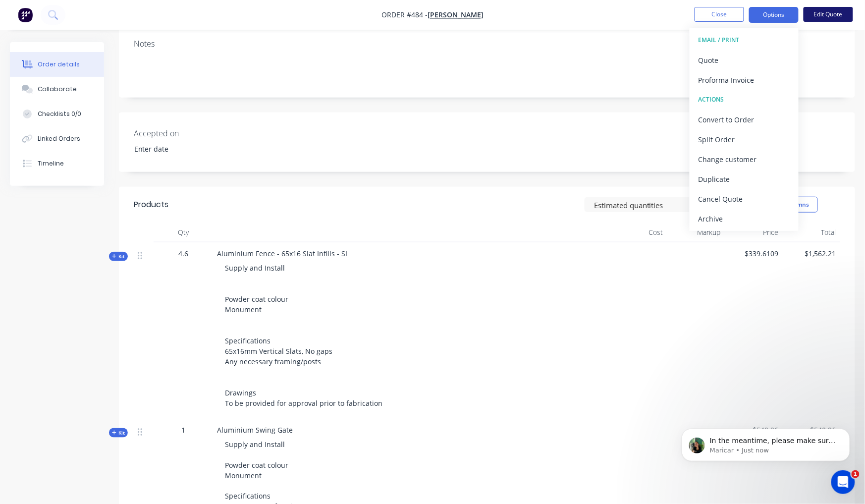
click at [830, 11] on button "Edit Quote" at bounding box center [828, 14] width 50 height 15
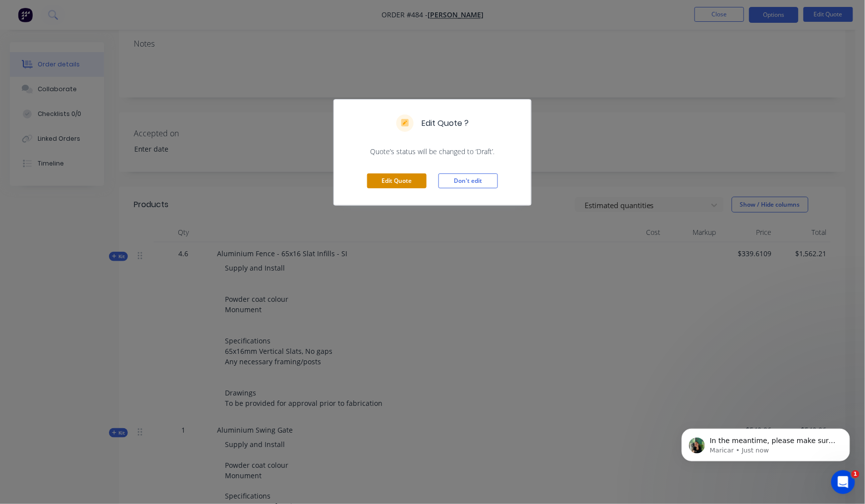
click at [405, 187] on button "Edit Quote" at bounding box center [396, 180] width 59 height 15
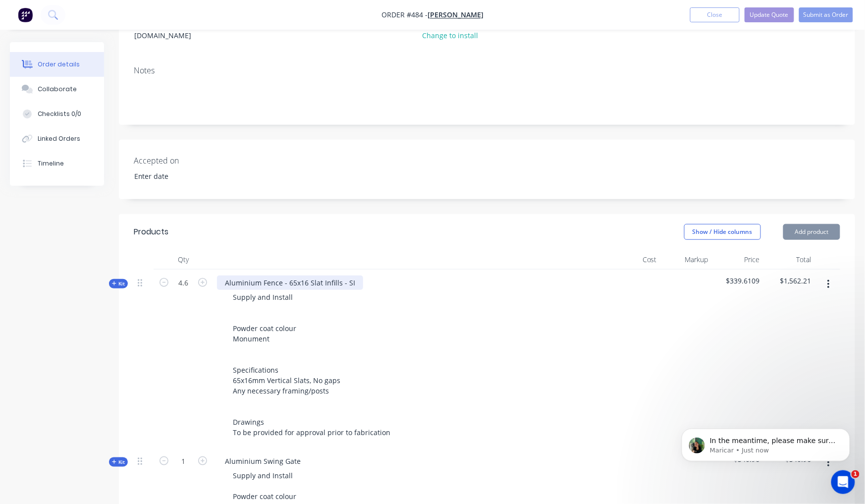
scroll to position [160, 0]
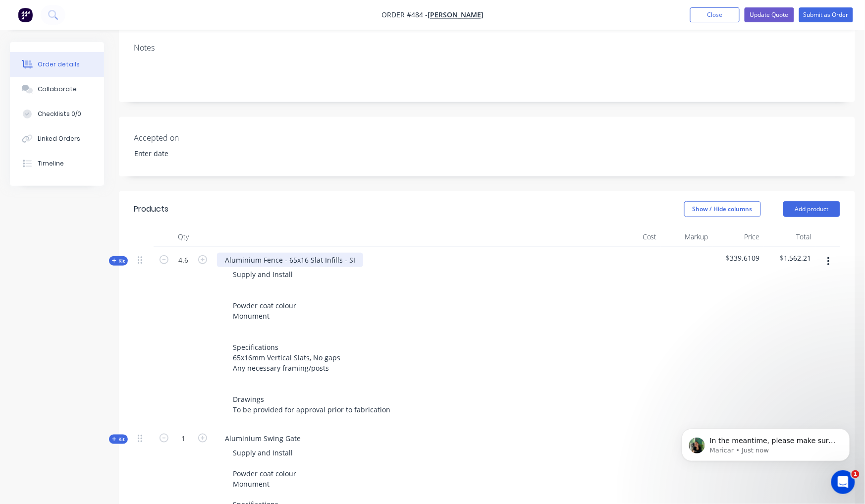
click at [351, 253] on div "Aluminium Fence - 65x16 Slat Infills - SI" at bounding box center [290, 260] width 146 height 14
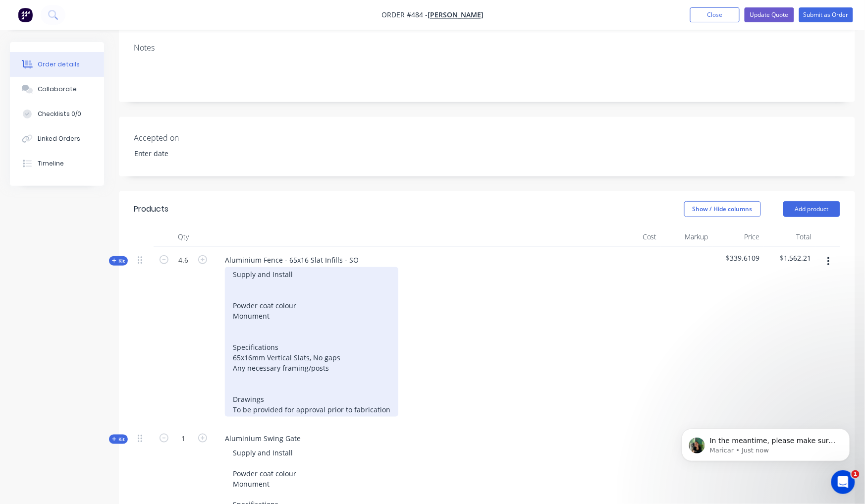
click at [292, 267] on div "Supply and Install Powder coat colour Monument Specifications 65x16mm Vertical …" at bounding box center [311, 342] width 173 height 150
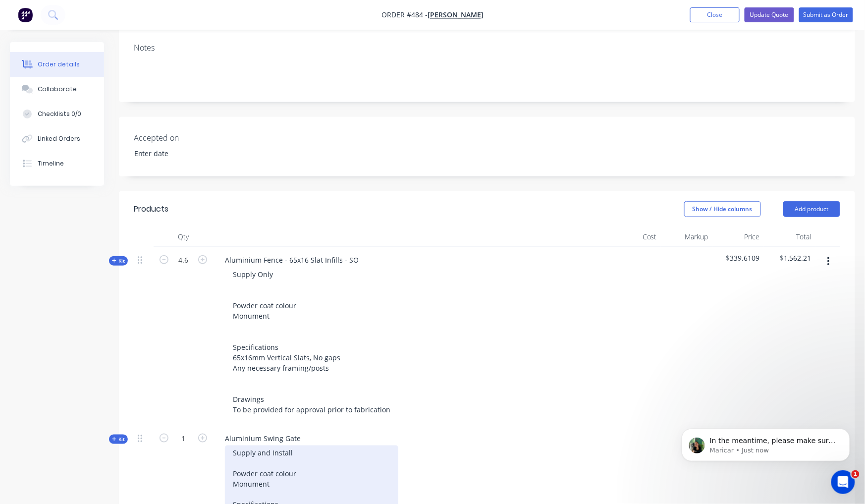
click at [296, 445] on div "Supply and Install Powder coat colour Monument Specifications Any necessary fra…" at bounding box center [311, 509] width 173 height 129
drag, startPoint x: 297, startPoint y: 434, endPoint x: 256, endPoint y: 433, distance: 41.1
click at [256, 445] on div "Supply and Install Powder coat colour Monument Specifications Any necessary fra…" at bounding box center [311, 509] width 173 height 129
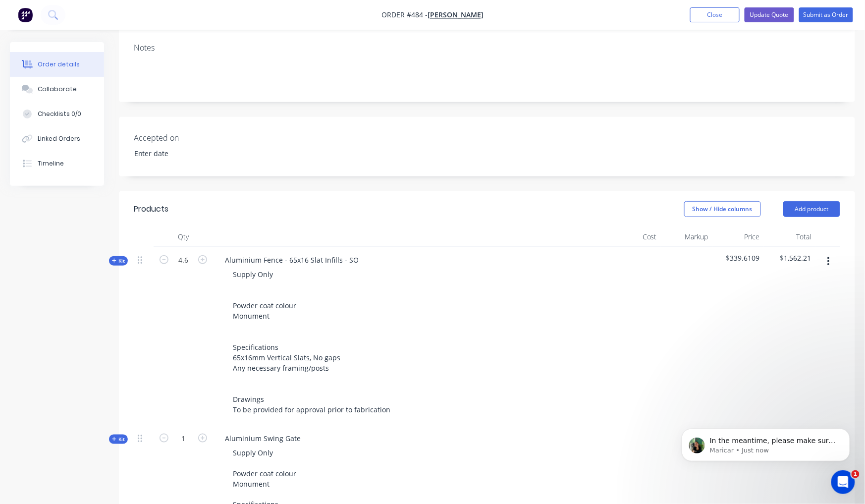
click at [69, 367] on div "Created by Nibal Created 09/10/25 Required 09/10/25 Assigned to Add team member…" at bounding box center [432, 375] width 845 height 986
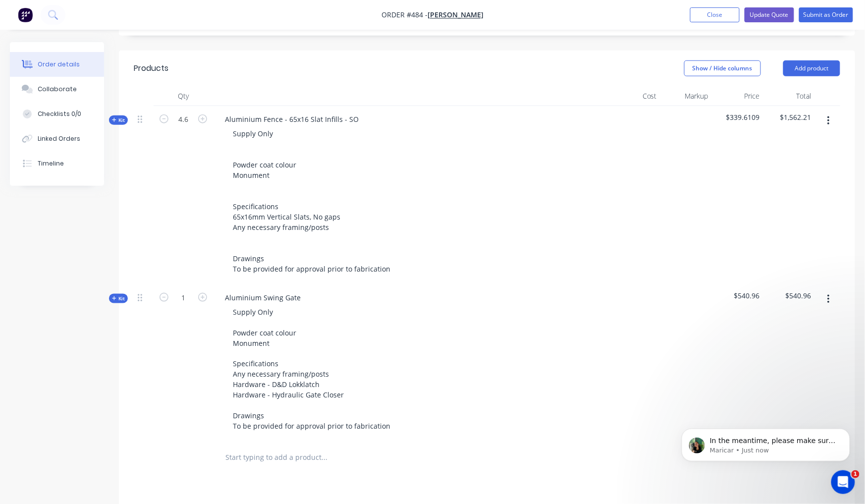
scroll to position [315, 0]
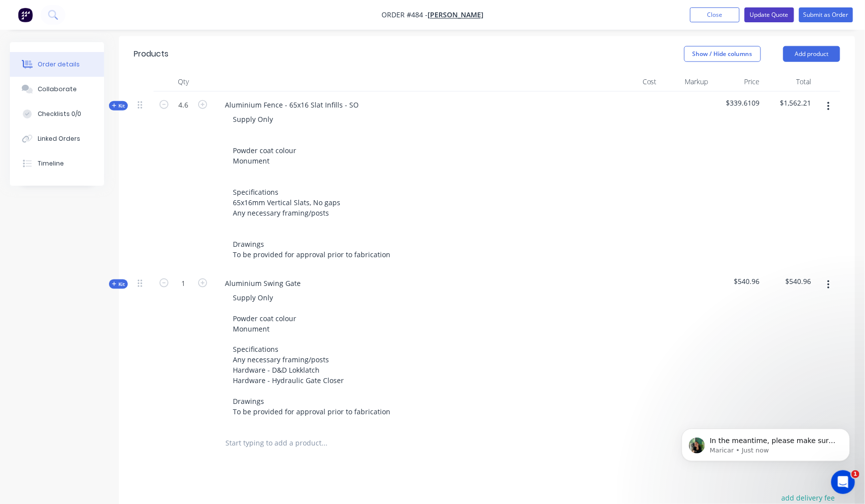
click at [785, 15] on button "Update Quote" at bounding box center [769, 14] width 50 height 15
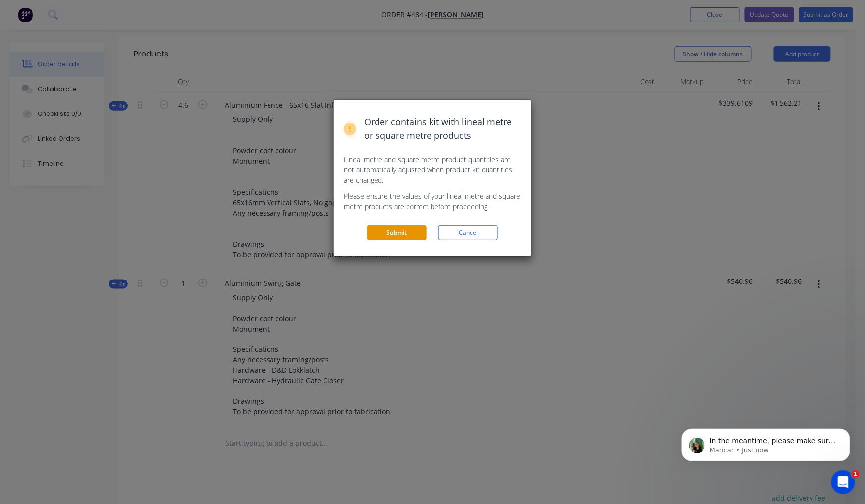
click at [405, 225] on button "Submit" at bounding box center [396, 232] width 59 height 15
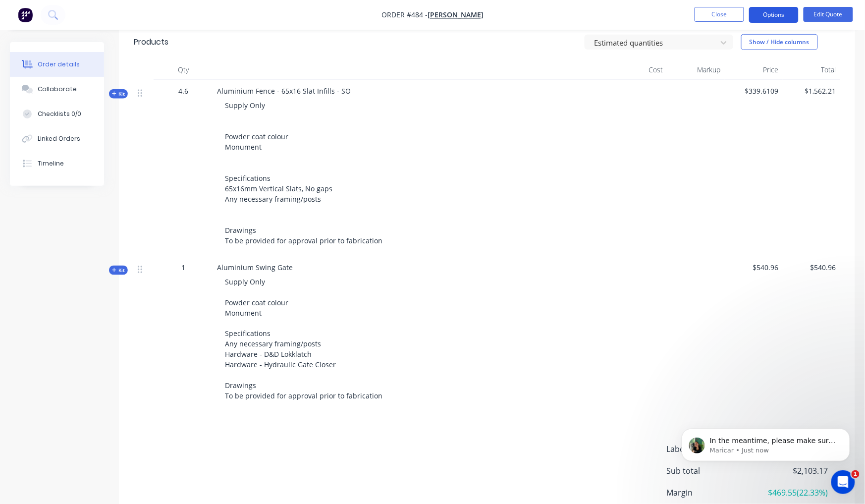
click at [770, 22] on button "Options" at bounding box center [774, 15] width 50 height 16
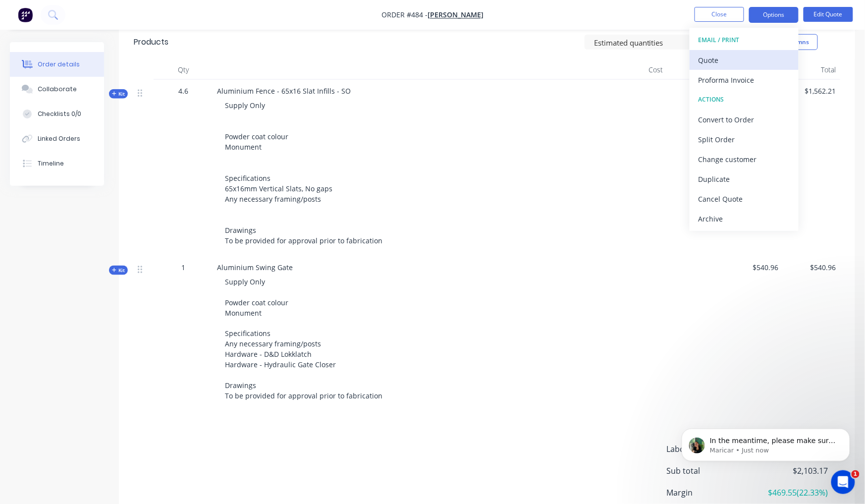
click at [755, 55] on div "Quote" at bounding box center [743, 60] width 91 height 14
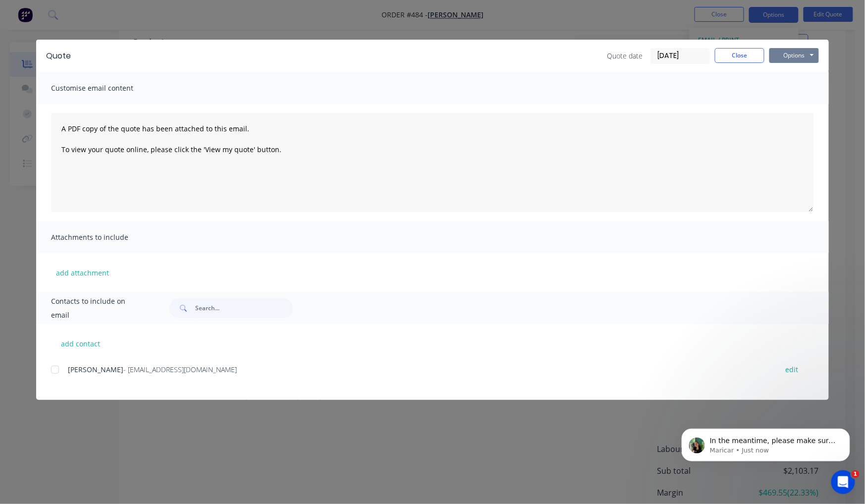
click at [784, 51] on button "Options" at bounding box center [794, 55] width 50 height 15
click at [123, 369] on span "- agerson@accsys.net.au" at bounding box center [179, 369] width 113 height 9
click at [66, 369] on div "Allen Gerson - agerson@accsys.net.au edit" at bounding box center [440, 369] width 778 height 13
click at [61, 371] on div "Allen Gerson - agerson@accsys.net.au edit" at bounding box center [440, 369] width 778 height 13
click at [59, 373] on div at bounding box center [55, 370] width 20 height 20
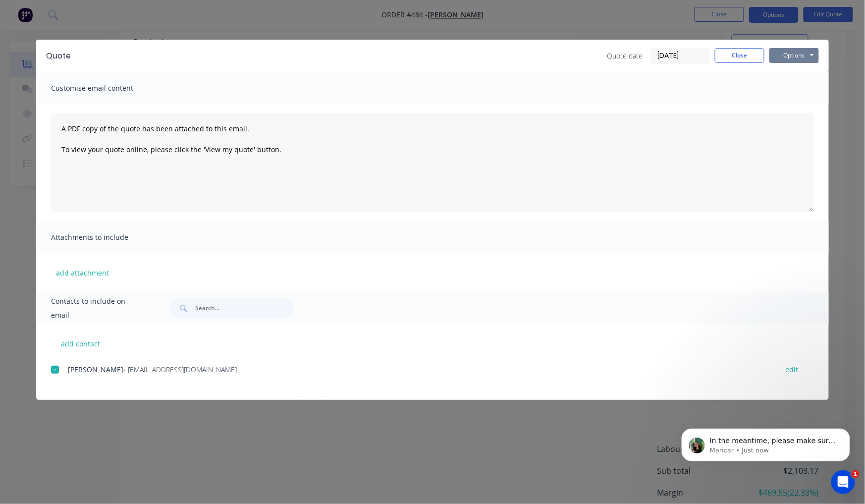
click at [771, 51] on button "Options" at bounding box center [794, 55] width 50 height 15
click at [787, 104] on button "Email" at bounding box center [800, 106] width 63 height 16
click at [727, 60] on button "Close" at bounding box center [740, 55] width 50 height 15
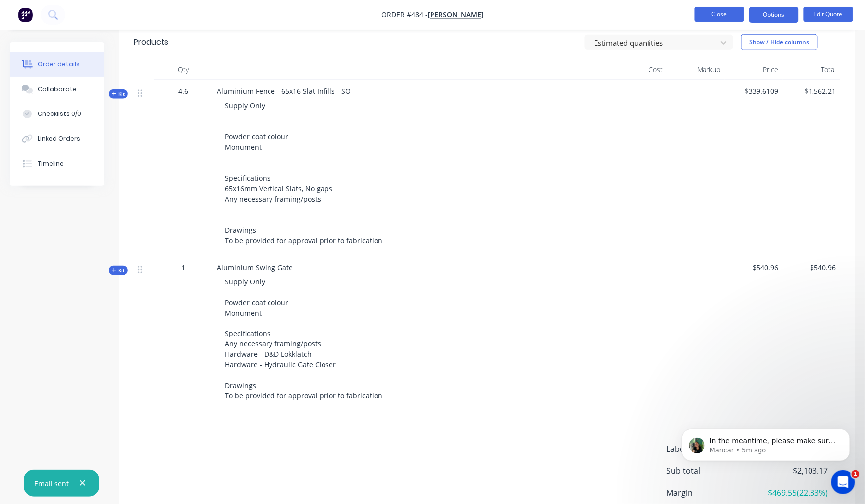
click at [709, 10] on button "Close" at bounding box center [719, 14] width 50 height 15
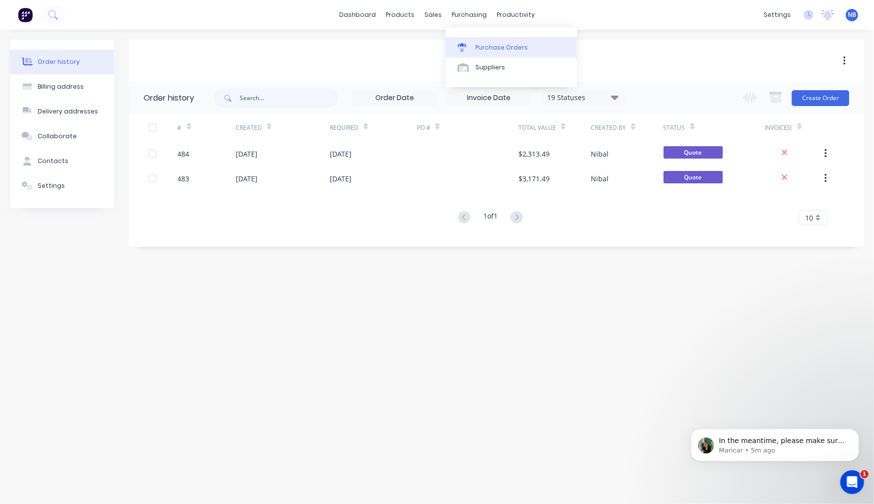
click at [481, 50] on div "Purchase Orders" at bounding box center [501, 47] width 52 height 9
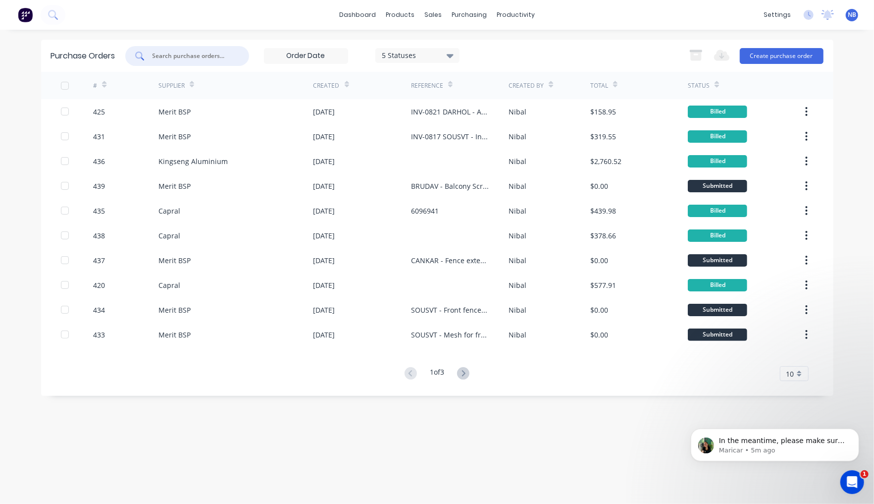
click at [209, 56] on input "text" at bounding box center [193, 56] width 82 height 10
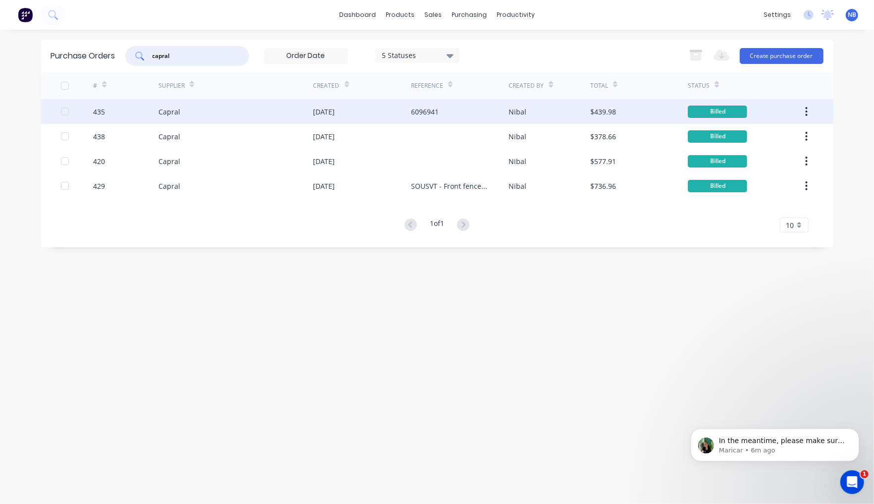
click at [236, 120] on div "Capral" at bounding box center [235, 111] width 155 height 25
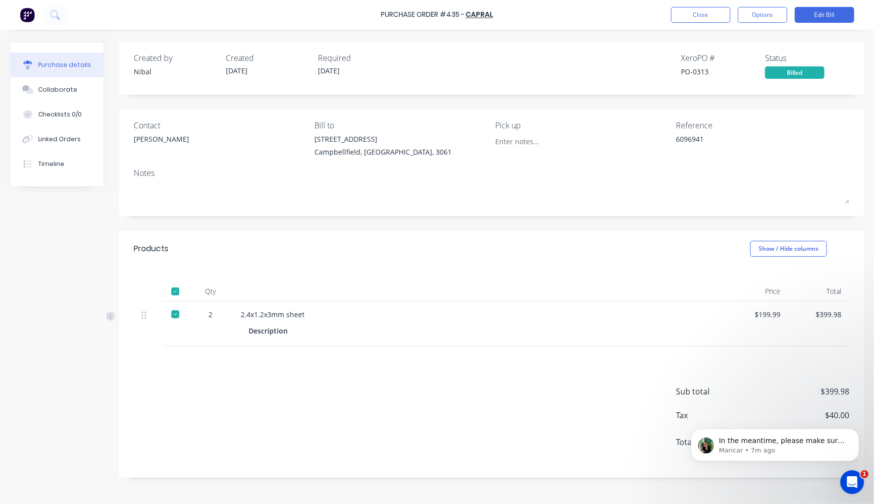
click at [687, 23] on div "Purchase Order #435 - Capral Close Options Edit Bill" at bounding box center [437, 15] width 874 height 30
click at [686, 14] on button "Close" at bounding box center [700, 15] width 59 height 16
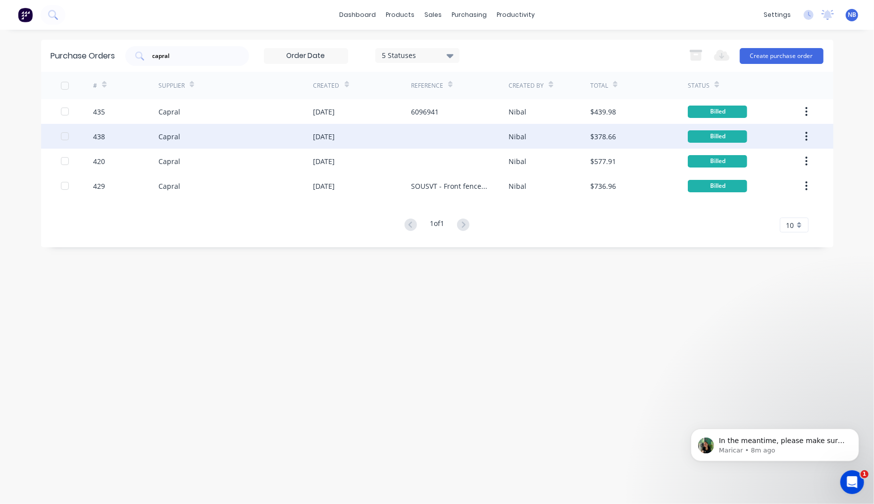
click at [619, 133] on div "$378.66" at bounding box center [639, 136] width 98 height 25
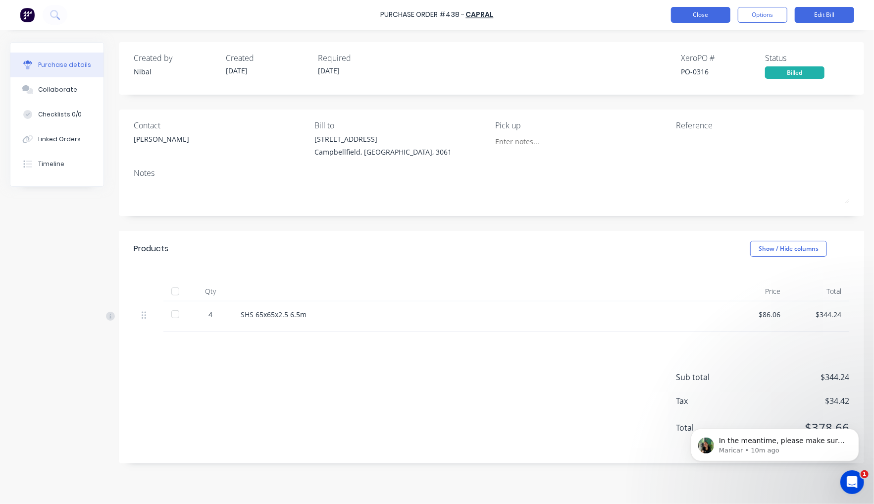
click at [709, 22] on button "Close" at bounding box center [700, 15] width 59 height 16
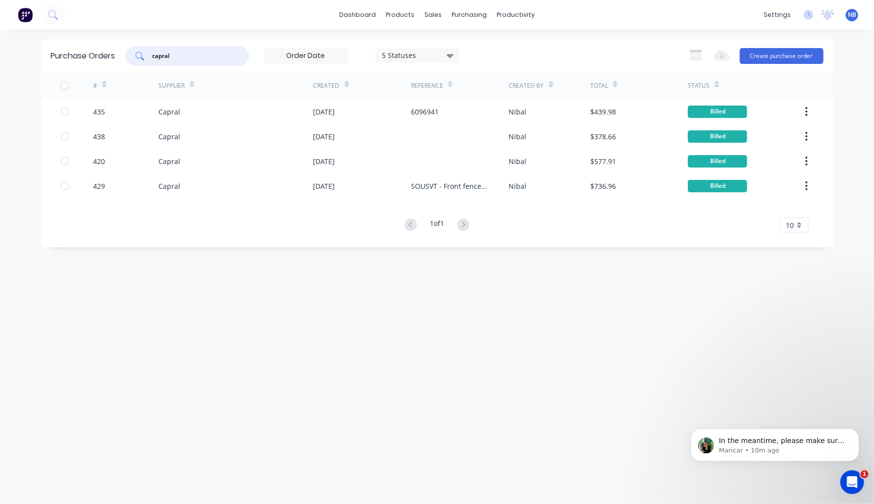
drag, startPoint x: 150, startPoint y: 54, endPoint x: 86, endPoint y: 54, distance: 63.9
click at [86, 54] on div "Purchase Orders capral 5 Statuses 5 Statuses Export to Excel (XLSX) Create purc…" at bounding box center [437, 56] width 792 height 32
click at [259, 419] on div "Purchase Orders 5 Statuses 5 Statuses Export to Excel (XLSX) Create purchase or…" at bounding box center [437, 267] width 792 height 454
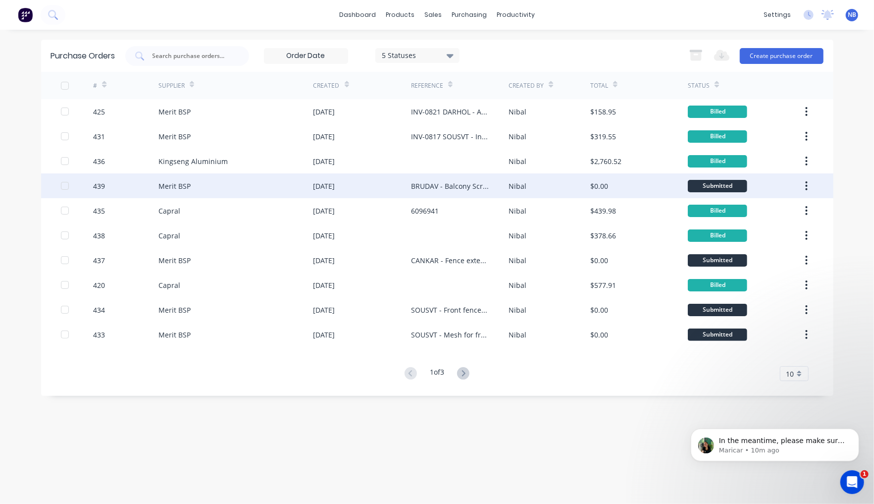
click at [633, 187] on div "$0.00" at bounding box center [639, 185] width 98 height 25
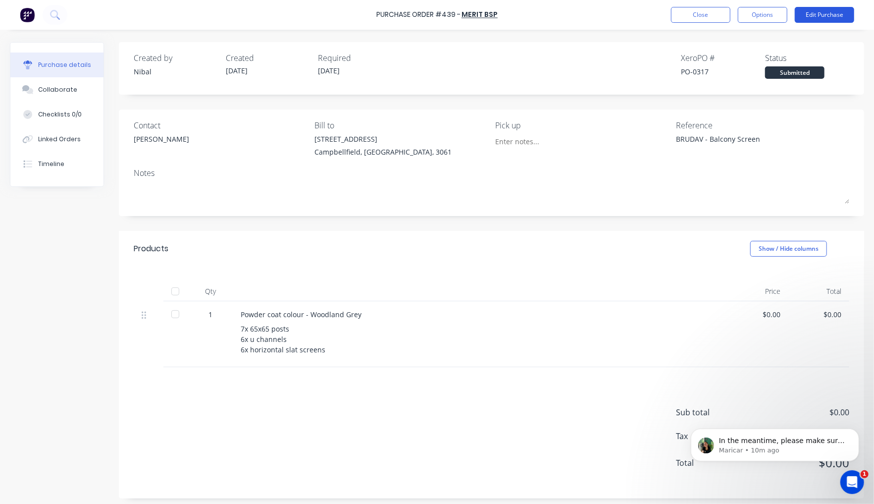
click at [812, 12] on button "Edit Purchase" at bounding box center [824, 15] width 59 height 16
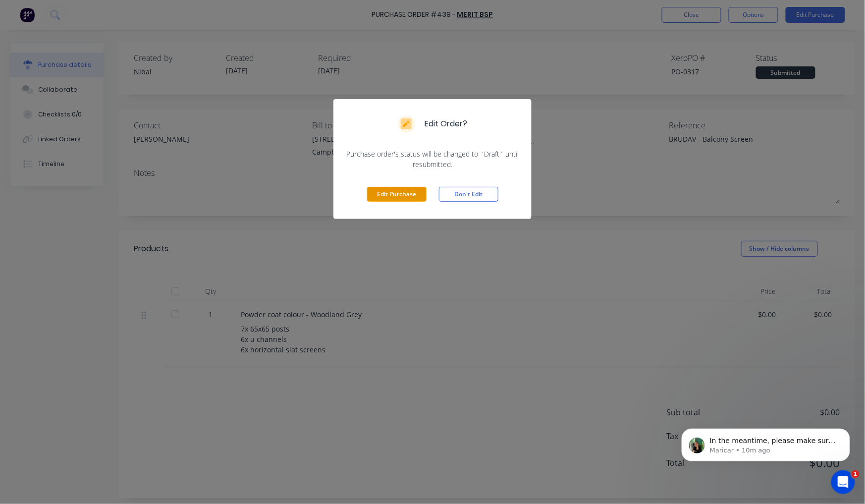
click at [391, 197] on button "Edit Purchase" at bounding box center [396, 194] width 59 height 15
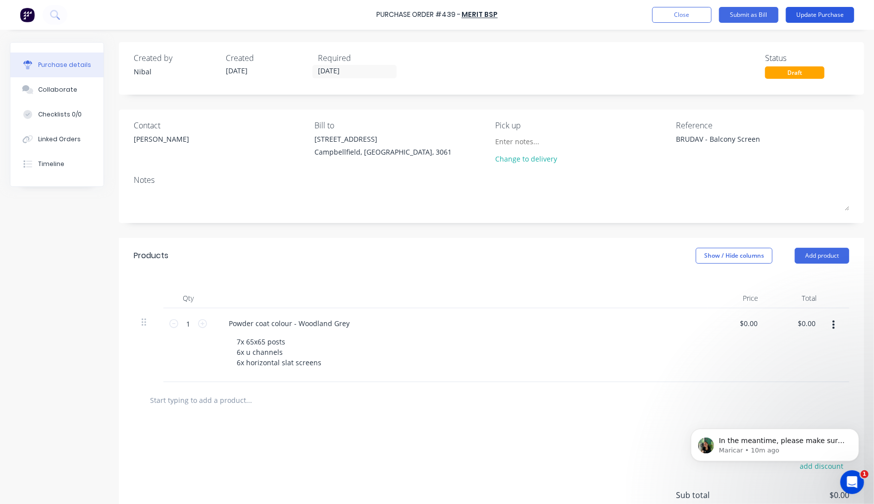
click at [804, 20] on button "Update Purchase" at bounding box center [820, 15] width 68 height 16
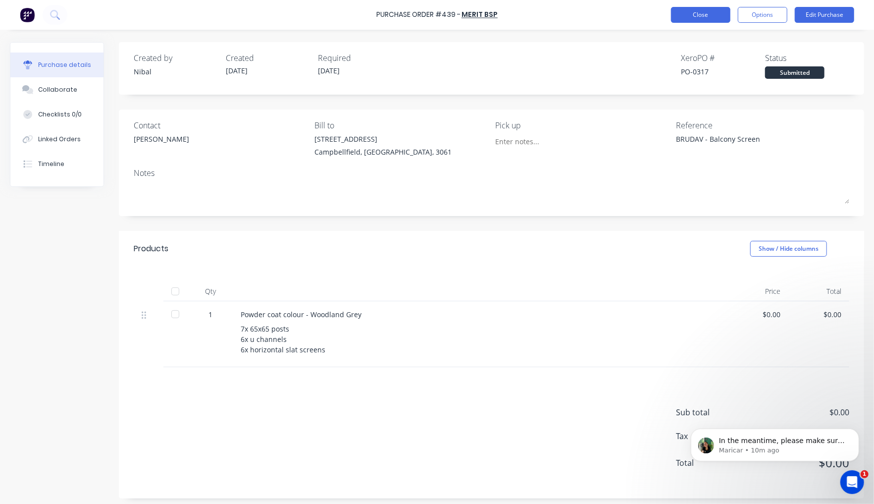
click at [694, 15] on button "Close" at bounding box center [700, 15] width 59 height 16
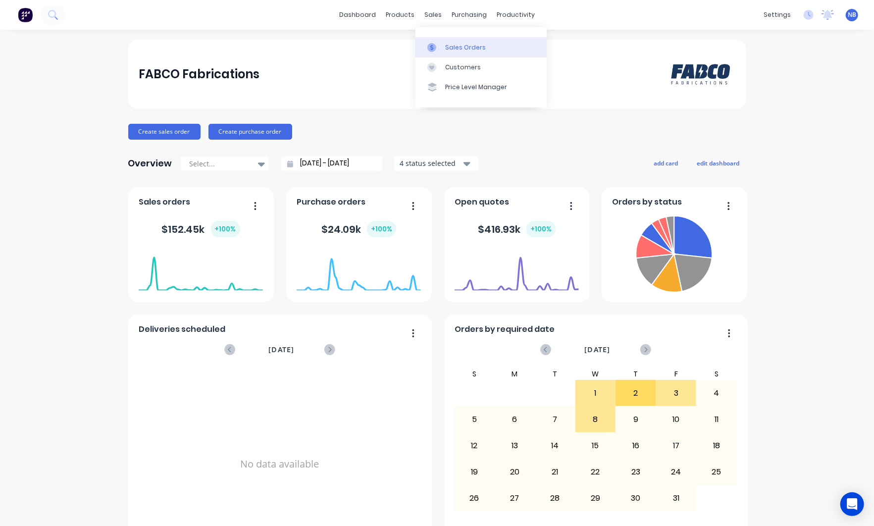
click at [445, 52] on div "Sales Orders" at bounding box center [465, 47] width 41 height 9
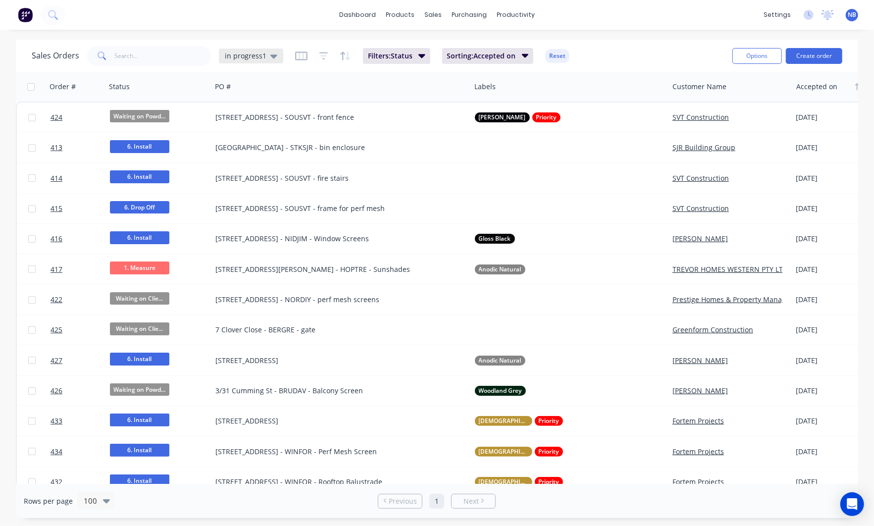
click at [250, 56] on span "in progress1" at bounding box center [246, 56] width 42 height 10
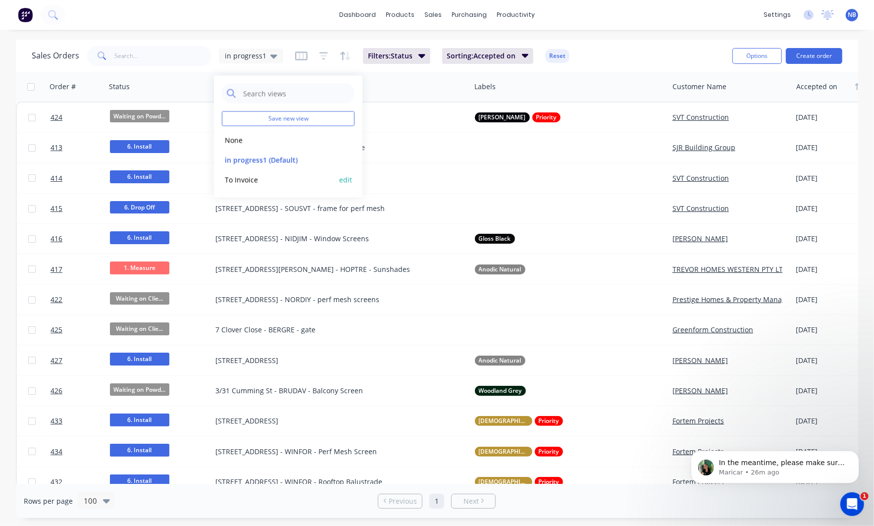
click at [256, 174] on button "To Invoice" at bounding box center [278, 179] width 113 height 11
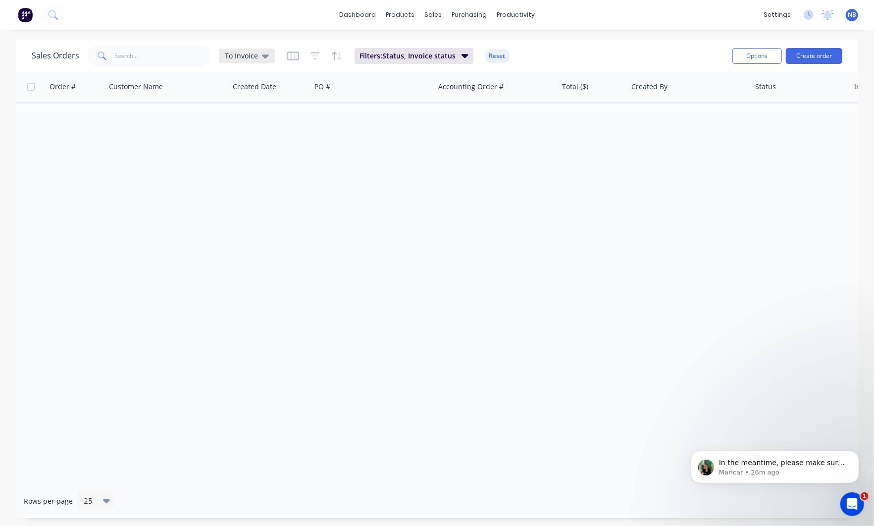
click at [268, 50] on div "To Invoice" at bounding box center [247, 56] width 56 height 15
click at [258, 143] on button "None" at bounding box center [278, 139] width 113 height 11
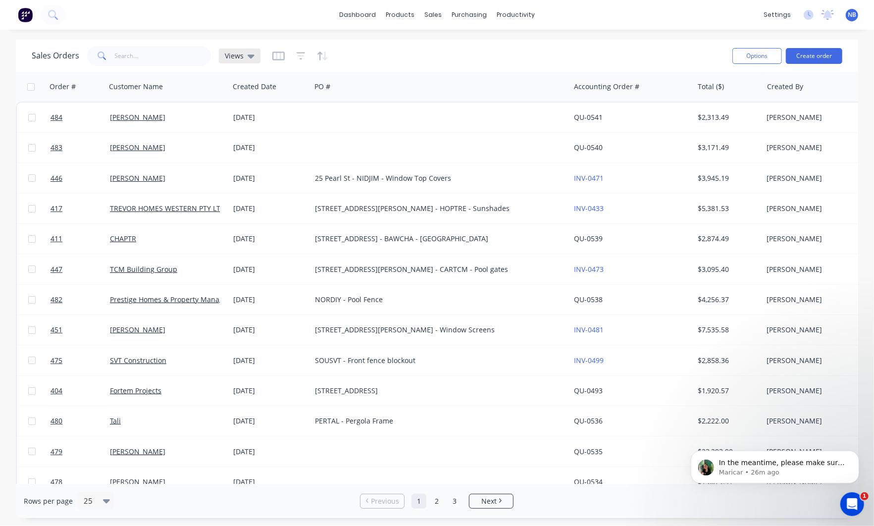
click at [248, 53] on icon at bounding box center [251, 56] width 7 height 11
click at [228, 138] on button "None" at bounding box center [278, 139] width 113 height 11
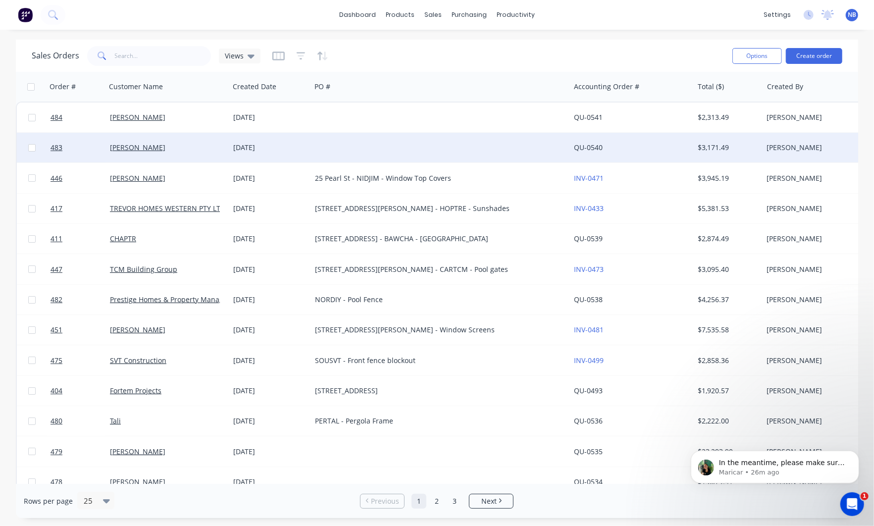
click at [255, 153] on div "09 Oct 2025" at bounding box center [270, 148] width 82 height 30
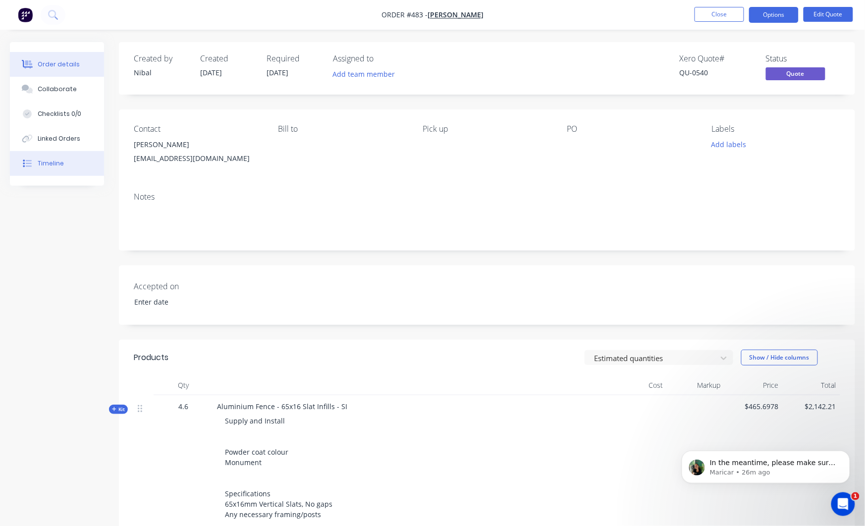
click at [46, 168] on div "Timeline" at bounding box center [51, 163] width 26 height 9
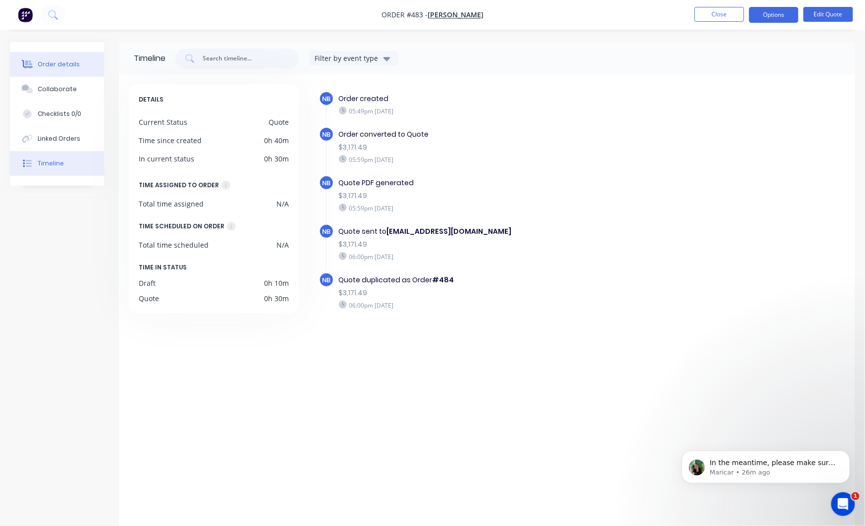
click at [54, 68] on div "Order details" at bounding box center [59, 64] width 42 height 9
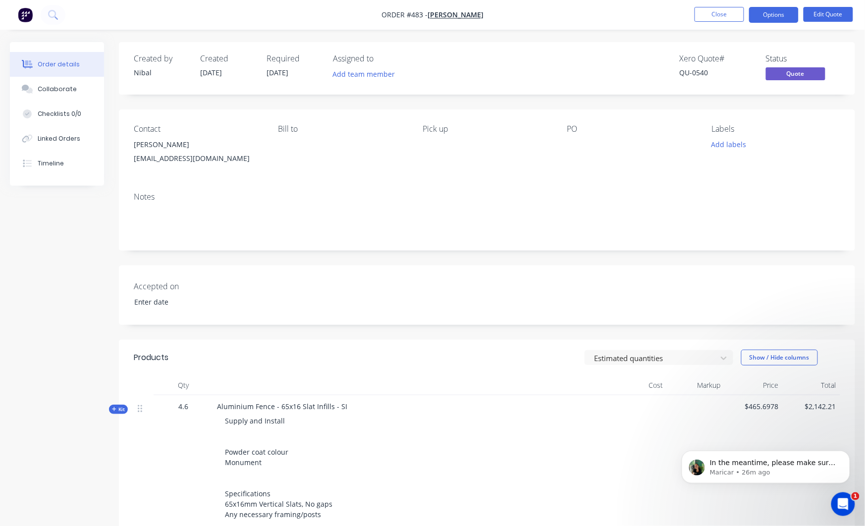
scroll to position [147, 0]
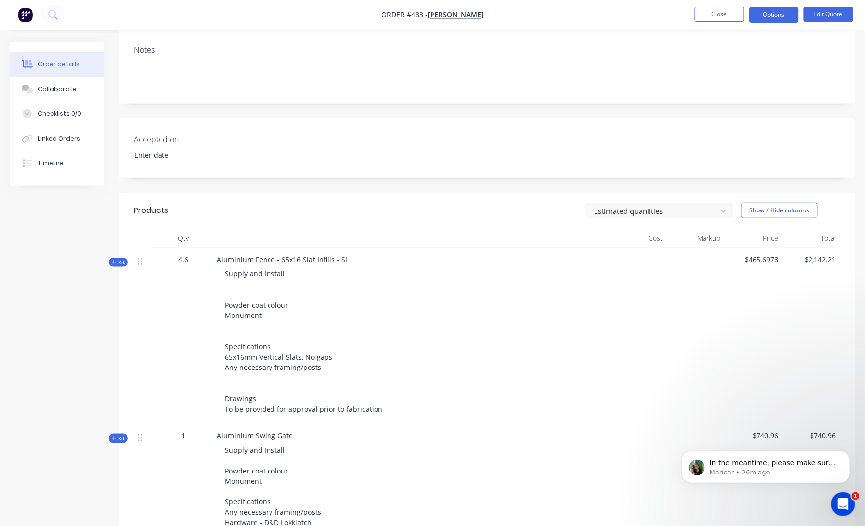
click at [123, 259] on span "Kit" at bounding box center [118, 262] width 13 height 7
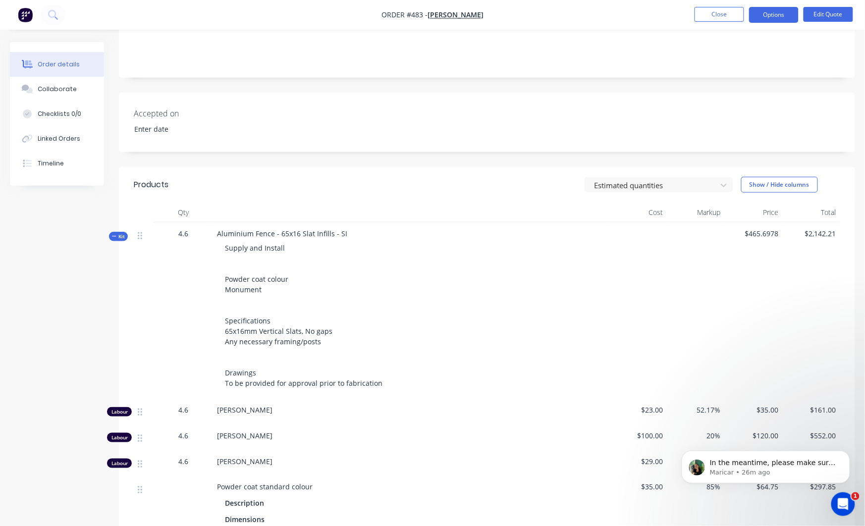
scroll to position [79, 0]
